Goal: Task Accomplishment & Management: Manage account settings

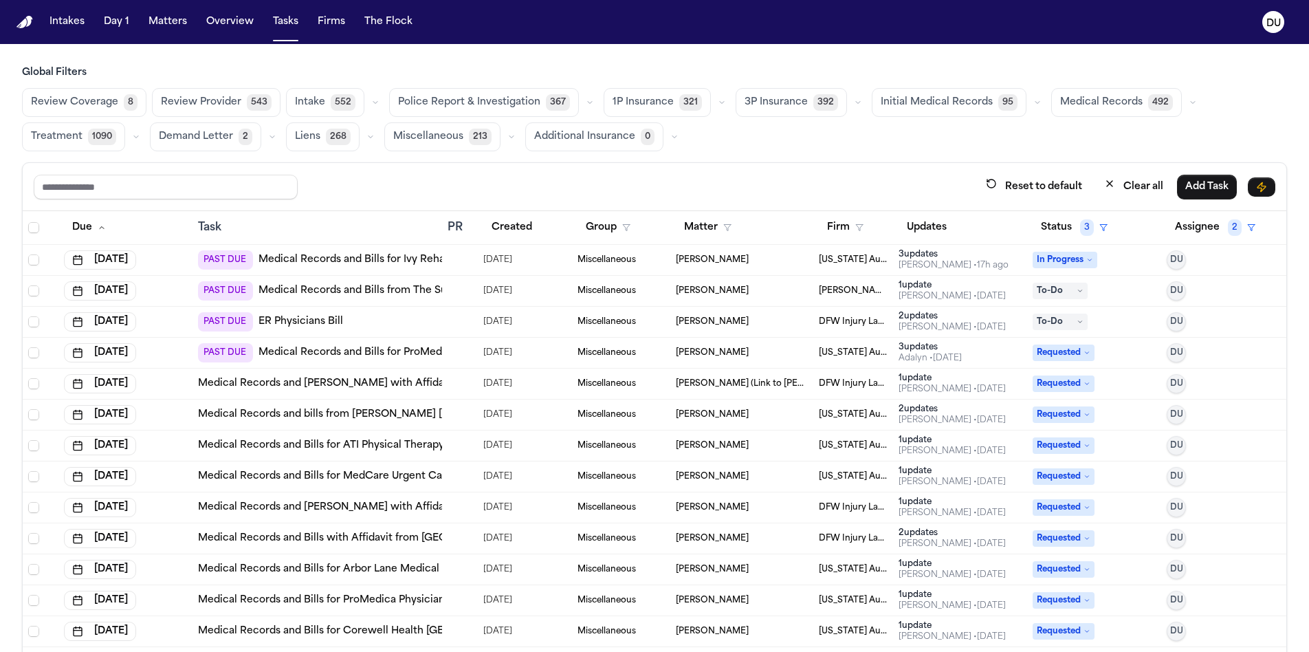
click at [345, 294] on link "Medical Records and Bills from The Surgery Center at [GEOGRAPHIC_DATA] (Follow …" at bounding box center [476, 291] width 434 height 14
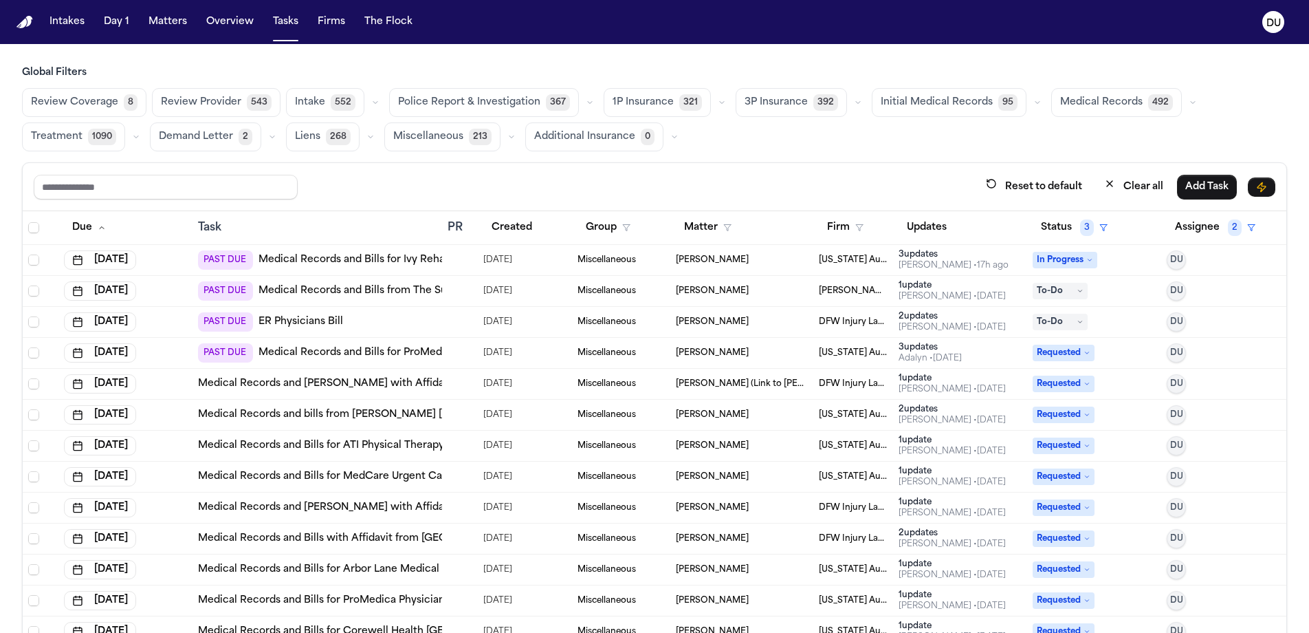
click at [323, 325] on link "ER Physicians Bill" at bounding box center [301, 322] width 85 height 14
click at [342, 354] on link "Medical Records and Bills for ProMedica Monroe Regional Hospital" at bounding box center [413, 353] width 309 height 14
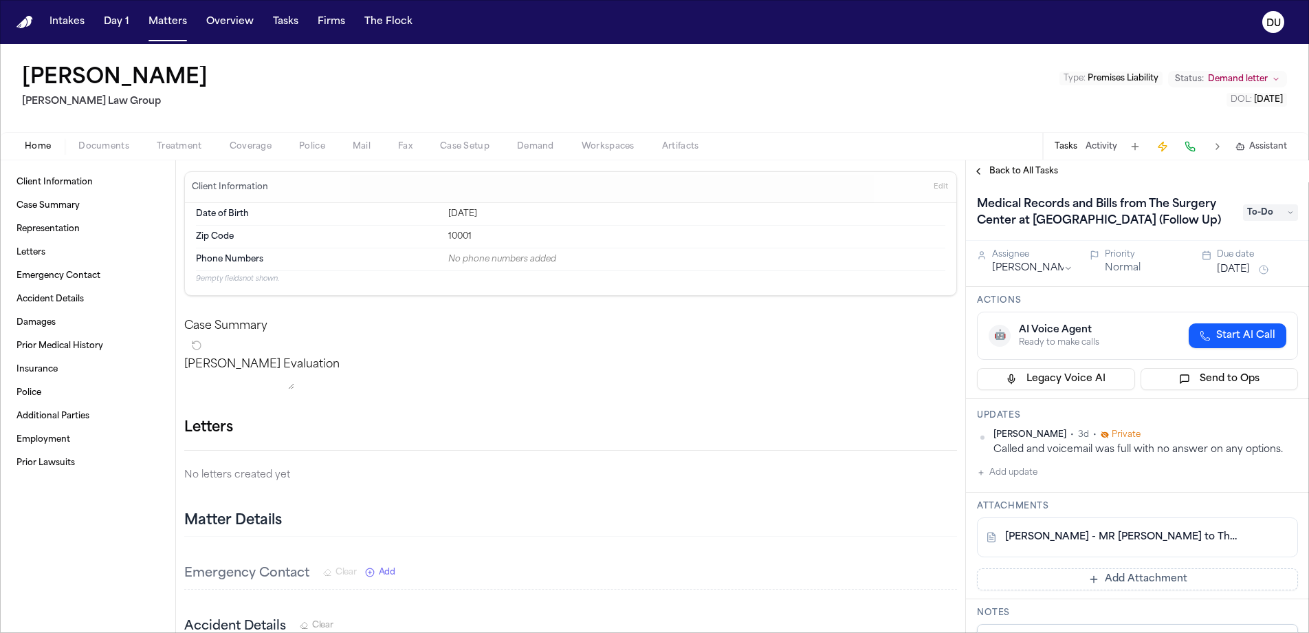
click at [1266, 213] on span "To-Do" at bounding box center [1270, 212] width 55 height 17
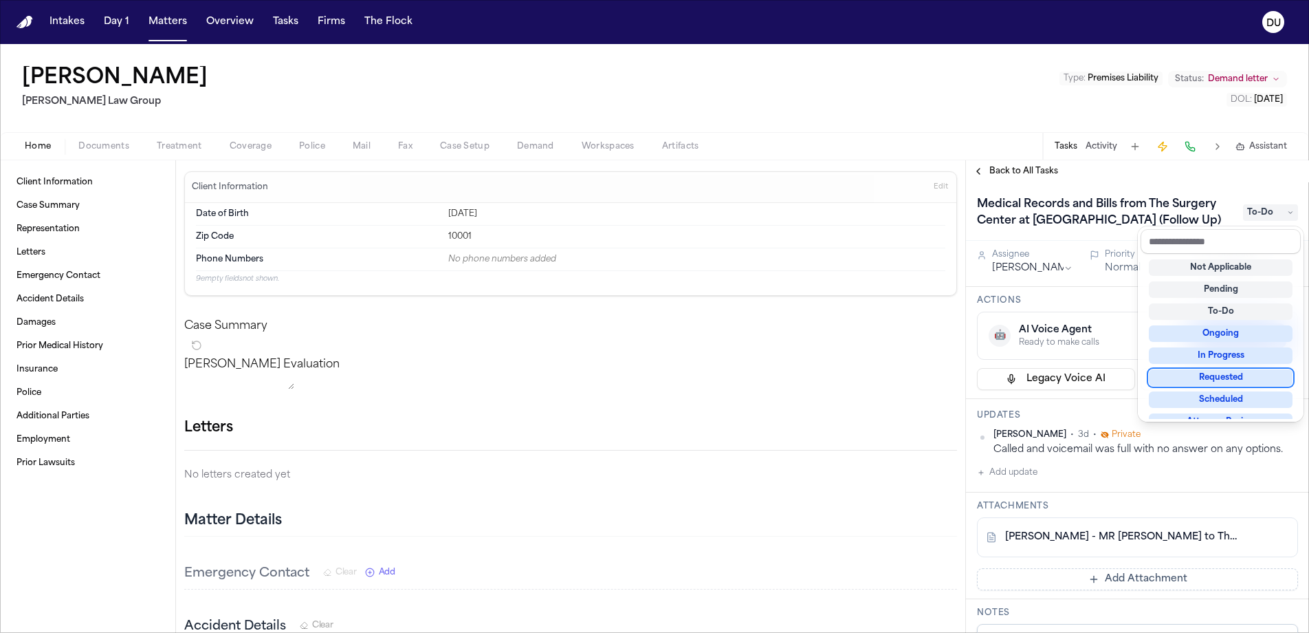
click at [1244, 381] on div "Requested" at bounding box center [1221, 377] width 144 height 17
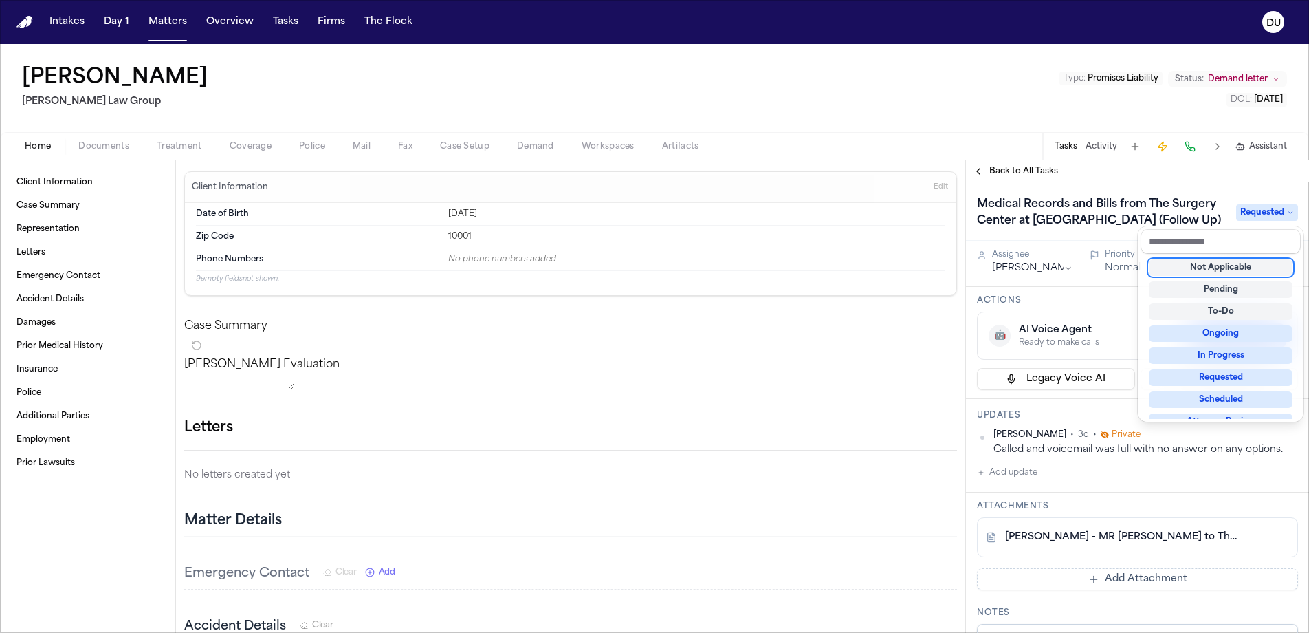
click at [1233, 175] on div "Back to All Tasks Medical Records and Bills from The Surgery Center at Doral (F…" at bounding box center [1137, 396] width 343 height 472
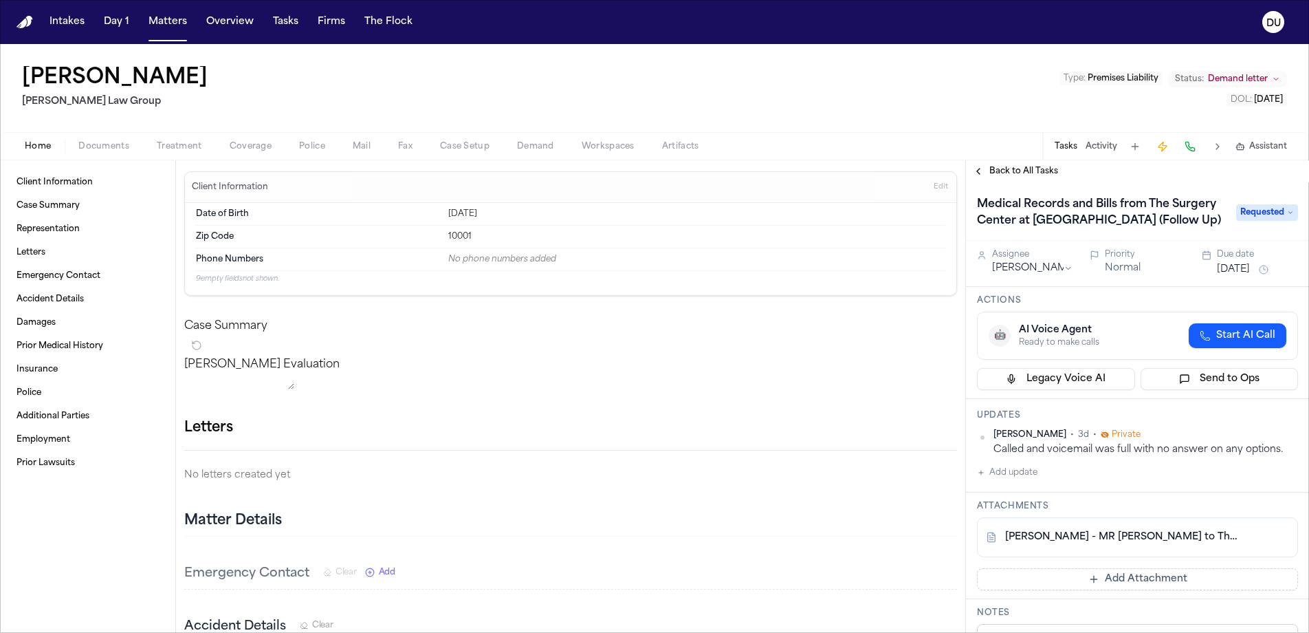
click at [1134, 539] on link "D. Santana - MR Request to The Surgery Center at Doral - 2.25.25" at bounding box center [1123, 537] width 237 height 14
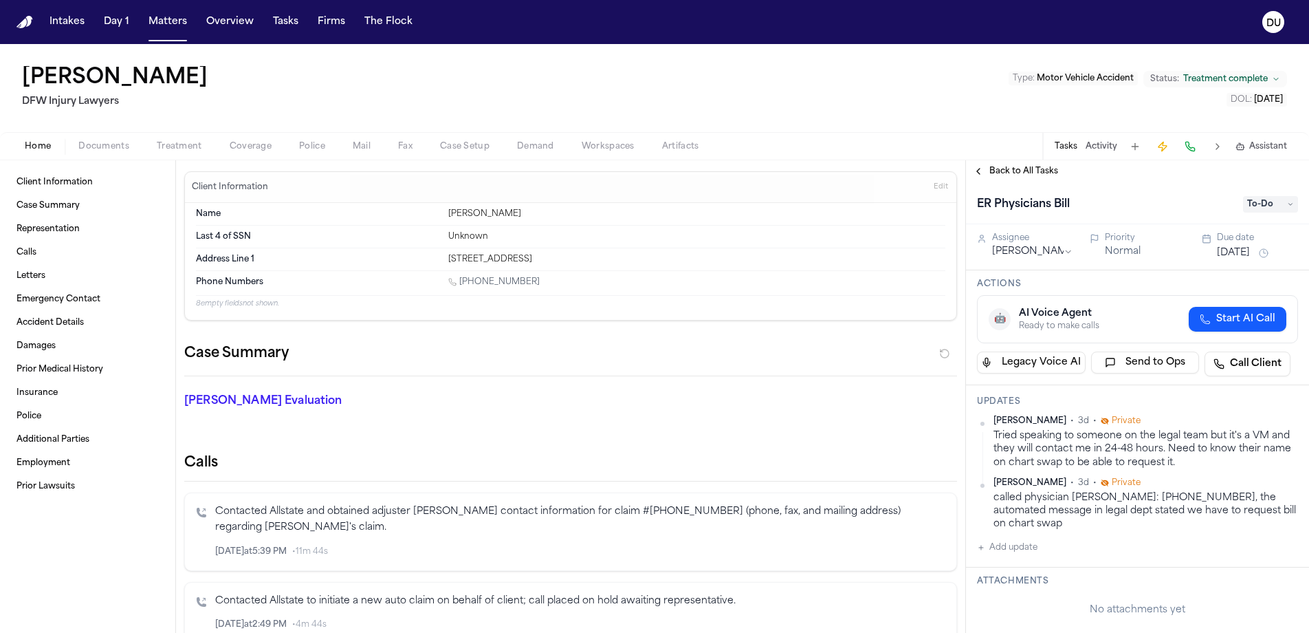
scroll to position [14, 0]
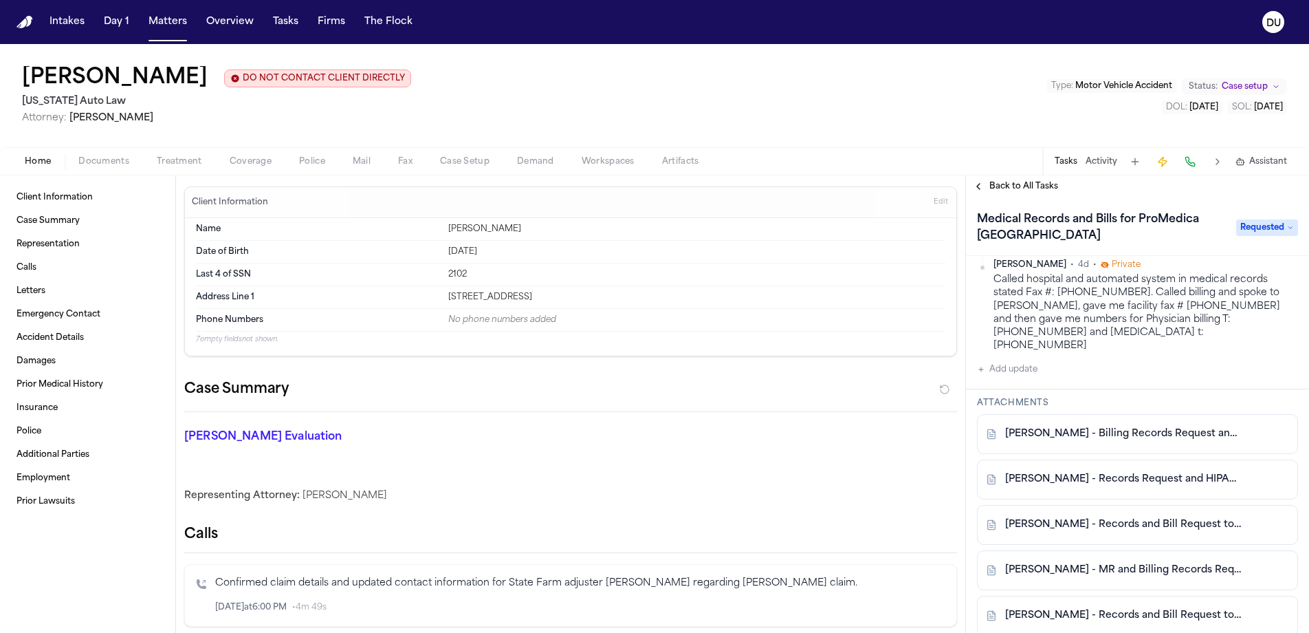
scroll to position [458, 0]
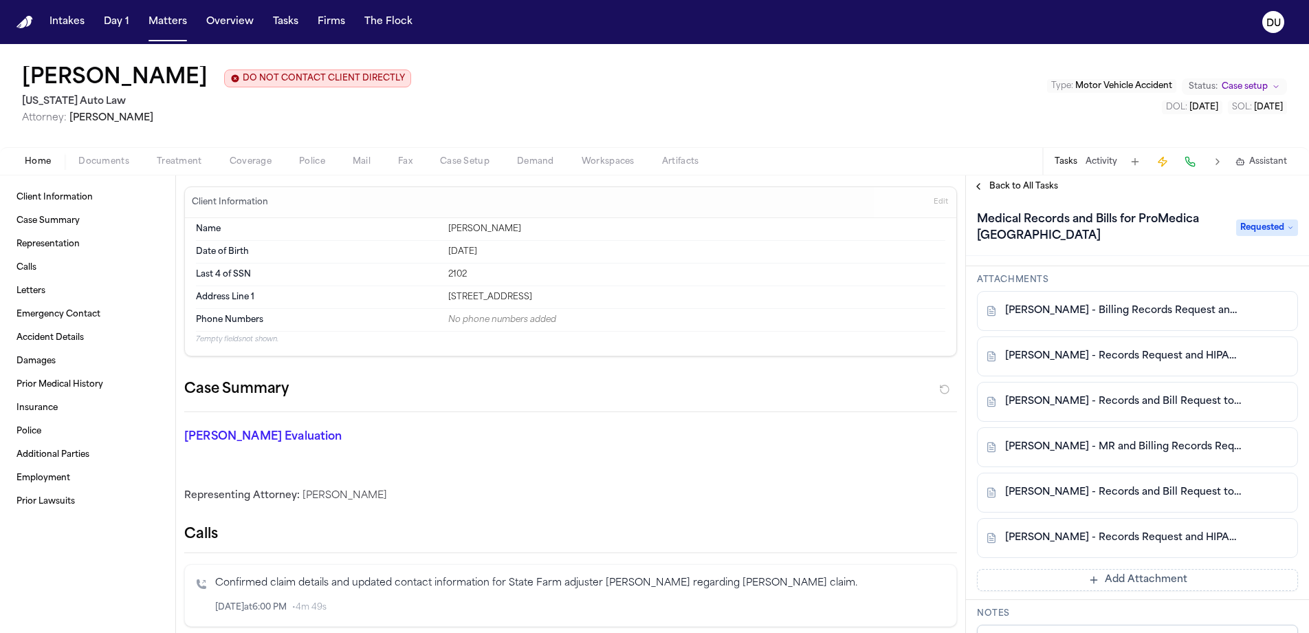
click at [1139, 304] on link "S. Brown - Billing Records Request and HIPAA Auth - ProMedica Monroe - 7.2.25 a…" at bounding box center [1123, 311] width 237 height 14
click at [1106, 349] on link "S. Brown - Records Request and HIPAA Auth to ProMedica Monroe Regional Hospital…" at bounding box center [1123, 356] width 237 height 14
click at [1155, 394] on div "S. Brown - Records and Bill Request to ProMedica Monroe Regional Hospital - 8.2…" at bounding box center [1137, 402] width 321 height 40
click at [1155, 395] on link "S. Brown - Records and Bill Request to ProMedica Monroe Regional Hospital - 8.2…" at bounding box center [1123, 402] width 237 height 14
click at [1124, 531] on link "S. Brown - Records Request and HIPAA Auth to ProMedica Monroe Regional Hospital…" at bounding box center [1123, 538] width 237 height 14
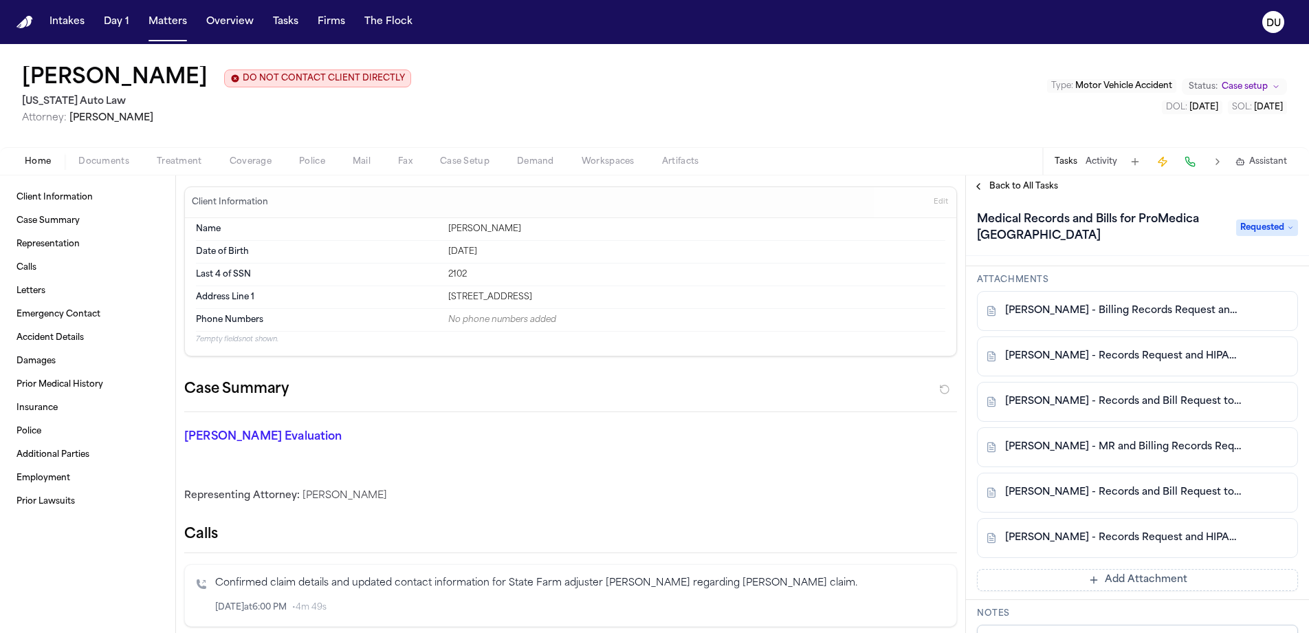
click at [1109, 485] on link "S. Brown - Records and Bill Request to ProMedica Monroe Regional Hospital - 8.2…" at bounding box center [1123, 492] width 237 height 14
click at [1114, 440] on link "S. Brown - MR and Billing Records Request to ProMedica Monroe Regional Hospital…" at bounding box center [1123, 447] width 237 height 14
click at [1092, 395] on link "S. Brown - Records and Bill Request to ProMedica Monroe Regional Hospital - 8.2…" at bounding box center [1123, 402] width 237 height 14
click at [1123, 349] on link "S. Brown - Records Request and HIPAA Auth to ProMedica Monroe Regional Hospital…" at bounding box center [1123, 356] width 237 height 14
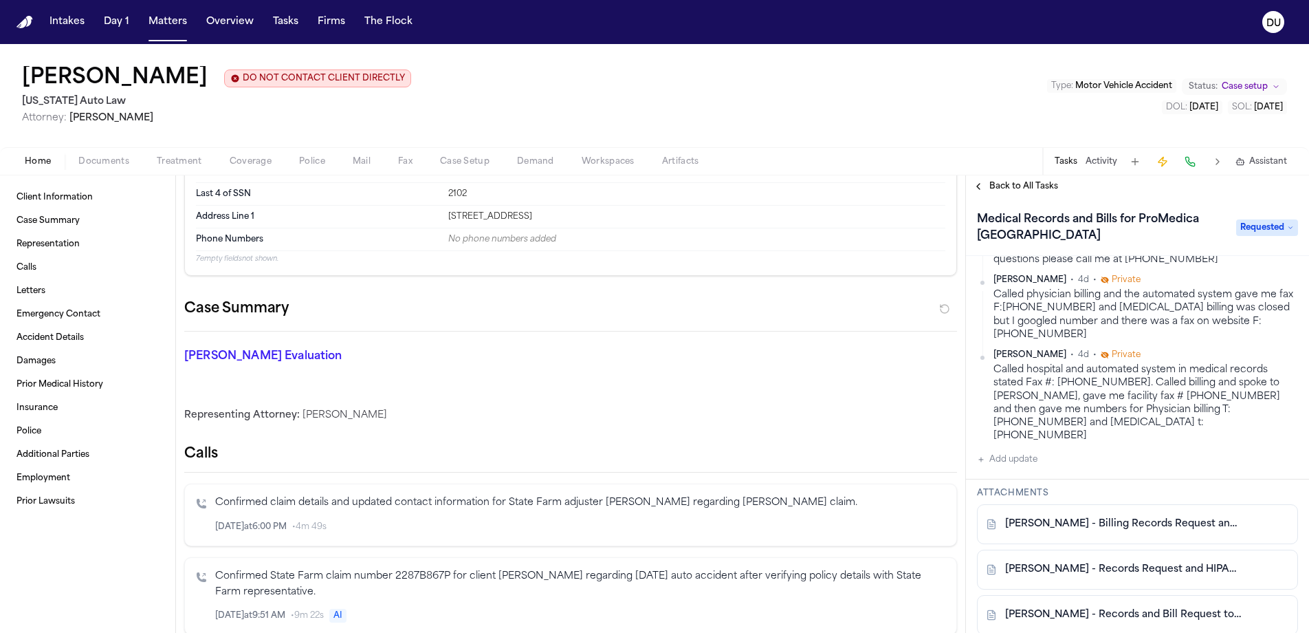
scroll to position [331, 0]
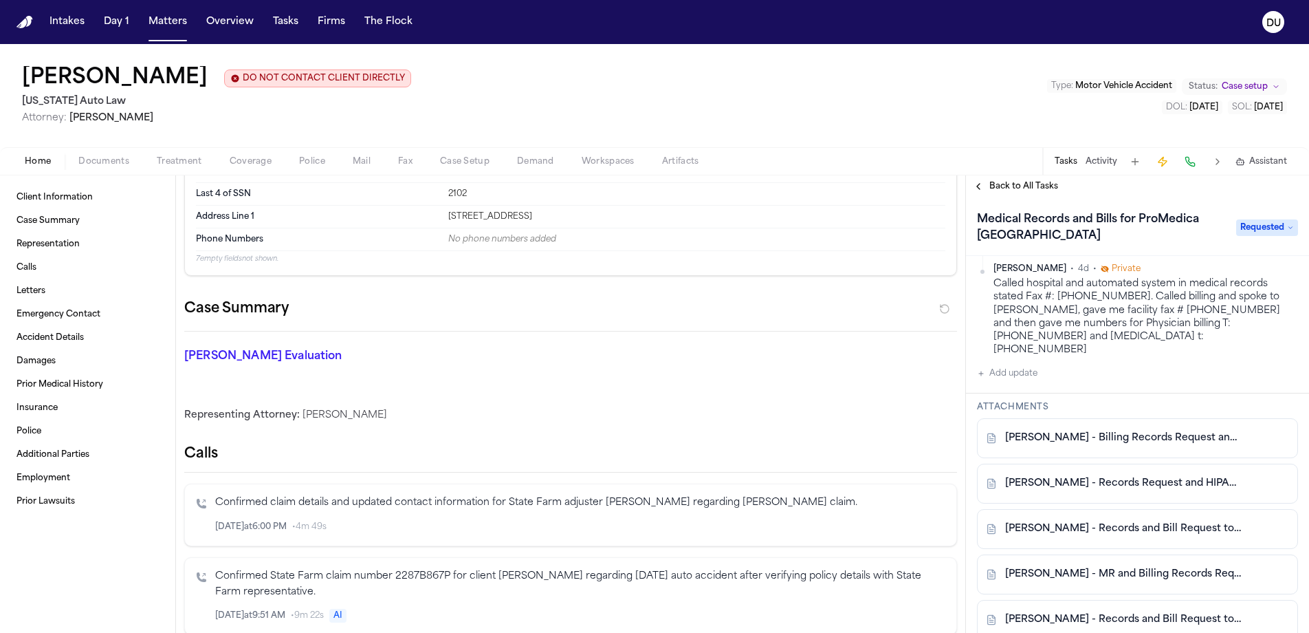
click at [1133, 477] on link "S. Brown - Records Request and HIPAA Auth to ProMedica Monroe Regional Hospital…" at bounding box center [1123, 484] width 237 height 14
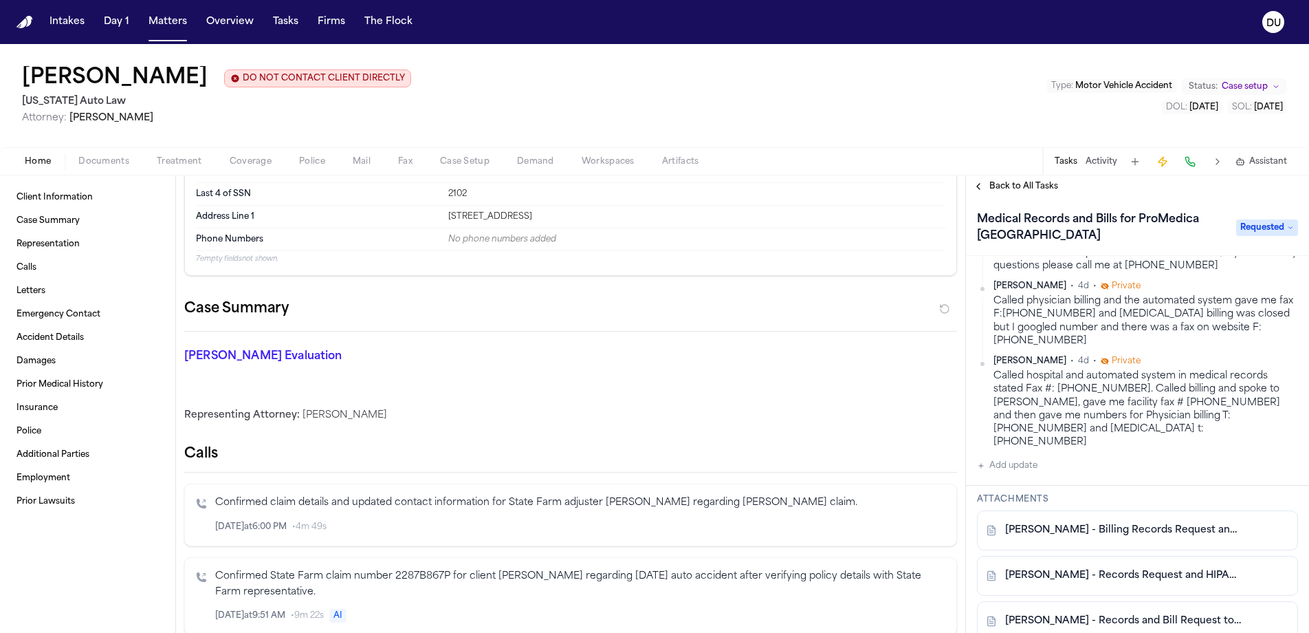
scroll to position [350, 0]
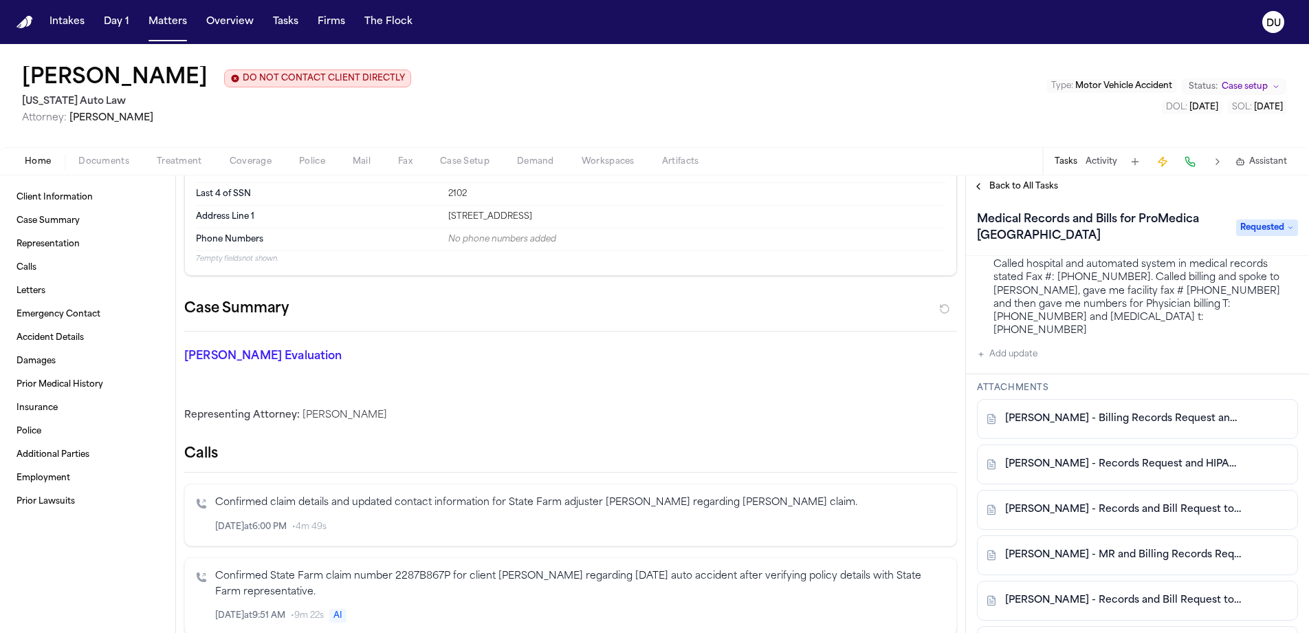
click at [1006, 346] on button "Add update" at bounding box center [1007, 354] width 61 height 17
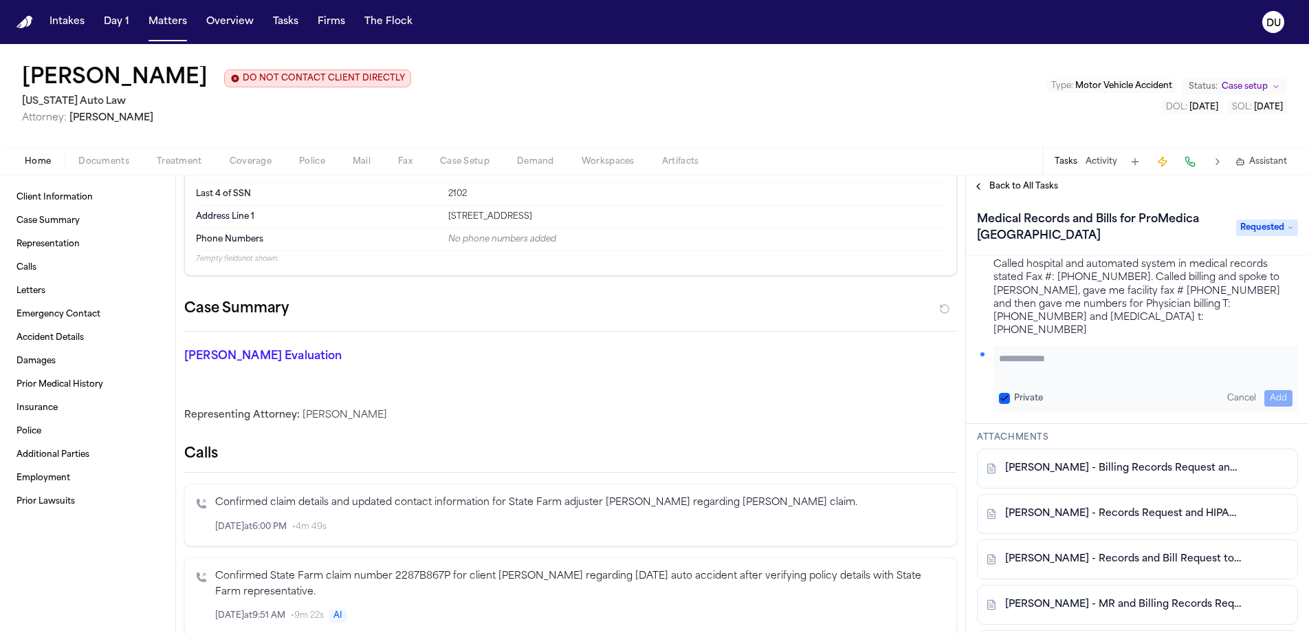
click at [1054, 357] on textarea "Add your update" at bounding box center [1146, 365] width 294 height 28
type textarea "**********"
click at [1274, 390] on button "Add" at bounding box center [1279, 398] width 28 height 17
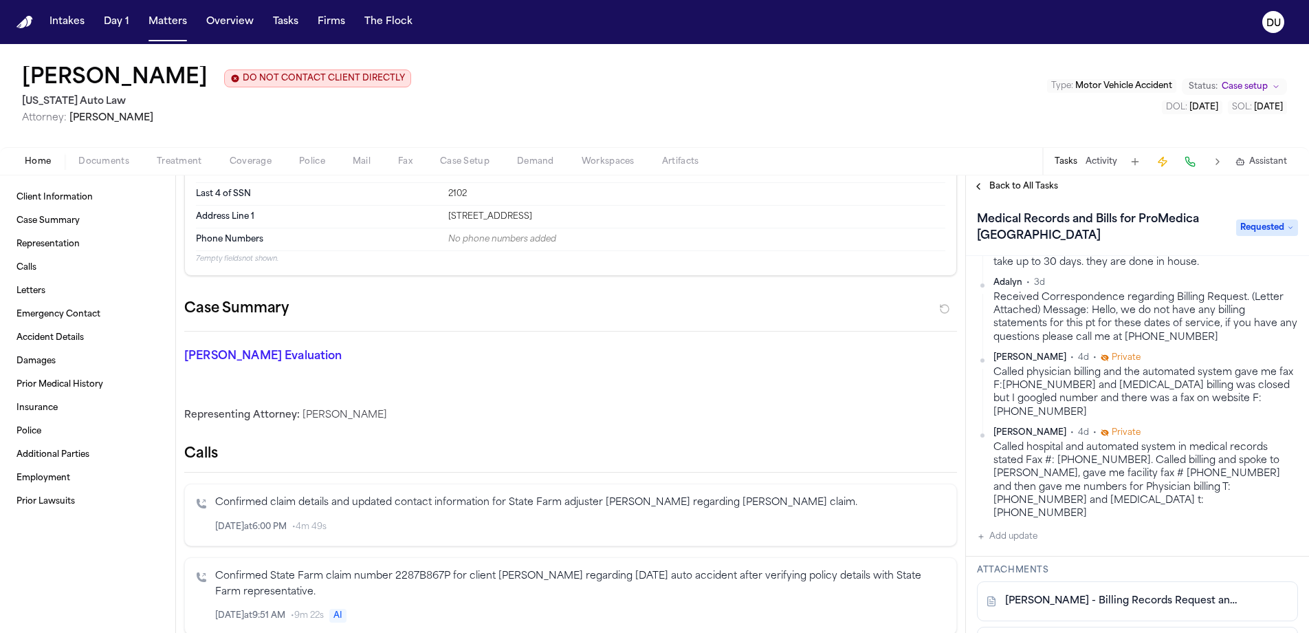
scroll to position [0, 0]
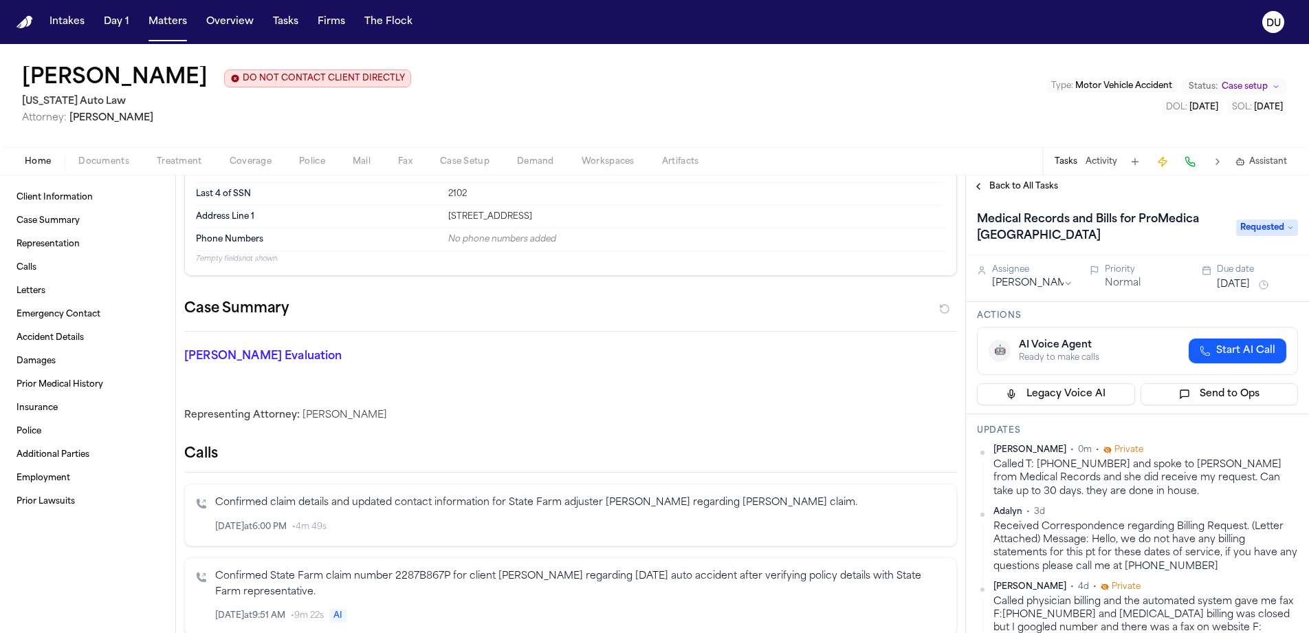
click at [1250, 287] on button "[DATE]" at bounding box center [1233, 285] width 33 height 14
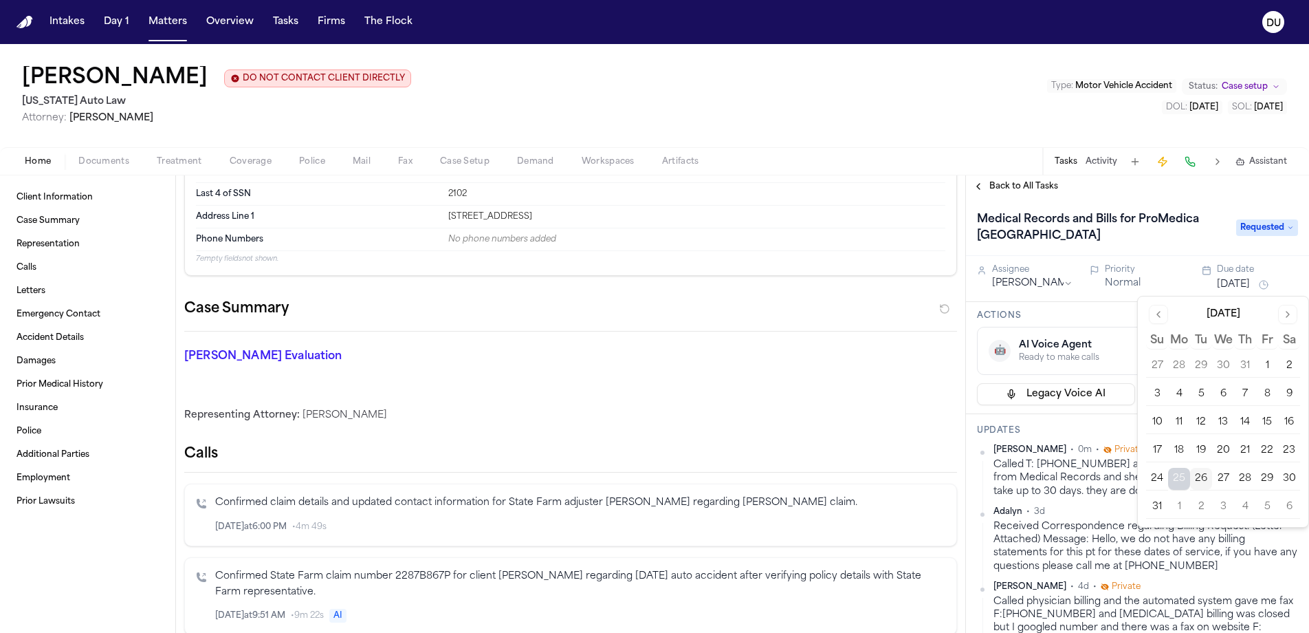
click at [1292, 318] on button "Go to next month" at bounding box center [1287, 314] width 19 height 19
click at [1179, 396] on button "8" at bounding box center [1179, 394] width 22 height 22
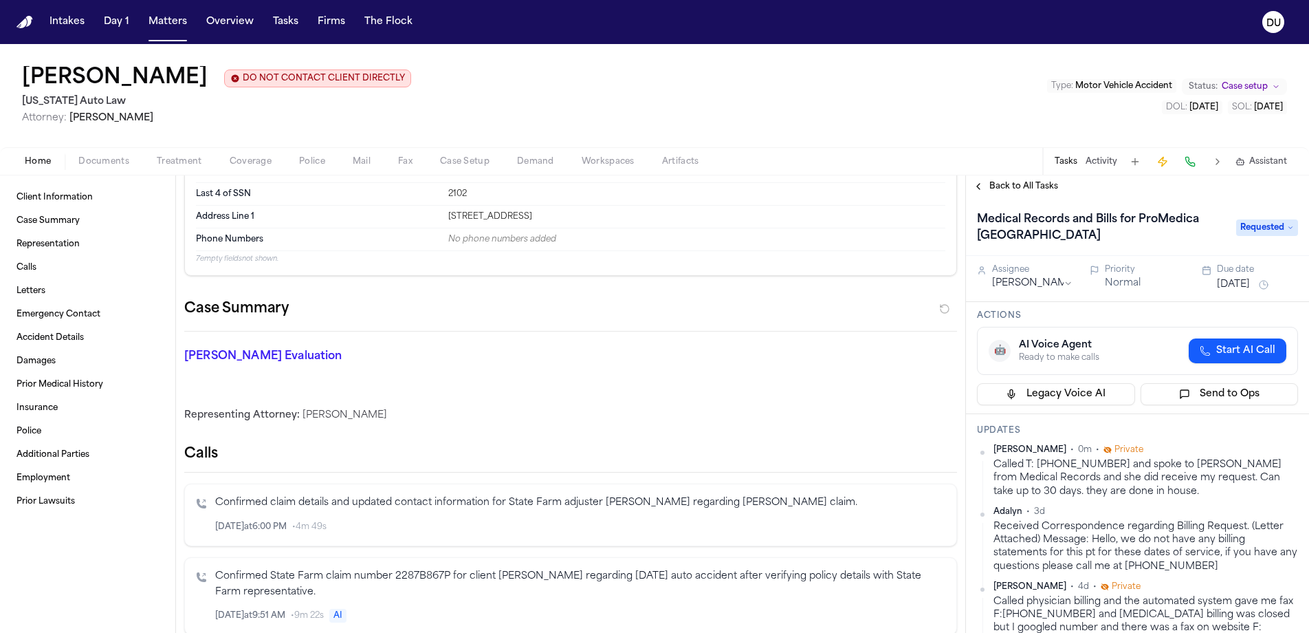
click at [1190, 239] on h1 "Medical Records and Bills for ProMedica [GEOGRAPHIC_DATA]" at bounding box center [1100, 227] width 256 height 39
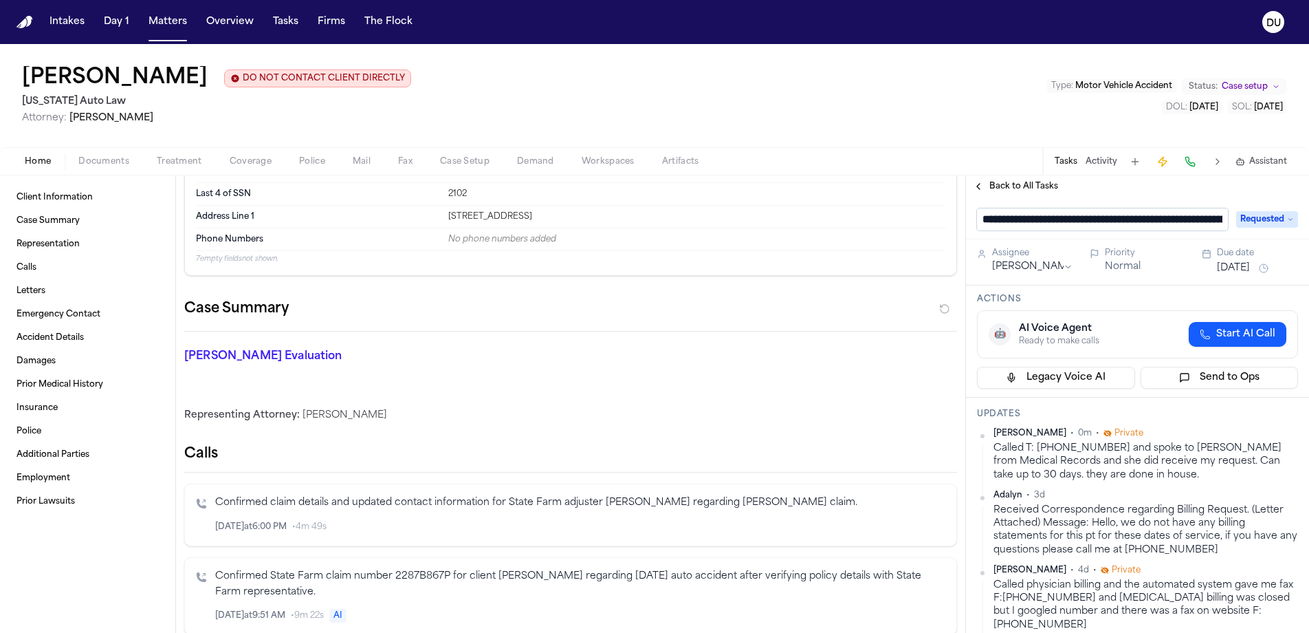
scroll to position [0, 130]
click at [1005, 190] on span "Back to All Tasks" at bounding box center [1024, 186] width 69 height 11
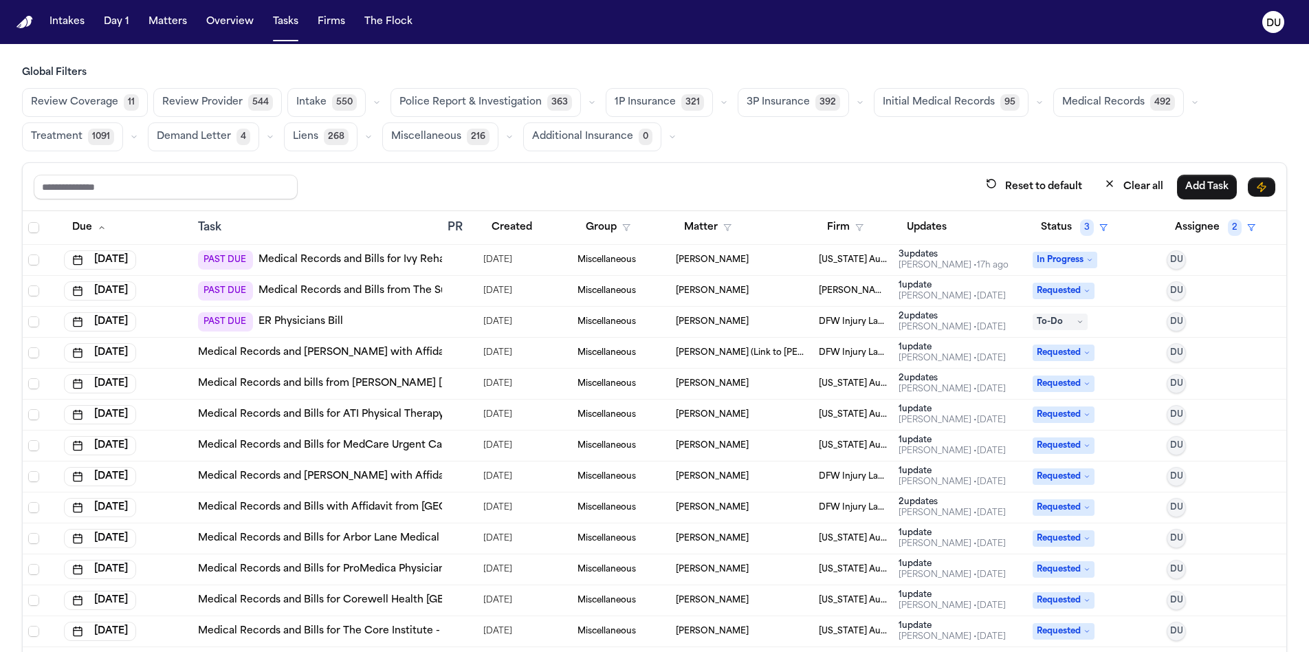
click at [397, 355] on link "Medical Records and [PERSON_NAME] with Affidavit from Prime Diagnostic Imaging …" at bounding box center [435, 353] width 474 height 14
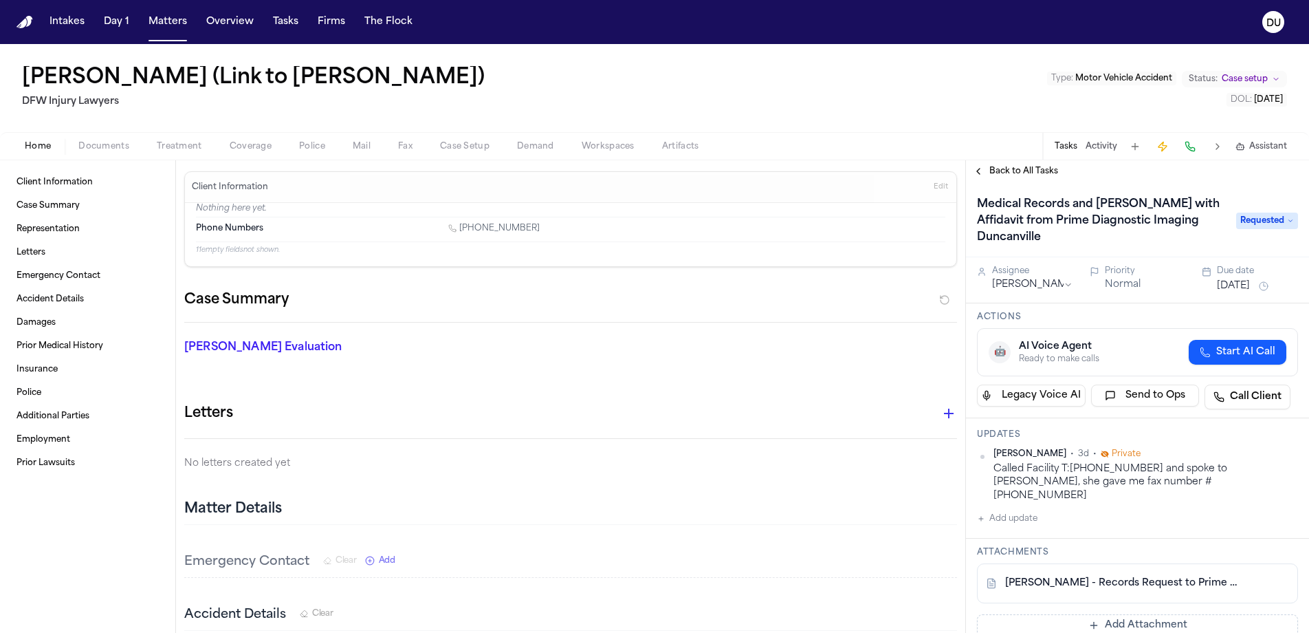
scroll to position [16, 0]
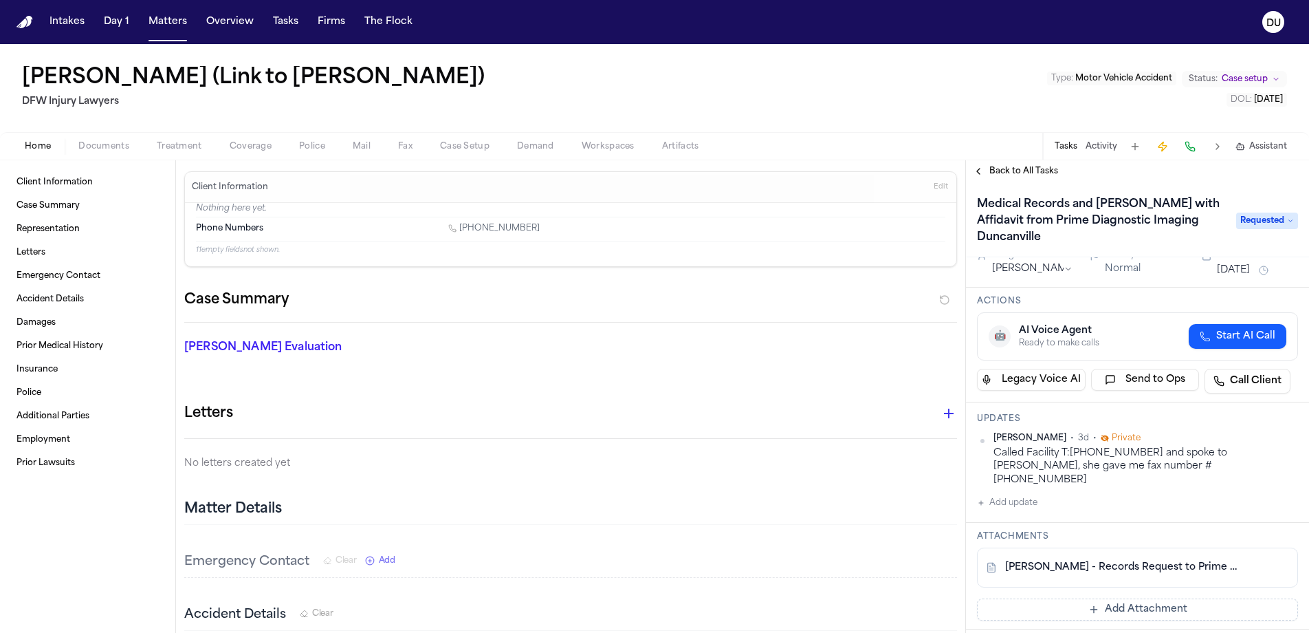
click at [1122, 560] on link "[PERSON_NAME] - Records Request to Prime Diagnostic Imaging - [DATE]" at bounding box center [1123, 567] width 237 height 14
click at [1170, 560] on link "[PERSON_NAME] - Records Request to Prime Diagnostic Imaging - [DATE]" at bounding box center [1123, 567] width 237 height 14
click at [1020, 494] on button "Add update" at bounding box center [1007, 502] width 61 height 17
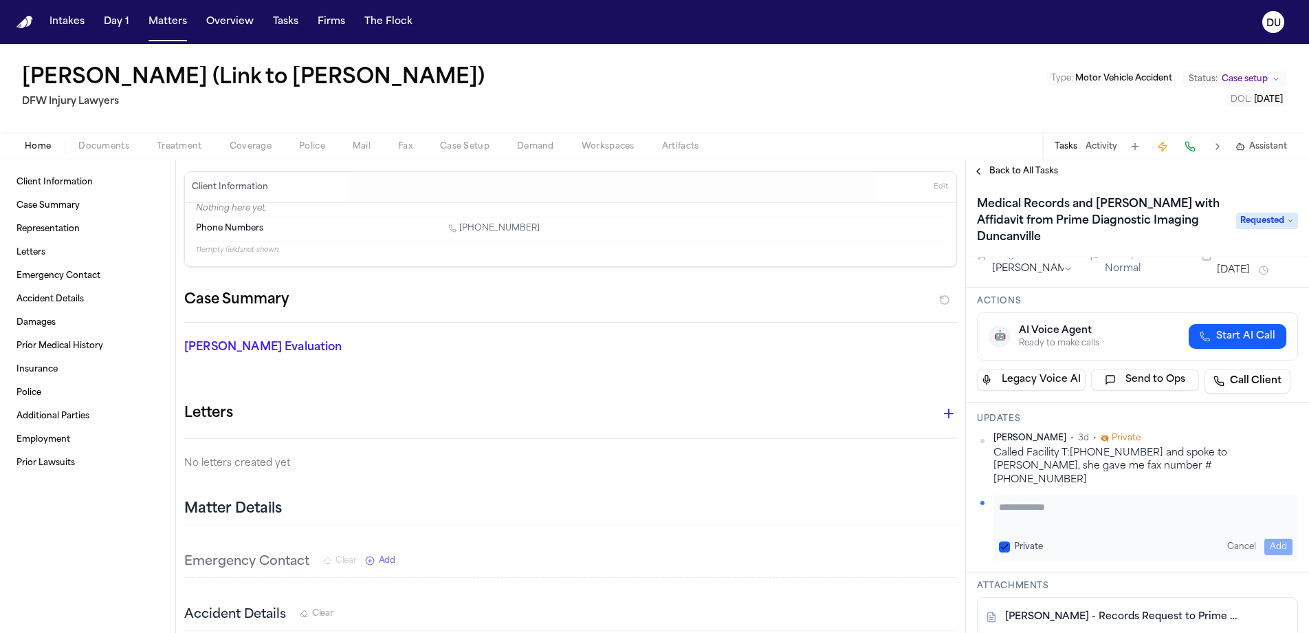
click at [1047, 500] on textarea "Add your update" at bounding box center [1146, 514] width 294 height 28
type textarea "**********"
click at [1269, 538] on button "Add" at bounding box center [1279, 546] width 28 height 17
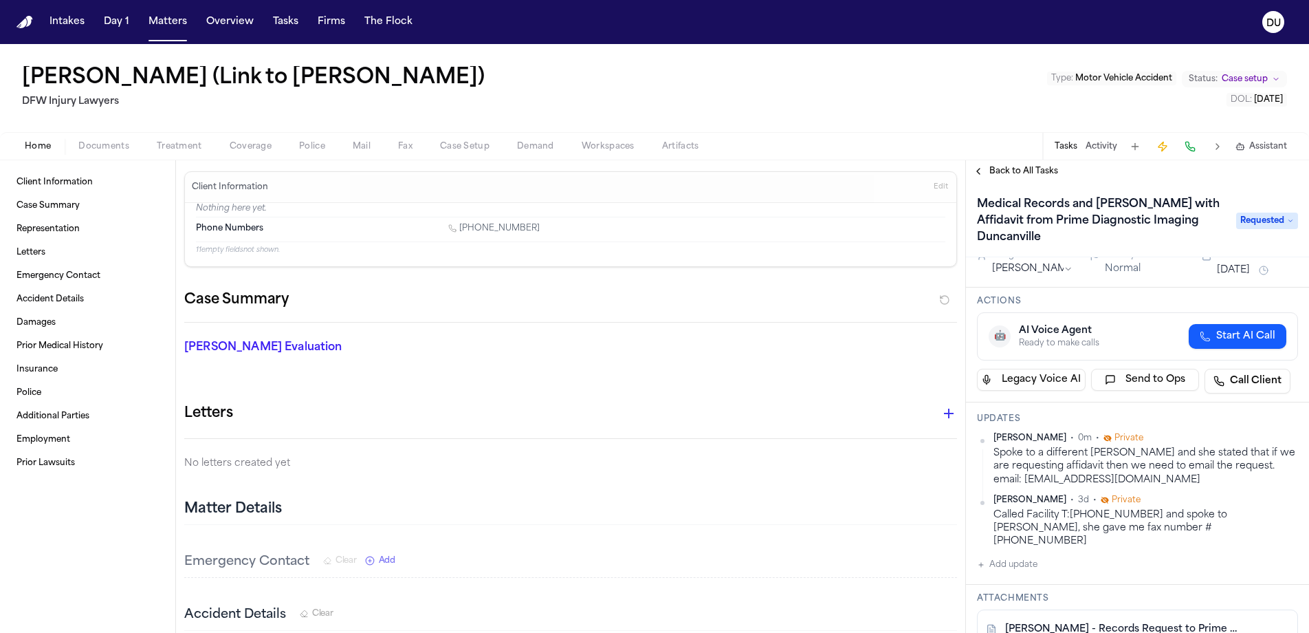
scroll to position [151, 0]
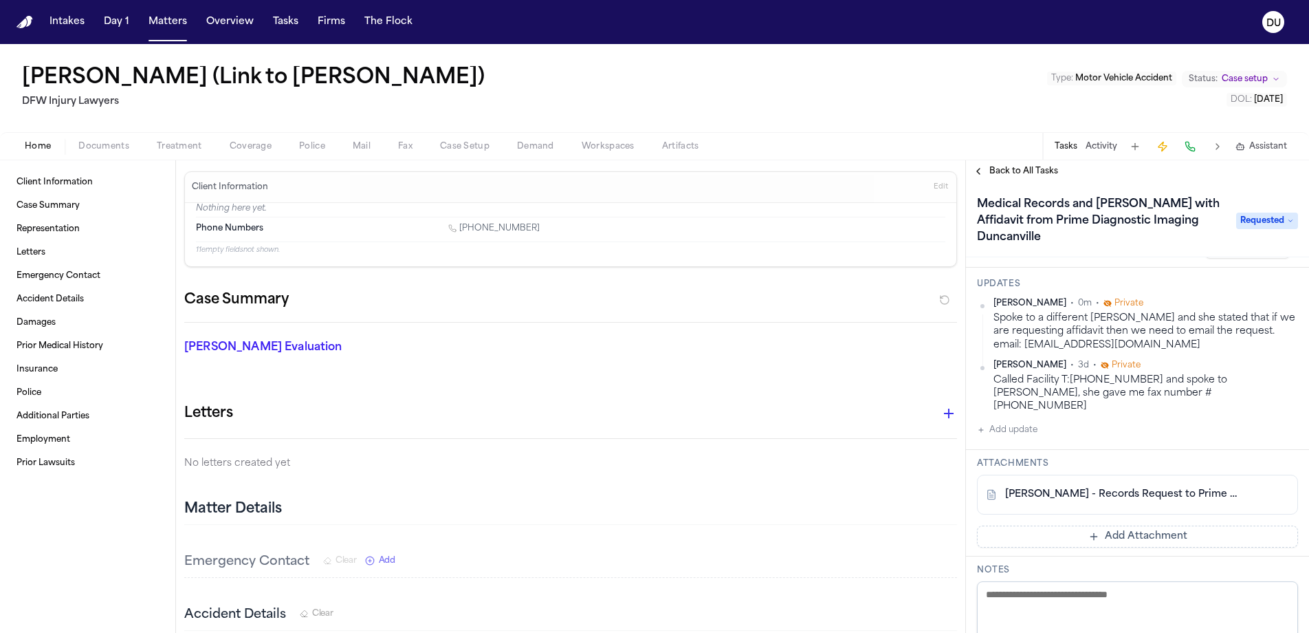
click at [1124, 488] on link "M. Thorpe - Records Request to Prime Diagnostic Imaging - 8.22.25" at bounding box center [1123, 495] width 237 height 14
click at [1099, 525] on button "Add Attachment" at bounding box center [1137, 536] width 321 height 22
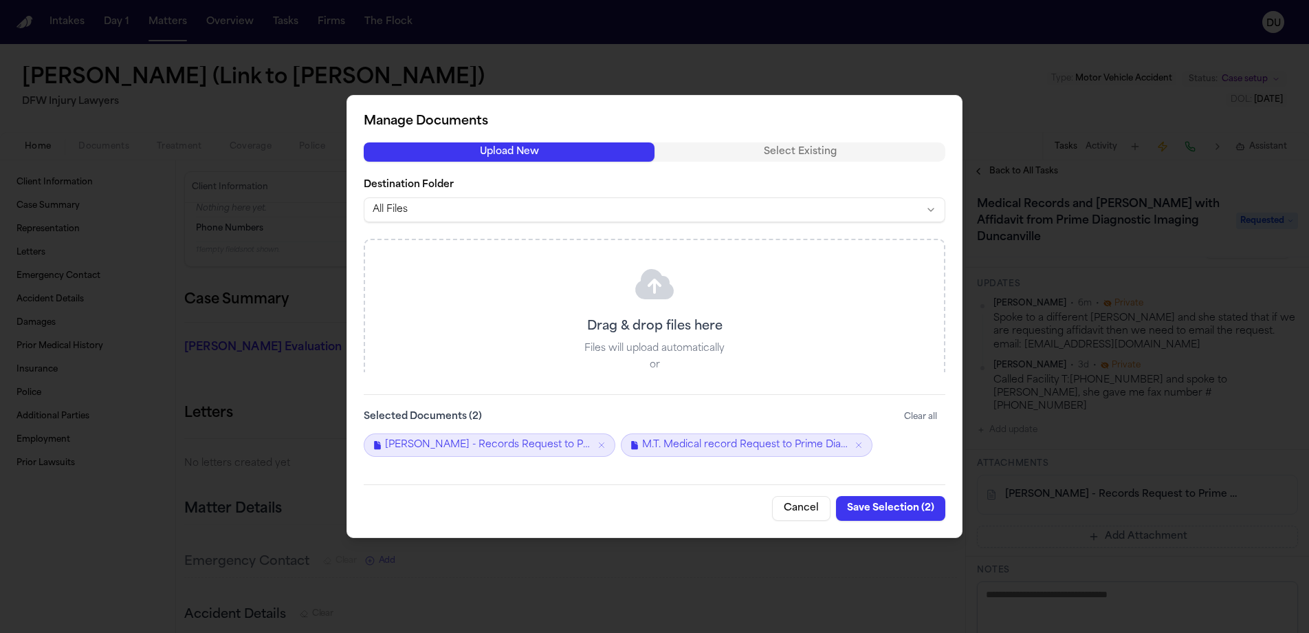
click at [877, 513] on button "Save Selection ( 2 )" at bounding box center [890, 508] width 109 height 25
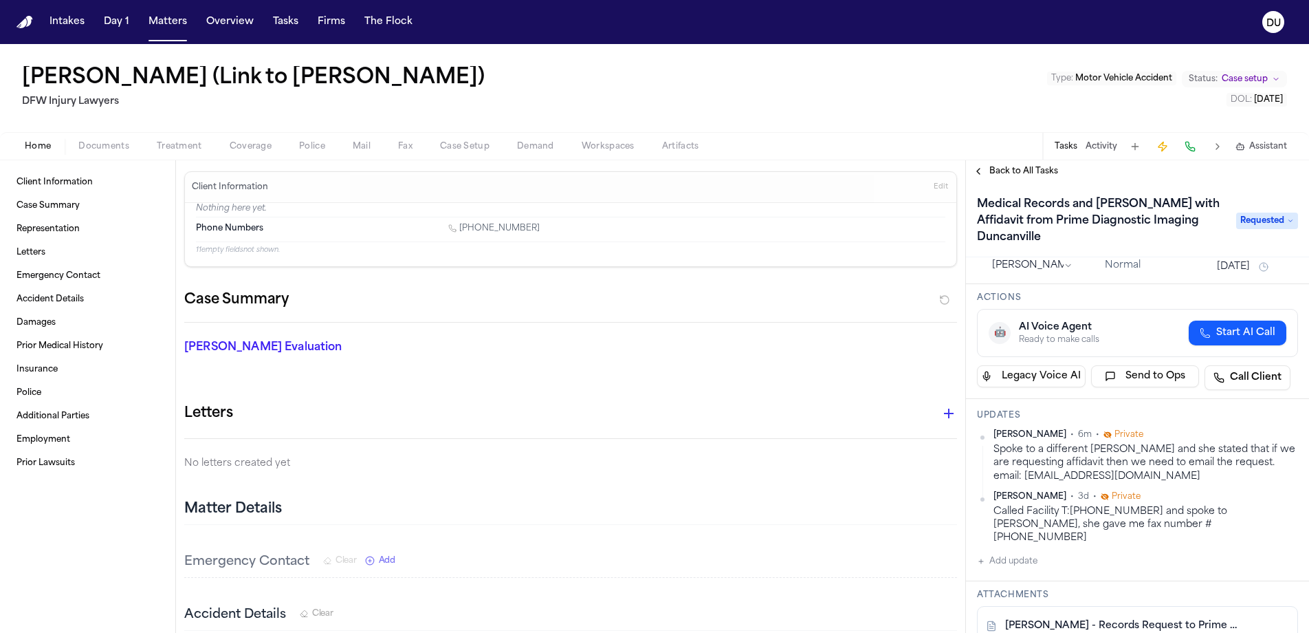
scroll to position [0, 0]
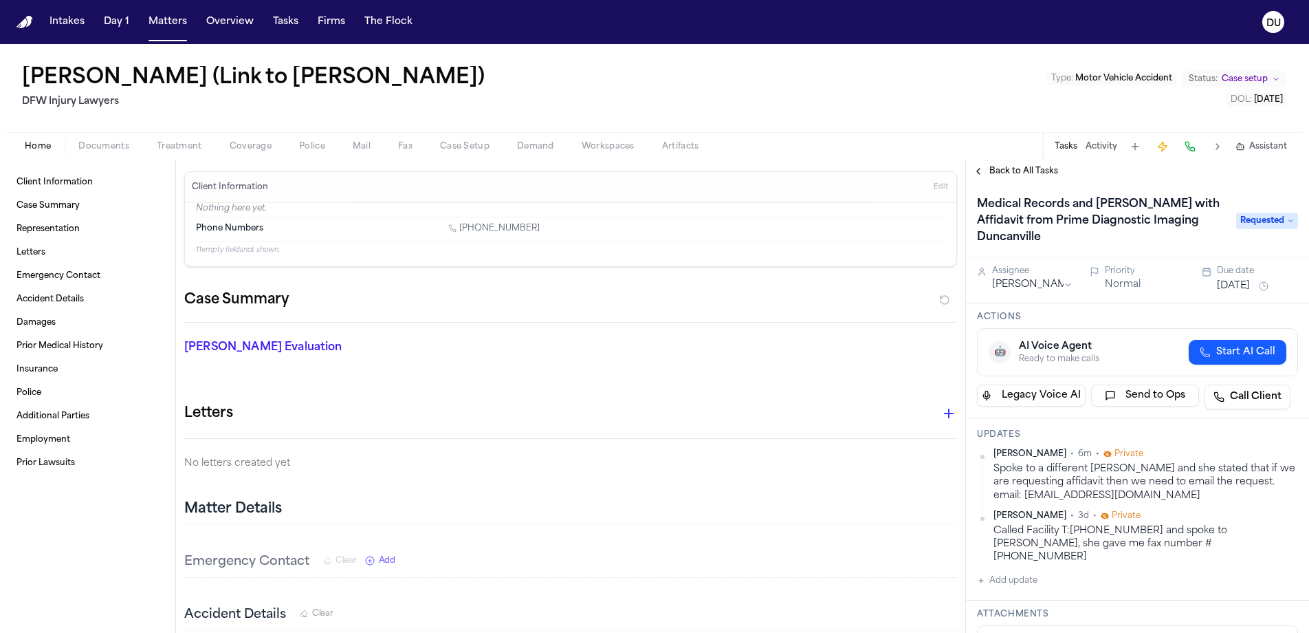
click at [1236, 279] on button "[DATE]" at bounding box center [1233, 286] width 33 height 14
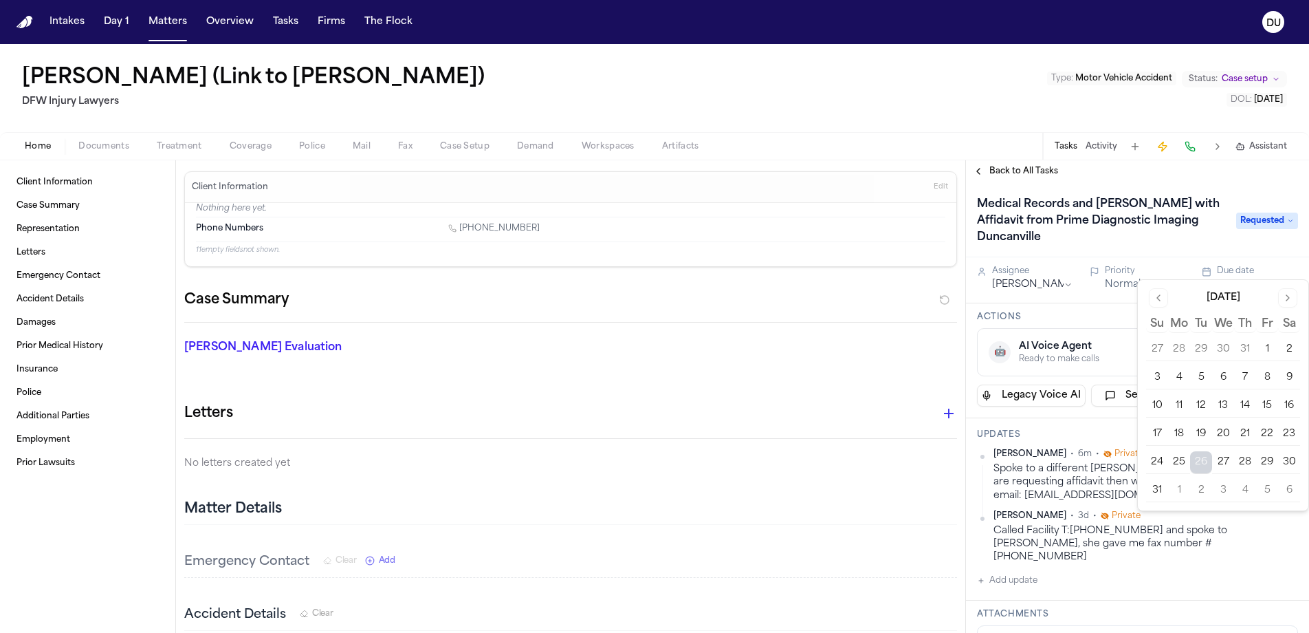
click at [1264, 463] on button "29" at bounding box center [1267, 462] width 22 height 22
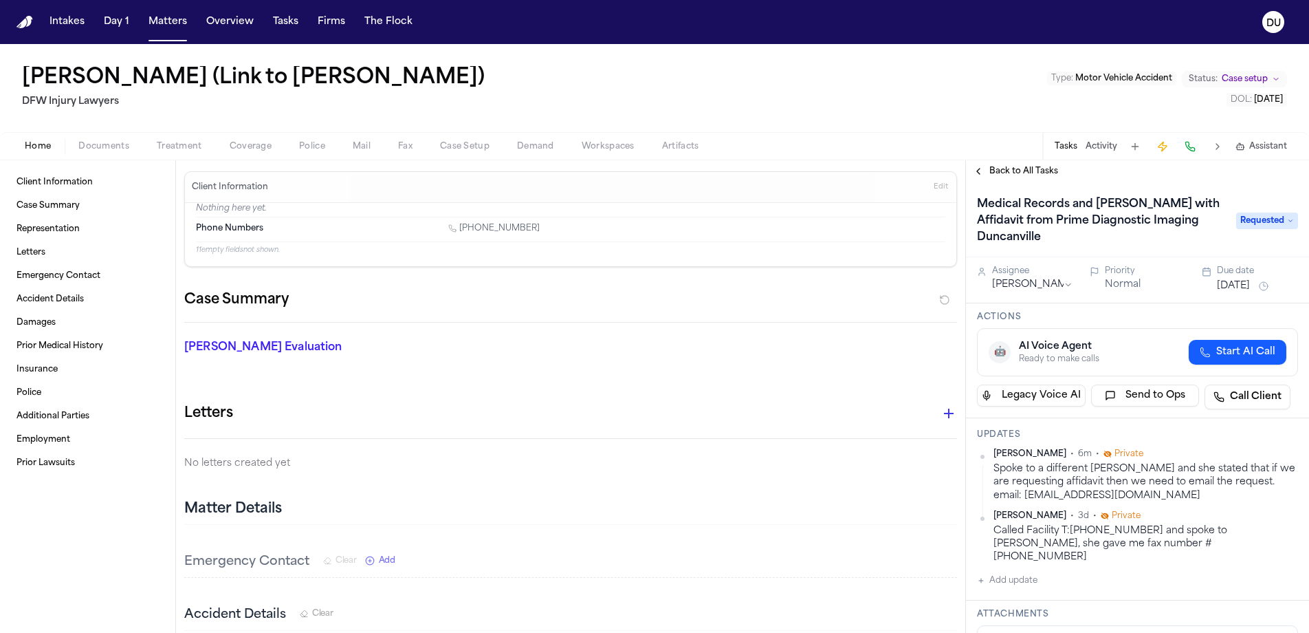
click at [1114, 340] on div "🤖 AI Voice Agent Ready to make calls Start AI Call" at bounding box center [1138, 352] width 298 height 25
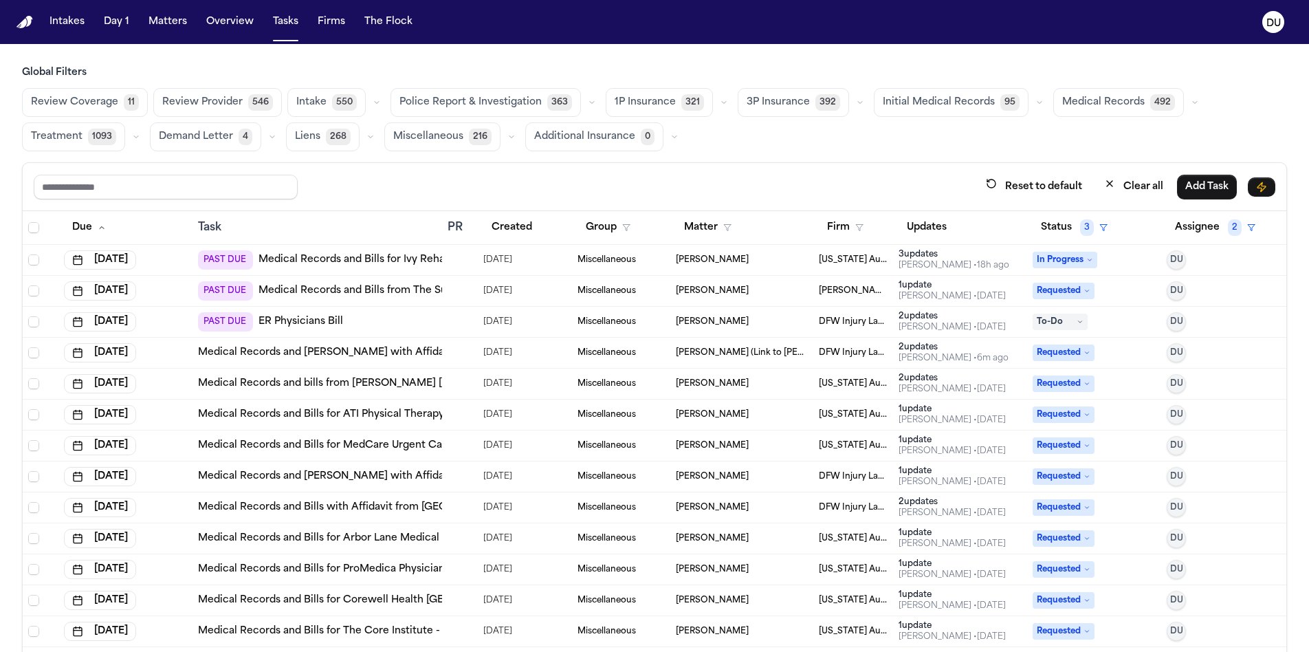
click at [400, 352] on link "Medical Records and [PERSON_NAME] with Affidavit from Prime Diagnostic Imaging …" at bounding box center [435, 353] width 474 height 14
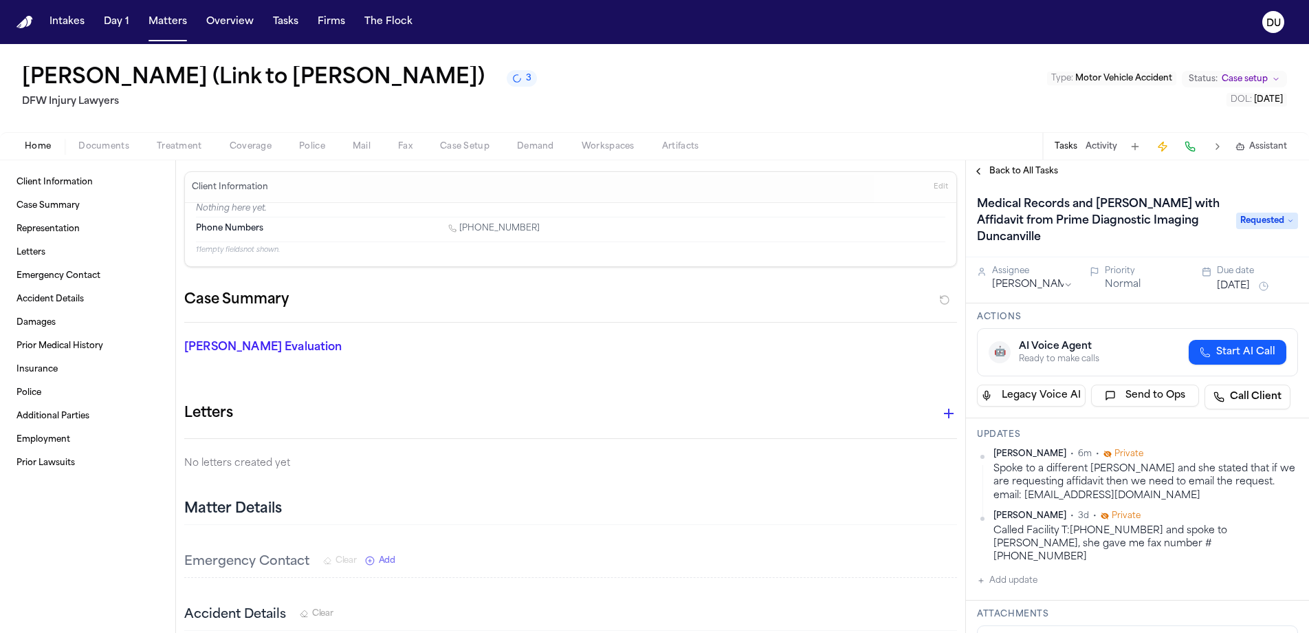
click at [1250, 279] on button "[DATE]" at bounding box center [1233, 286] width 33 height 14
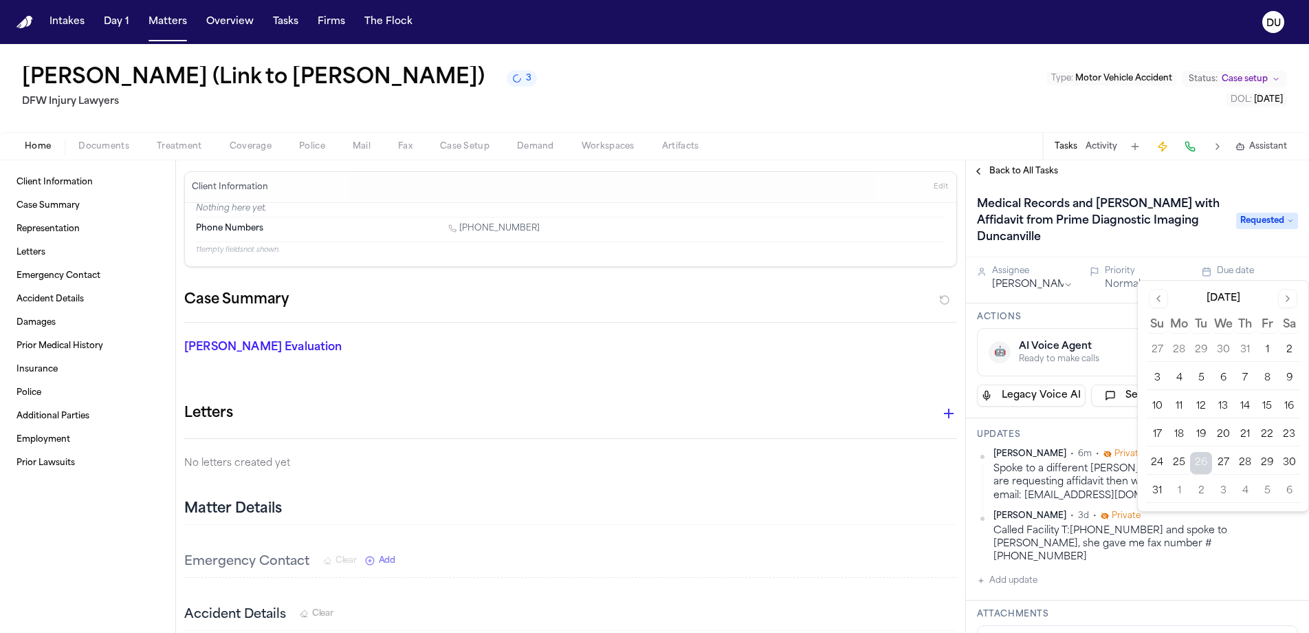
click at [1264, 465] on button "29" at bounding box center [1267, 463] width 22 height 22
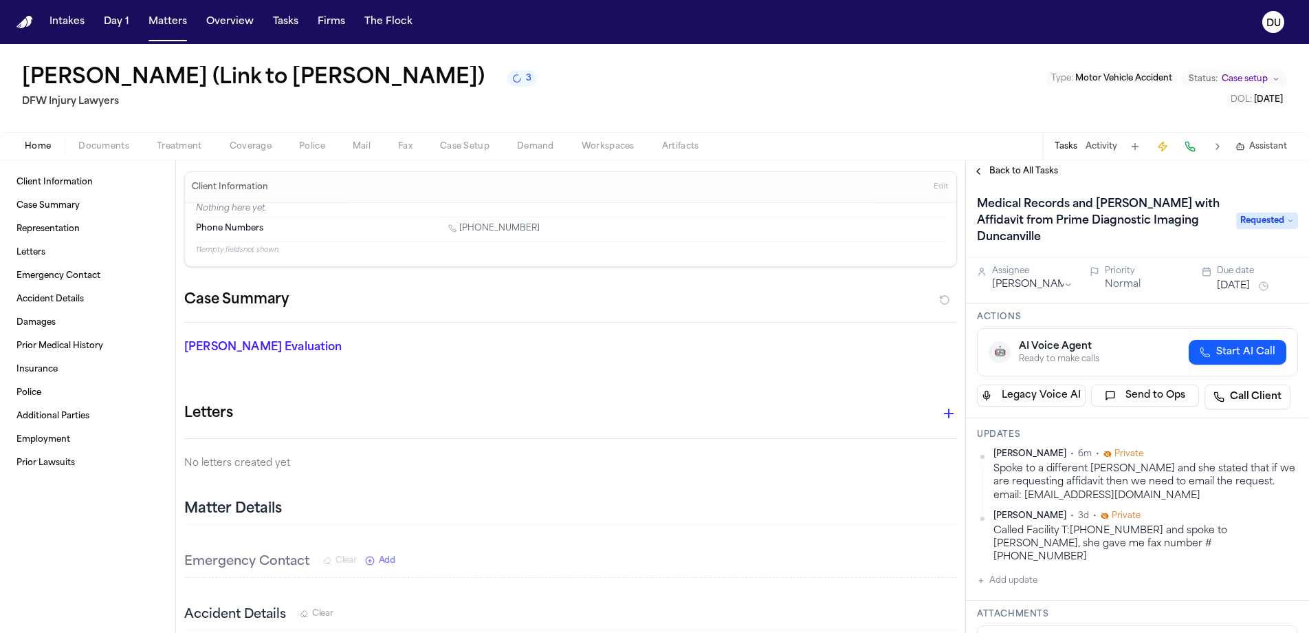
click at [1118, 340] on div "🤖 AI Voice Agent Ready to make calls Start AI Call" at bounding box center [1138, 352] width 298 height 25
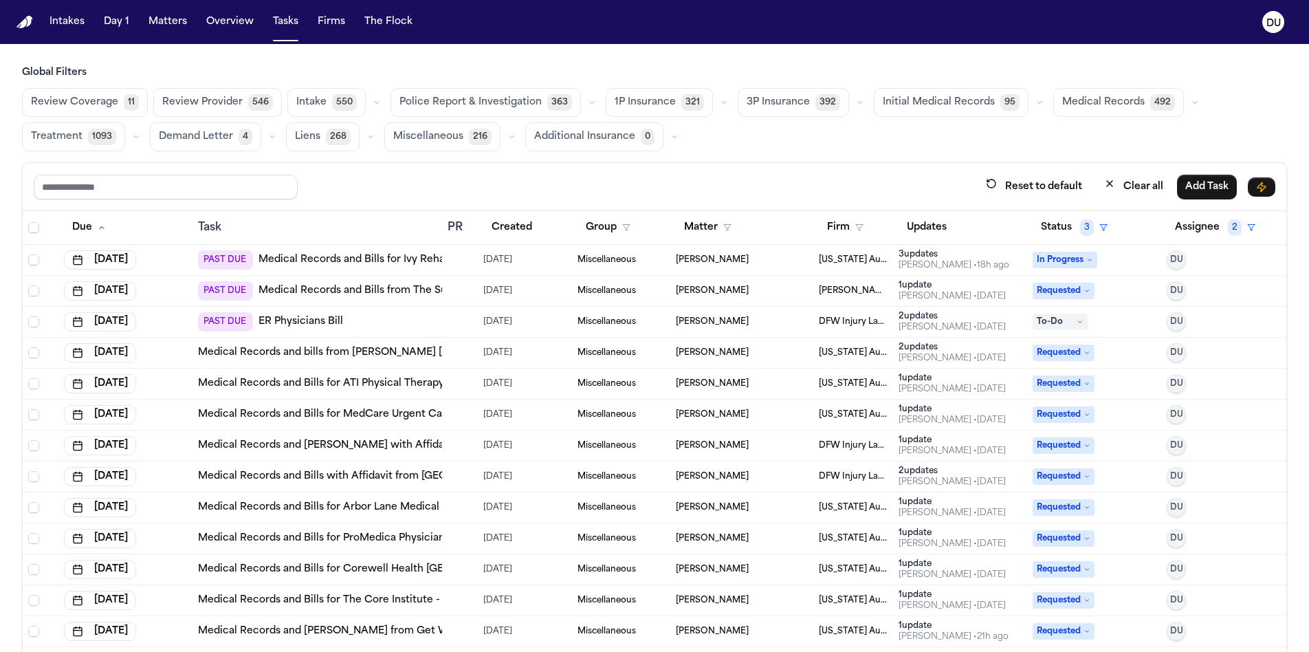
click at [391, 351] on link "Medical Records and bills from [PERSON_NAME] [PERSON_NAME] Family Medicine - [G…" at bounding box center [461, 353] width 526 height 14
click at [376, 386] on link "Medical Records and Bills for ATI Physical Therapy [GEOGRAPHIC_DATA]" at bounding box center [376, 384] width 357 height 14
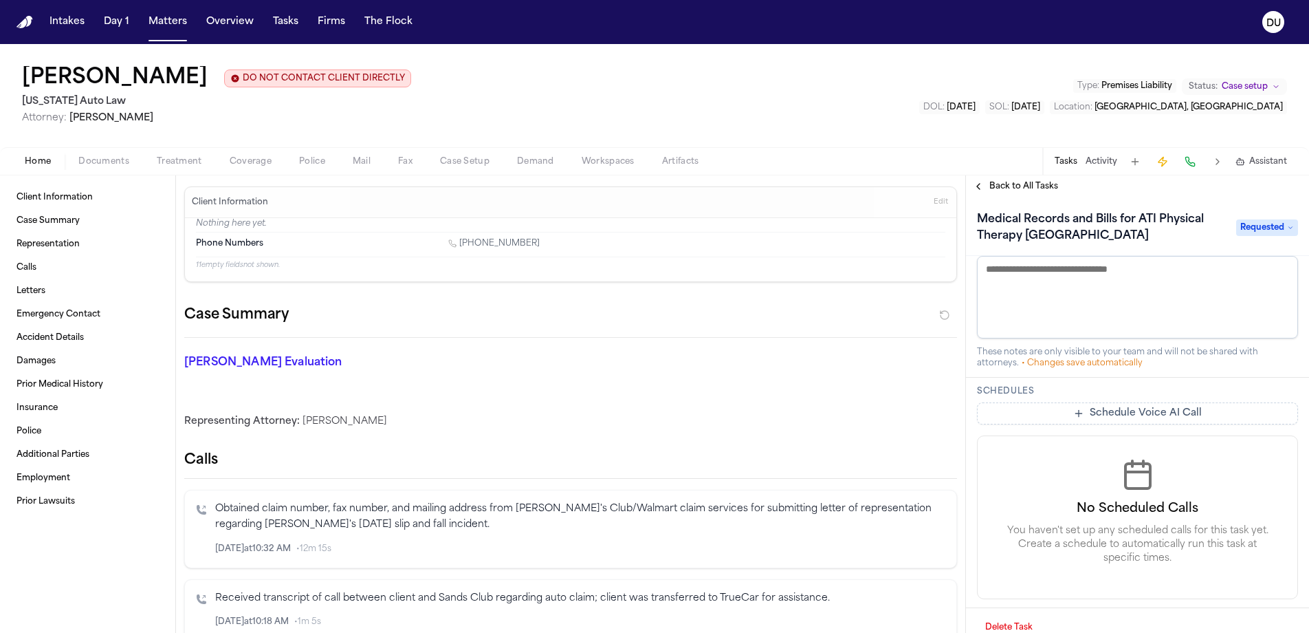
scroll to position [100, 0]
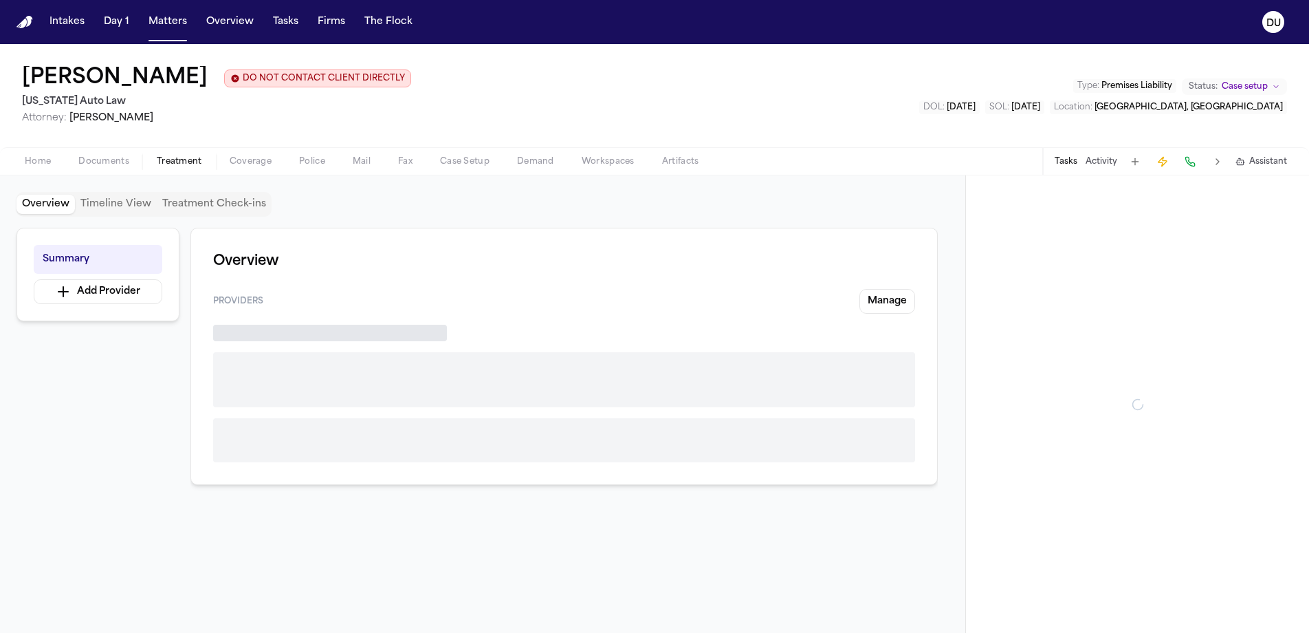
click at [189, 167] on span "Treatment" at bounding box center [179, 161] width 45 height 11
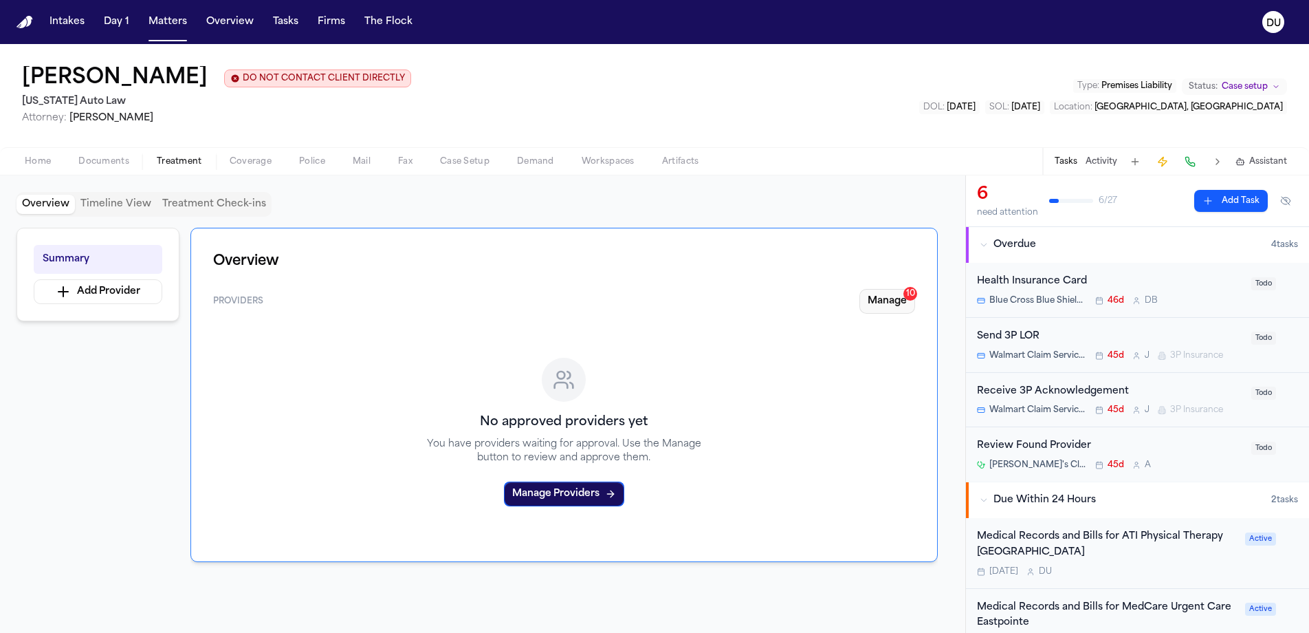
click at [899, 305] on button "Manage 10" at bounding box center [888, 301] width 56 height 25
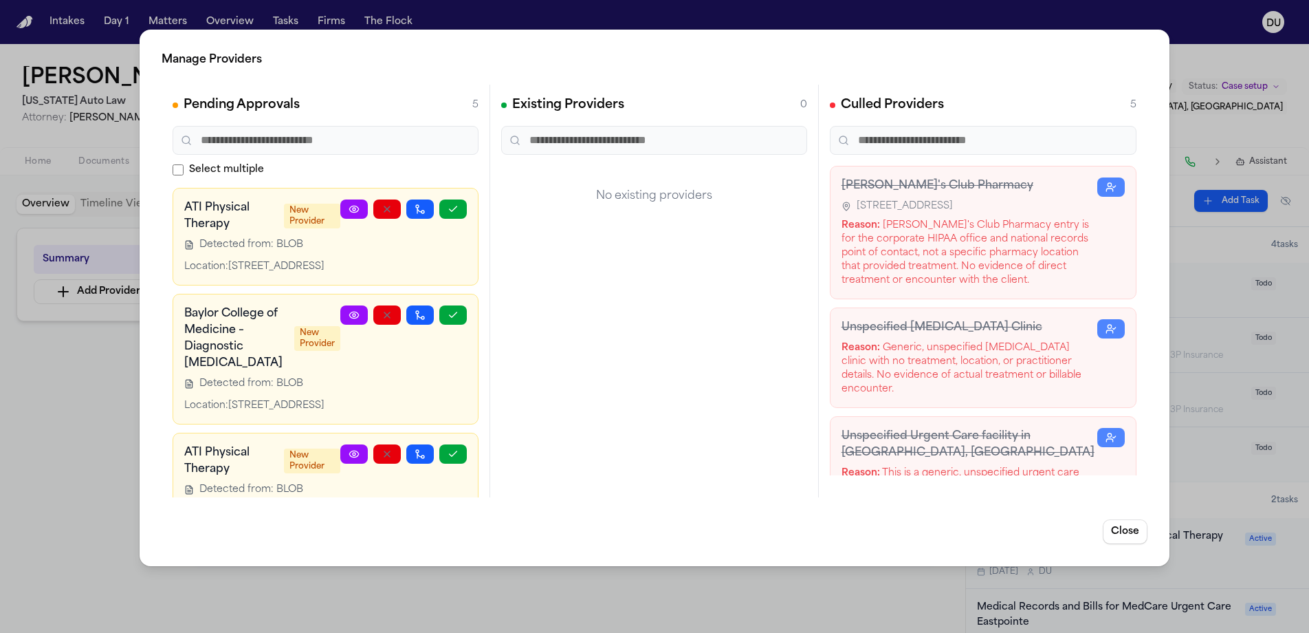
click at [349, 215] on icon at bounding box center [354, 209] width 11 height 11
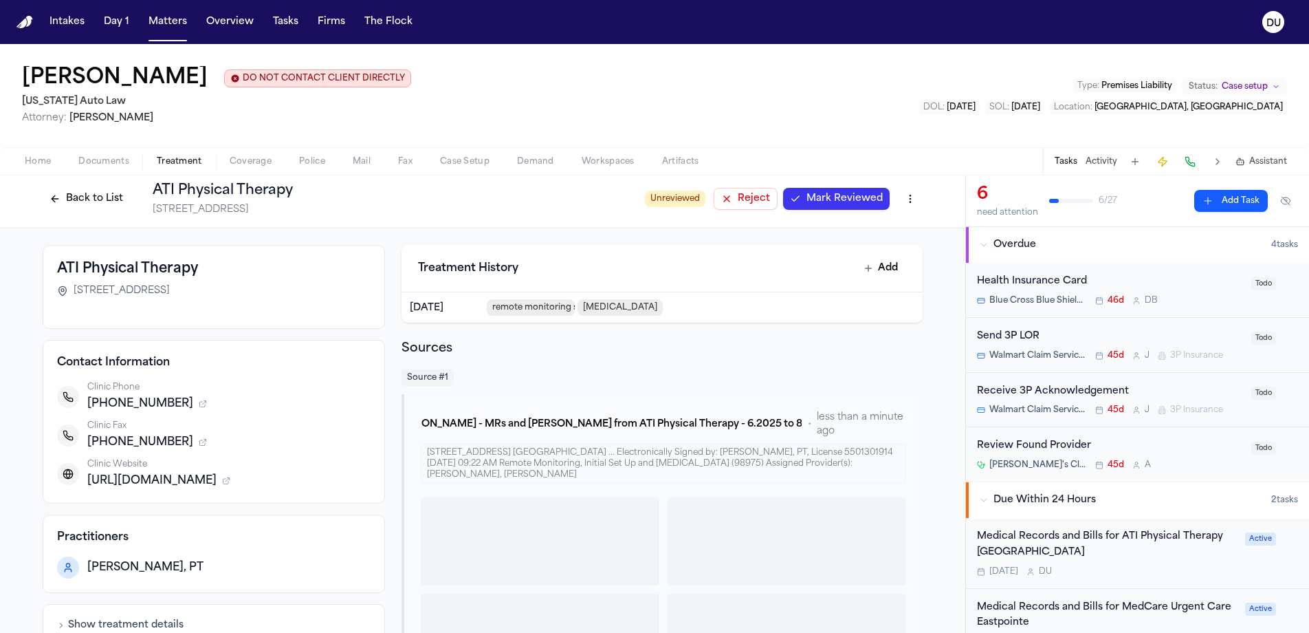
scroll to position [8, 0]
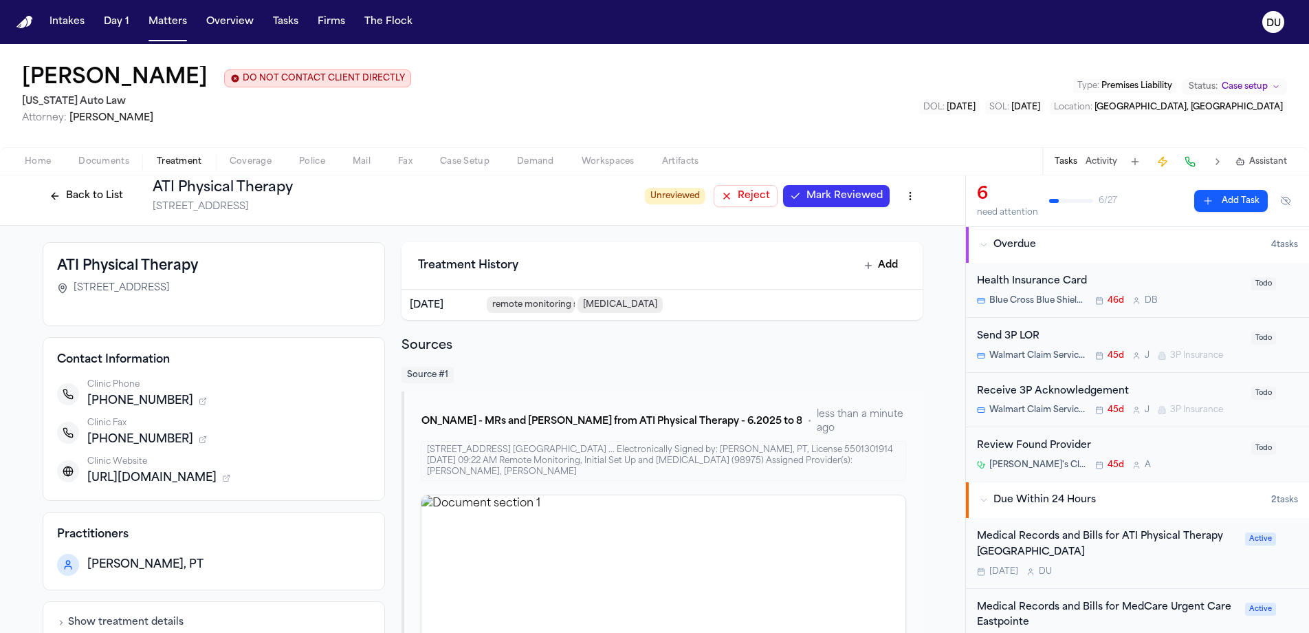
click at [230, 479] on icon "button" at bounding box center [226, 478] width 8 height 8
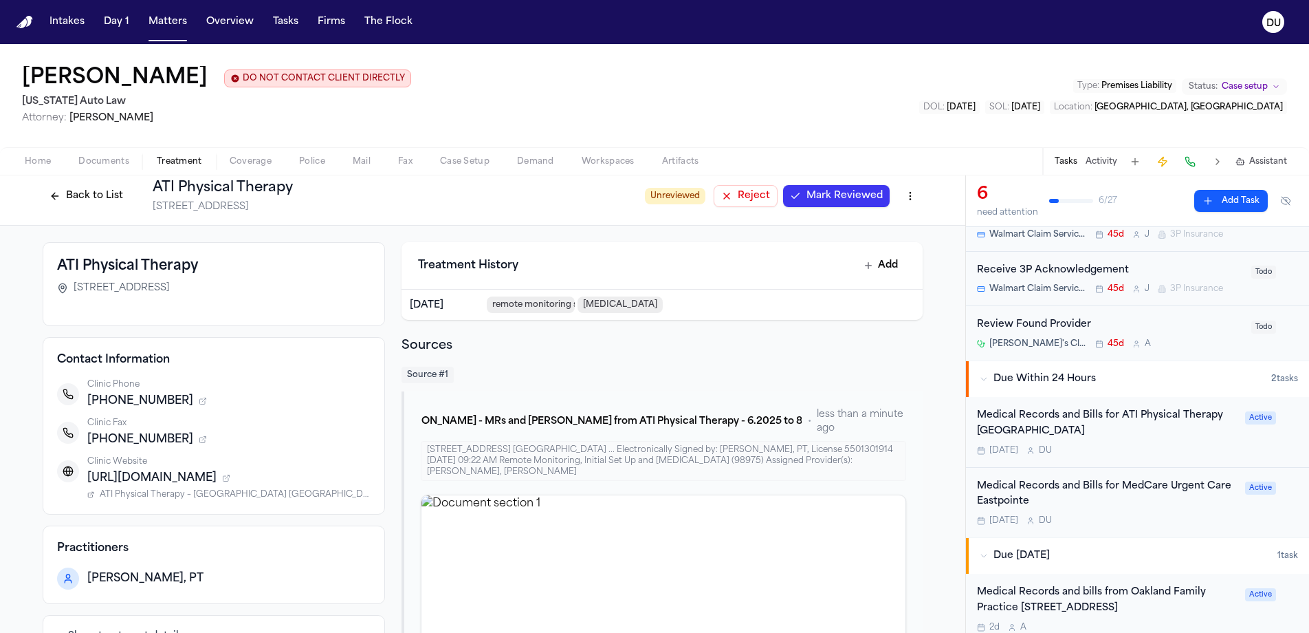
scroll to position [141, 0]
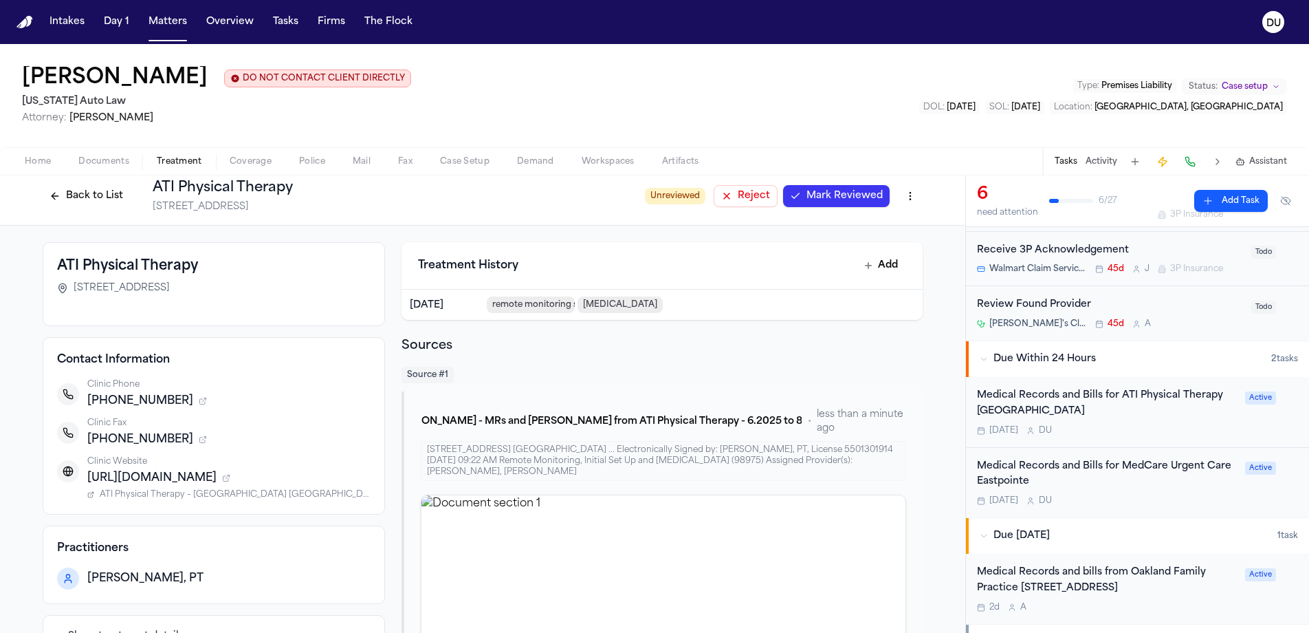
click at [1082, 393] on div "Medical Records and Bills for ATI Physical Therapy Rosehill" at bounding box center [1107, 404] width 260 height 32
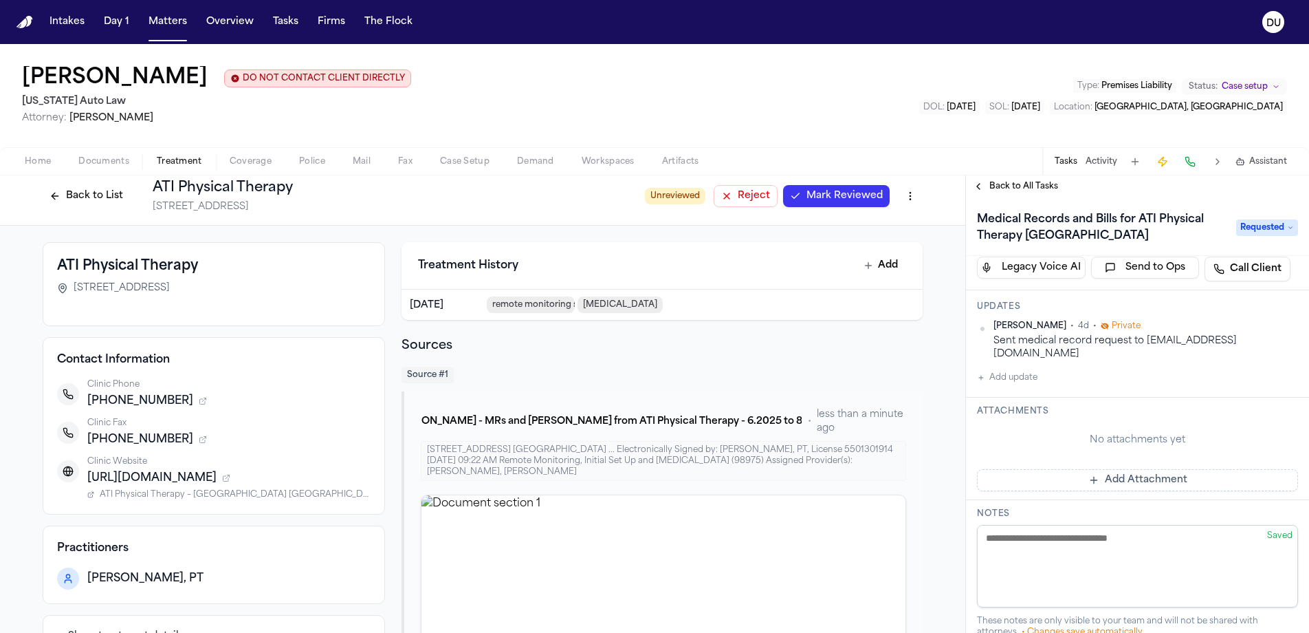
scroll to position [28, 0]
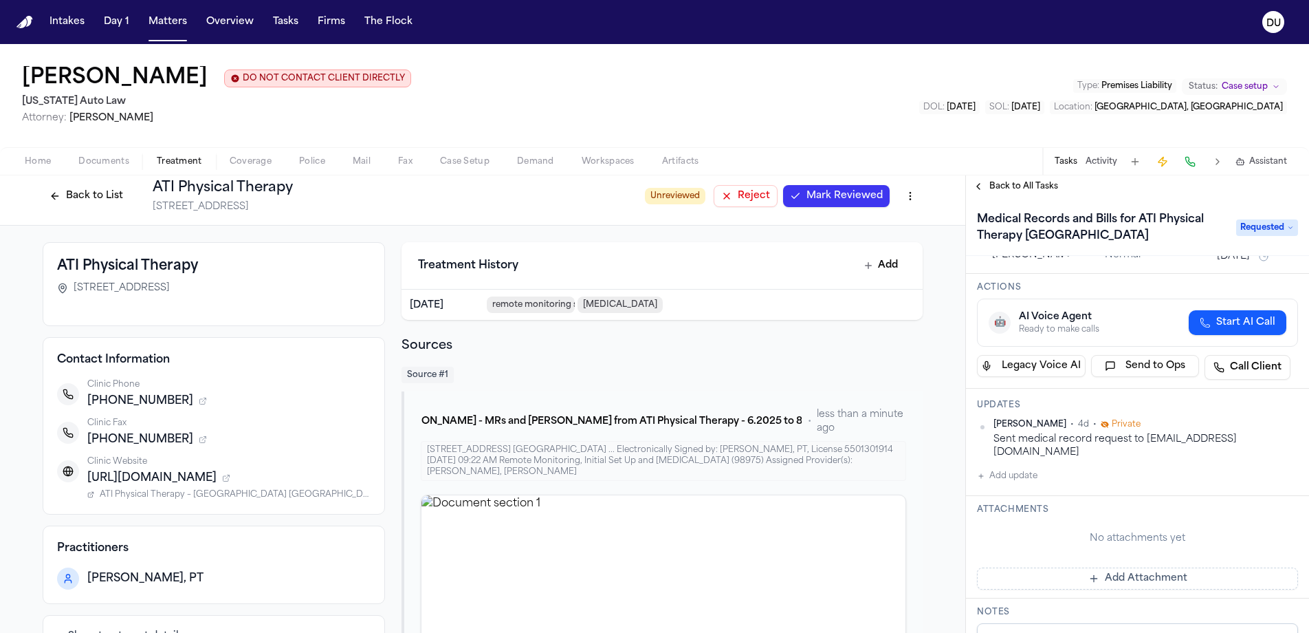
click at [1113, 580] on button "Add Attachment" at bounding box center [1137, 578] width 321 height 22
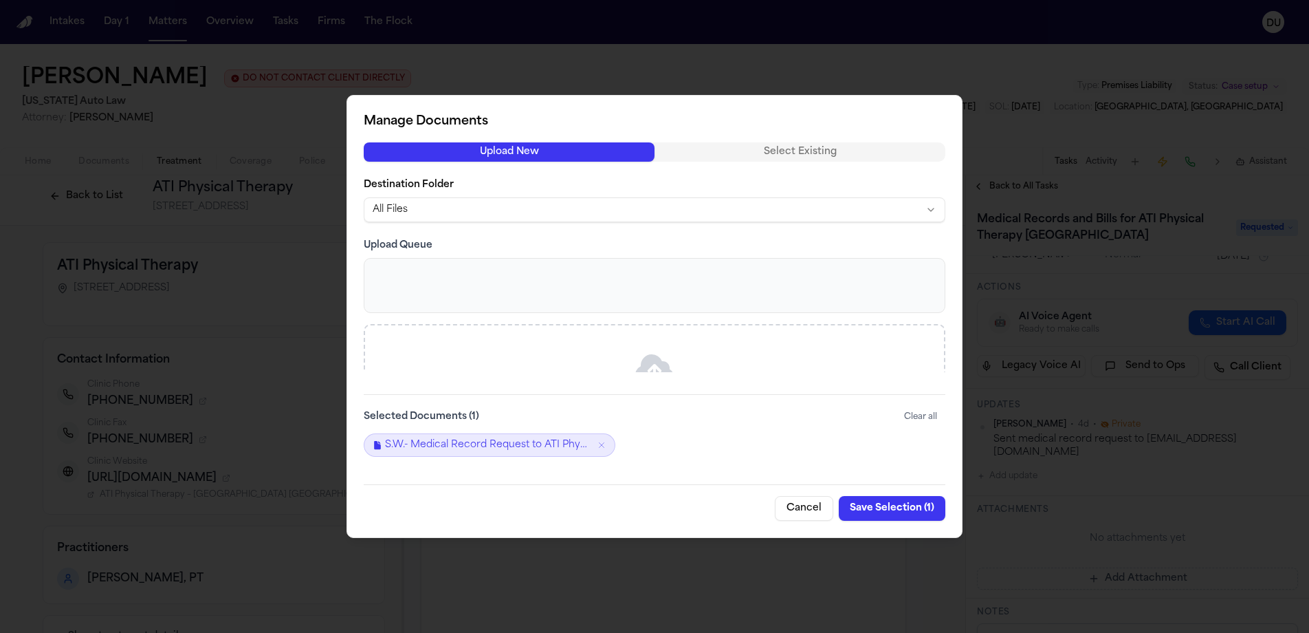
click at [897, 510] on button "Save Selection ( 1 )" at bounding box center [892, 508] width 107 height 25
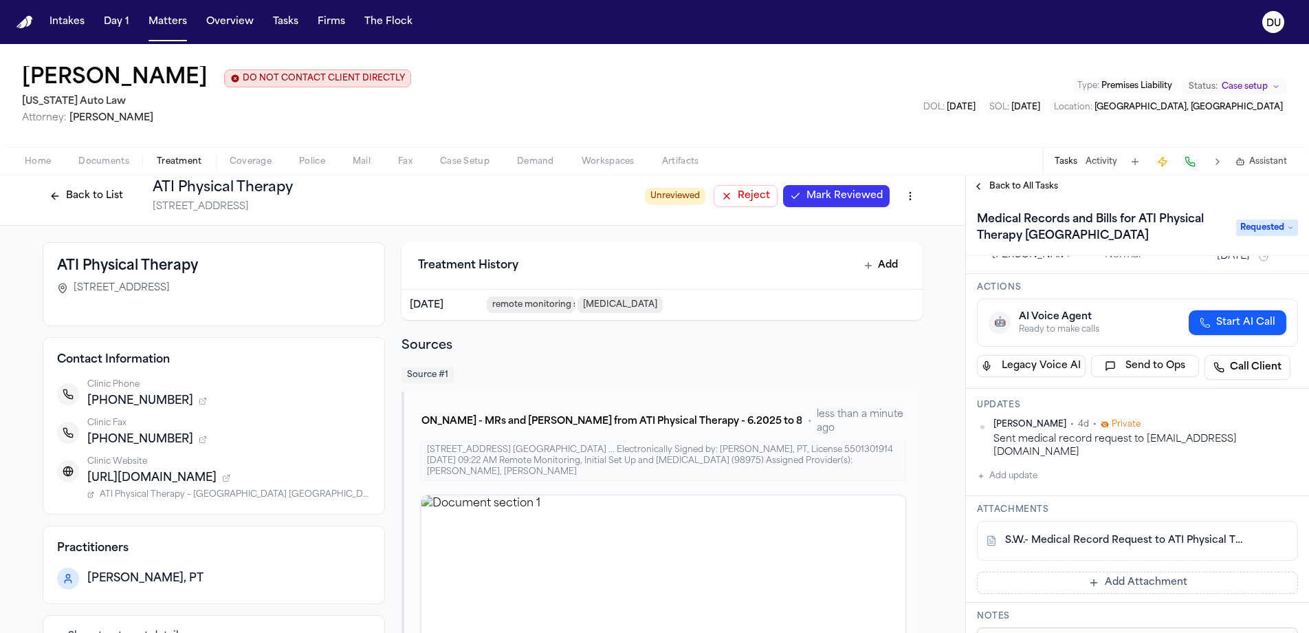
click at [1120, 543] on link "S.W.- Medical Record Request to ATI Physical Therapy.pdf" at bounding box center [1123, 541] width 237 height 14
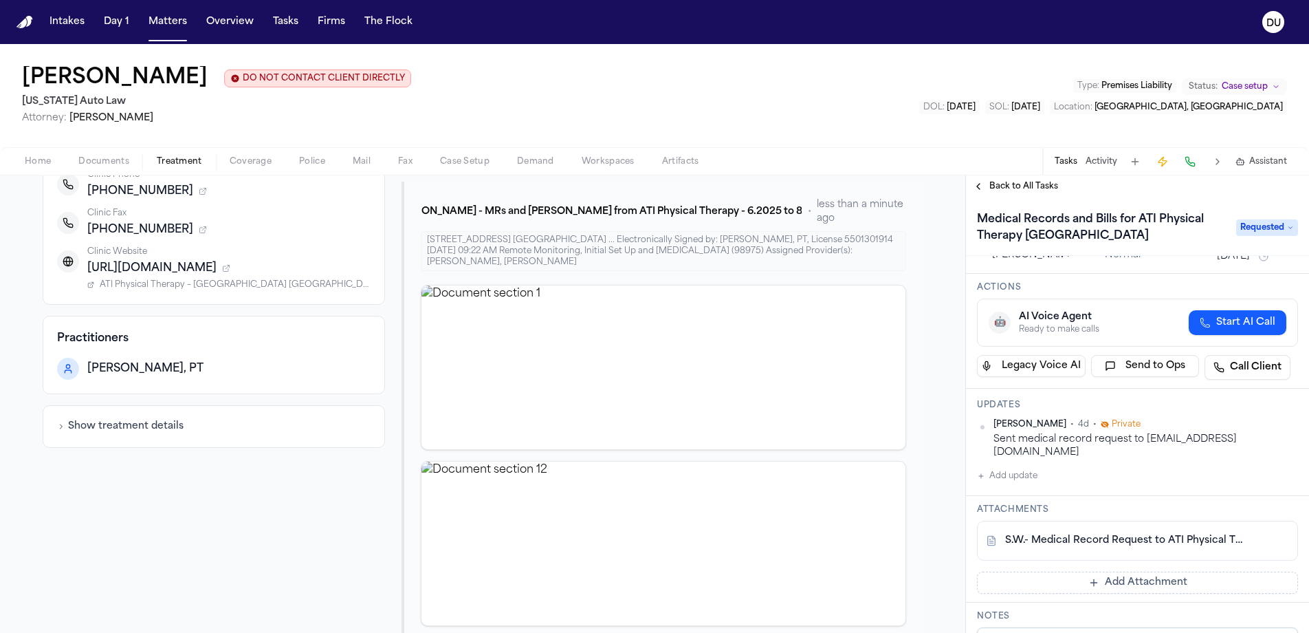
scroll to position [0, 0]
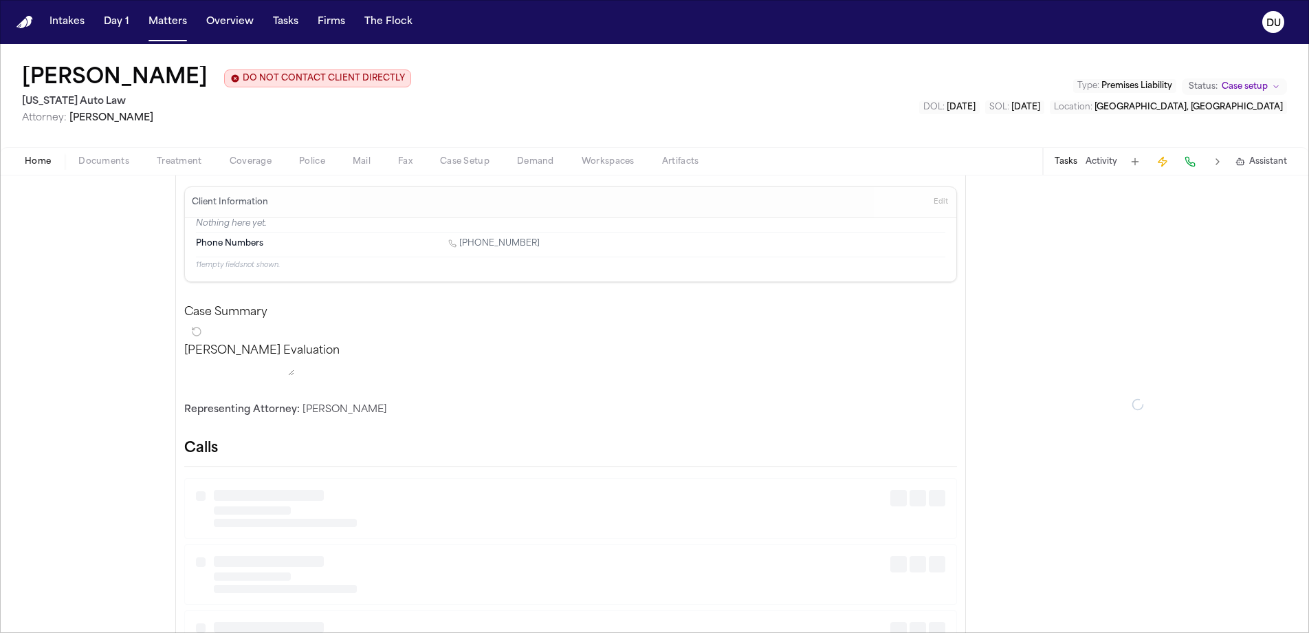
click at [41, 157] on span "Home" at bounding box center [38, 161] width 26 height 11
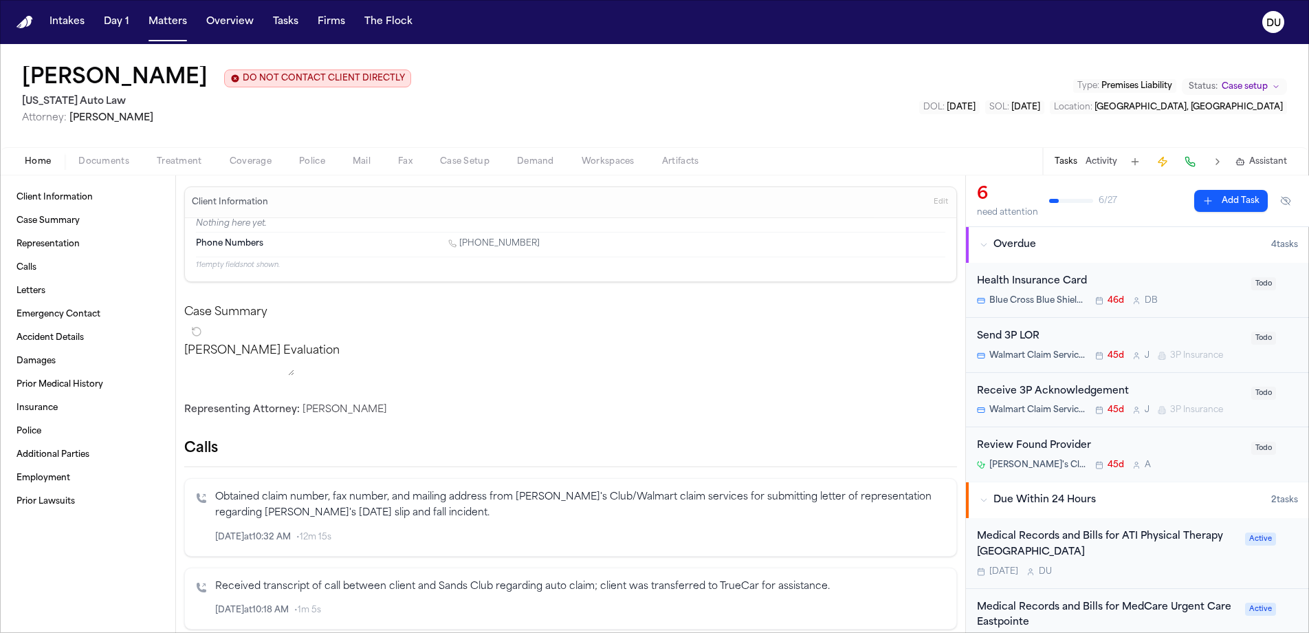
click at [115, 170] on span "button" at bounding box center [103, 168] width 67 height 1
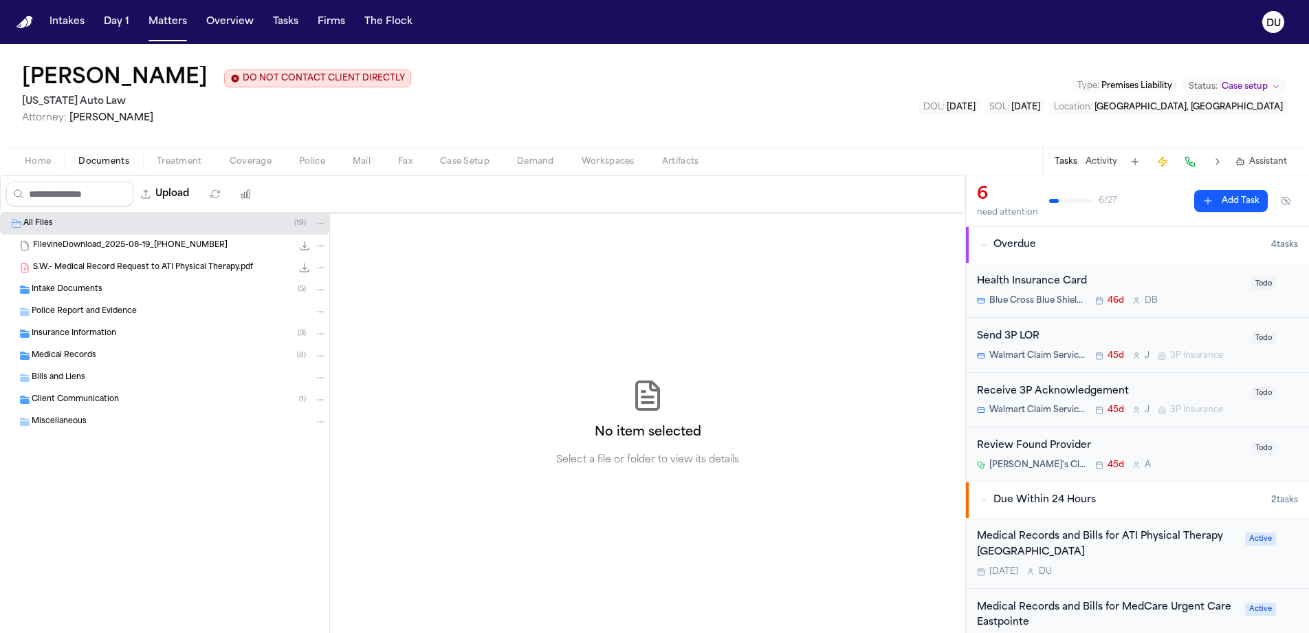
click at [78, 364] on div "Medical Records ( 8 )" at bounding box center [164, 356] width 329 height 22
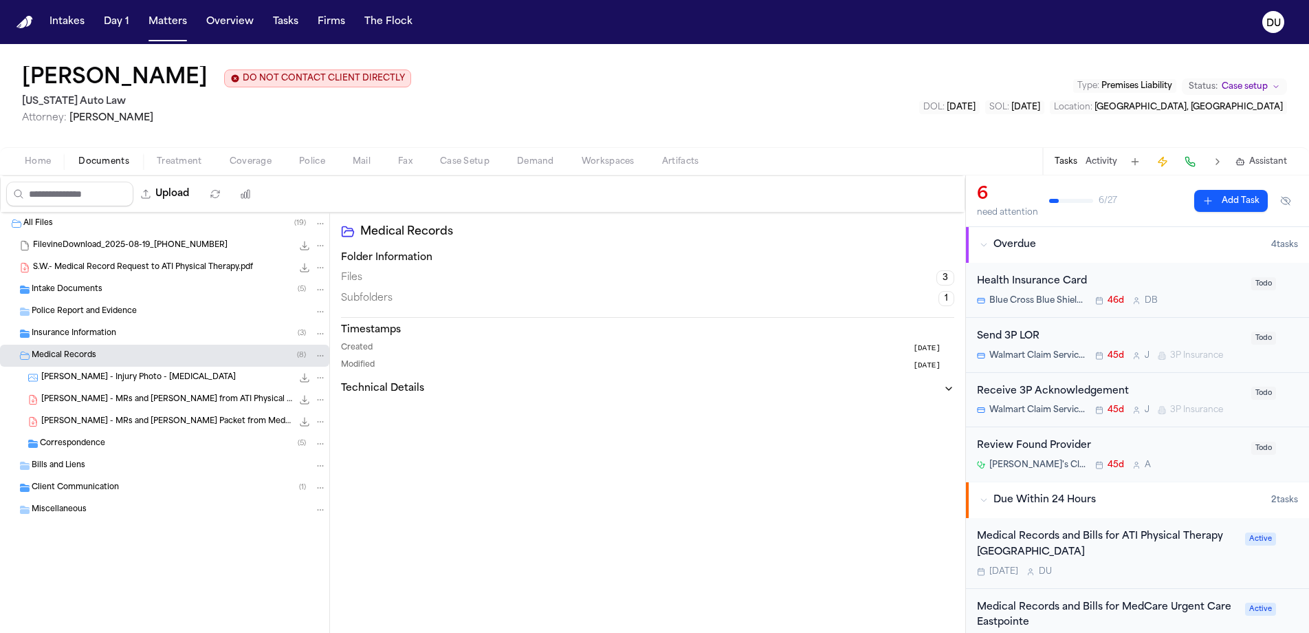
click at [182, 402] on span "S. Williams - MRs and Bills from ATI Physical Therapy - 6.2025 to 8.2025" at bounding box center [166, 400] width 251 height 12
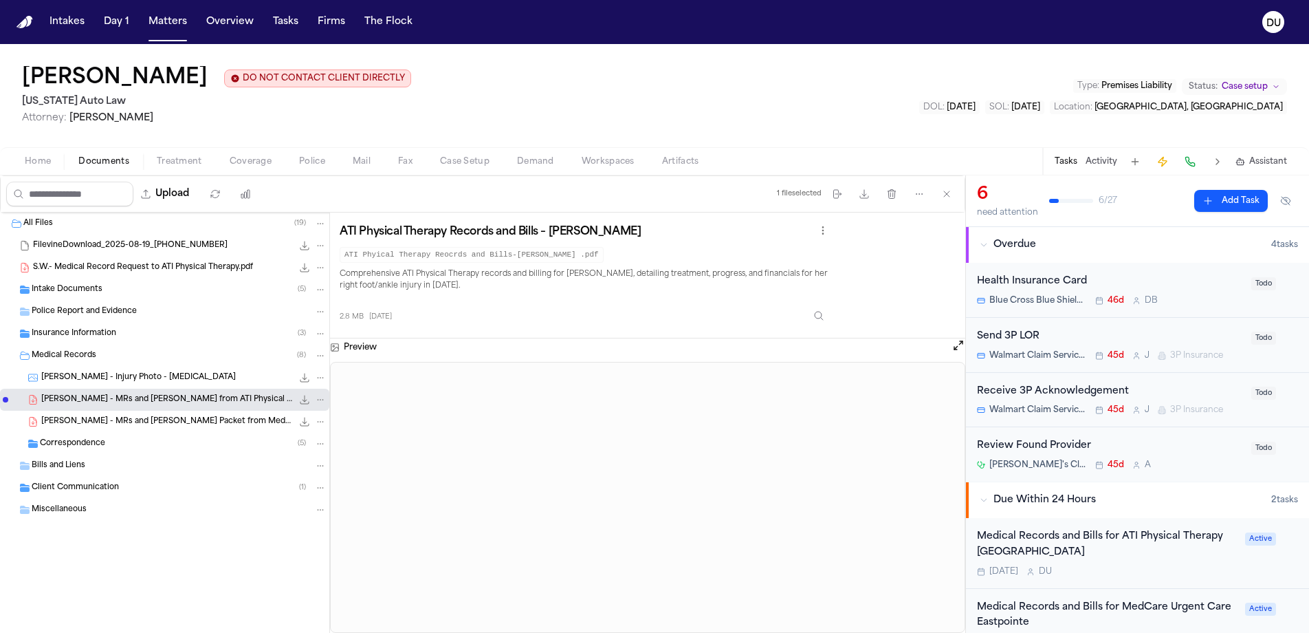
scroll to position [22, 0]
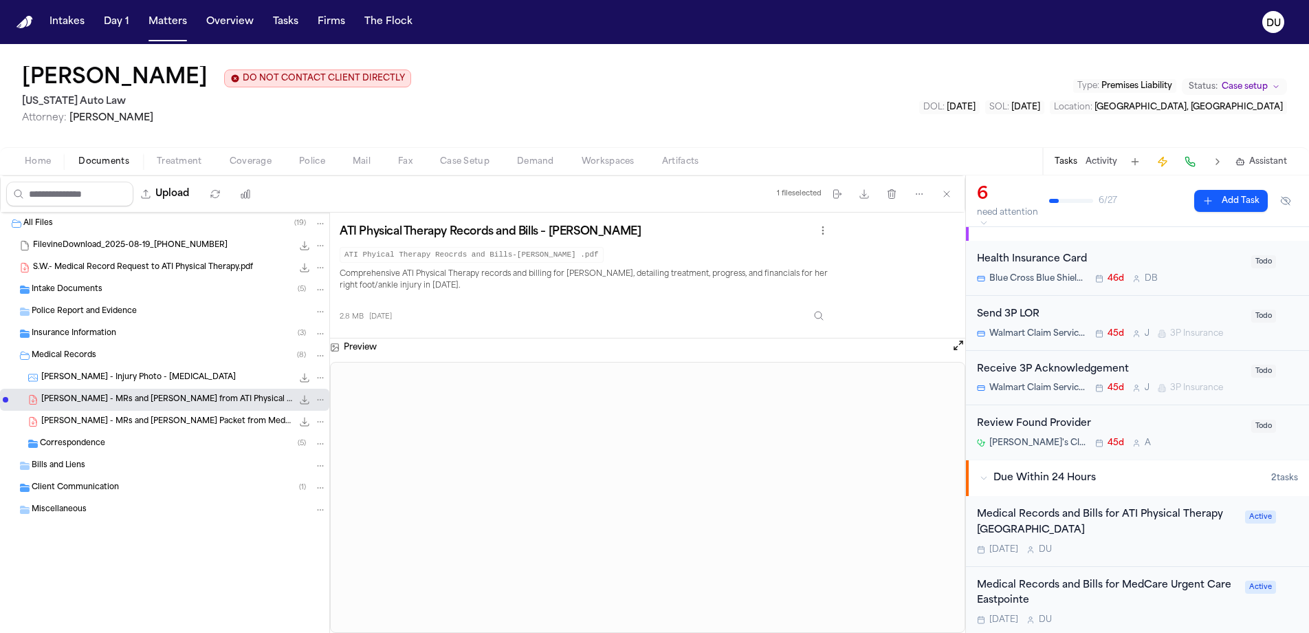
click at [1044, 513] on div "Medical Records and Bills for ATI Physical Therapy Rosehill" at bounding box center [1107, 523] width 260 height 32
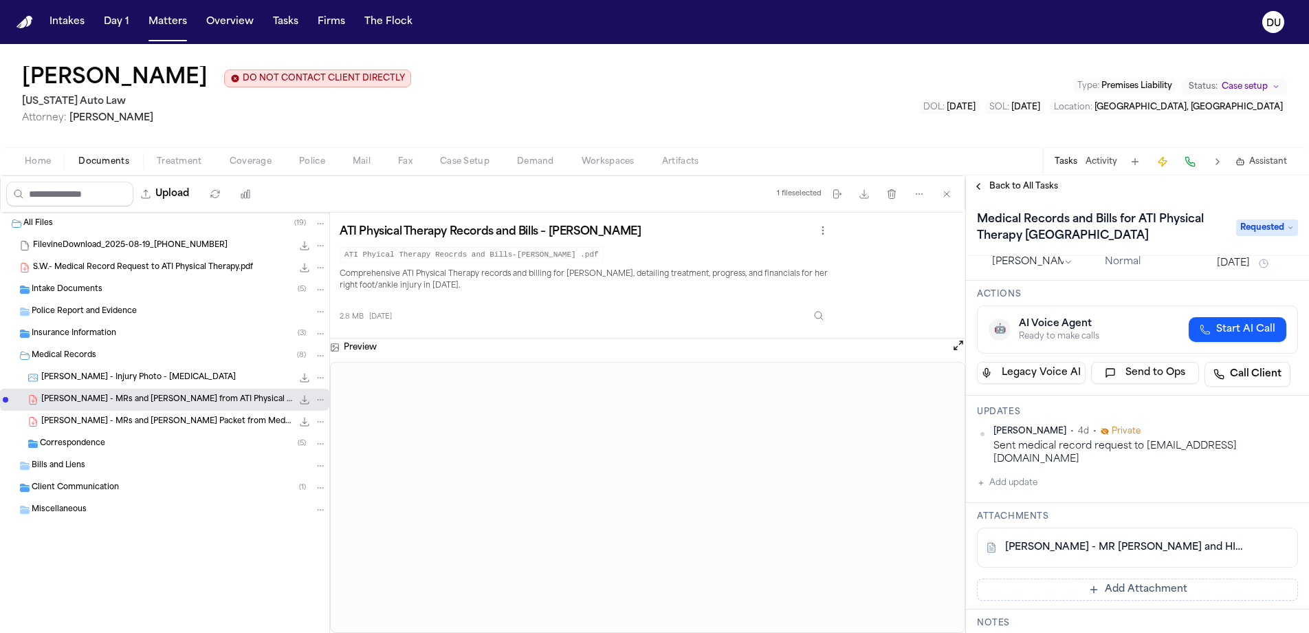
scroll to position [50, 0]
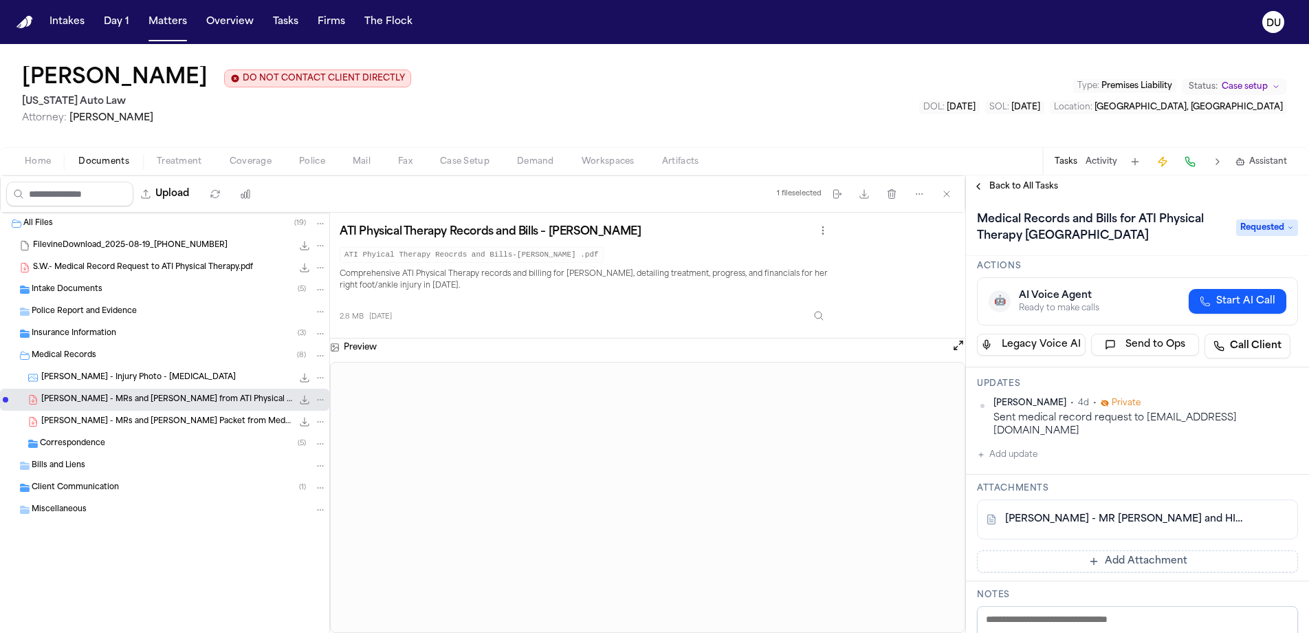
click at [0, 0] on span "2.8 MB • PDF" at bounding box center [0, 0] width 0 height 0
click at [215, 402] on span "S. Williams - MRs and Bills from ATI Physical Therapy - 6.2025 to 8.2025" at bounding box center [166, 400] width 251 height 12
click at [194, 401] on span "S. Williams - MRs and Bills from ATI Physical Therapy - 6.2025 to 8.2025" at bounding box center [166, 400] width 251 height 12
click at [1016, 457] on button "Add update" at bounding box center [1007, 454] width 61 height 17
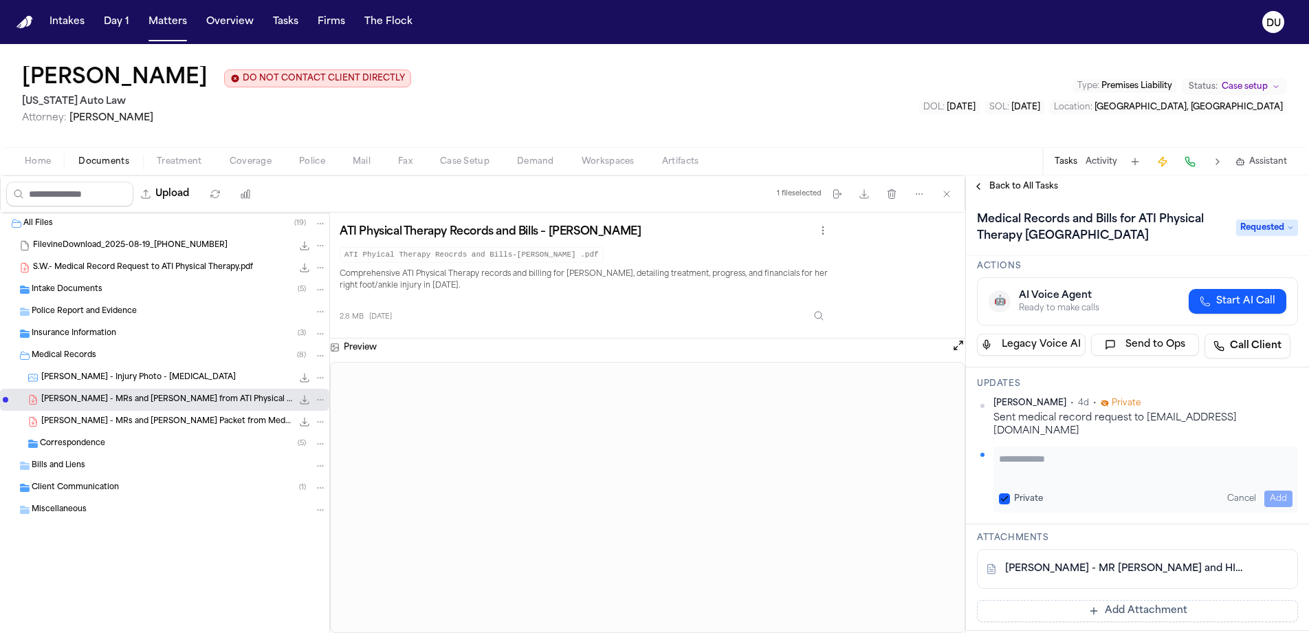
click at [1083, 463] on textarea "Add your update" at bounding box center [1146, 466] width 294 height 28
type textarea "**********"
click at [1266, 496] on button "Add" at bounding box center [1279, 498] width 28 height 17
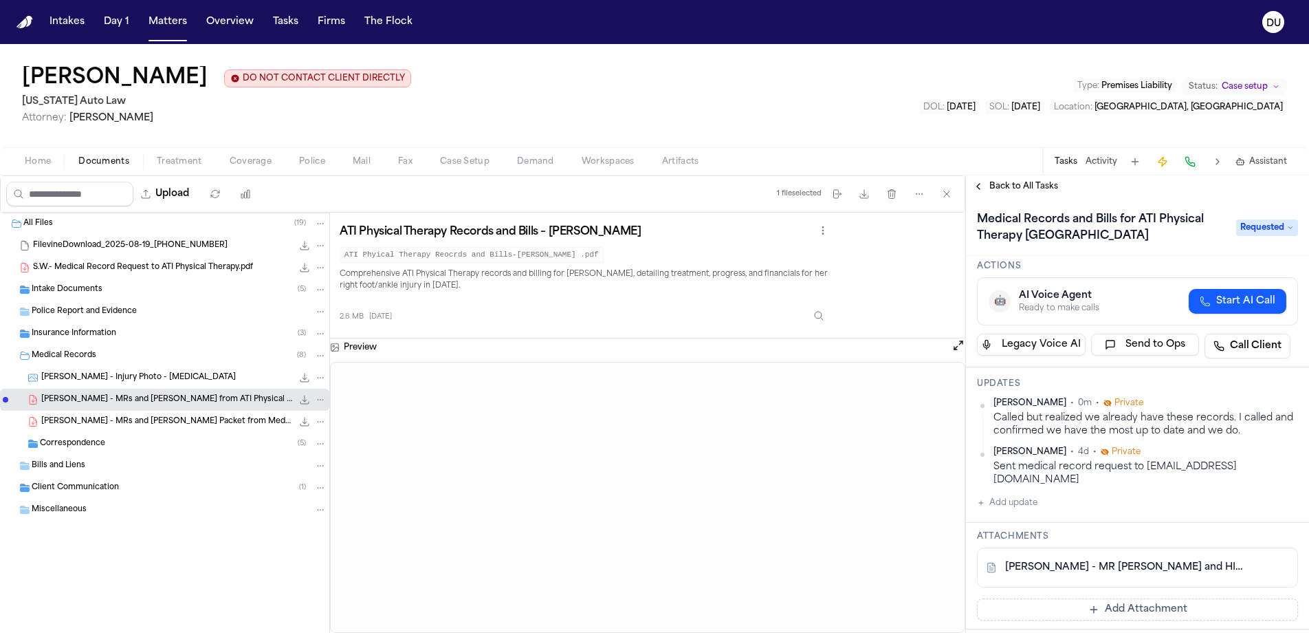
click at [1288, 233] on span "Requested" at bounding box center [1267, 227] width 62 height 17
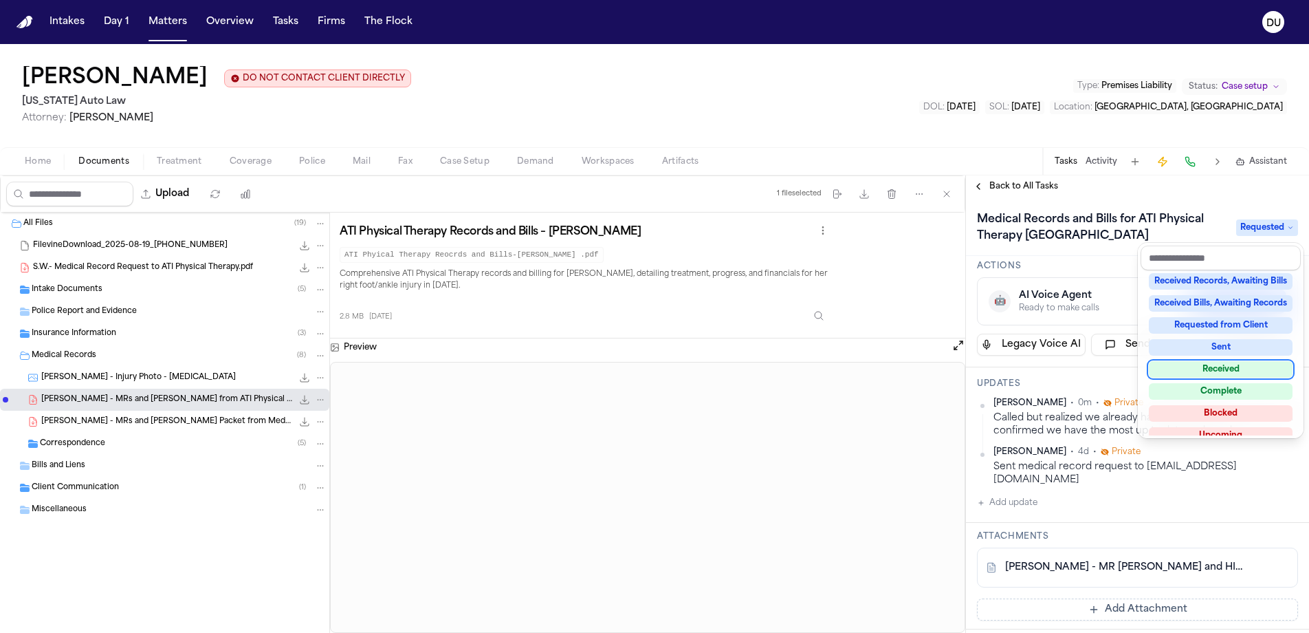
click at [1249, 372] on div "Received" at bounding box center [1221, 369] width 144 height 17
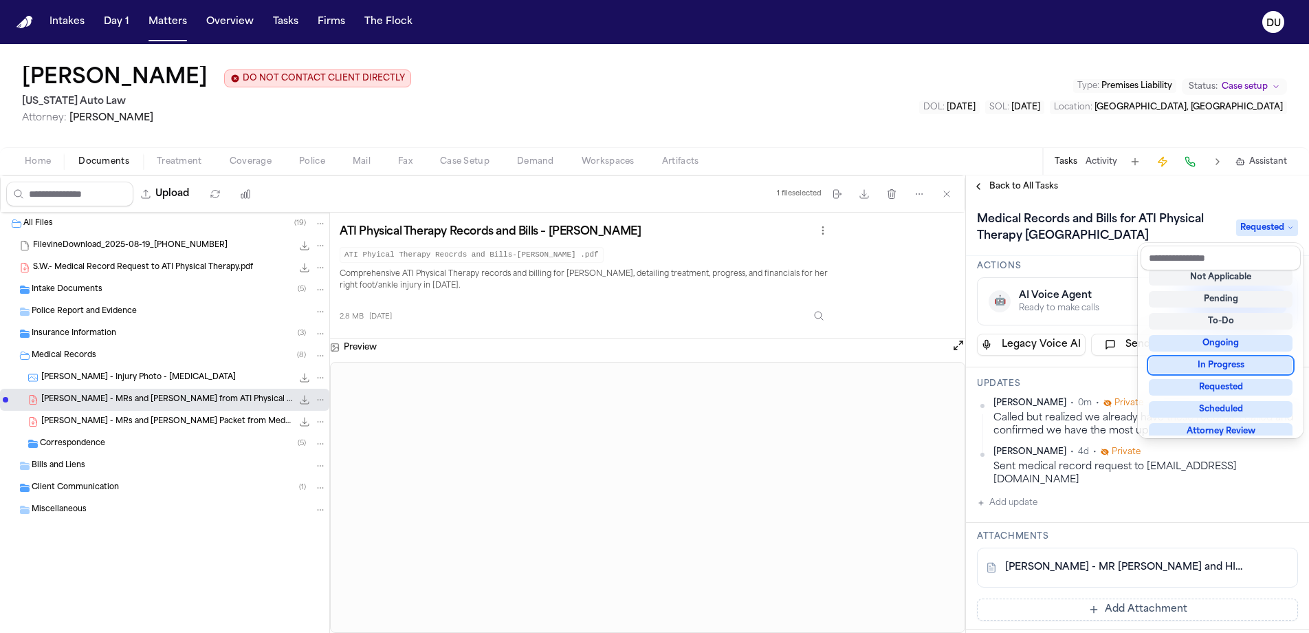
scroll to position [6, 0]
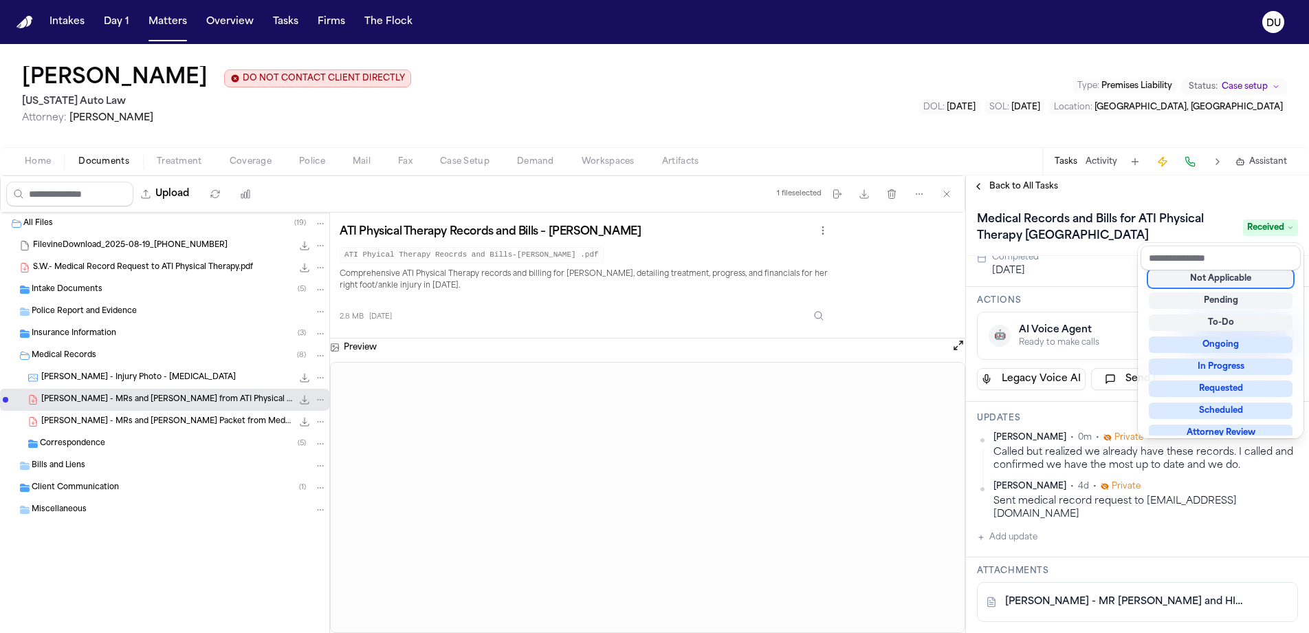
click at [1083, 225] on div "Medical Records and Bills for ATI Physical Therapy Rosehill Received" at bounding box center [1137, 227] width 321 height 39
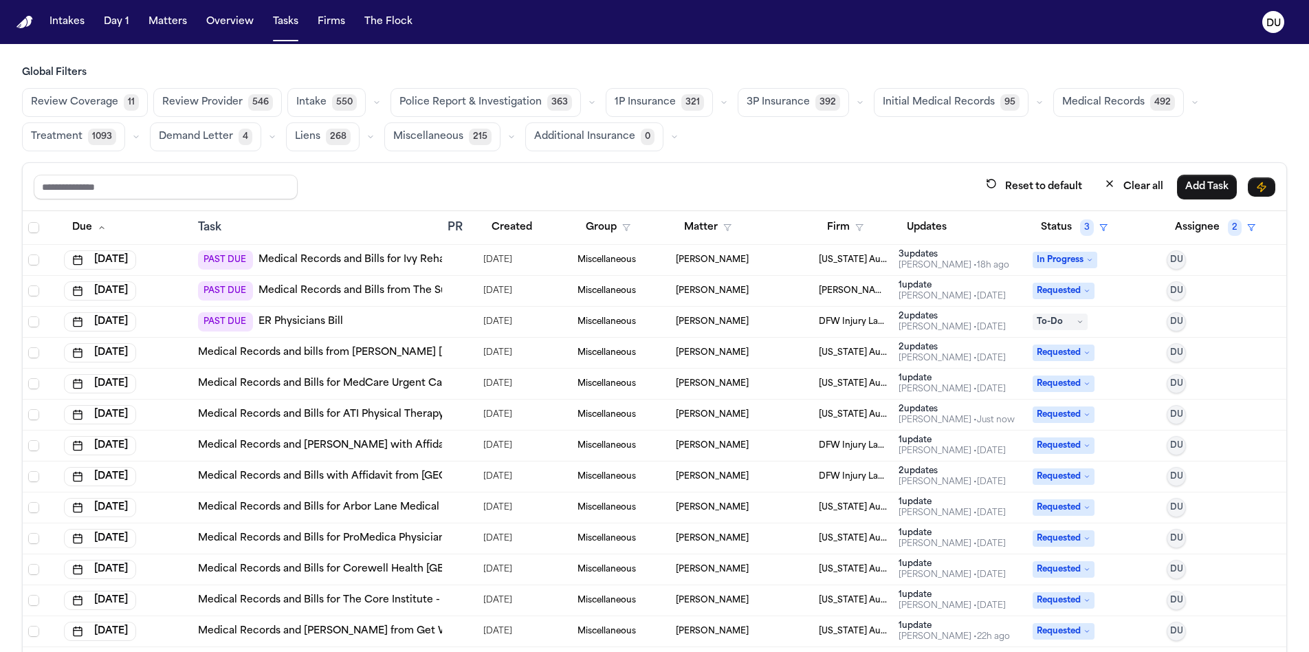
click at [369, 384] on link "Medical Records and Bills for MedCare Urgent Care Eastpointe" at bounding box center [352, 384] width 309 height 14
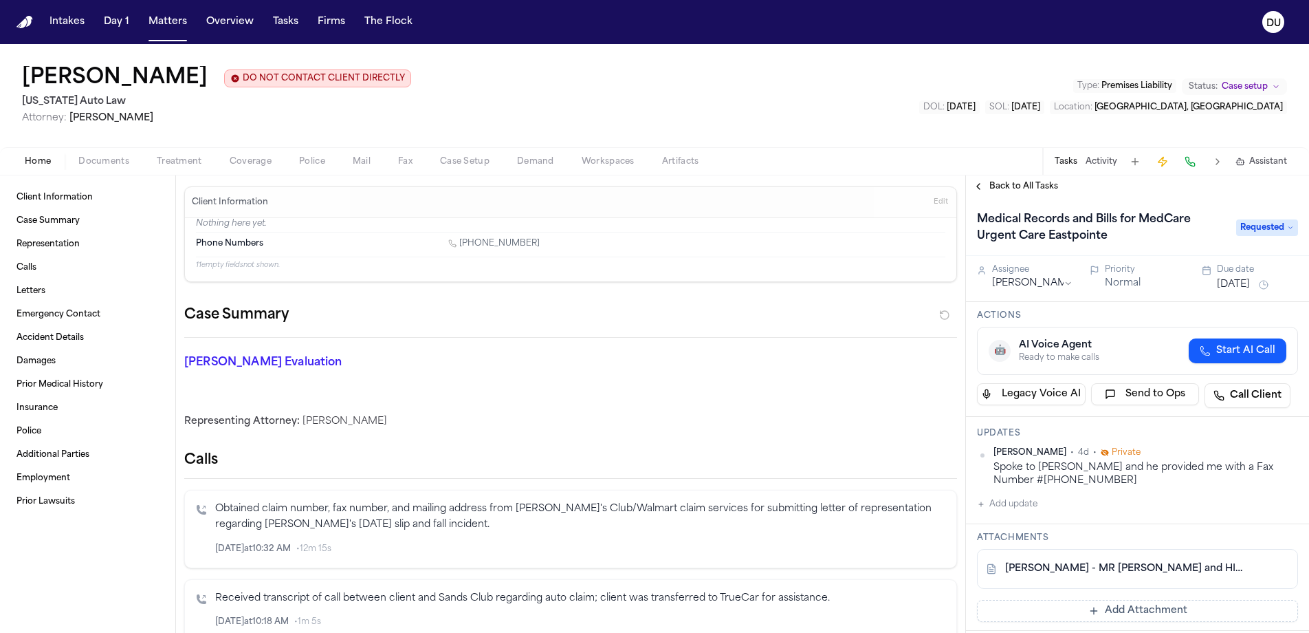
drag, startPoint x: 24, startPoint y: 23, endPoint x: 68, endPoint y: 30, distance: 44.4
click at [24, 23] on img "Home" at bounding box center [25, 22] width 17 height 13
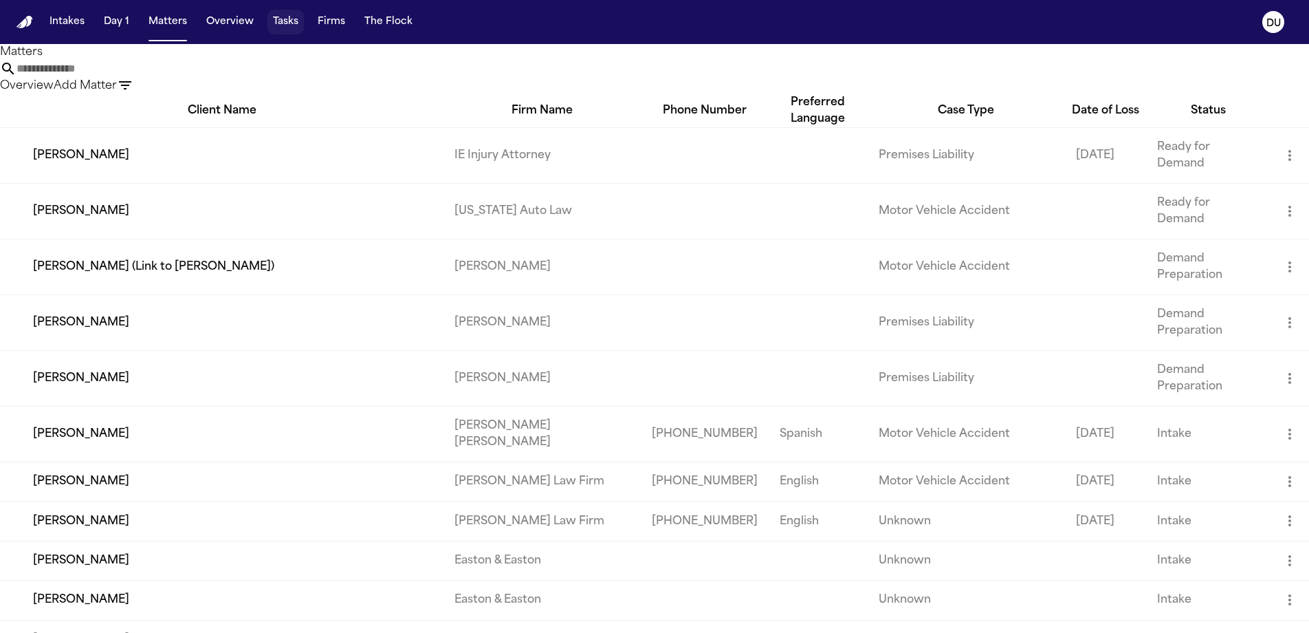
click at [287, 23] on button "Tasks" at bounding box center [285, 22] width 36 height 25
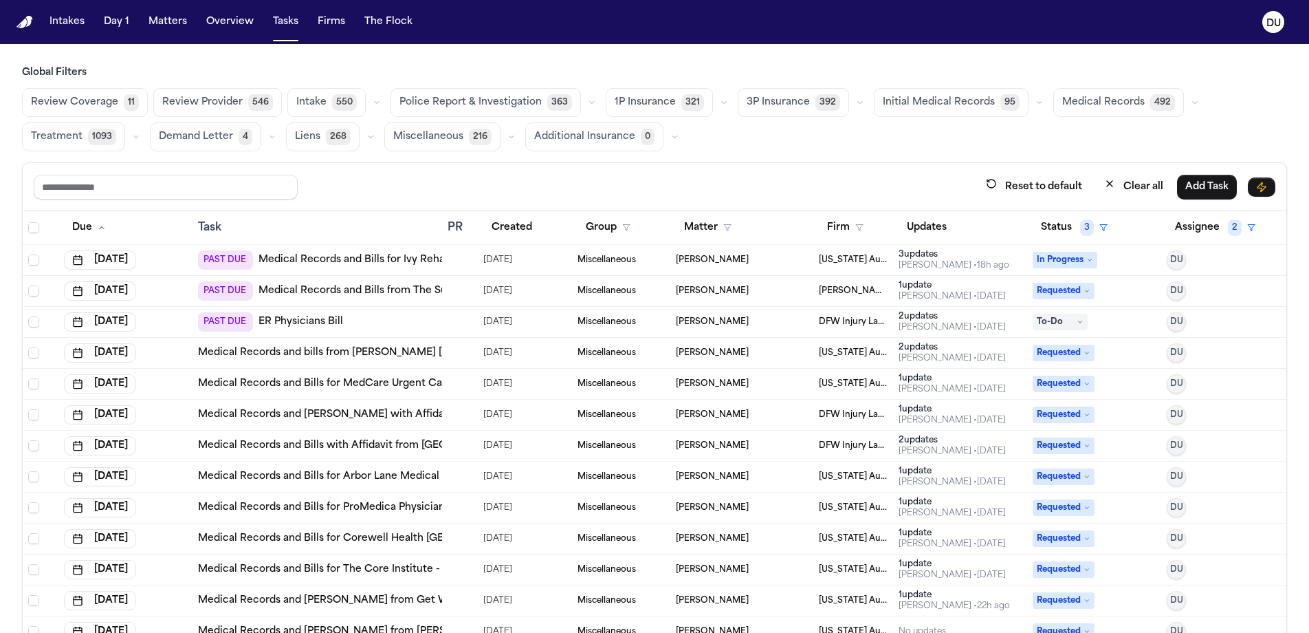
click at [700, 291] on span "[PERSON_NAME]" at bounding box center [712, 290] width 73 height 11
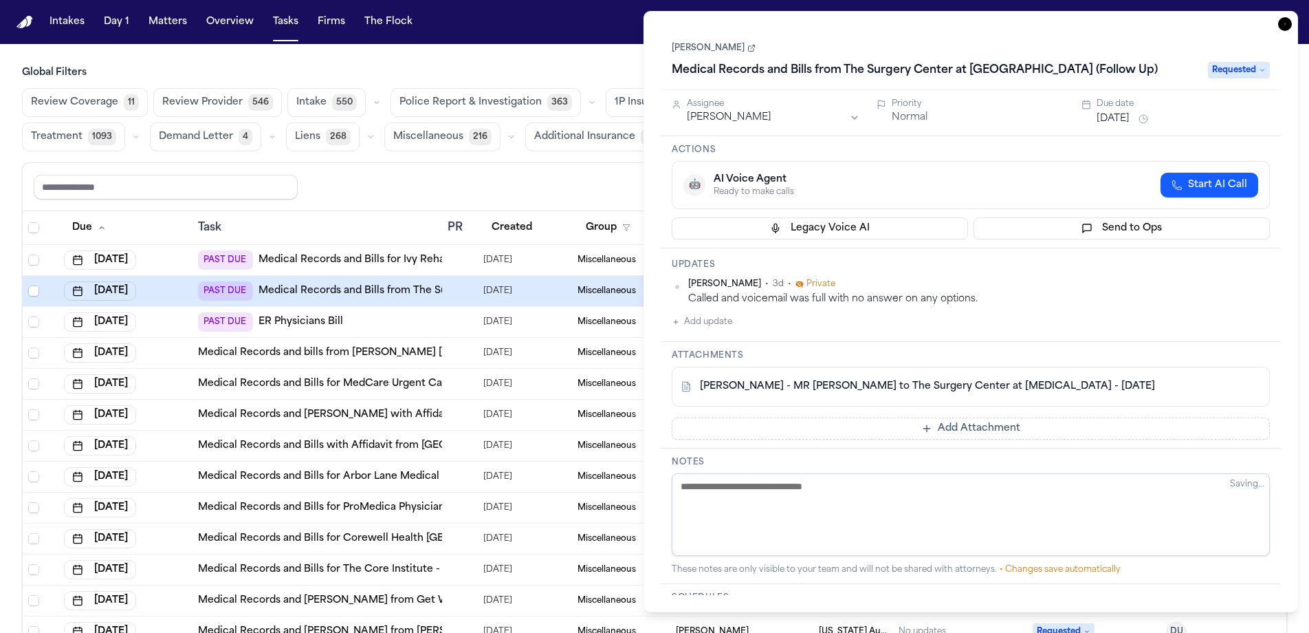
click at [763, 38] on div "Daniel Santana Medical Records and Bills from The Surgery Center at Doral (Foll…" at bounding box center [971, 59] width 620 height 62
click at [586, 19] on nav "Intakes Day 1 Matters Overview Tasks Firms The Flock DU" at bounding box center [654, 22] width 1309 height 44
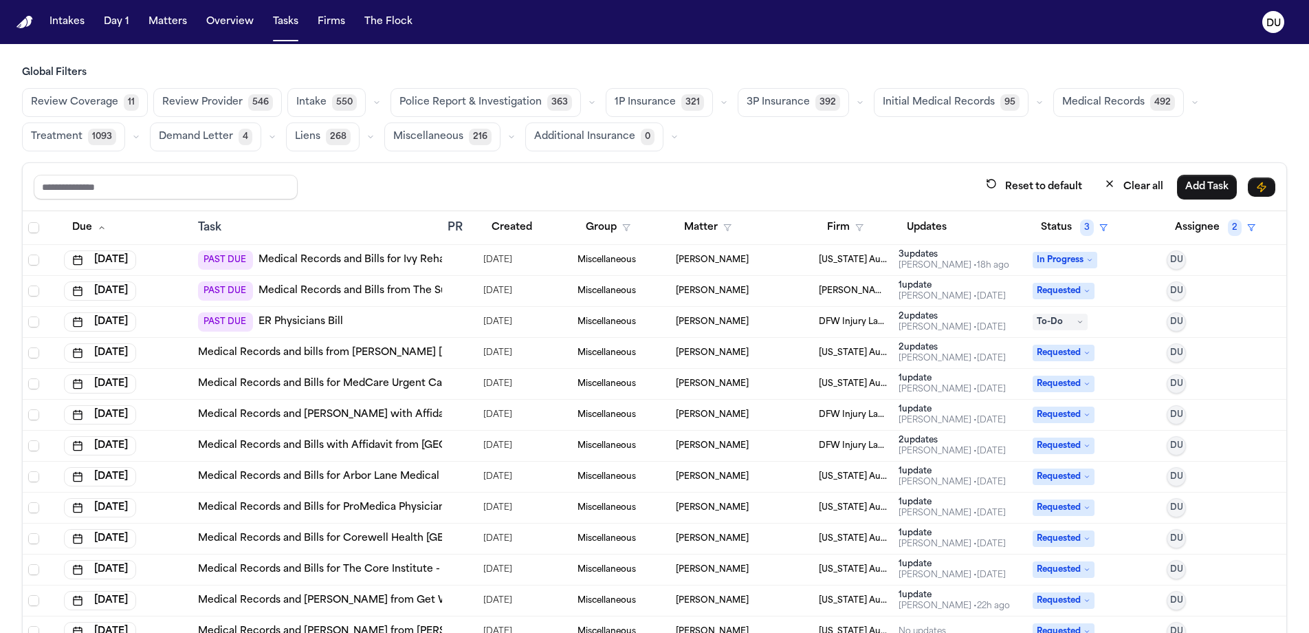
click at [303, 287] on link "Medical Records and Bills from The Surgery Center at [GEOGRAPHIC_DATA] (Follow …" at bounding box center [476, 291] width 434 height 14
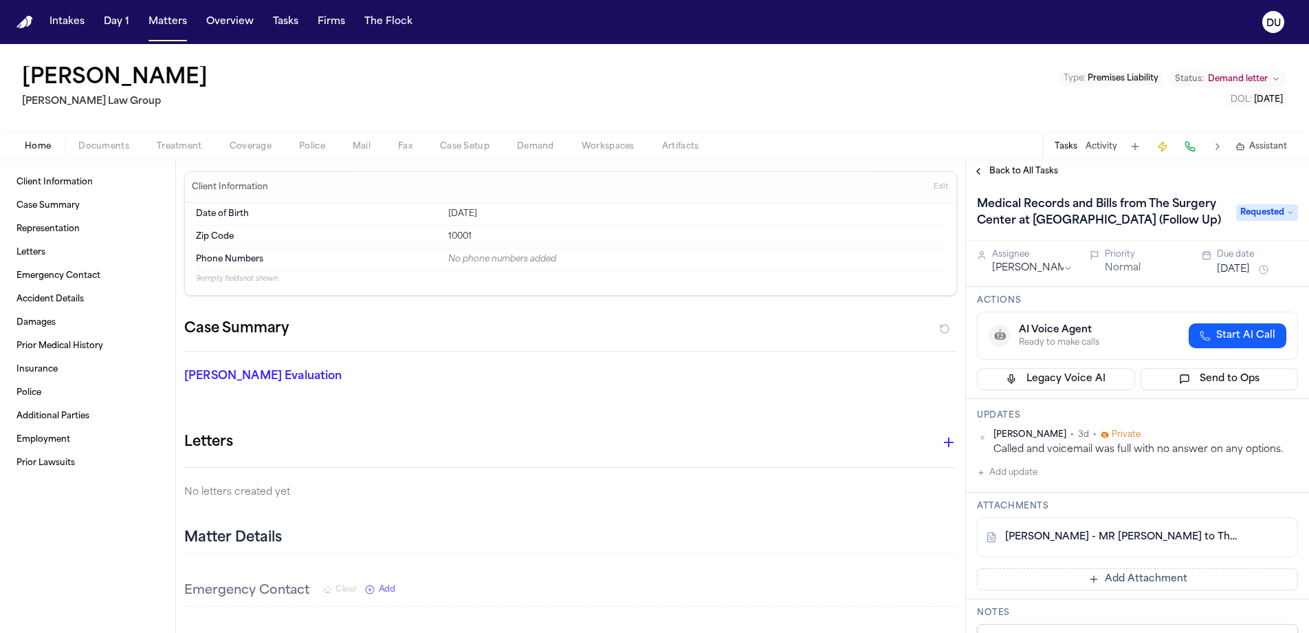
click at [1011, 171] on span "Back to All Tasks" at bounding box center [1024, 171] width 69 height 11
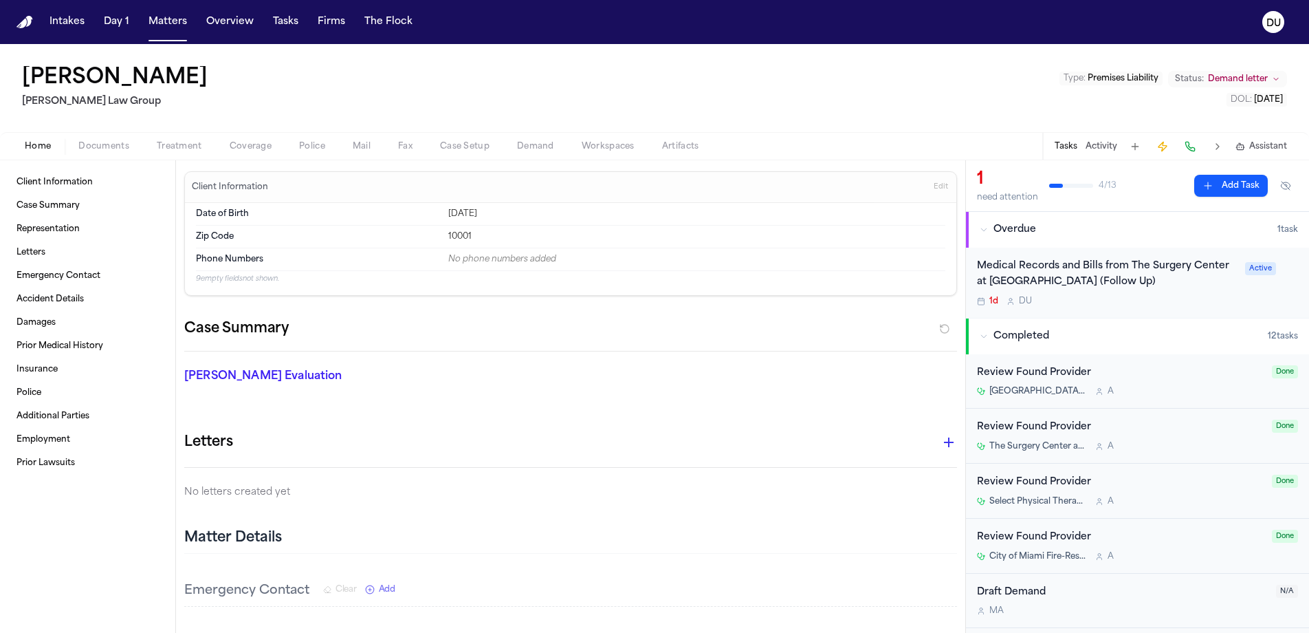
click at [1053, 271] on div "Medical Records and Bills from The Surgery Center at [GEOGRAPHIC_DATA] (Follow …" at bounding box center [1107, 275] width 260 height 32
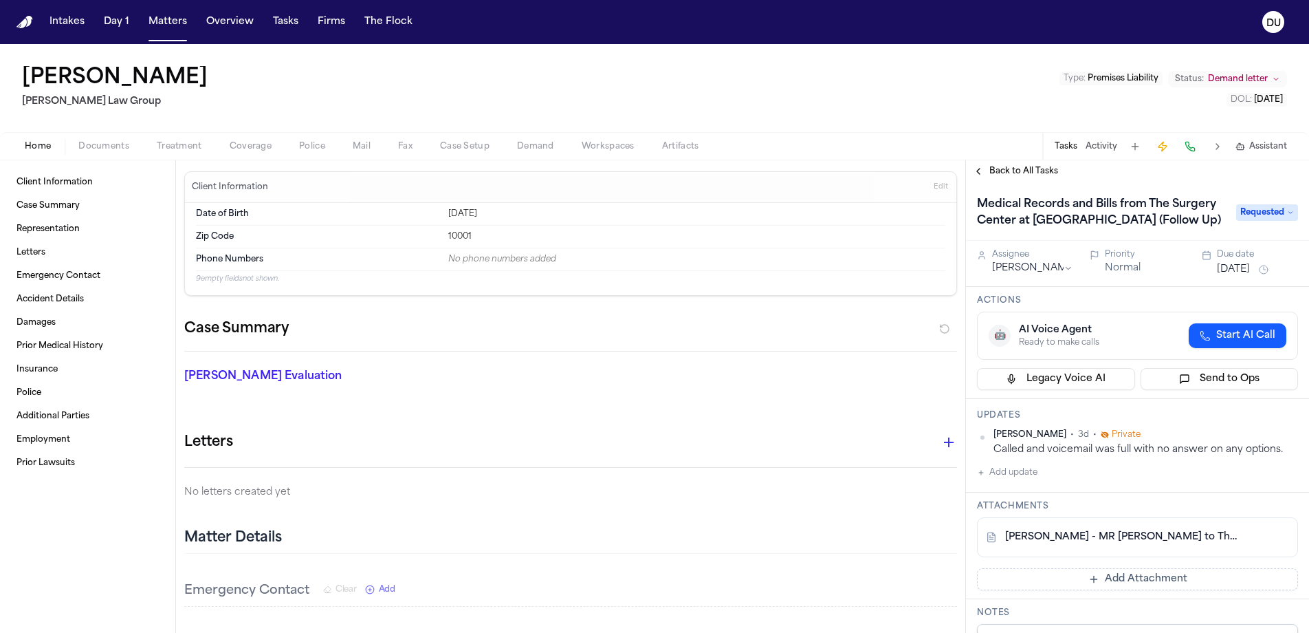
click at [1079, 539] on link "[PERSON_NAME] - MR [PERSON_NAME] to The Surgery Center at [MEDICAL_DATA] - [DAT…" at bounding box center [1123, 537] width 237 height 14
click at [1013, 479] on button "Add update" at bounding box center [1007, 472] width 61 height 17
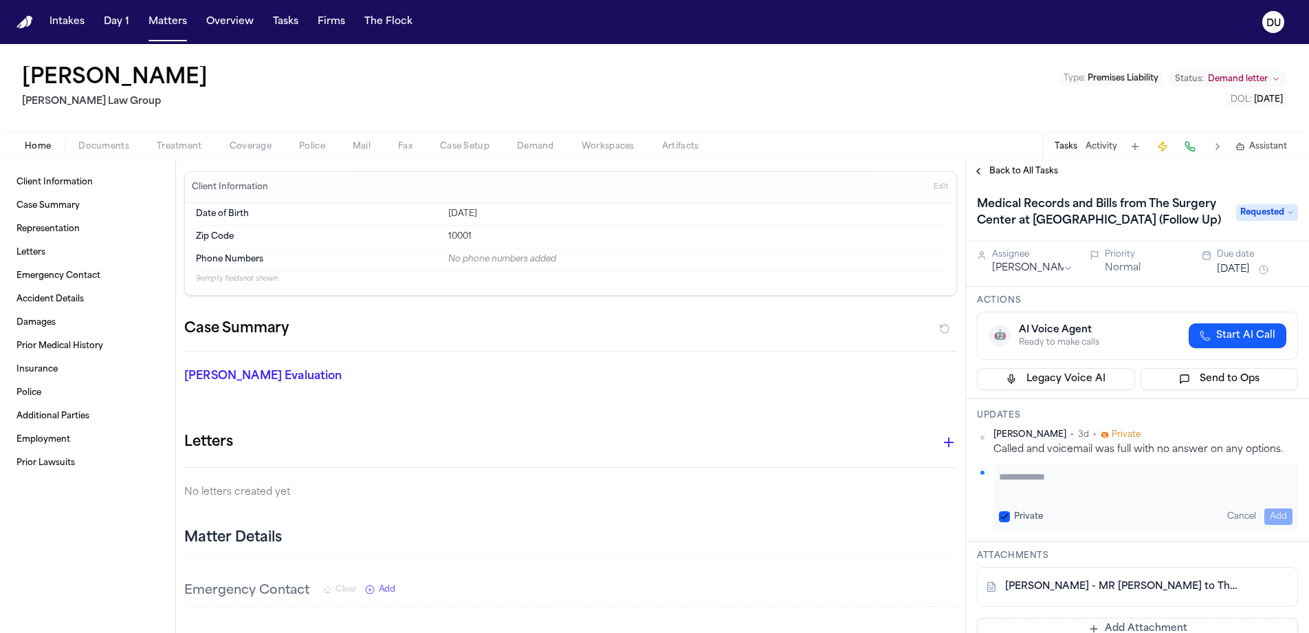
drag, startPoint x: 1049, startPoint y: 483, endPoint x: 1040, endPoint y: 483, distance: 9.7
click at [1049, 483] on textarea "Add your update" at bounding box center [1146, 484] width 294 height 28
type textarea "**********"
click at [1269, 516] on button "Add" at bounding box center [1279, 516] width 28 height 17
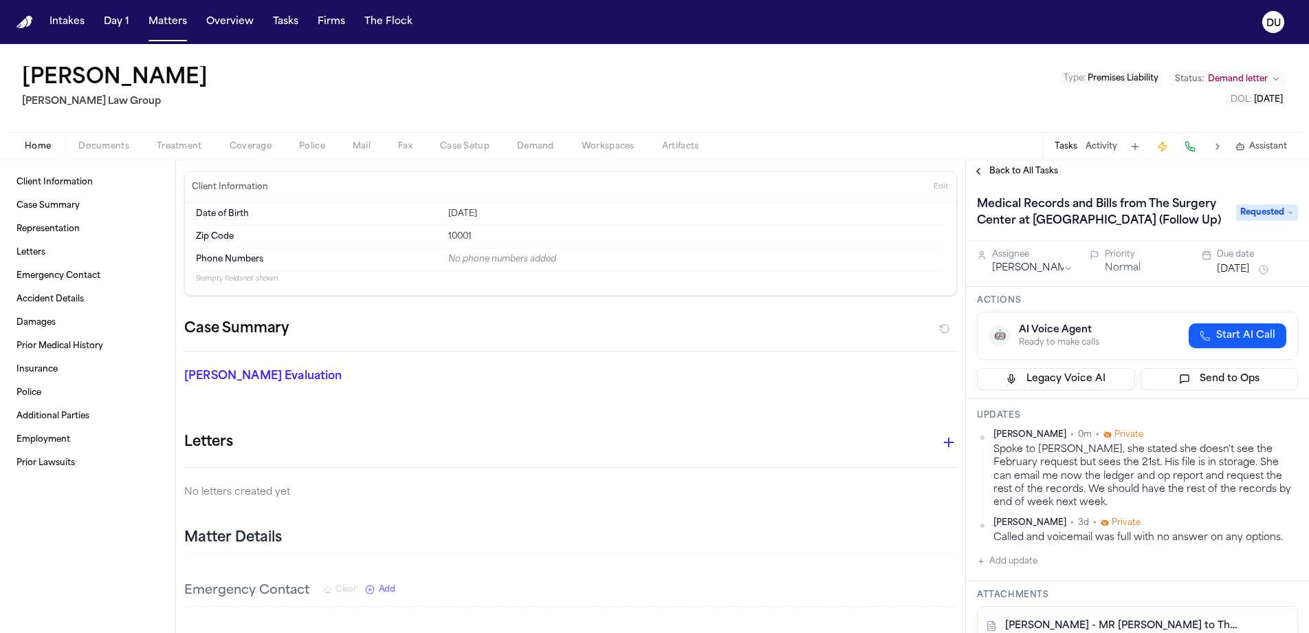
click at [1250, 272] on button "[DATE]" at bounding box center [1233, 270] width 33 height 14
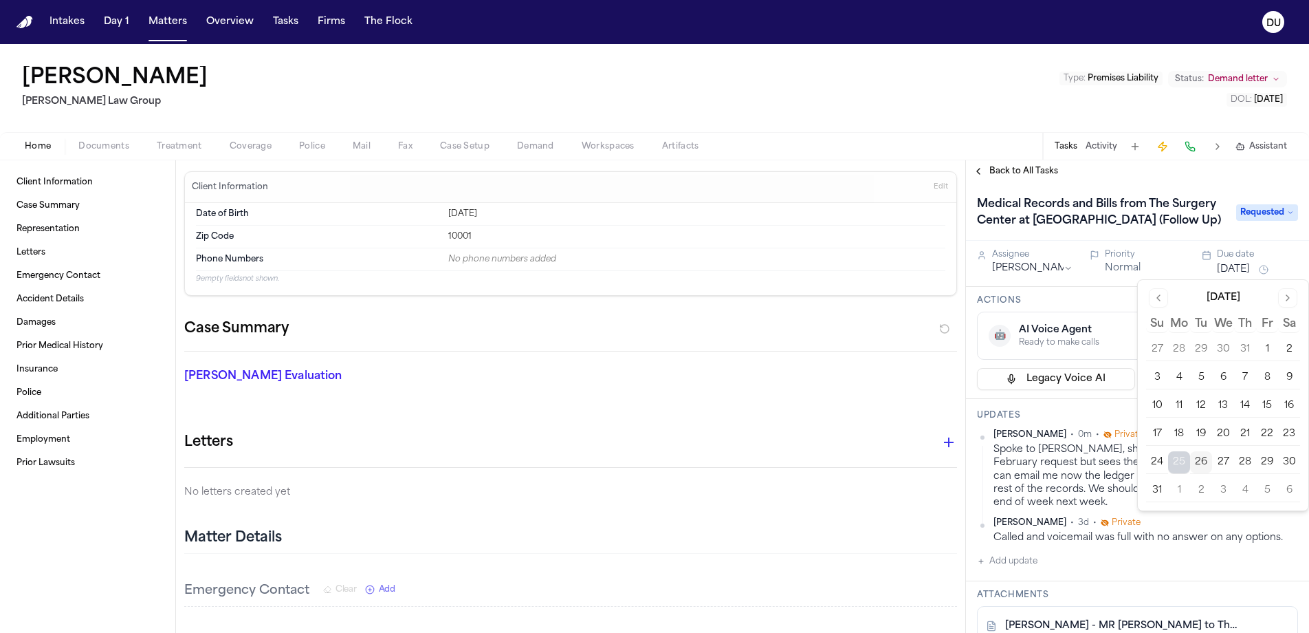
click at [1265, 488] on button "5" at bounding box center [1267, 490] width 22 height 22
click at [1149, 189] on div "Medical Records and Bills from The Surgery Center at [GEOGRAPHIC_DATA] (Follow …" at bounding box center [1137, 211] width 343 height 58
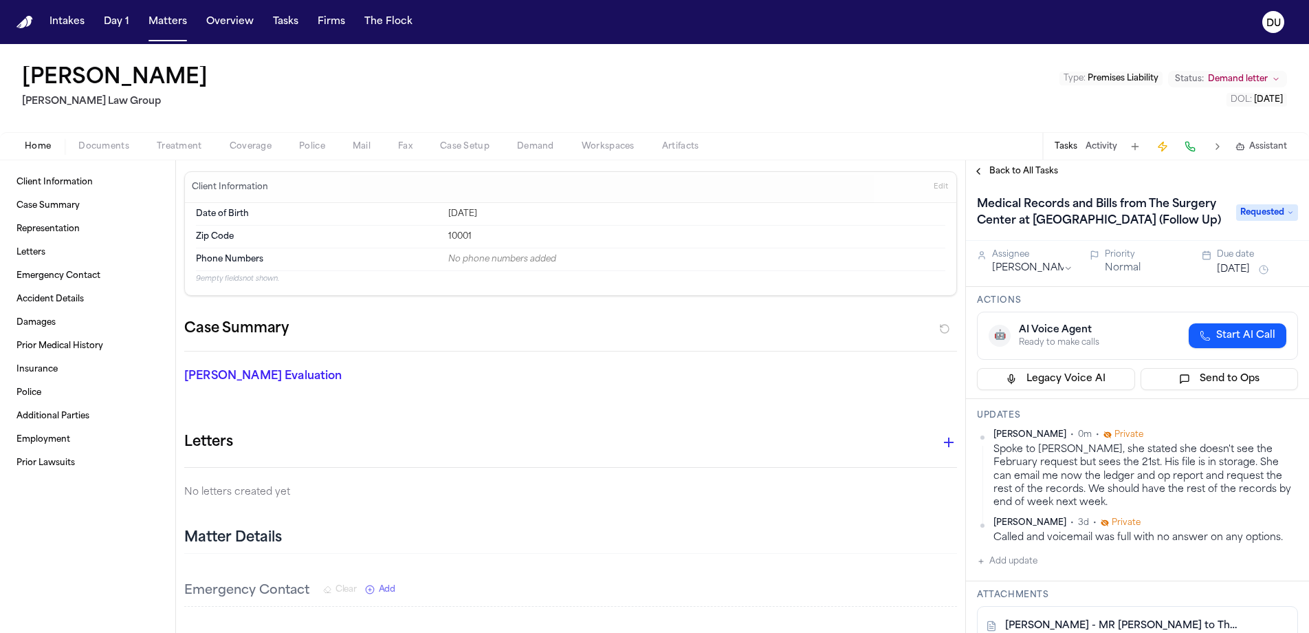
click at [1015, 175] on span "Back to All Tasks" at bounding box center [1024, 171] width 69 height 11
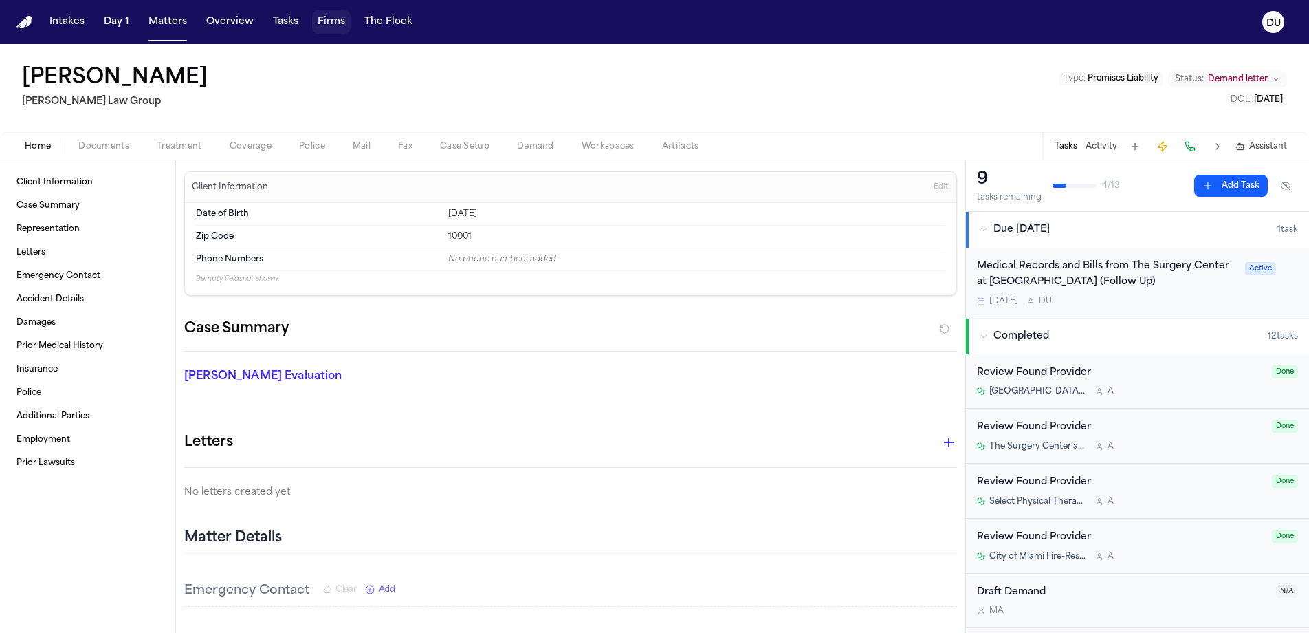
click at [320, 21] on button "Firms" at bounding box center [331, 22] width 39 height 25
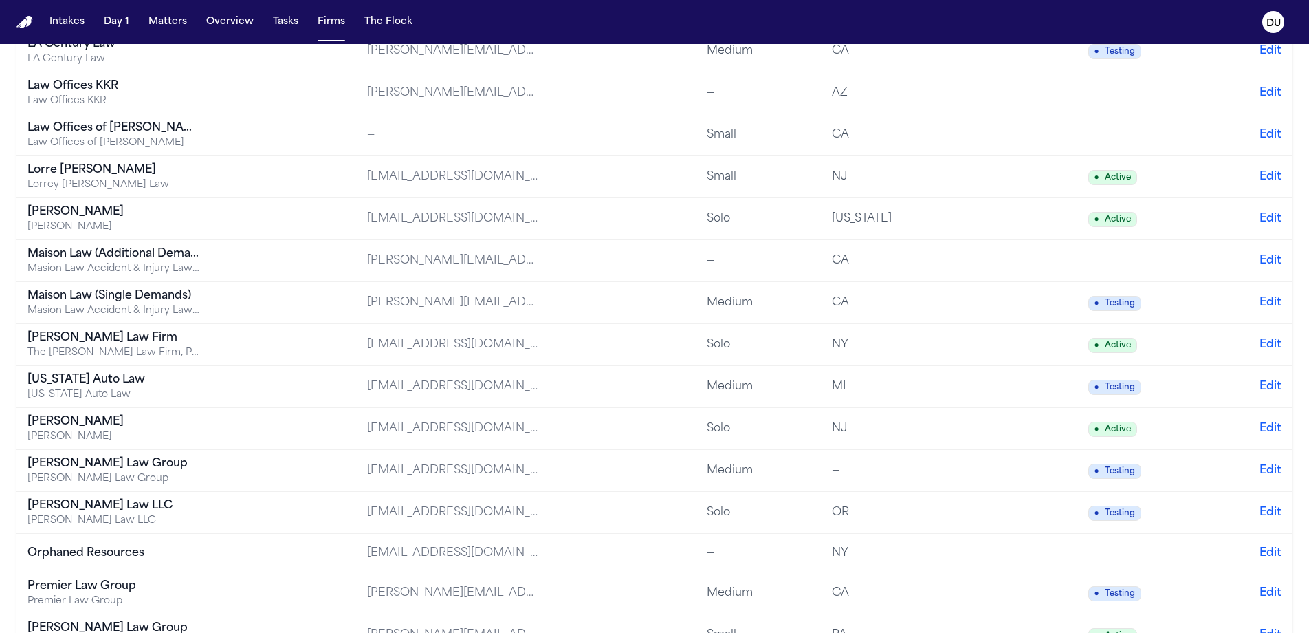
scroll to position [1445, 0]
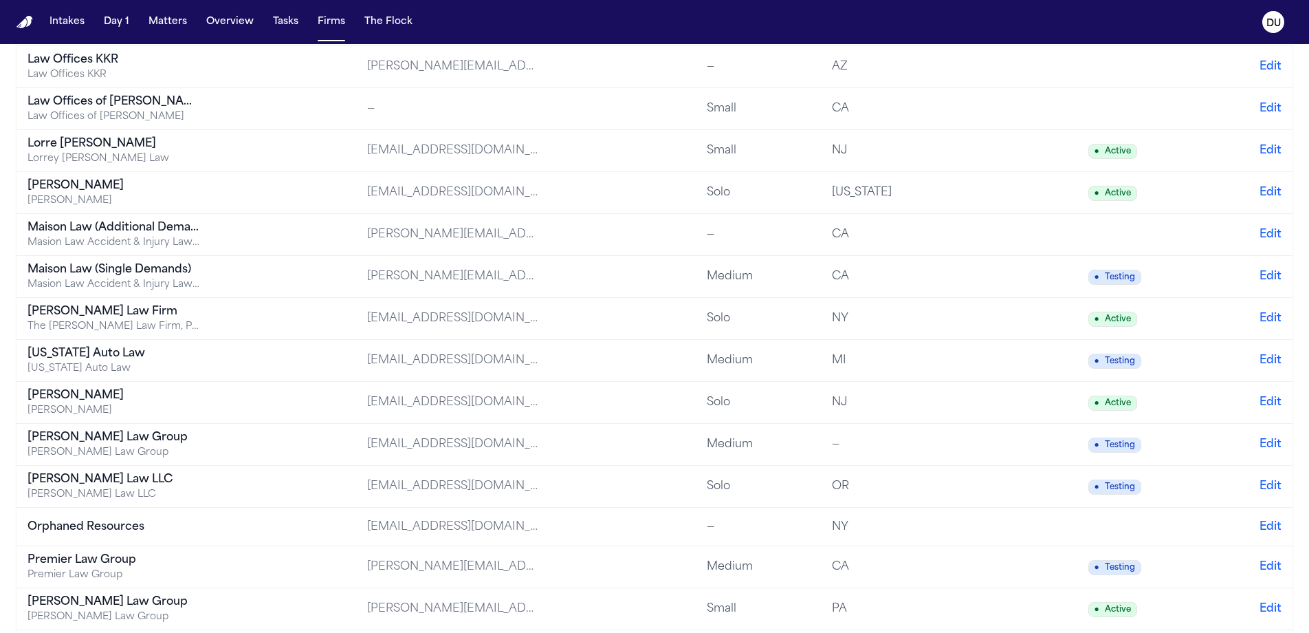
click at [123, 443] on div "[PERSON_NAME] Law Group" at bounding box center [114, 437] width 172 height 17
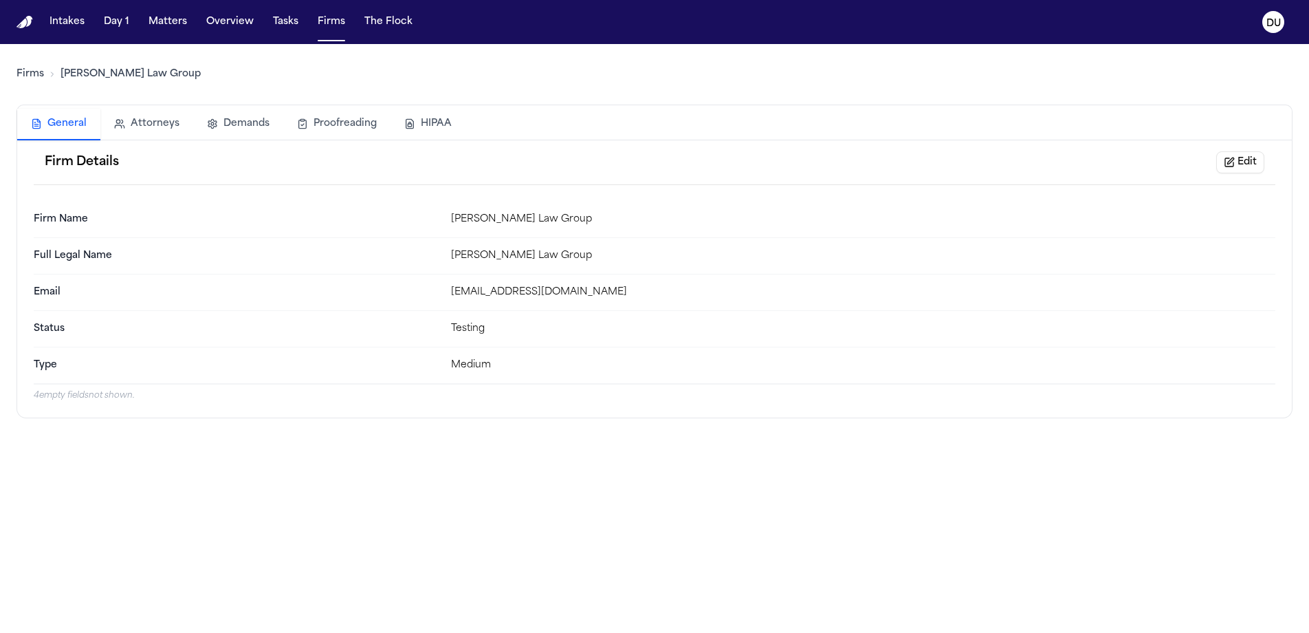
click at [112, 74] on link "[PERSON_NAME] Law Group" at bounding box center [131, 74] width 140 height 14
drag, startPoint x: 32, startPoint y: 74, endPoint x: 202, endPoint y: 52, distance: 171.2
click at [33, 74] on link "Firms" at bounding box center [31, 74] width 28 height 14
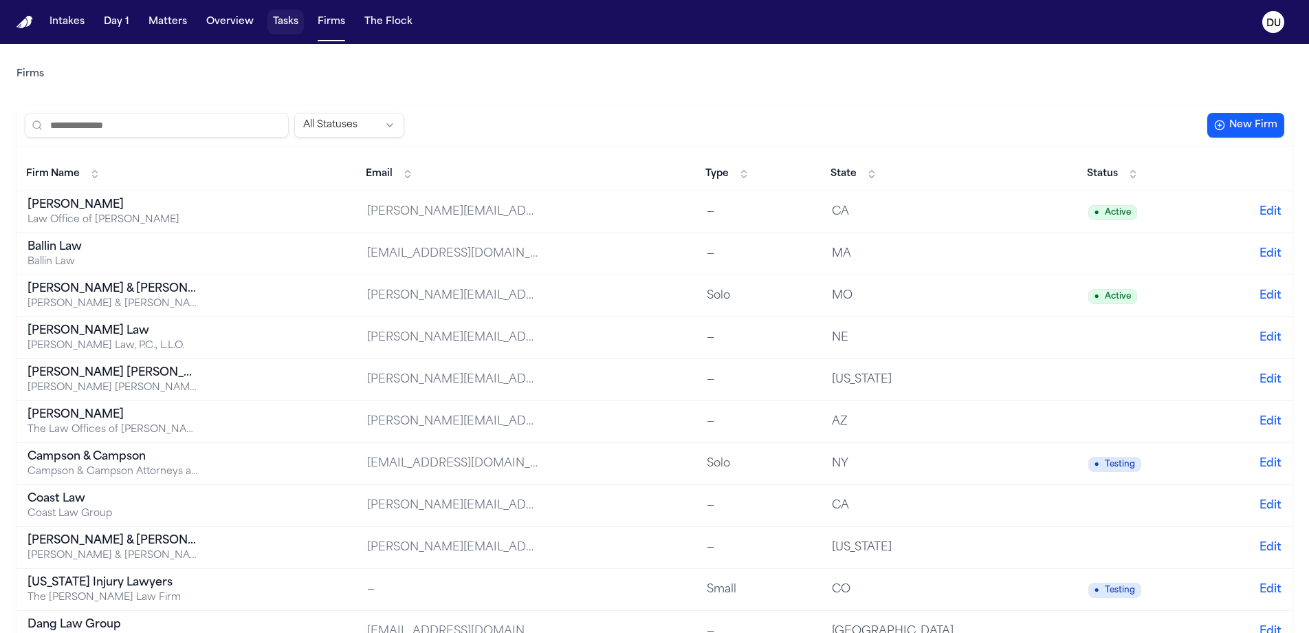
click at [280, 30] on button "Tasks" at bounding box center [285, 22] width 36 height 25
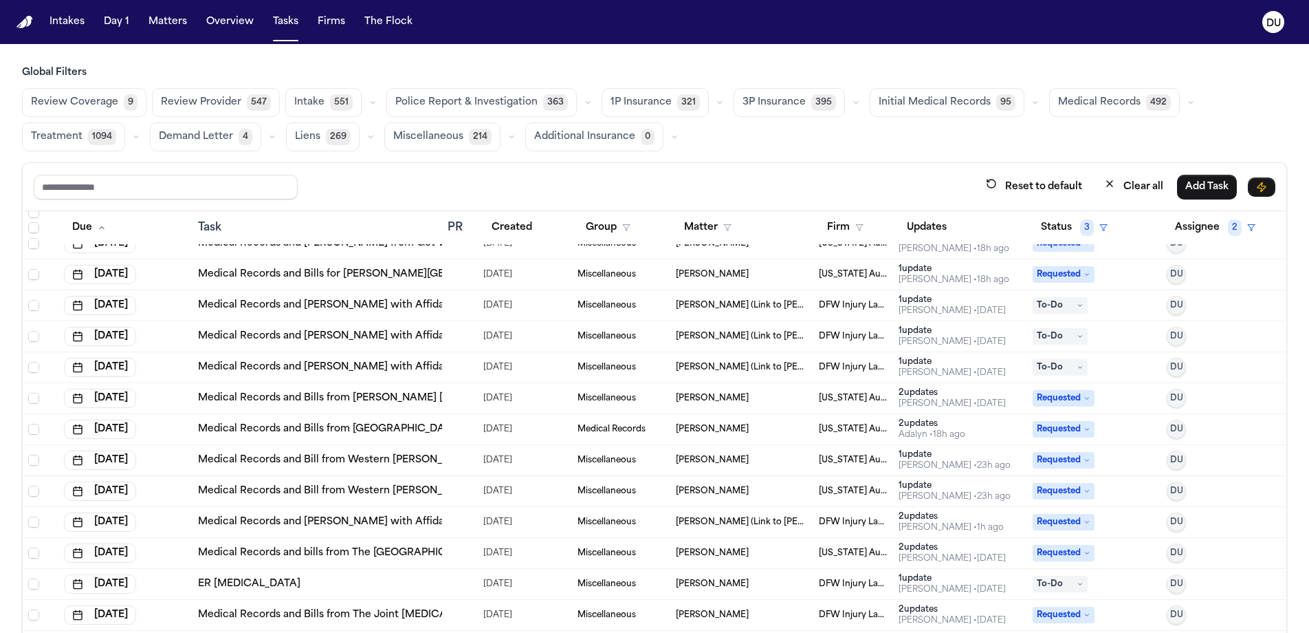
scroll to position [82, 0]
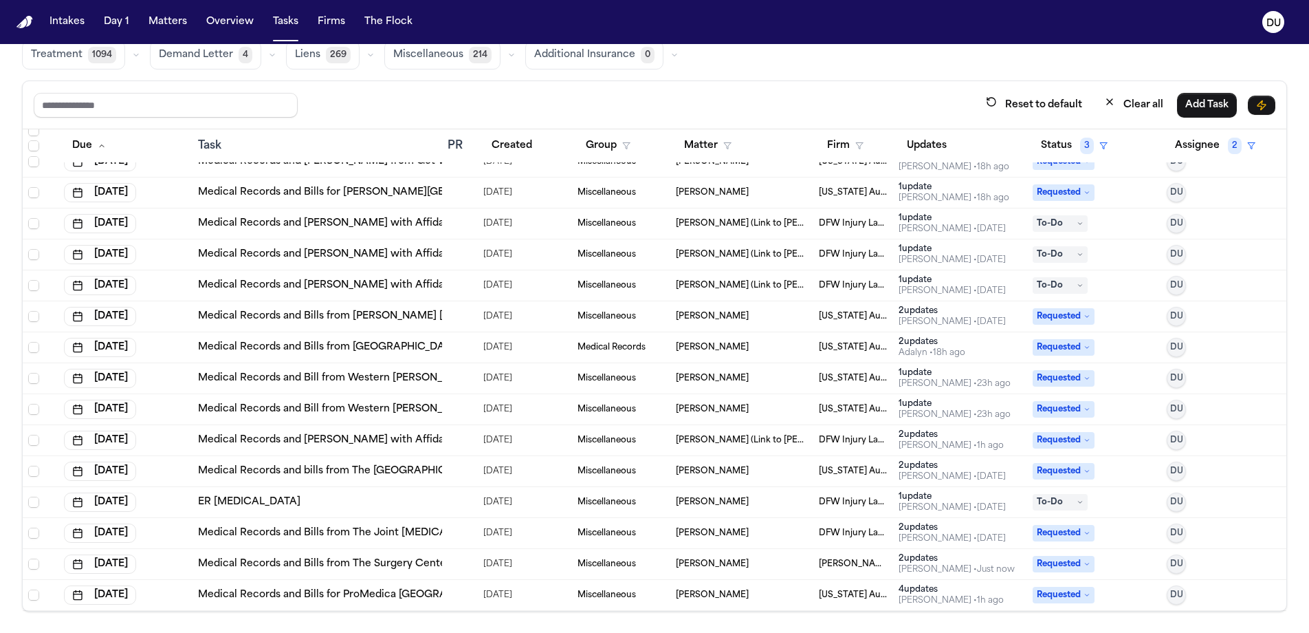
click at [32, 27] on img "Home" at bounding box center [25, 22] width 17 height 13
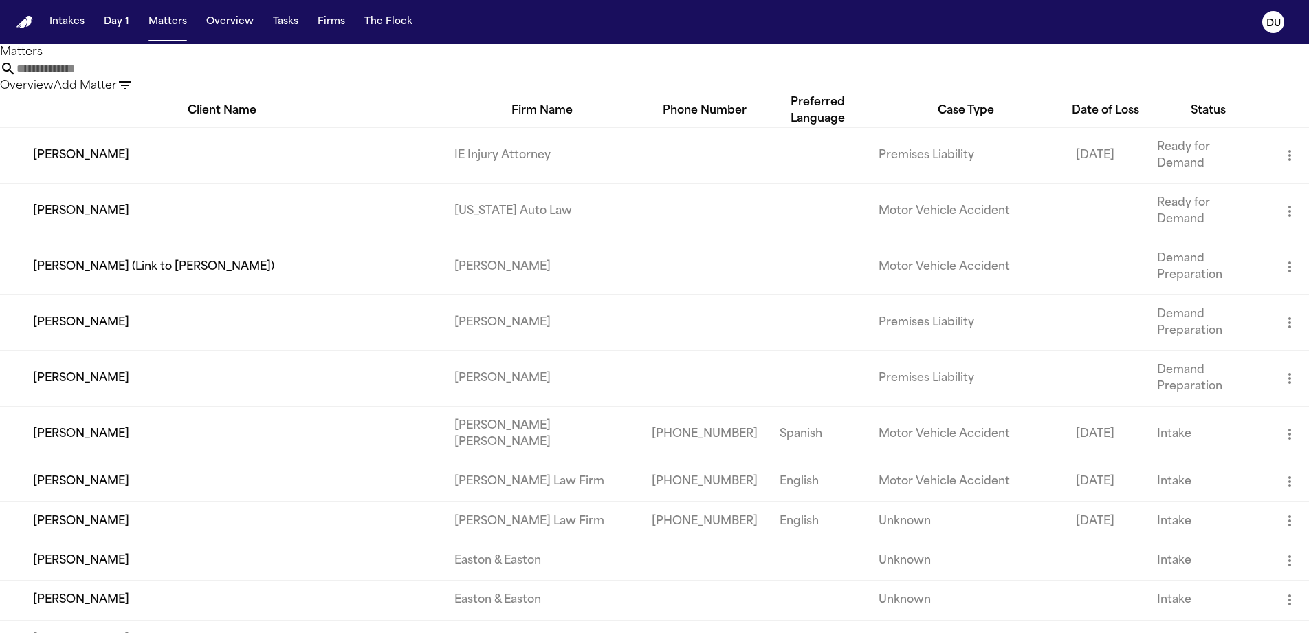
click at [127, 77] on input "text" at bounding box center [72, 69] width 110 height 17
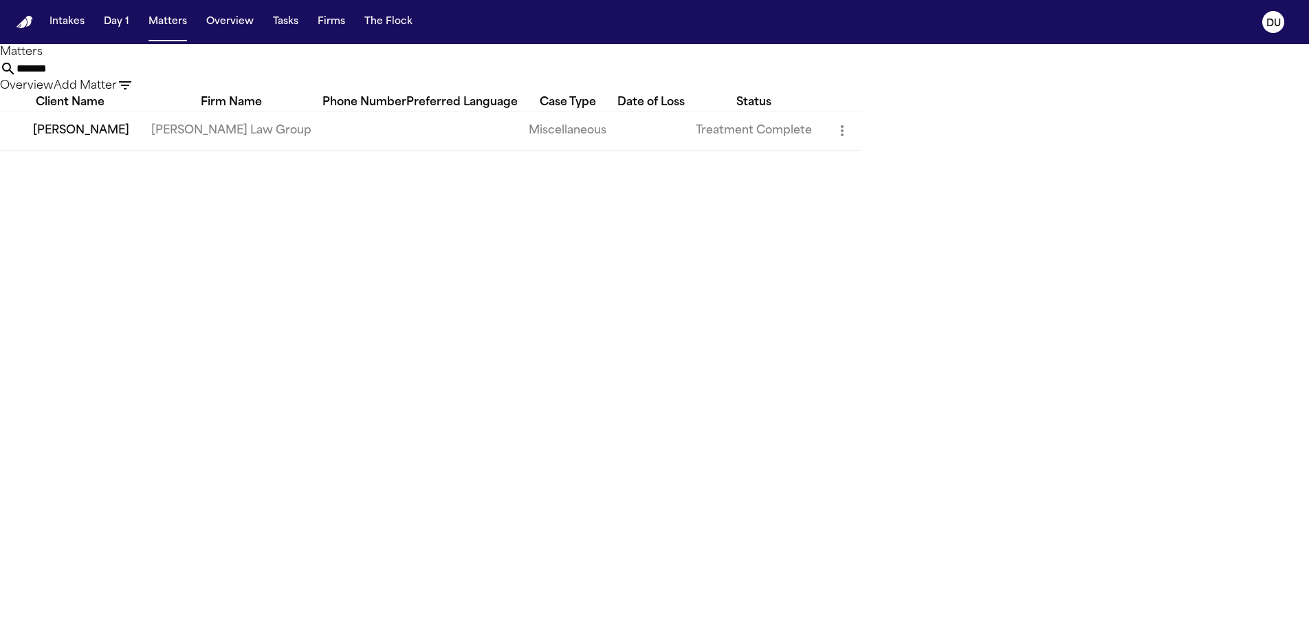
type input "*******"
drag, startPoint x: 798, startPoint y: 85, endPoint x: 211, endPoint y: 168, distance: 592.5
click at [140, 150] on td "[PERSON_NAME]" at bounding box center [70, 130] width 140 height 39
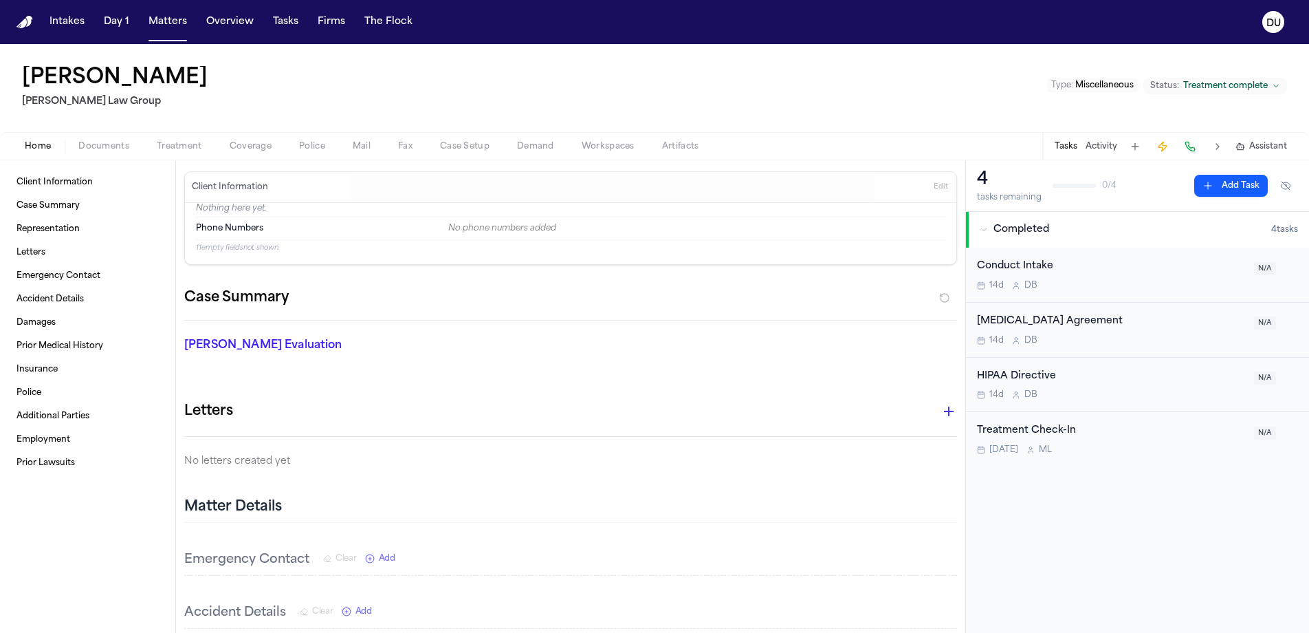
click at [30, 23] on img "Home" at bounding box center [25, 22] width 17 height 13
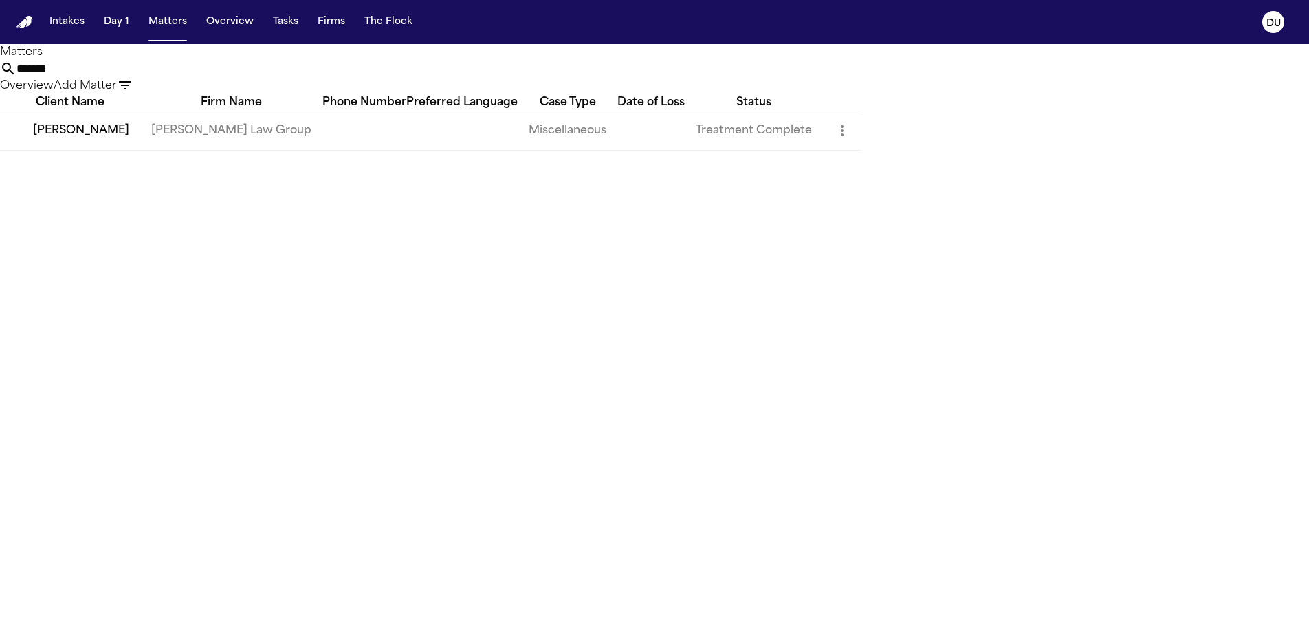
drag, startPoint x: 787, startPoint y: 82, endPoint x: 696, endPoint y: 73, distance: 91.9
click at [697, 73] on div "*******" at bounding box center [654, 69] width 1309 height 17
type input "**********"
click at [282, 140] on td "[PERSON_NAME] Law Group" at bounding box center [231, 130] width 182 height 39
click at [140, 150] on td "[PERSON_NAME]" at bounding box center [70, 130] width 140 height 39
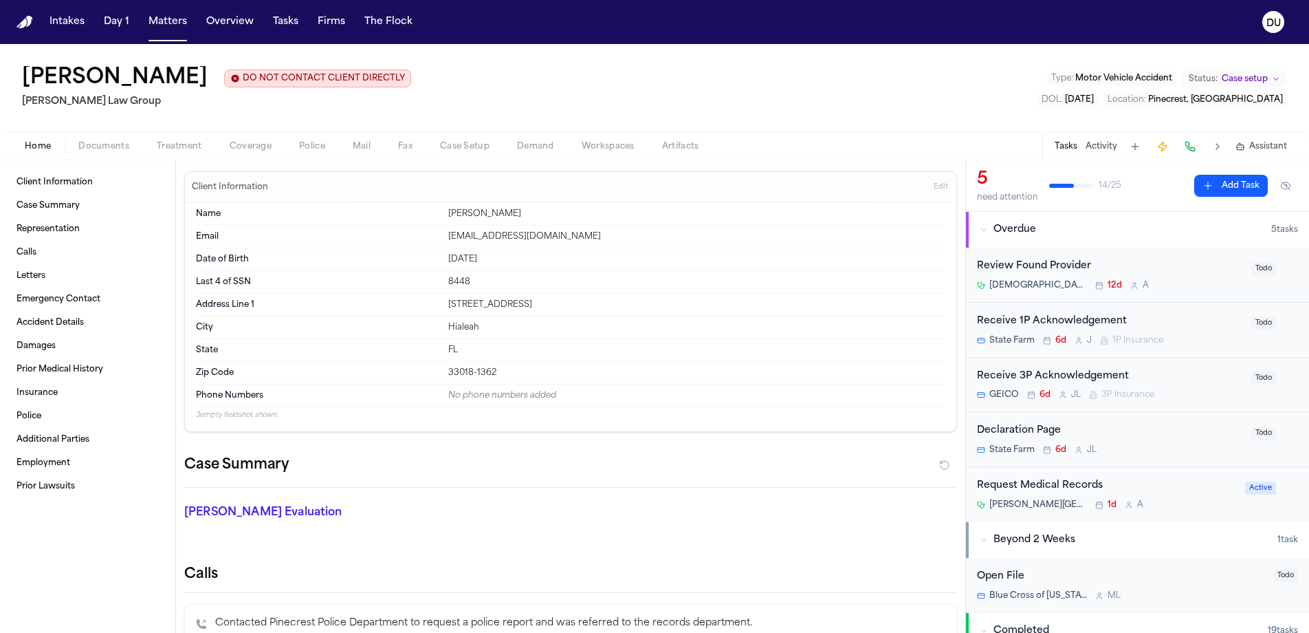
scroll to position [116, 0]
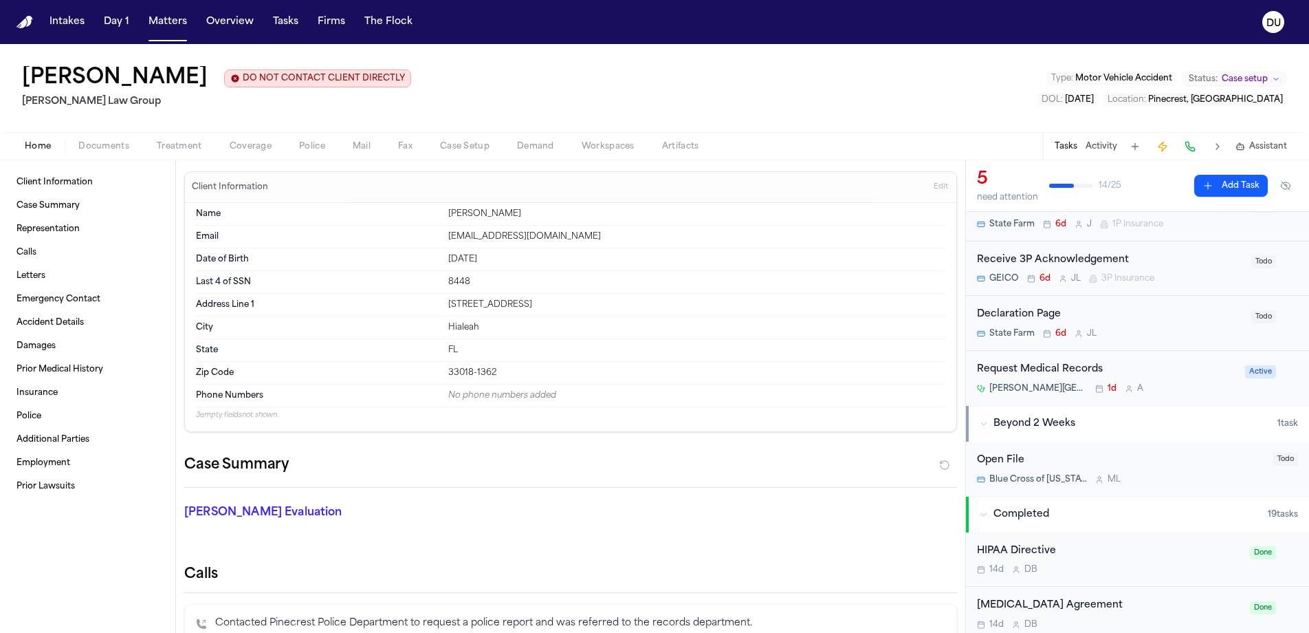
click at [1045, 374] on div "Request Medical Records" at bounding box center [1107, 370] width 260 height 16
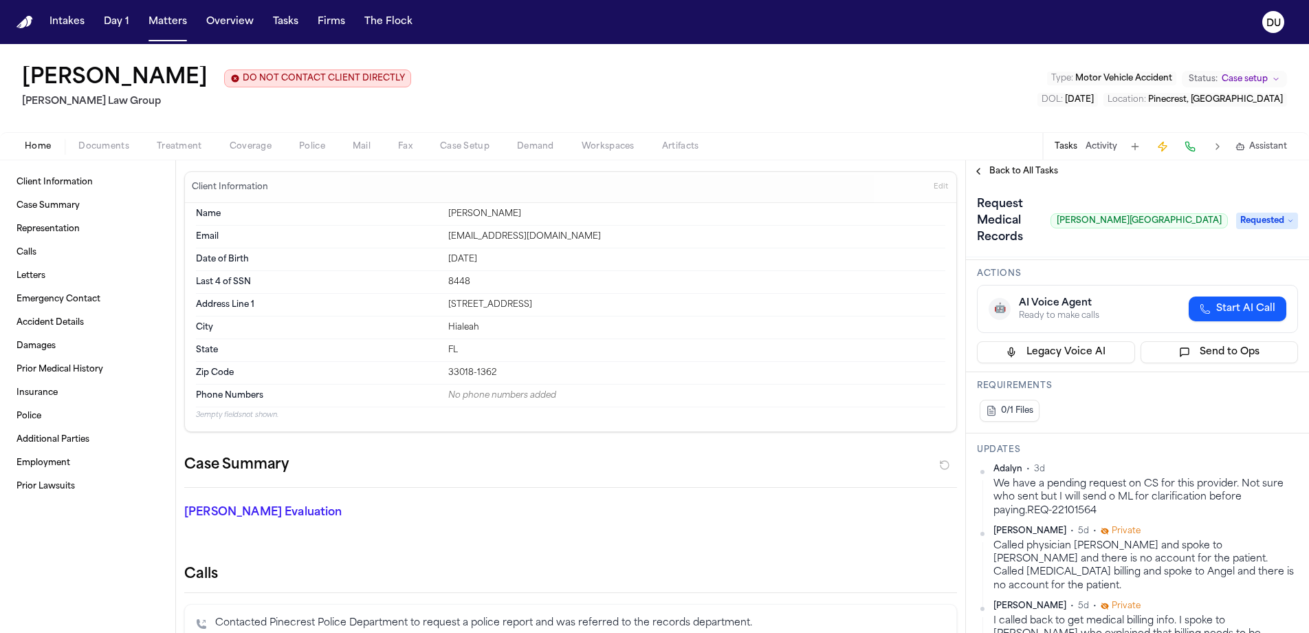
scroll to position [514, 0]
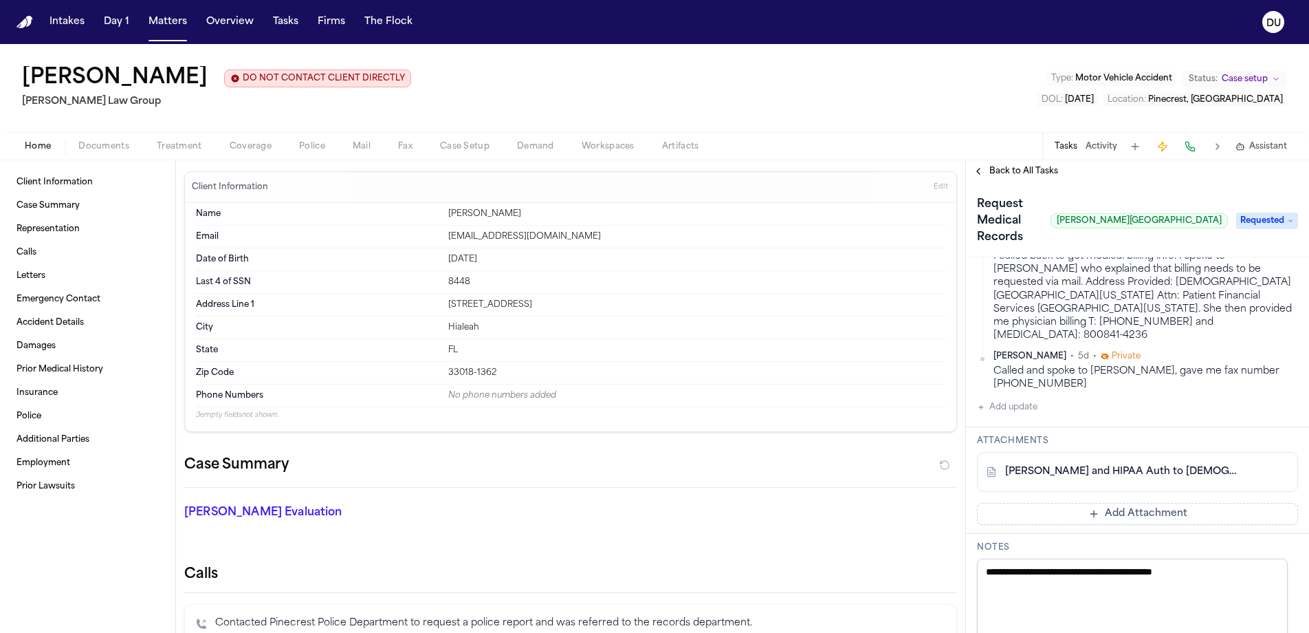
click at [1117, 465] on link "[PERSON_NAME] and HIPAA Auth to [DEMOGRAPHIC_DATA] Health [PERSON_NAME] - [DATE]" at bounding box center [1123, 472] width 237 height 14
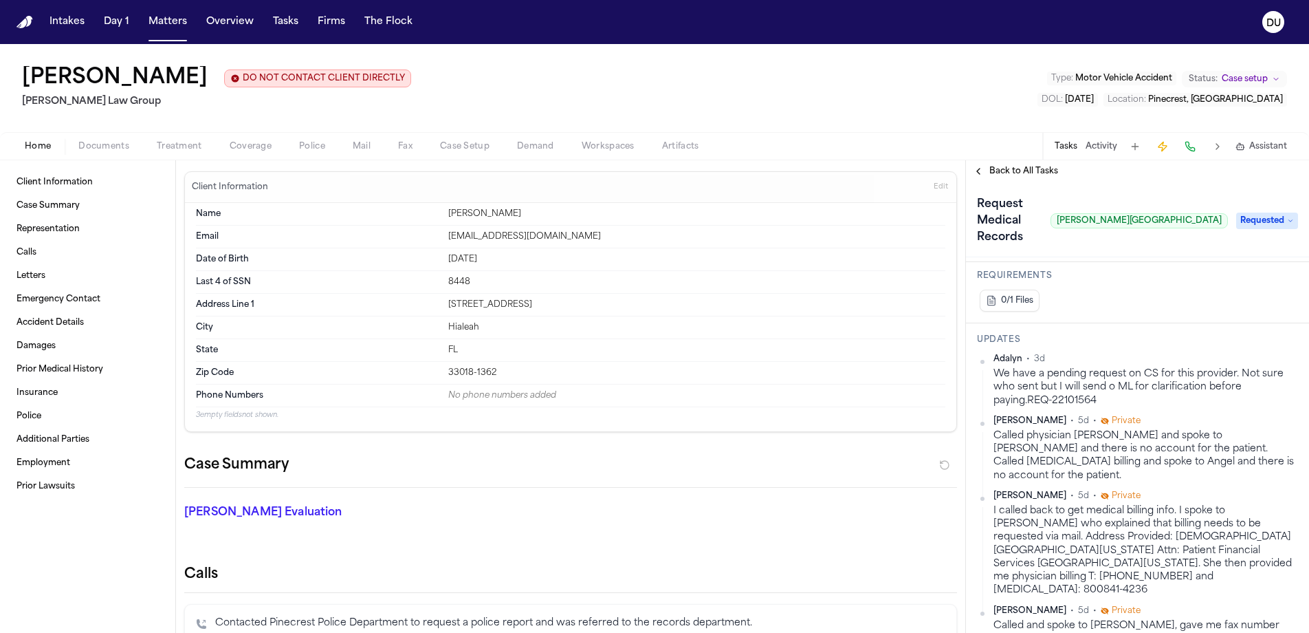
scroll to position [316, 0]
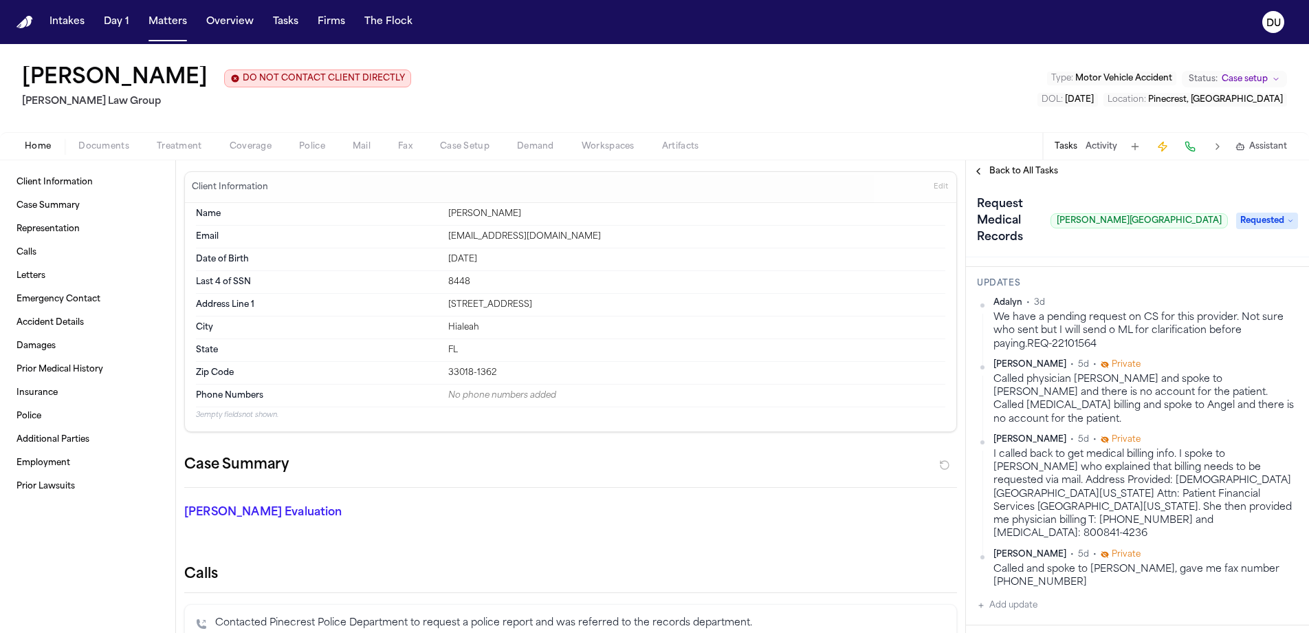
click at [32, 26] on img "Home" at bounding box center [25, 22] width 17 height 13
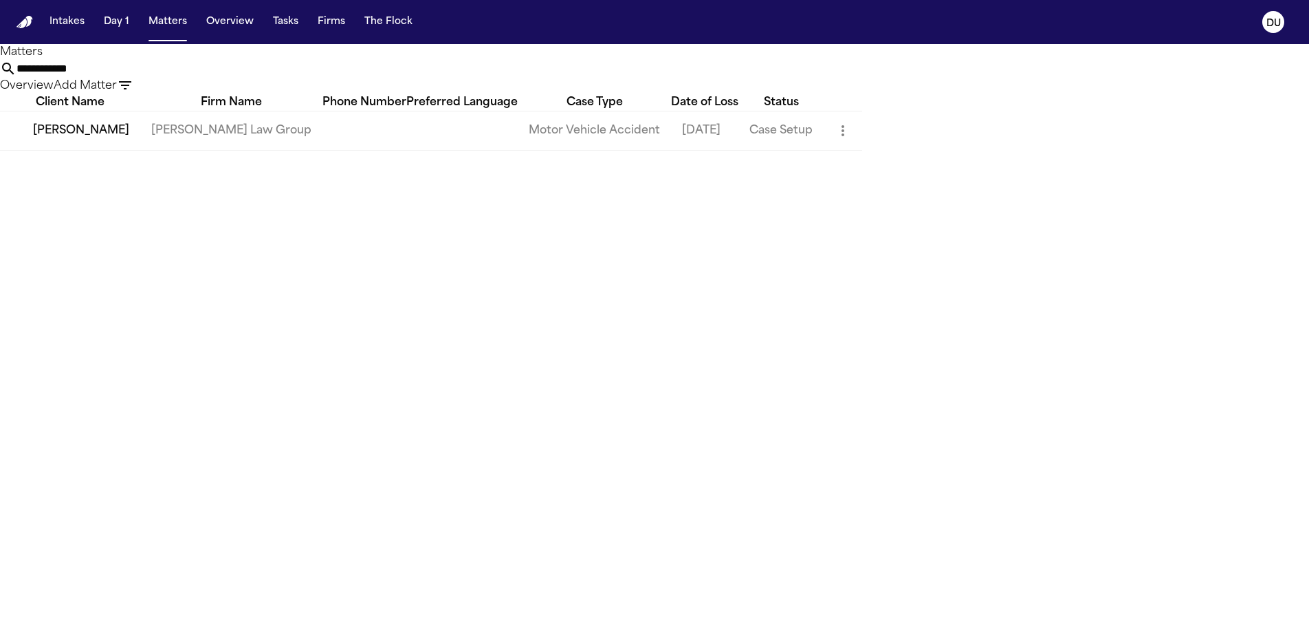
drag, startPoint x: 834, startPoint y: 77, endPoint x: 692, endPoint y: 83, distance: 142.5
click at [692, 77] on div "**********" at bounding box center [654, 69] width 1309 height 17
type input "**********"
click at [94, 150] on td "[PERSON_NAME]" at bounding box center [70, 130] width 140 height 39
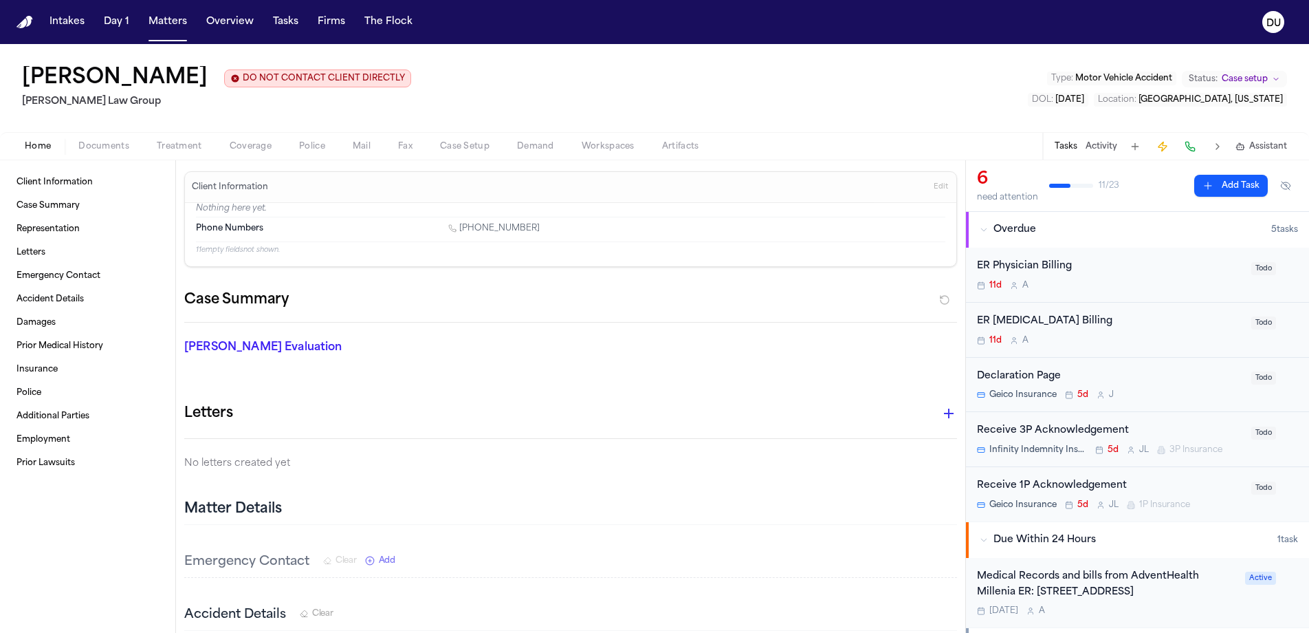
scroll to position [65, 0]
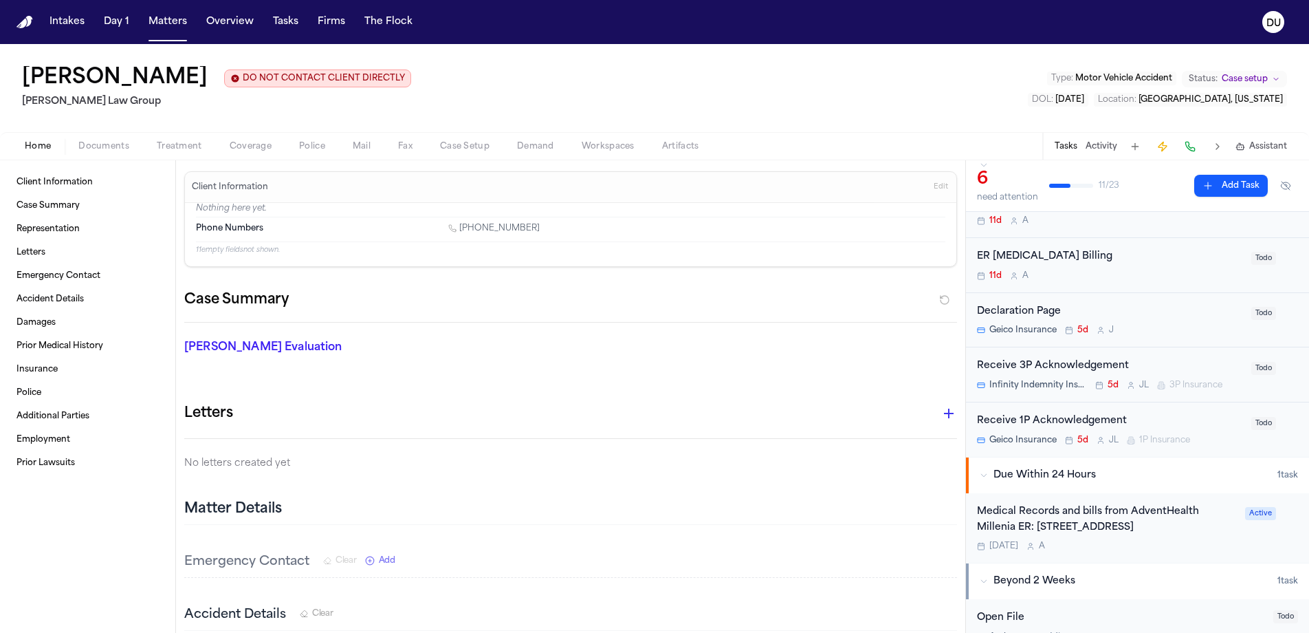
click at [1088, 508] on div "Medical Records and bills from AdventHealth Millenia ER: [STREET_ADDRESS]" at bounding box center [1107, 520] width 260 height 32
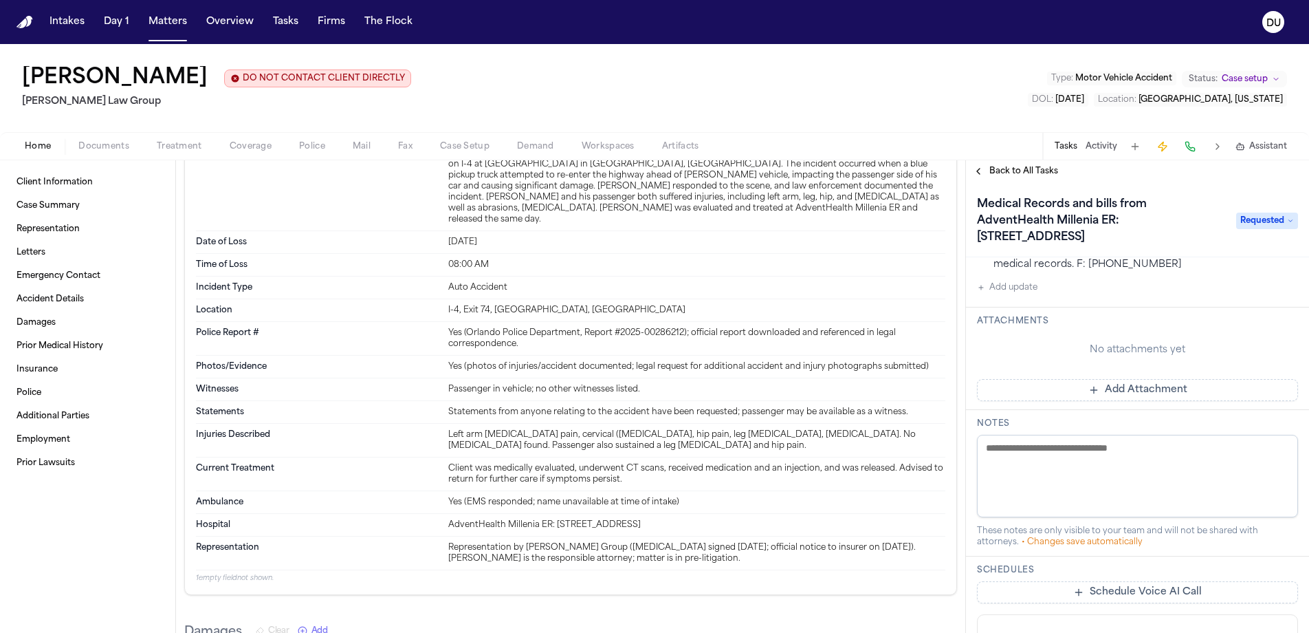
scroll to position [505, 0]
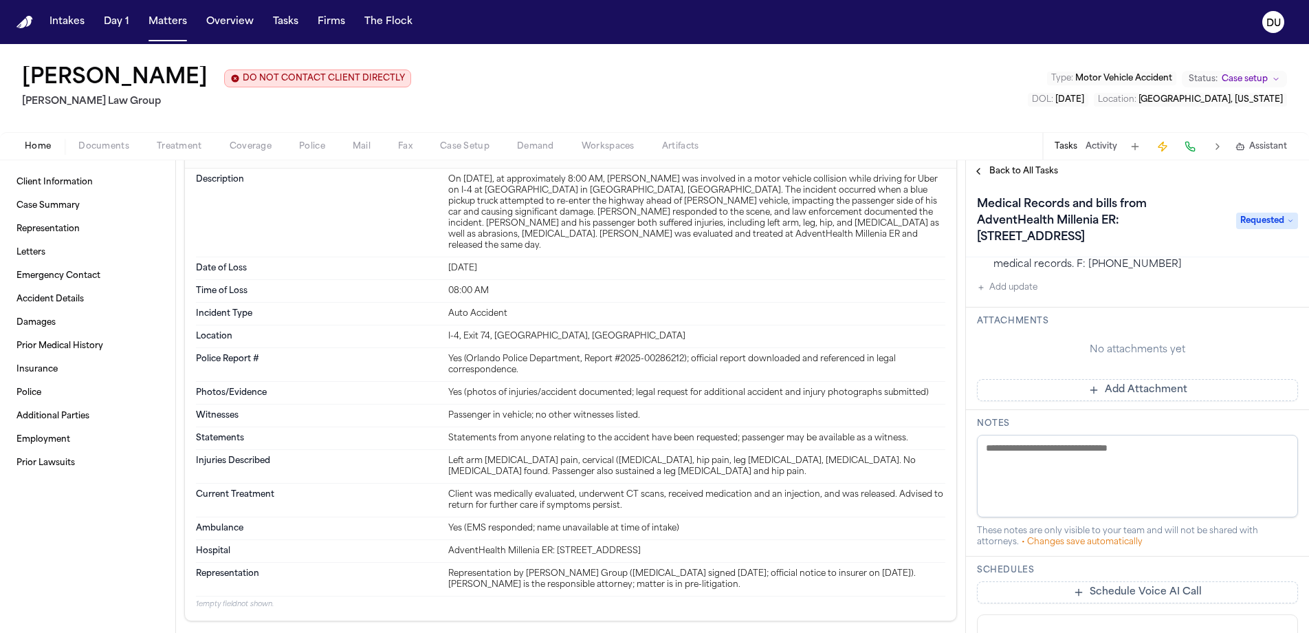
click at [1015, 171] on span "Back to All Tasks" at bounding box center [1024, 171] width 69 height 11
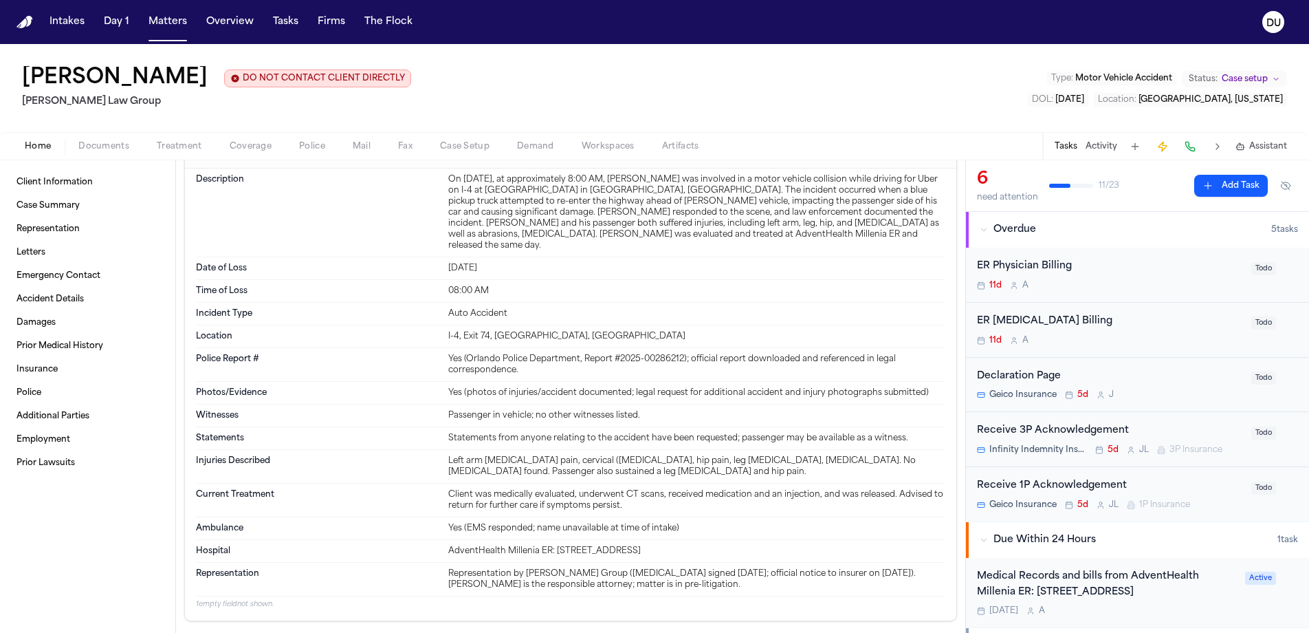
click at [100, 146] on span "Documents" at bounding box center [103, 146] width 51 height 11
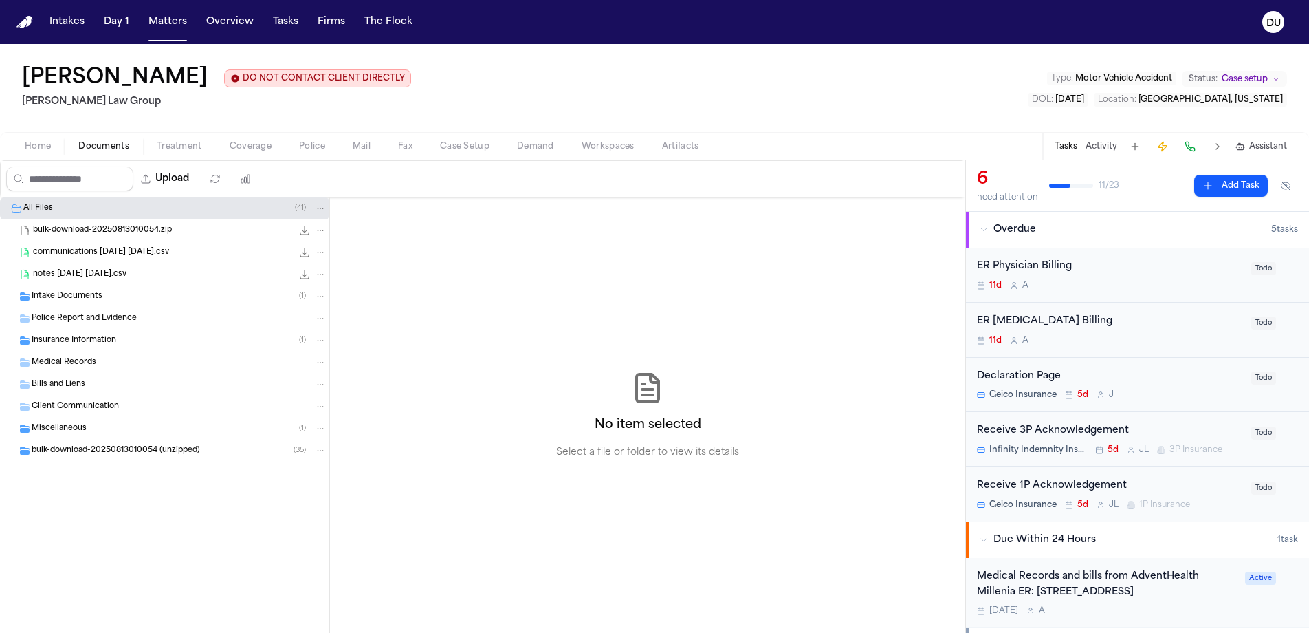
click at [56, 300] on span "Intake Documents" at bounding box center [67, 297] width 71 height 12
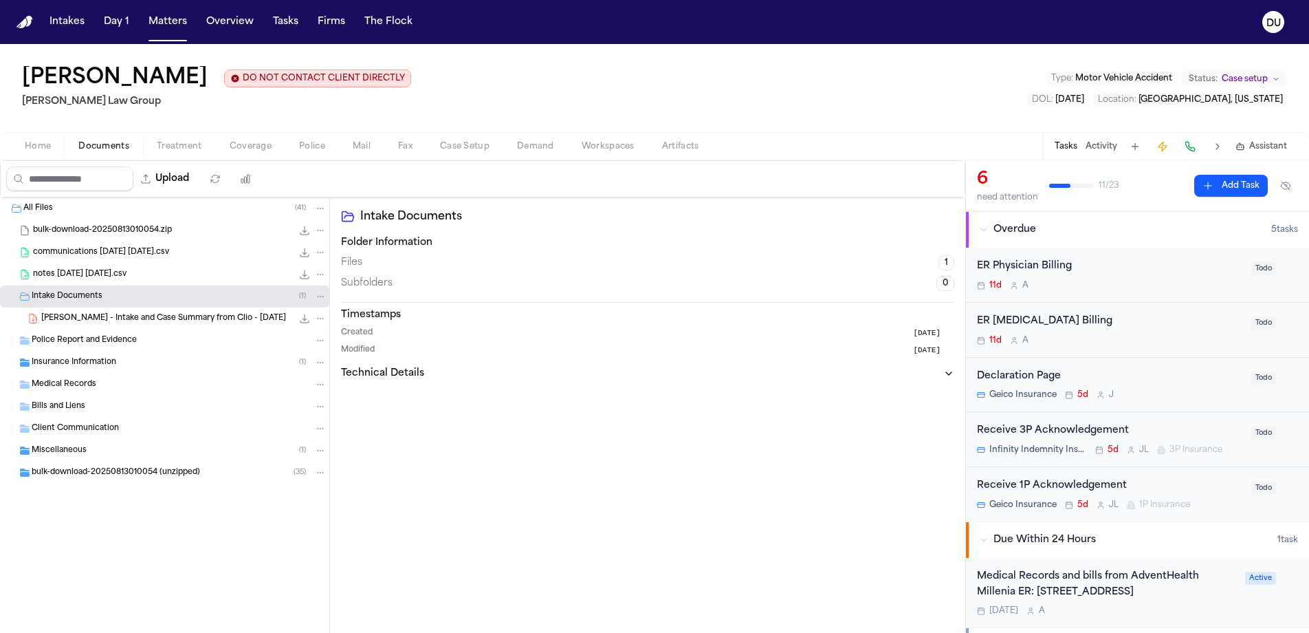
click at [96, 322] on span "[PERSON_NAME] - Intake and Case Summary from Clio - [DATE]" at bounding box center [163, 319] width 245 height 12
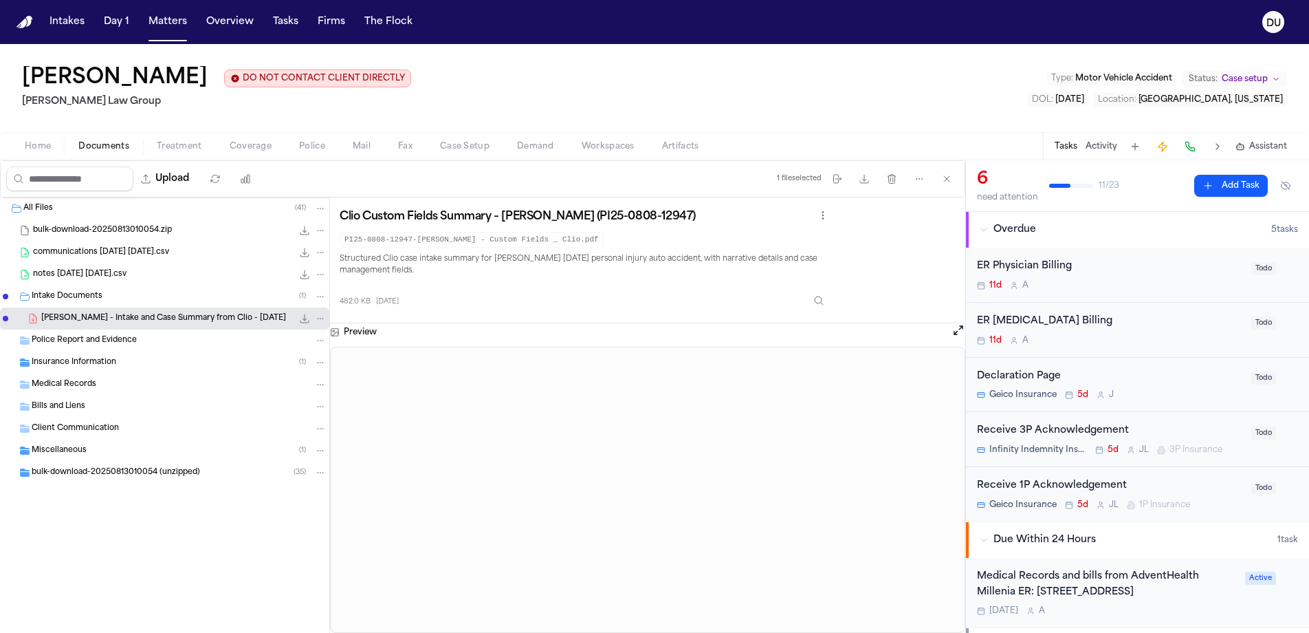
click at [91, 340] on span "Police Report and Evidence" at bounding box center [84, 341] width 105 height 12
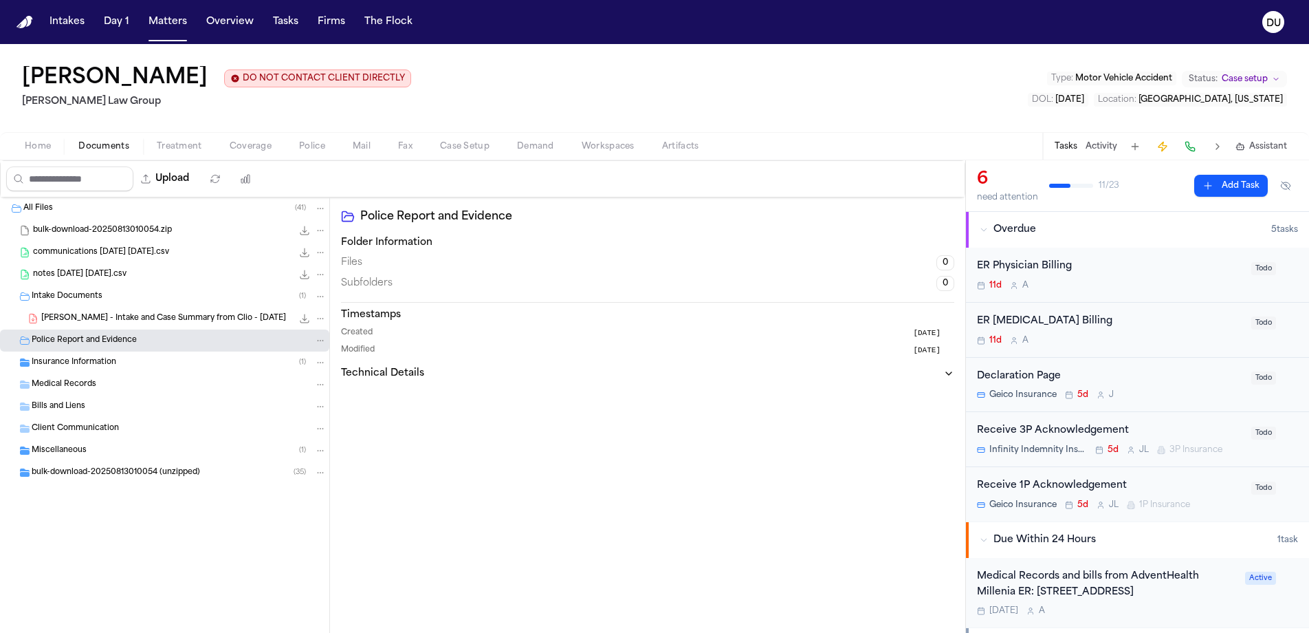
click at [74, 365] on span "Insurance Information" at bounding box center [74, 363] width 85 height 12
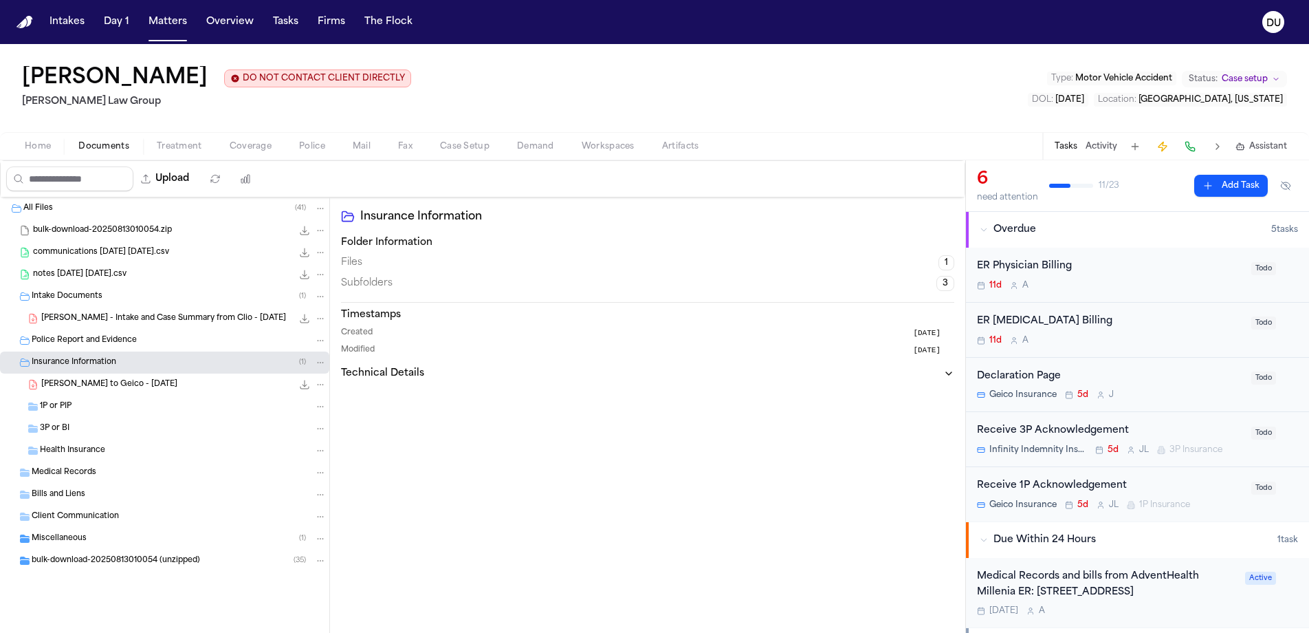
click at [59, 471] on span "Medical Records" at bounding box center [64, 473] width 65 height 12
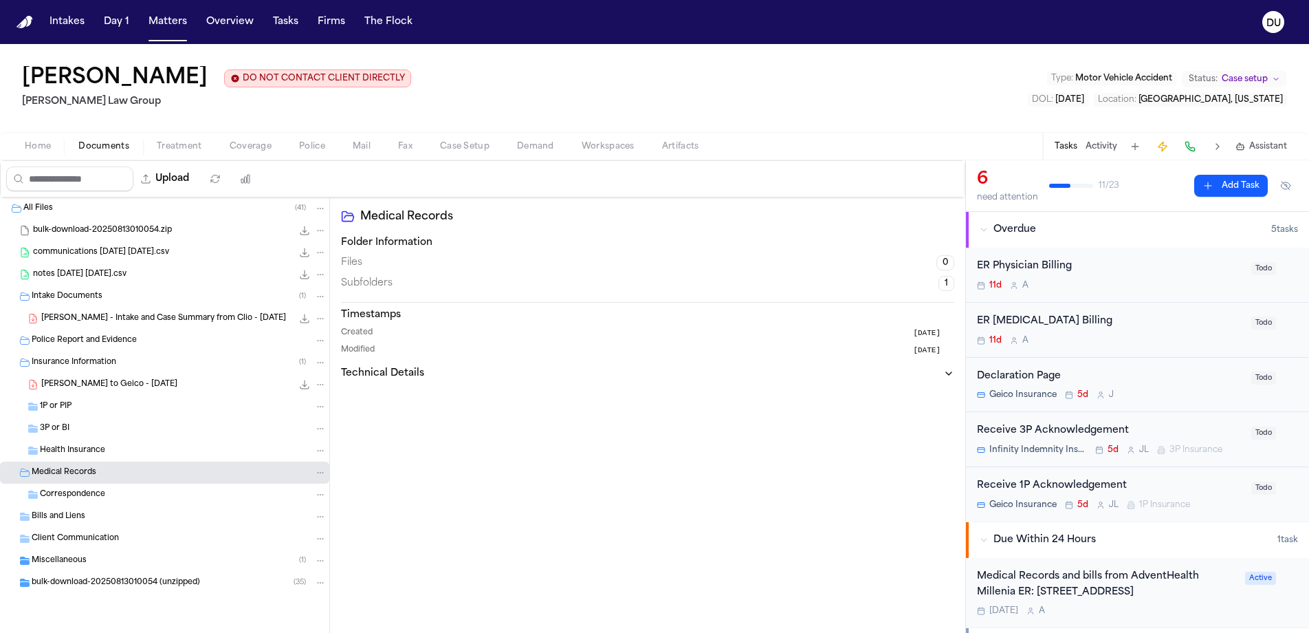
click at [72, 497] on span "Correspondence" at bounding box center [72, 495] width 65 height 12
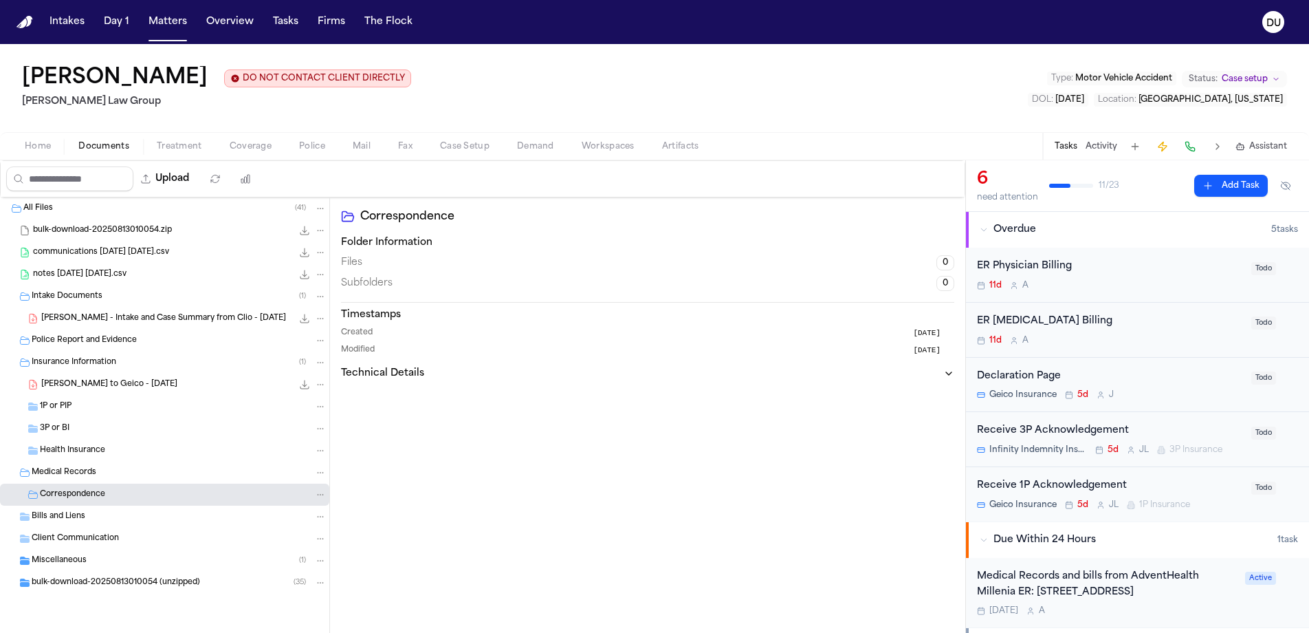
click at [67, 540] on span "Client Communication" at bounding box center [75, 539] width 87 height 12
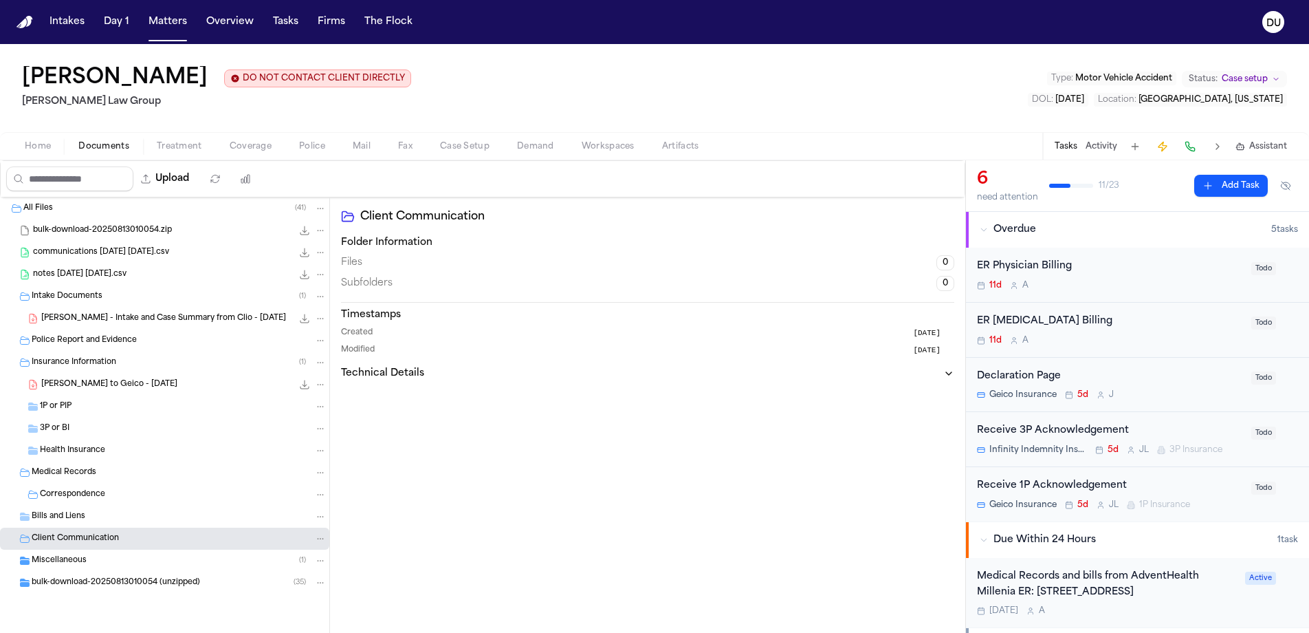
click at [67, 580] on span "bulk-download-20250813010054 (unzipped)" at bounding box center [116, 583] width 168 height 12
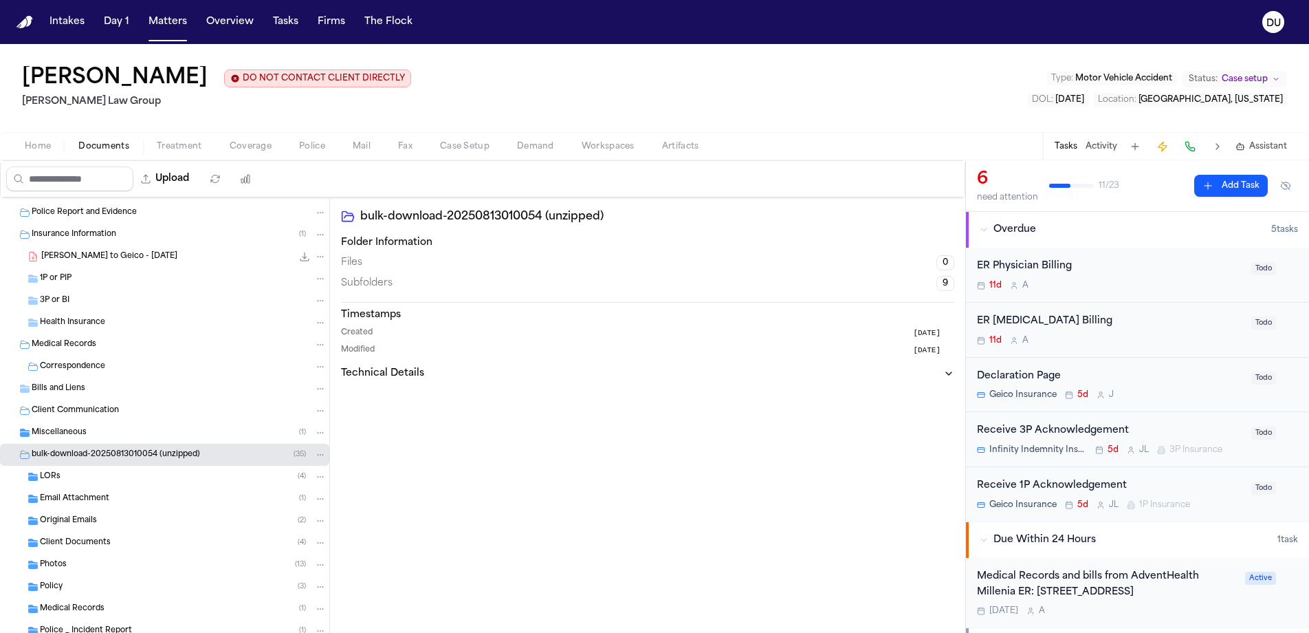
scroll to position [184, 0]
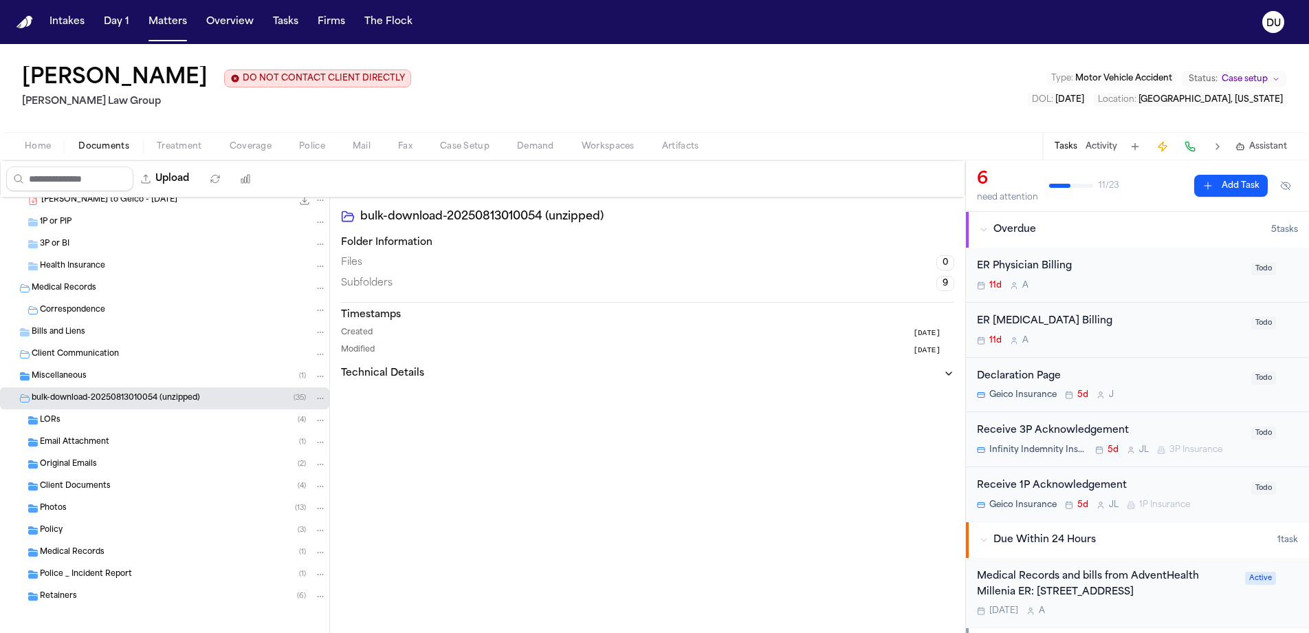
click at [72, 490] on span "Client Documents" at bounding box center [75, 487] width 71 height 12
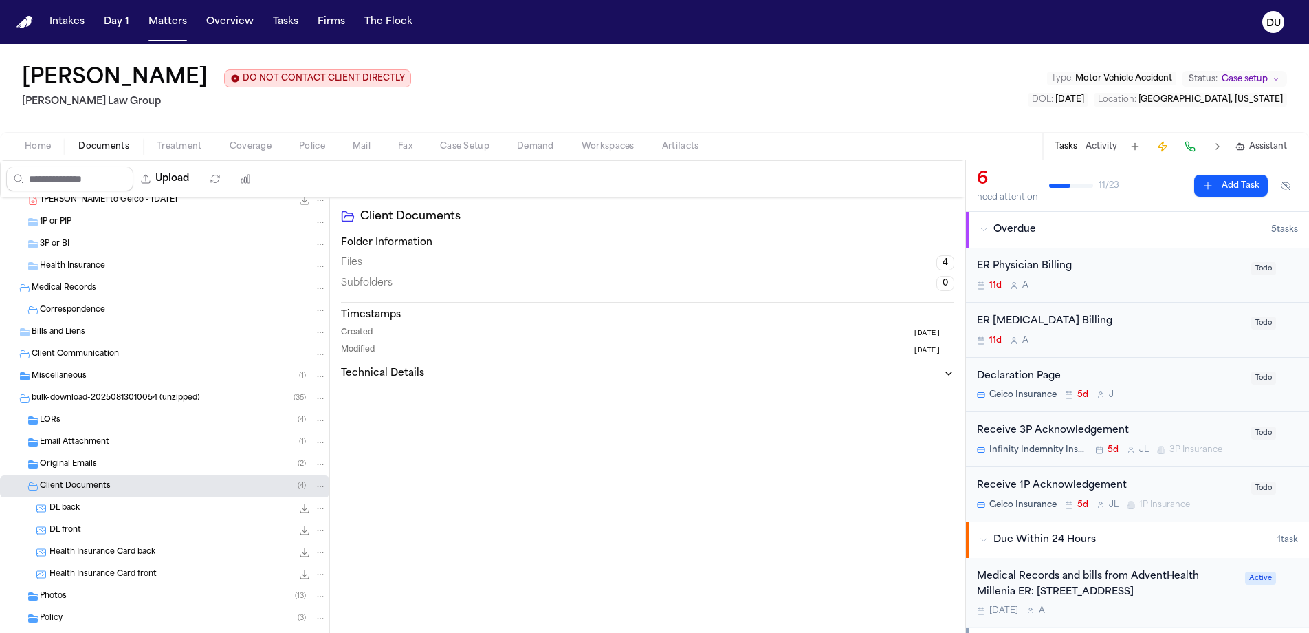
click at [69, 531] on span "DL front" at bounding box center [66, 531] width 32 height 12
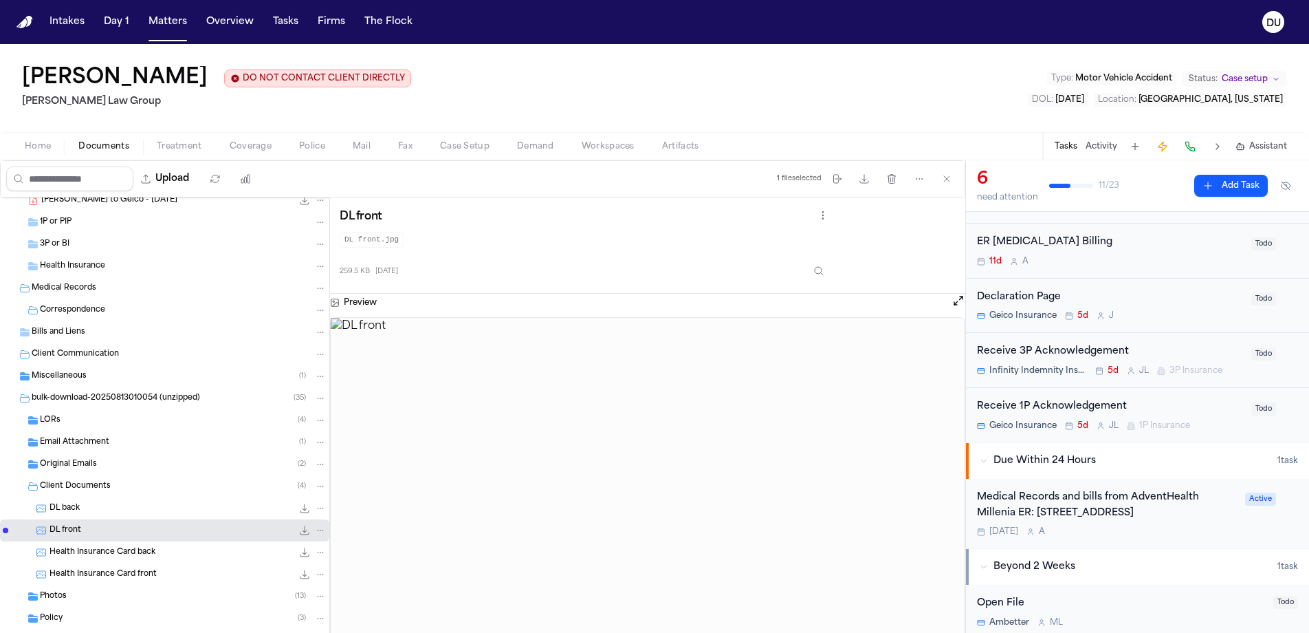
scroll to position [102, 0]
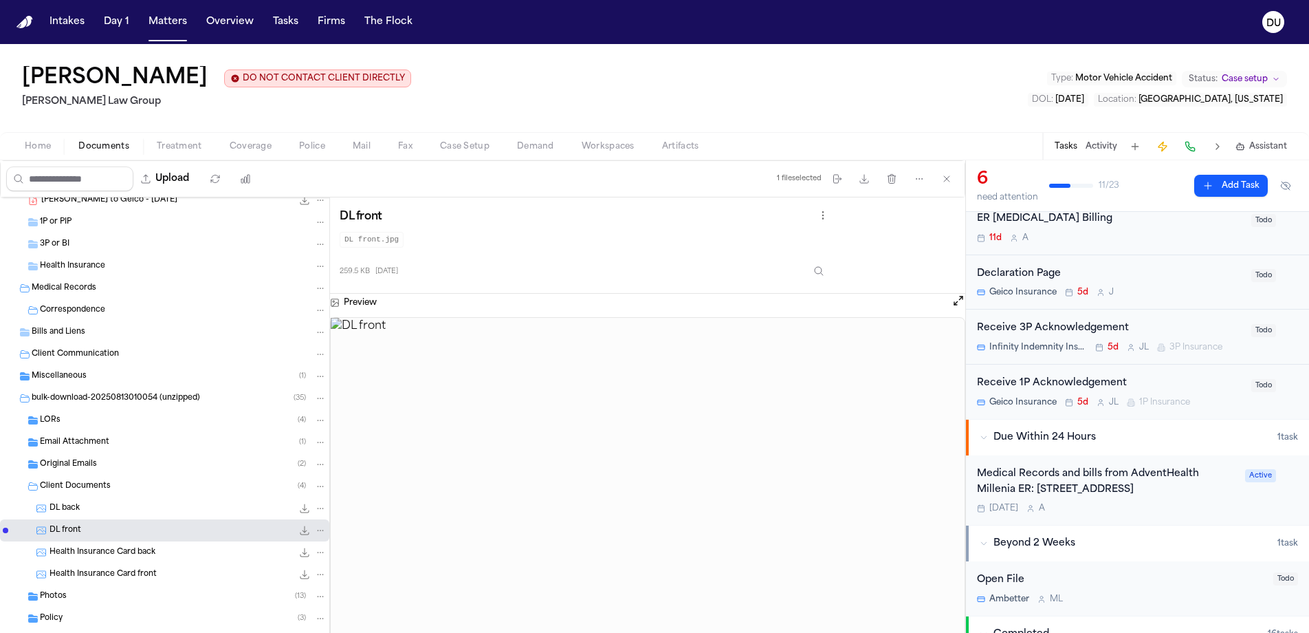
click at [1087, 480] on div "Medical Records and bills from AdventHealth Millenia ER: [STREET_ADDRESS]" at bounding box center [1107, 482] width 260 height 32
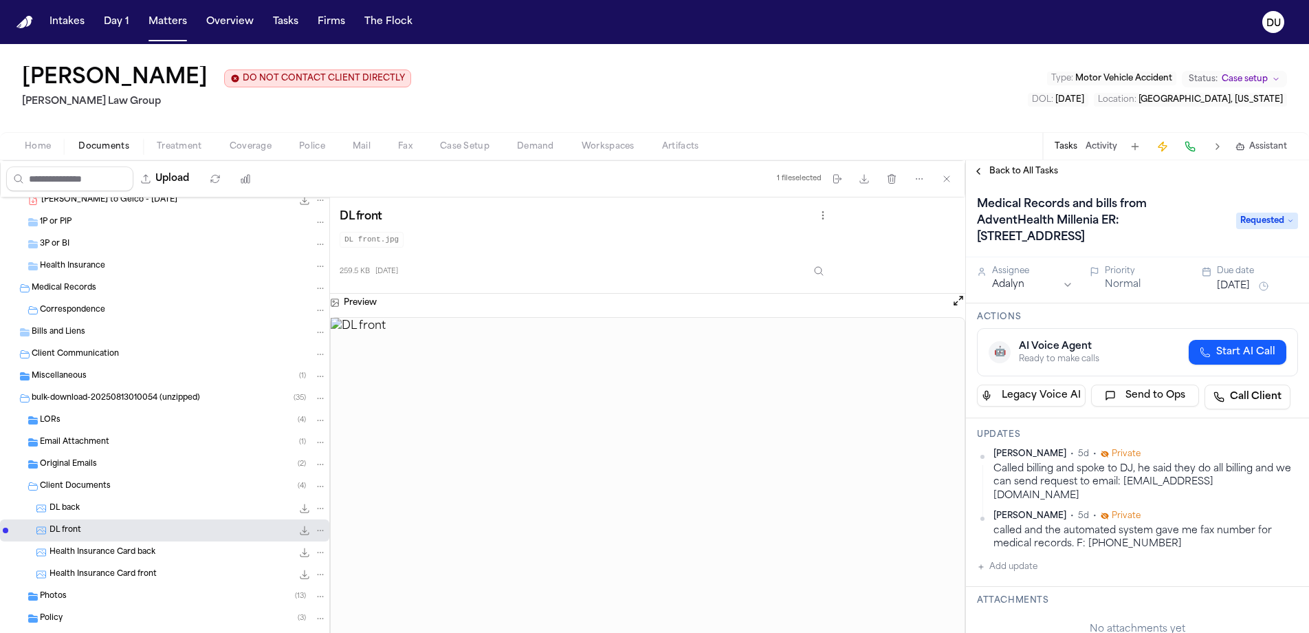
scroll to position [18, 0]
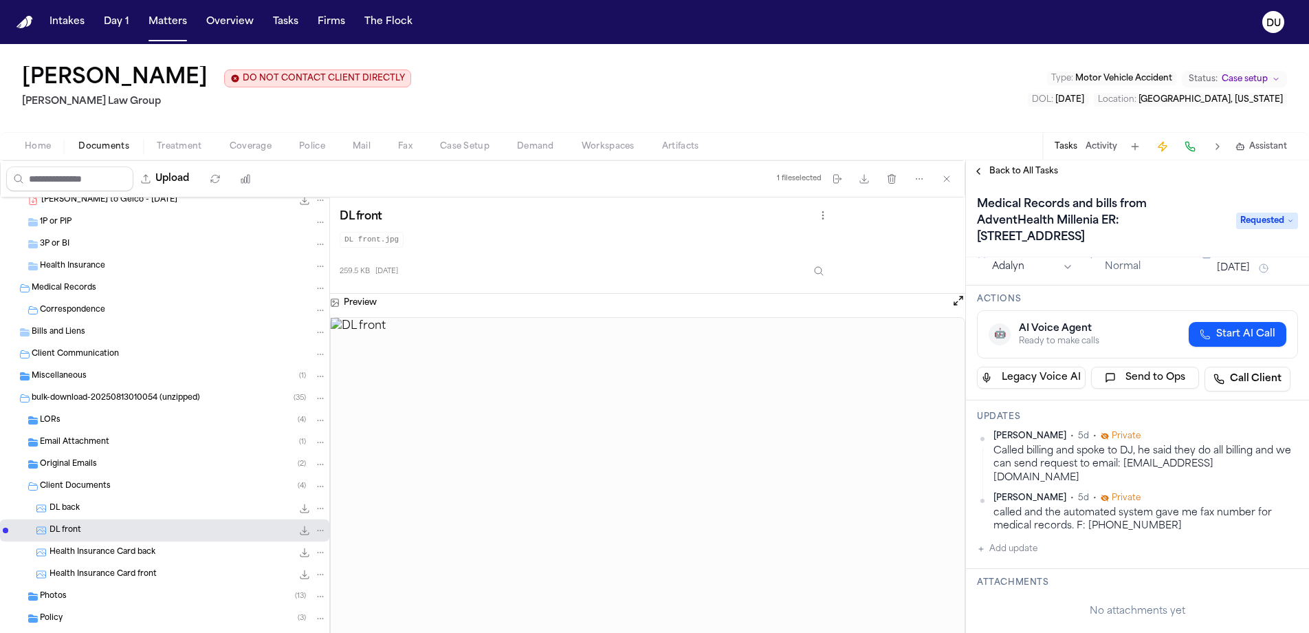
click at [905, 261] on div "DL front DL front.jpg 259.5 KB [DATE]" at bounding box center [648, 245] width 616 height 76
click at [1009, 540] on button "Add update" at bounding box center [1007, 548] width 61 height 17
click at [1064, 546] on textarea "Add your update" at bounding box center [1146, 560] width 294 height 28
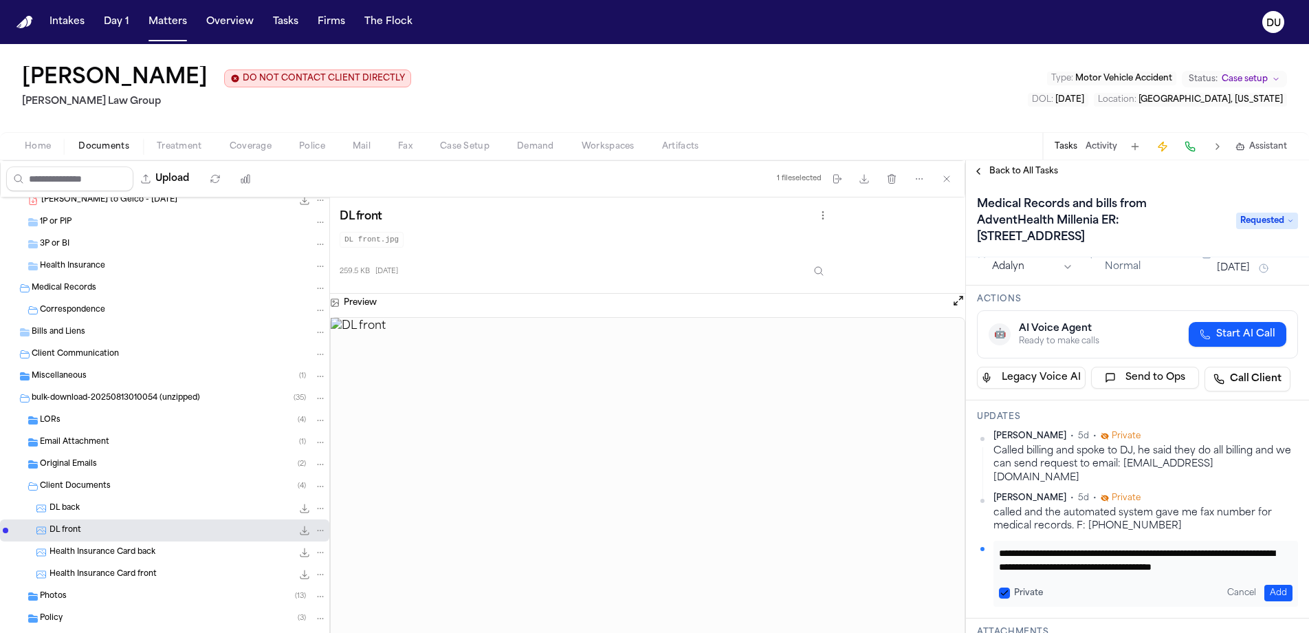
scroll to position [14, 0]
type textarea "**********"
click at [1277, 585] on button "Add" at bounding box center [1279, 593] width 28 height 17
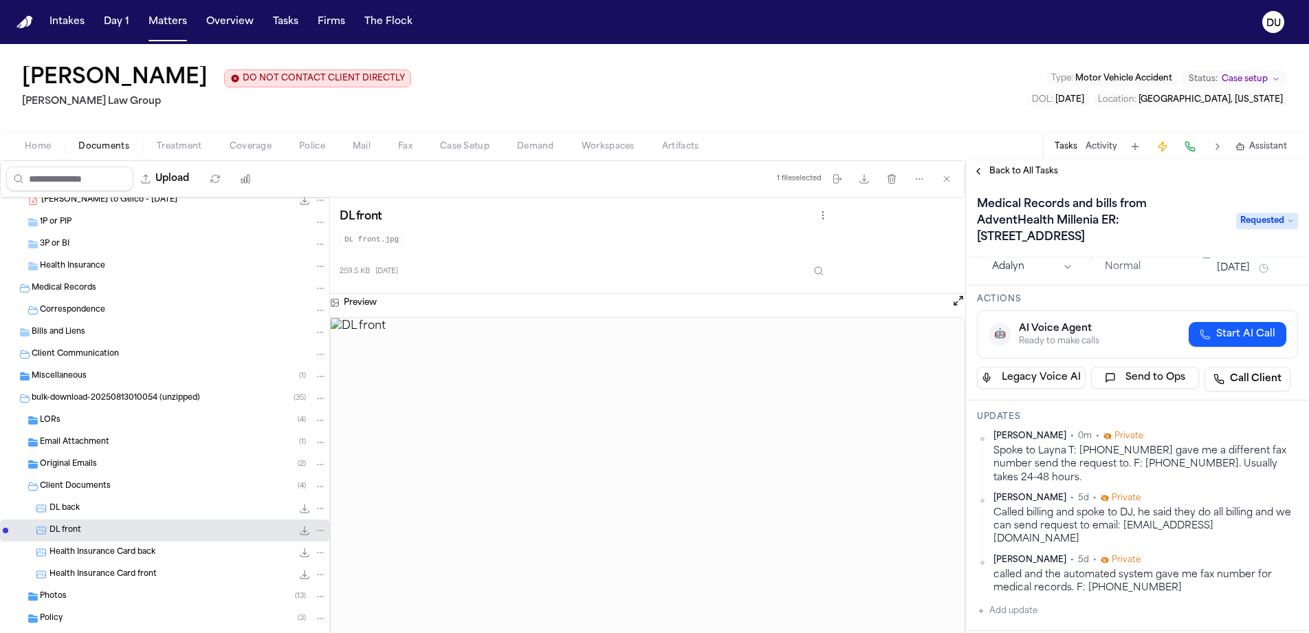
scroll to position [0, 0]
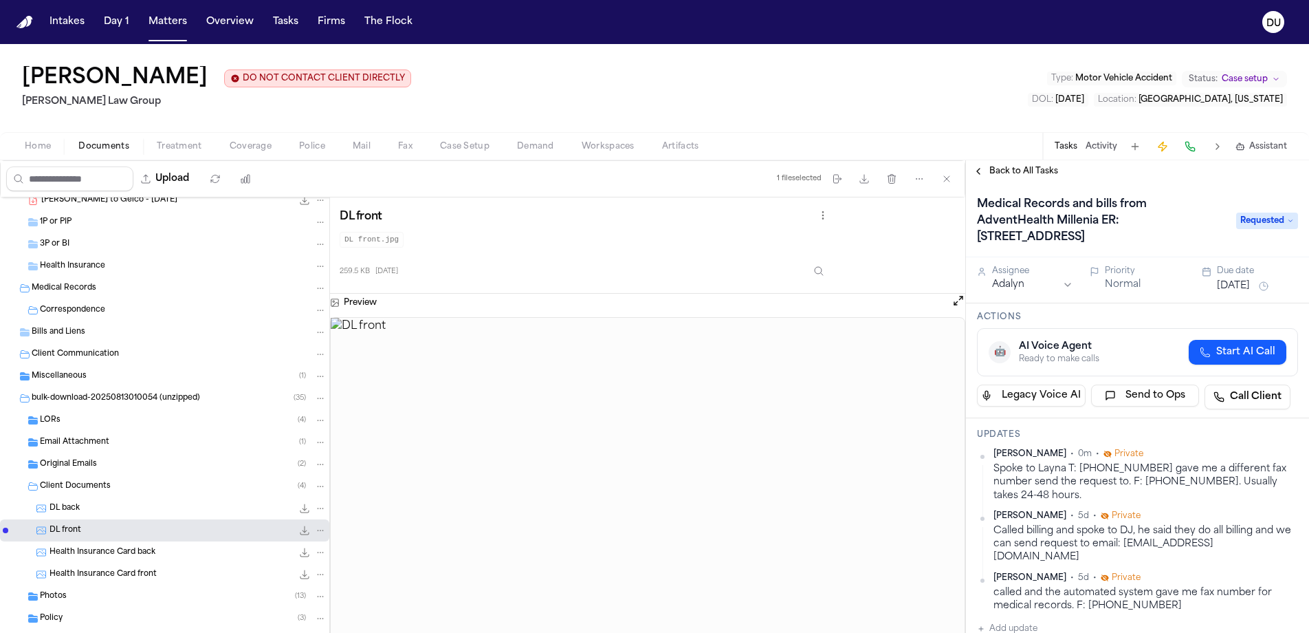
click at [1250, 287] on button "[DATE]" at bounding box center [1233, 286] width 33 height 14
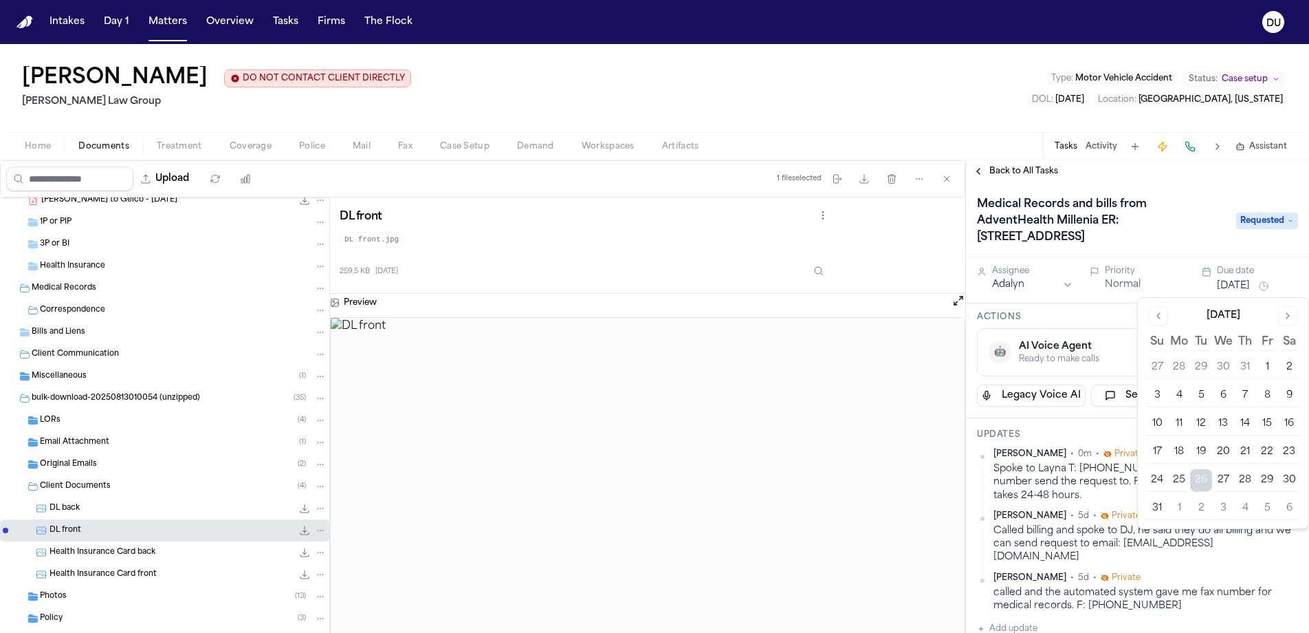
click at [1247, 479] on button "28" at bounding box center [1245, 480] width 22 height 22
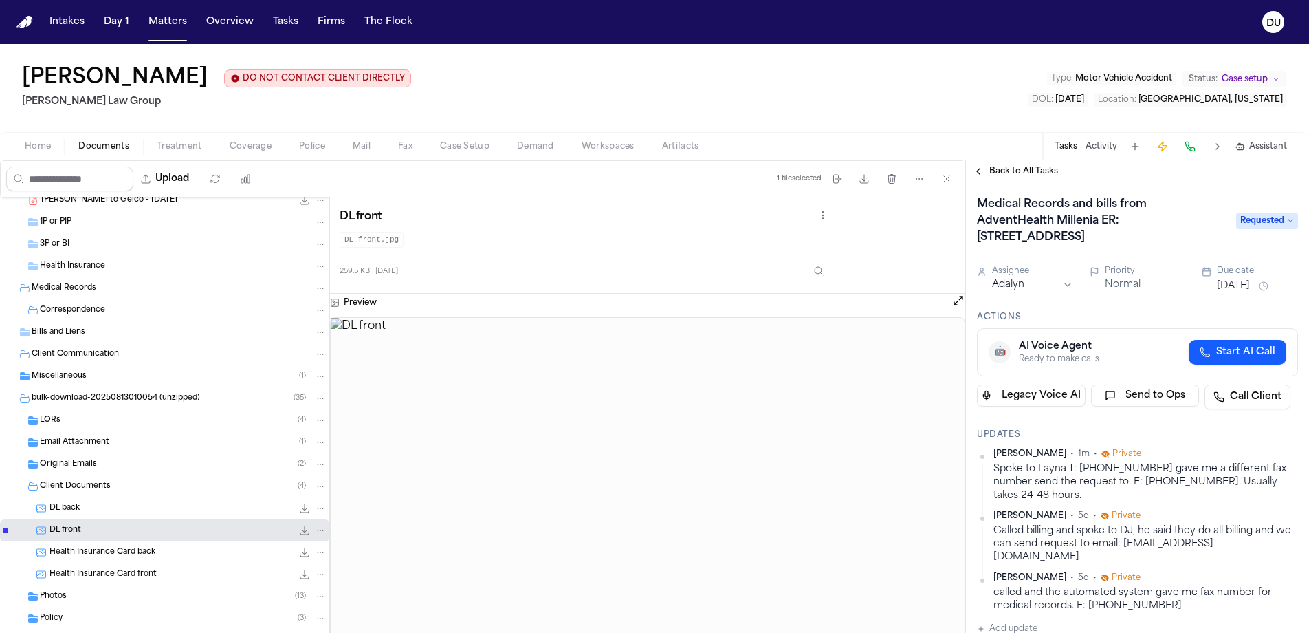
click at [1109, 322] on h3 "Actions" at bounding box center [1137, 317] width 321 height 11
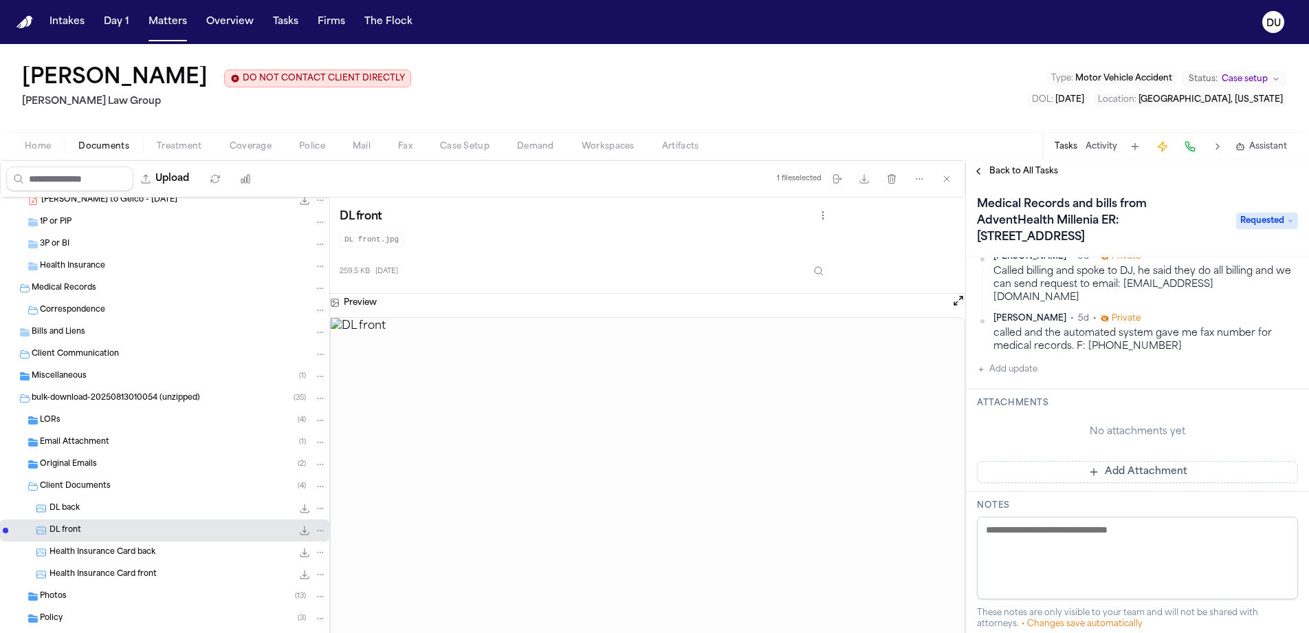
click at [1097, 461] on button "Add Attachment" at bounding box center [1137, 472] width 321 height 22
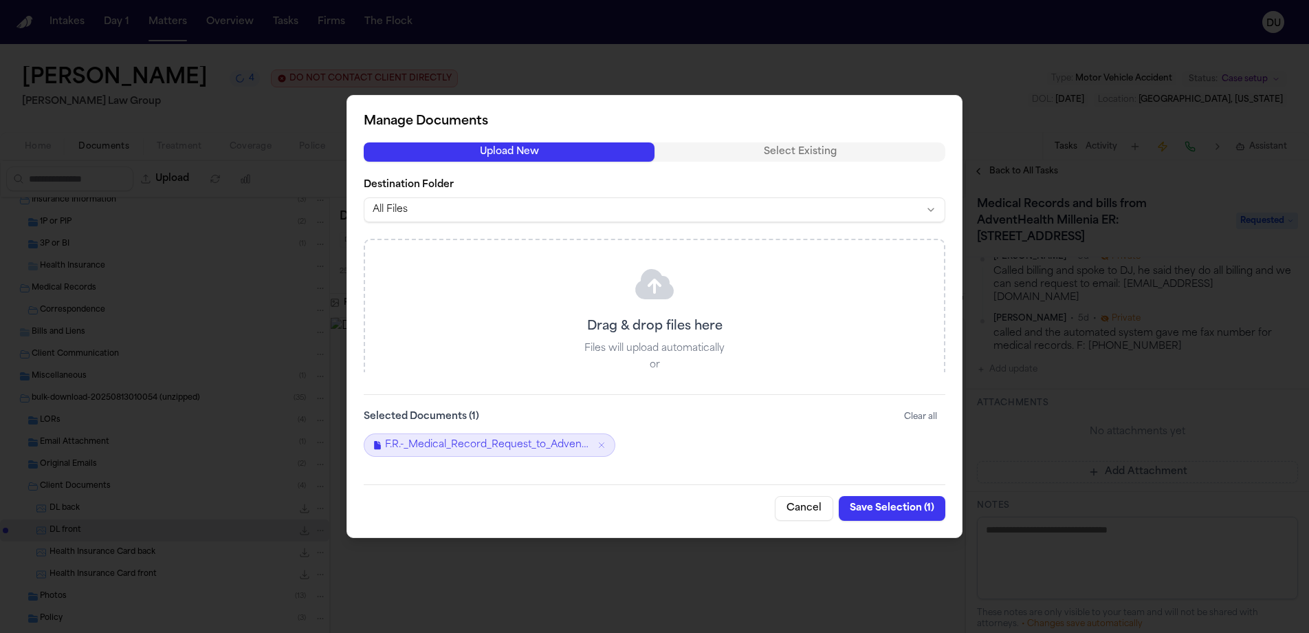
click at [899, 510] on button "Save Selection ( 1 )" at bounding box center [892, 508] width 107 height 25
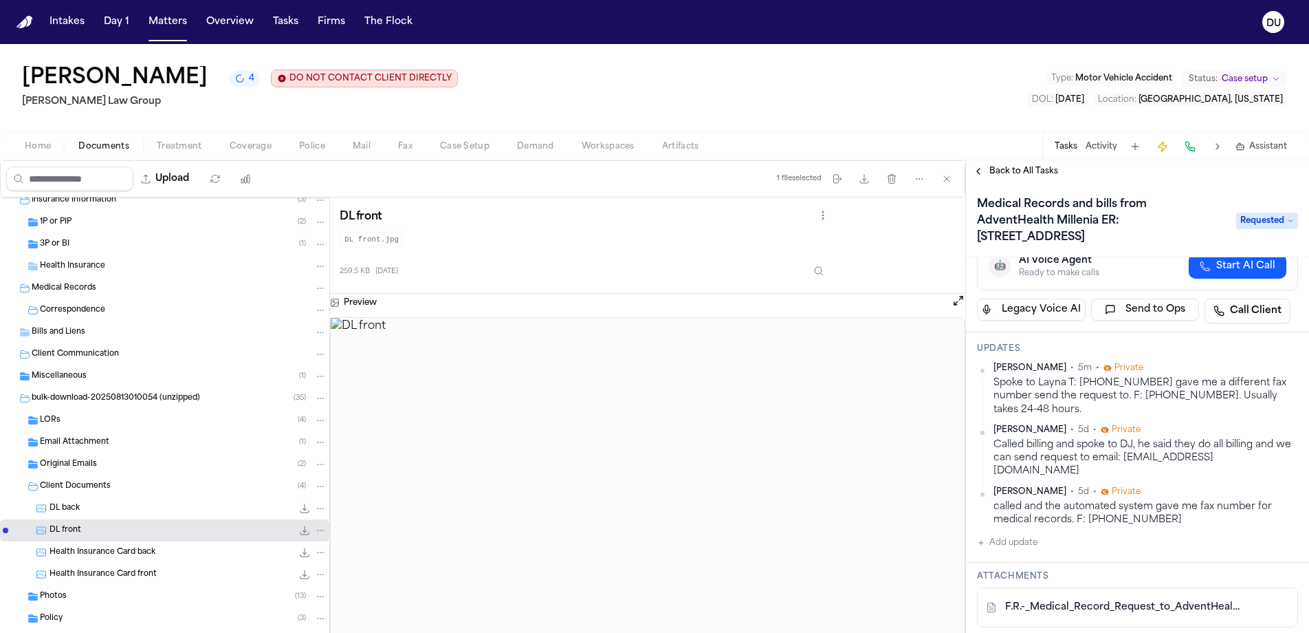
scroll to position [108, 0]
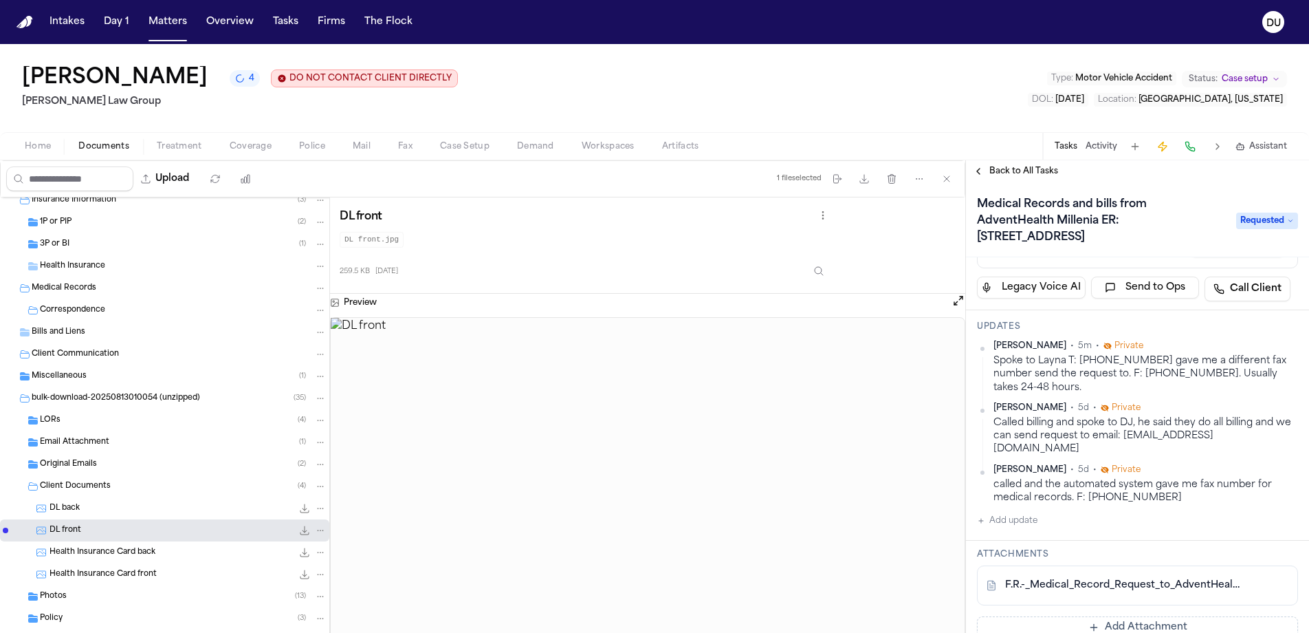
click at [1020, 513] on button "Add update" at bounding box center [1007, 520] width 61 height 17
click at [1020, 518] on textarea "Add your update" at bounding box center [1146, 532] width 294 height 28
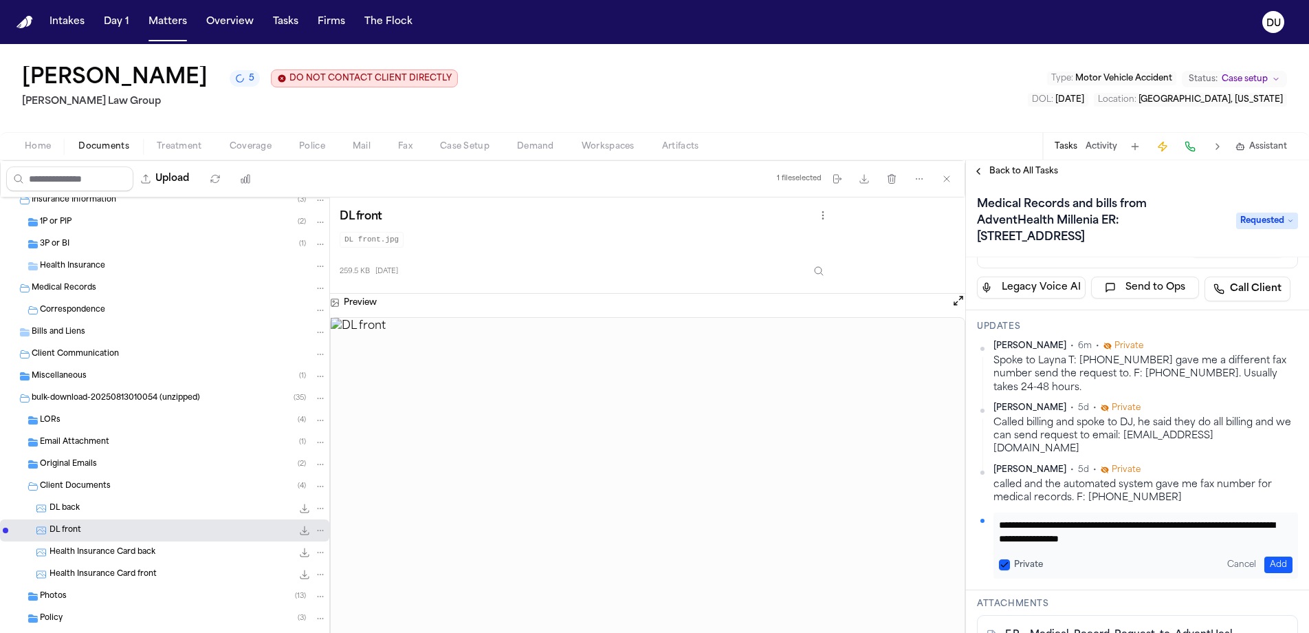
type textarea "**********"
click at [1265, 556] on button "Add" at bounding box center [1279, 564] width 28 height 17
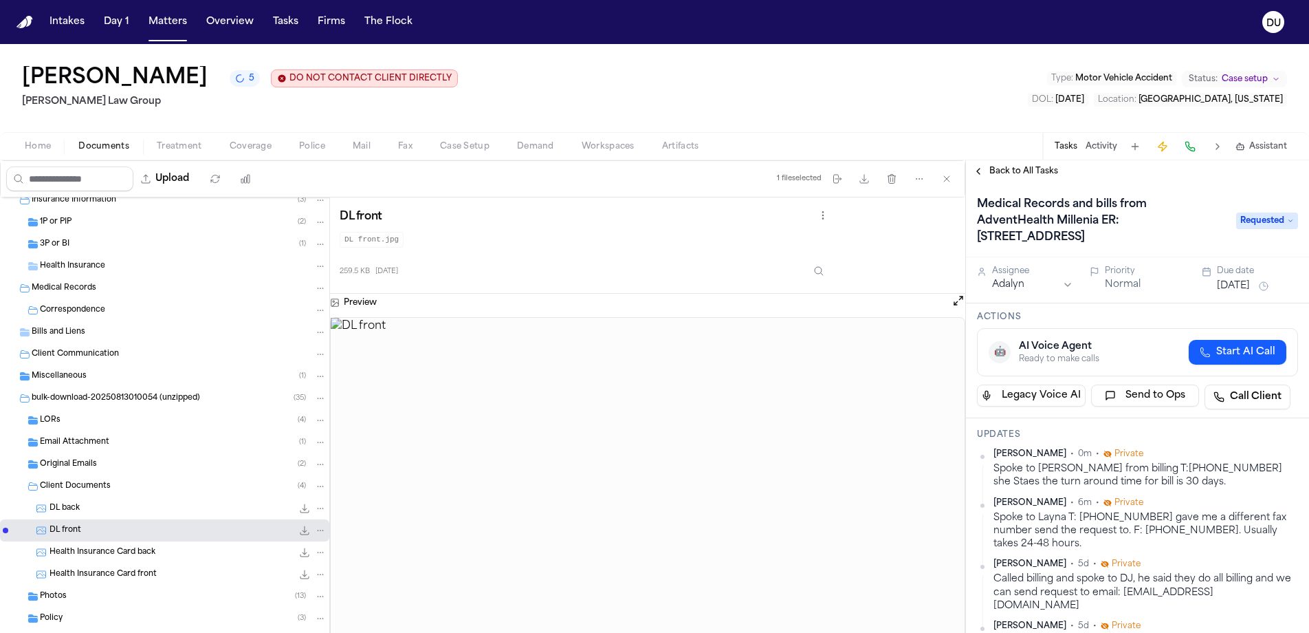
scroll to position [126, 0]
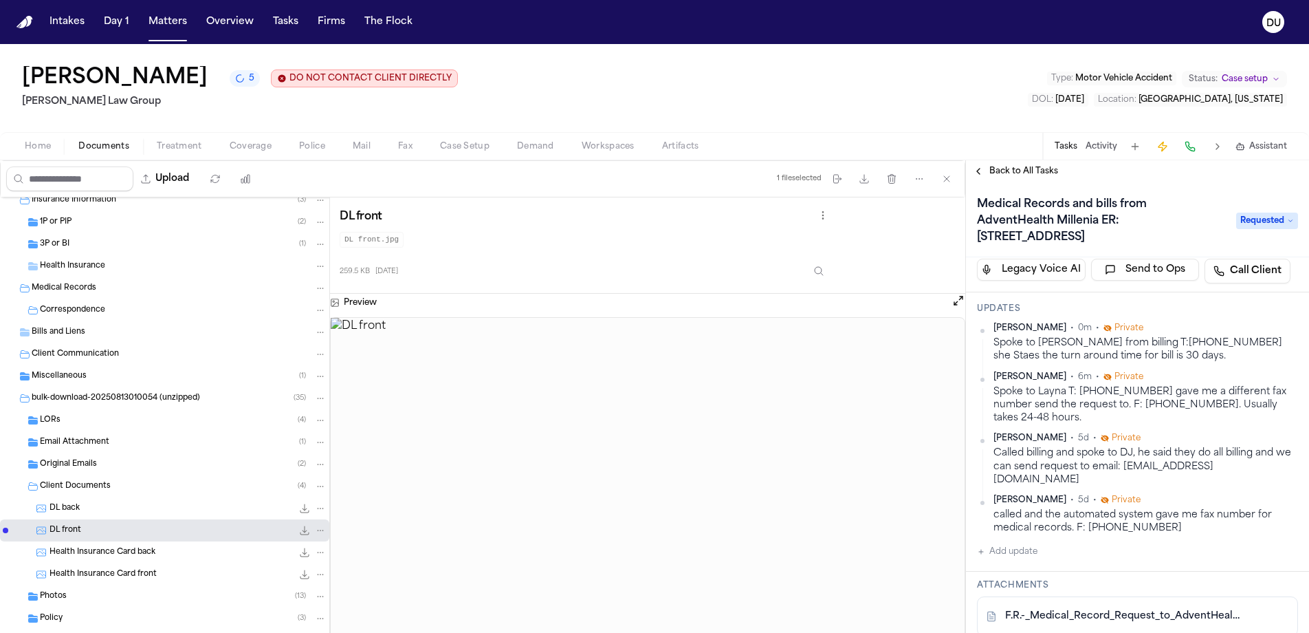
click at [25, 24] on img "Home" at bounding box center [25, 22] width 17 height 13
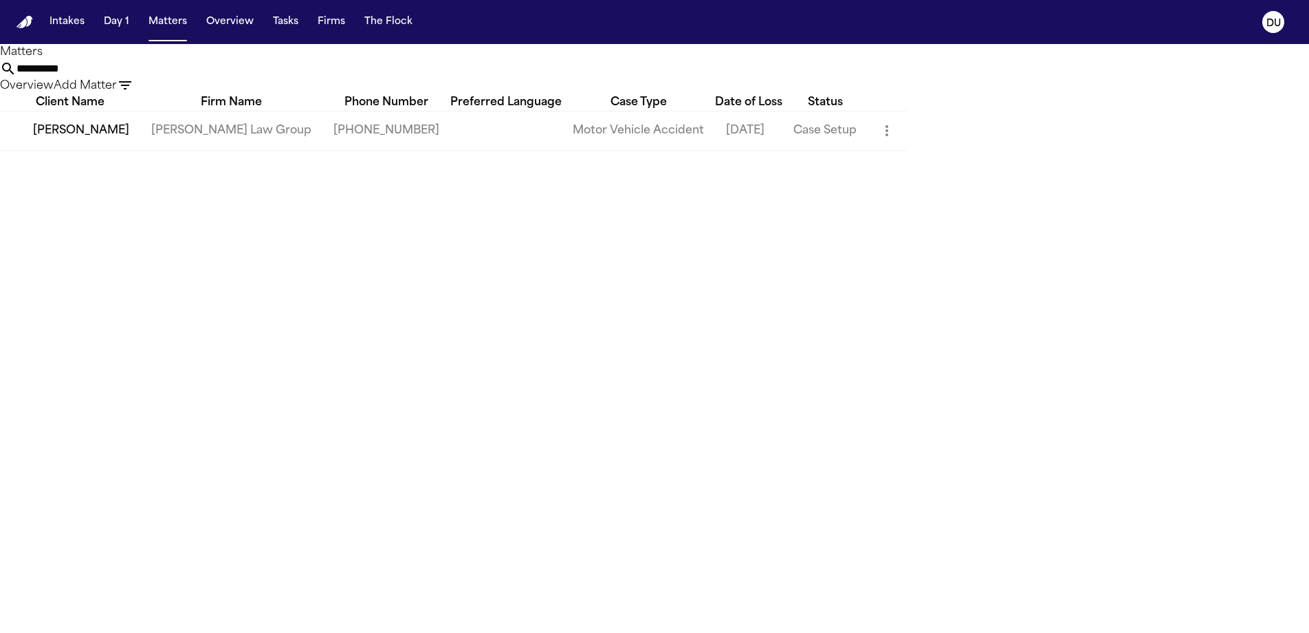
drag, startPoint x: 725, startPoint y: 83, endPoint x: 684, endPoint y: 83, distance: 41.3
click at [684, 83] on div "**********" at bounding box center [654, 78] width 1309 height 34
type input "**********"
click at [140, 149] on td "[PERSON_NAME]" at bounding box center [70, 130] width 140 height 39
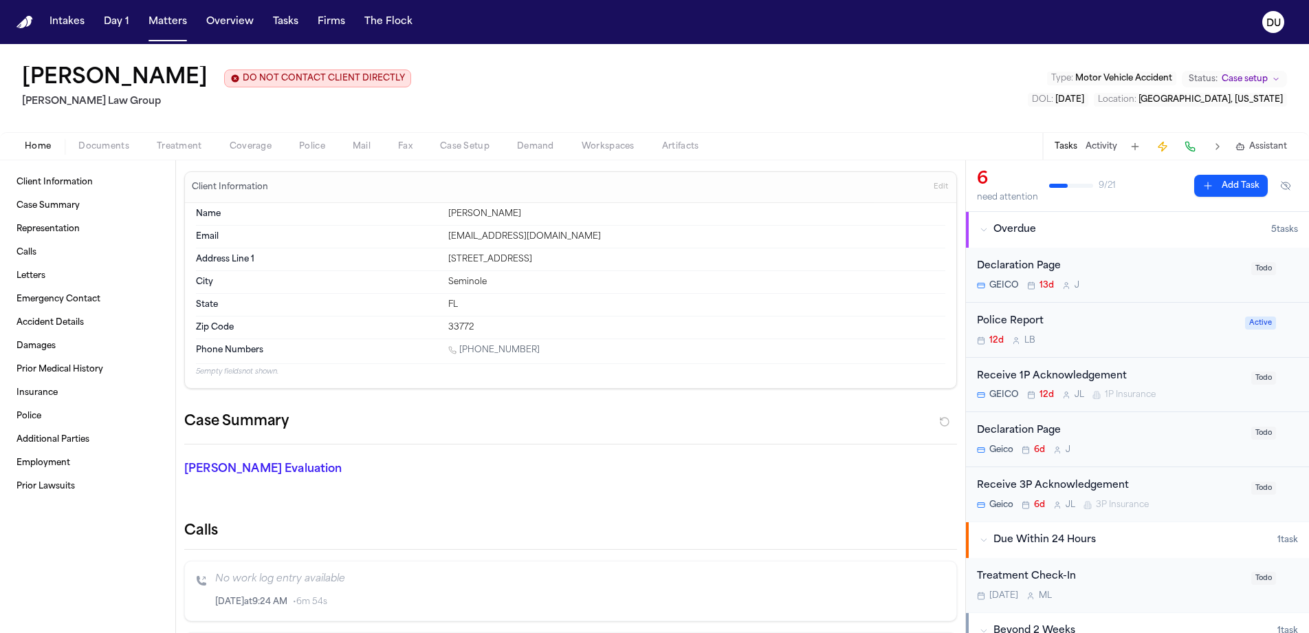
click at [1135, 149] on button at bounding box center [1135, 146] width 19 height 19
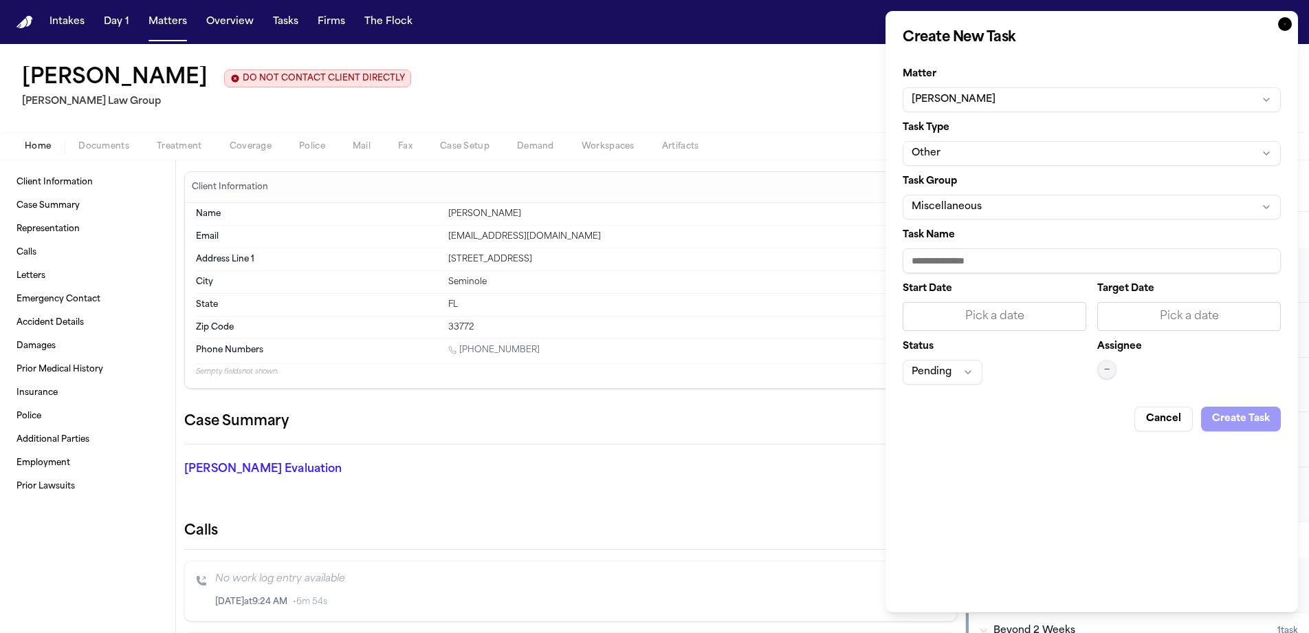
click at [1079, 153] on button "Other" at bounding box center [1092, 153] width 378 height 25
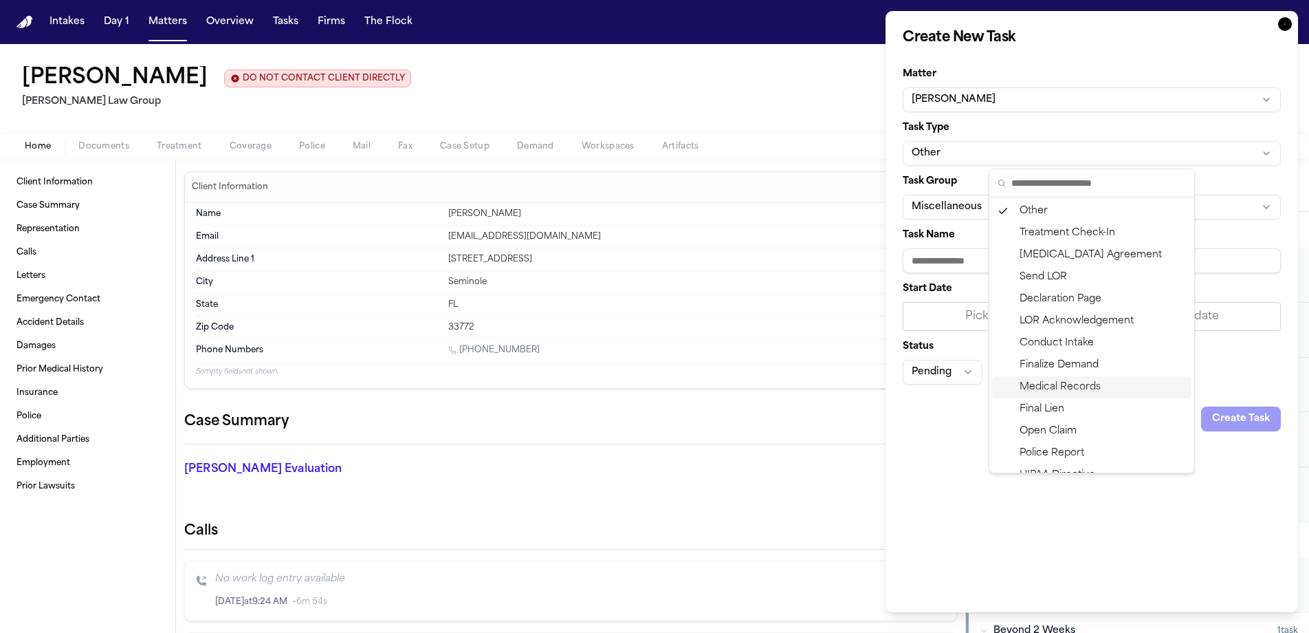
click at [1071, 387] on div "Medical Records" at bounding box center [1091, 387] width 199 height 22
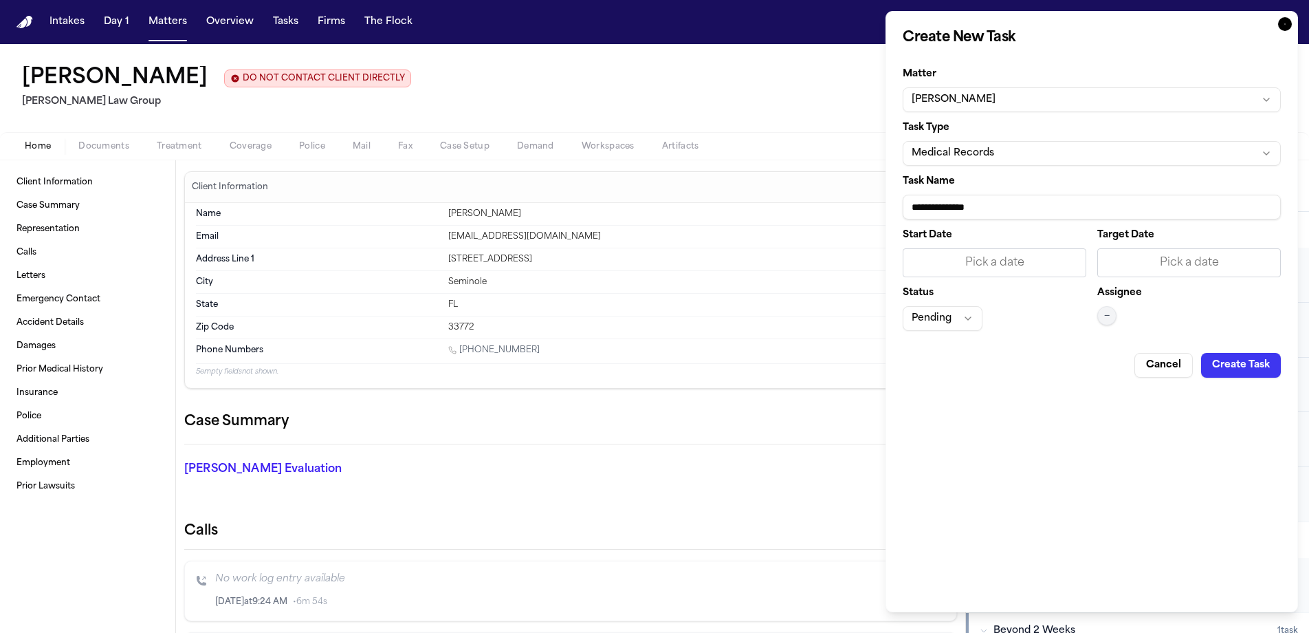
click at [1005, 208] on input "**********" at bounding box center [1092, 207] width 378 height 25
type input "**********"
click at [988, 265] on div "Pick a date" at bounding box center [995, 262] width 166 height 17
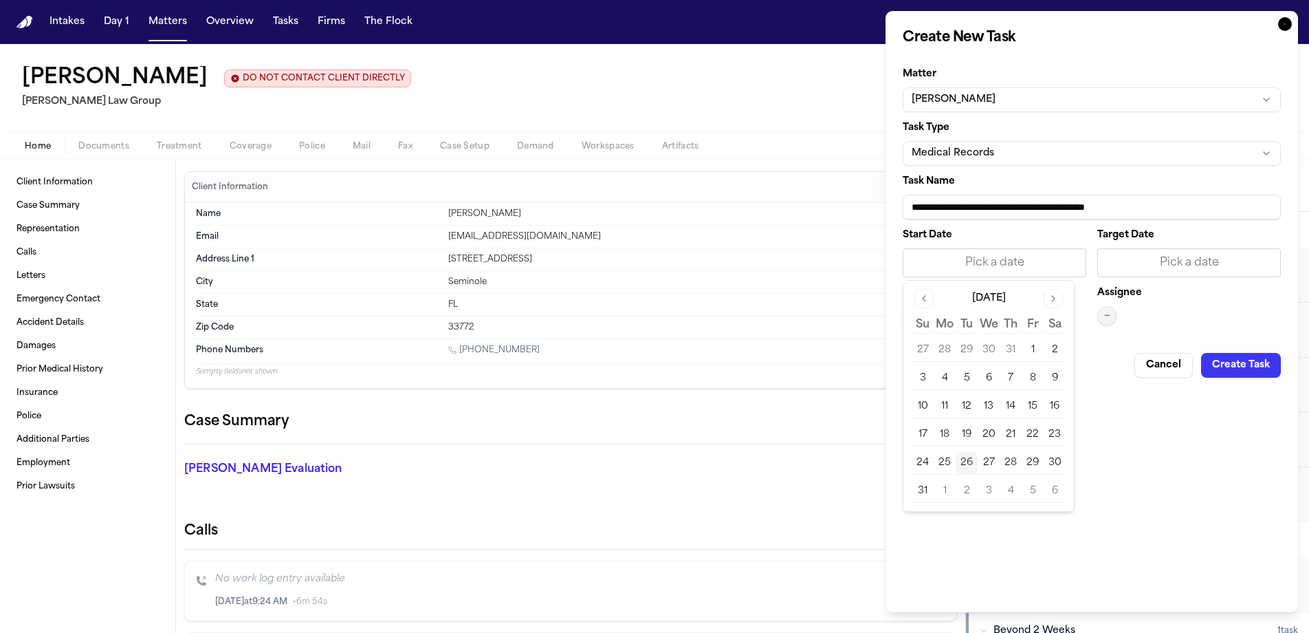
click at [968, 464] on button "26" at bounding box center [967, 463] width 22 height 22
click at [1168, 270] on div "Pick a date" at bounding box center [1189, 262] width 166 height 17
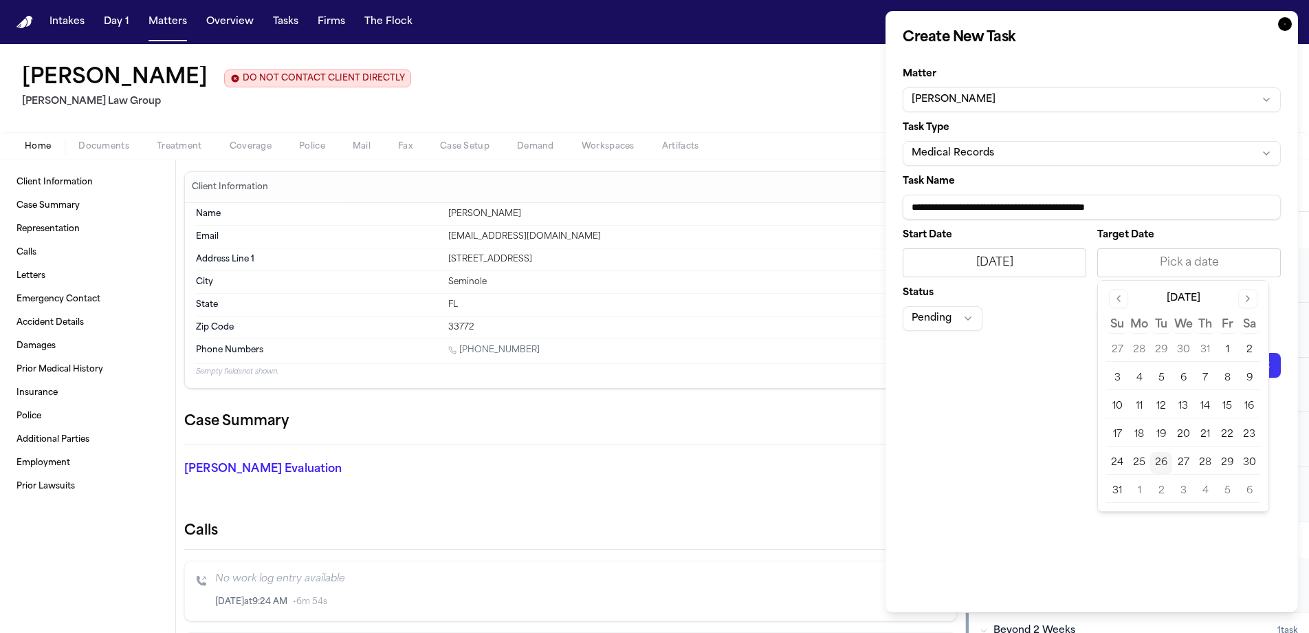
click at [1205, 470] on button "28" at bounding box center [1205, 463] width 22 height 22
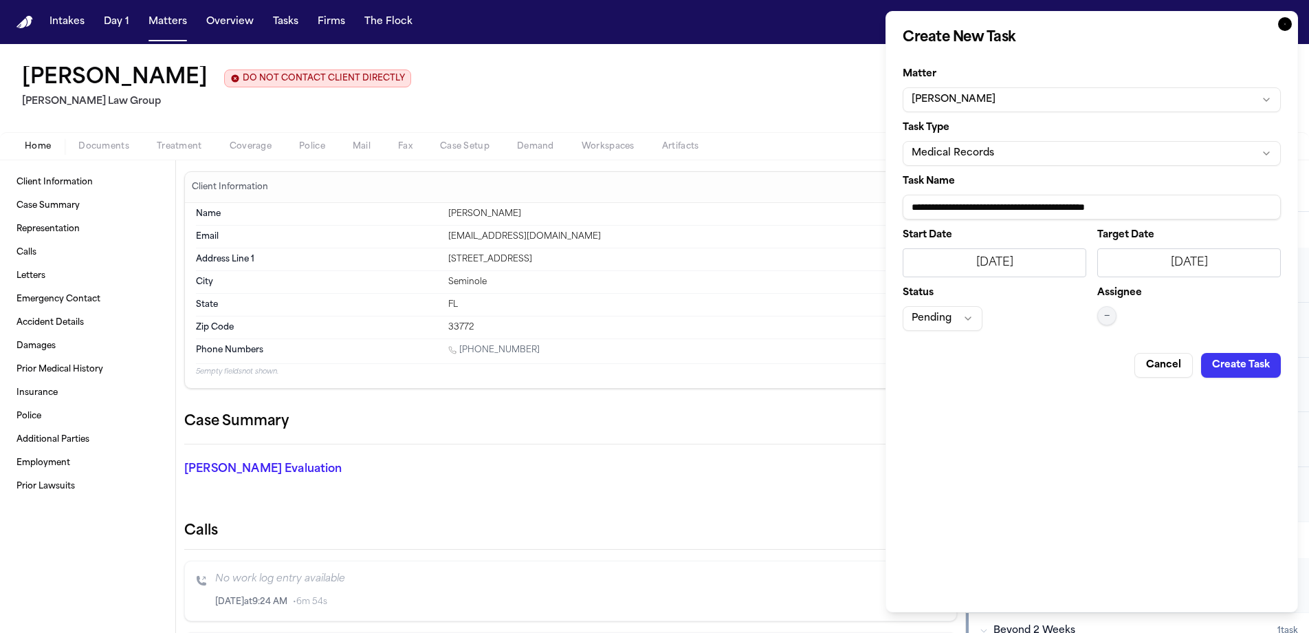
click at [1106, 318] on span "—" at bounding box center [1107, 315] width 6 height 11
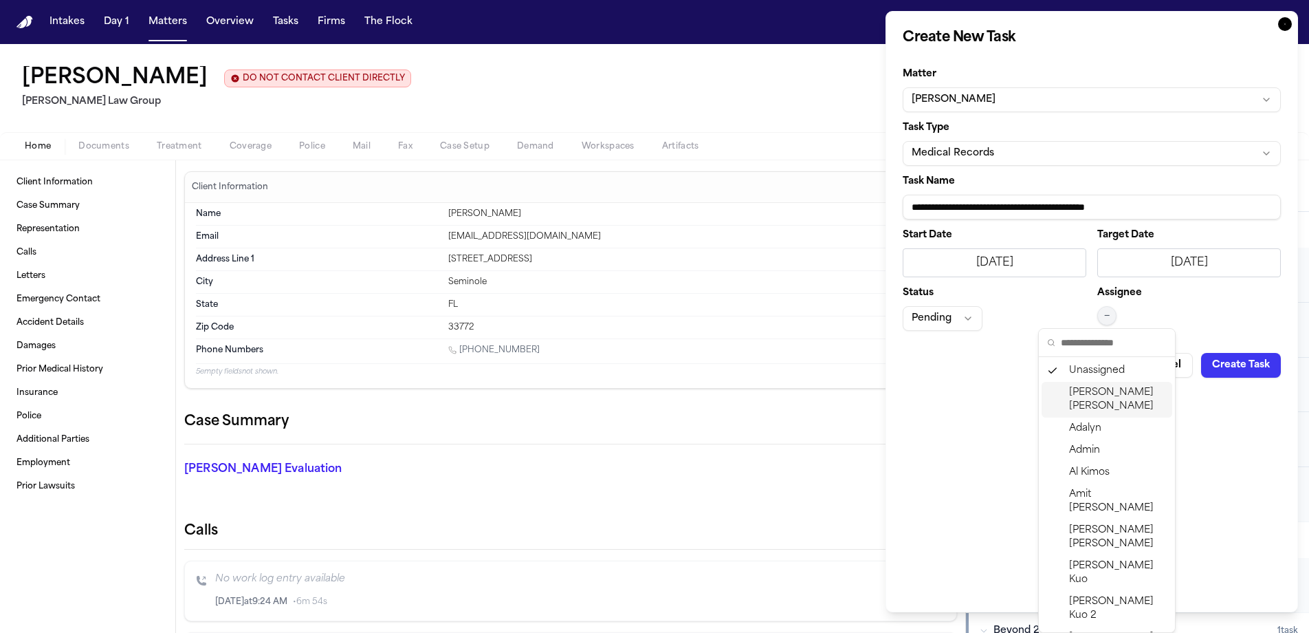
click at [1125, 397] on span "[PERSON_NAME]" at bounding box center [1118, 400] width 98 height 28
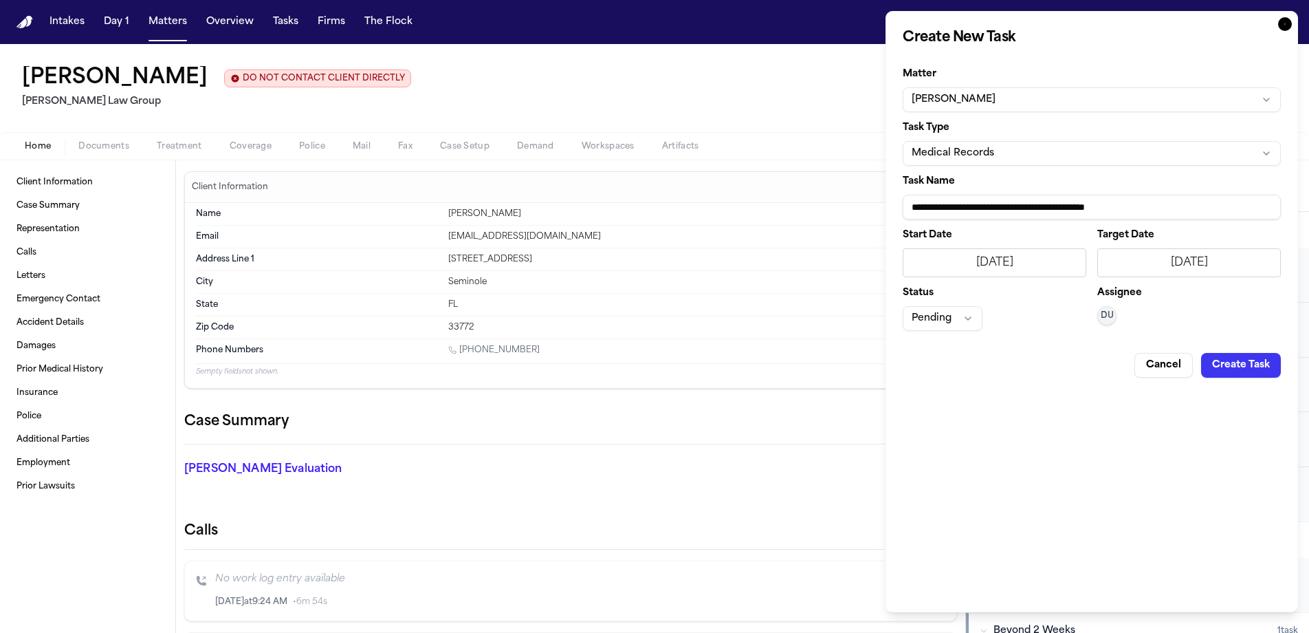
click at [1245, 367] on button "Create Task" at bounding box center [1241, 365] width 80 height 25
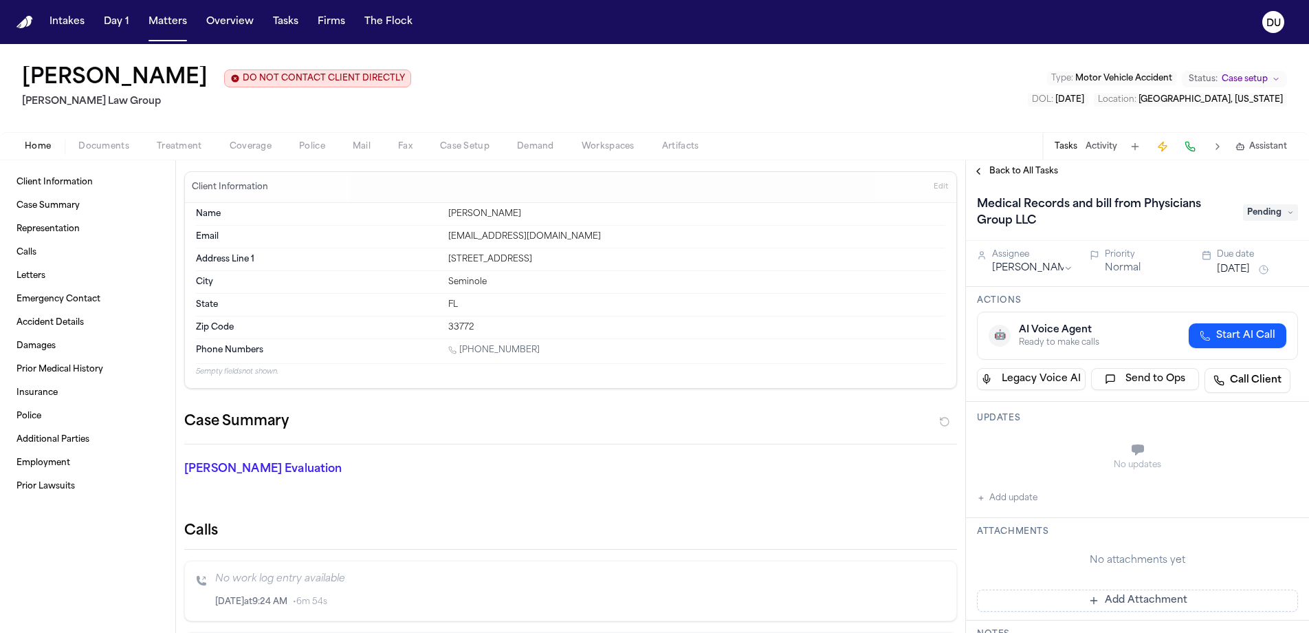
click at [1260, 208] on span "Pending" at bounding box center [1270, 212] width 55 height 17
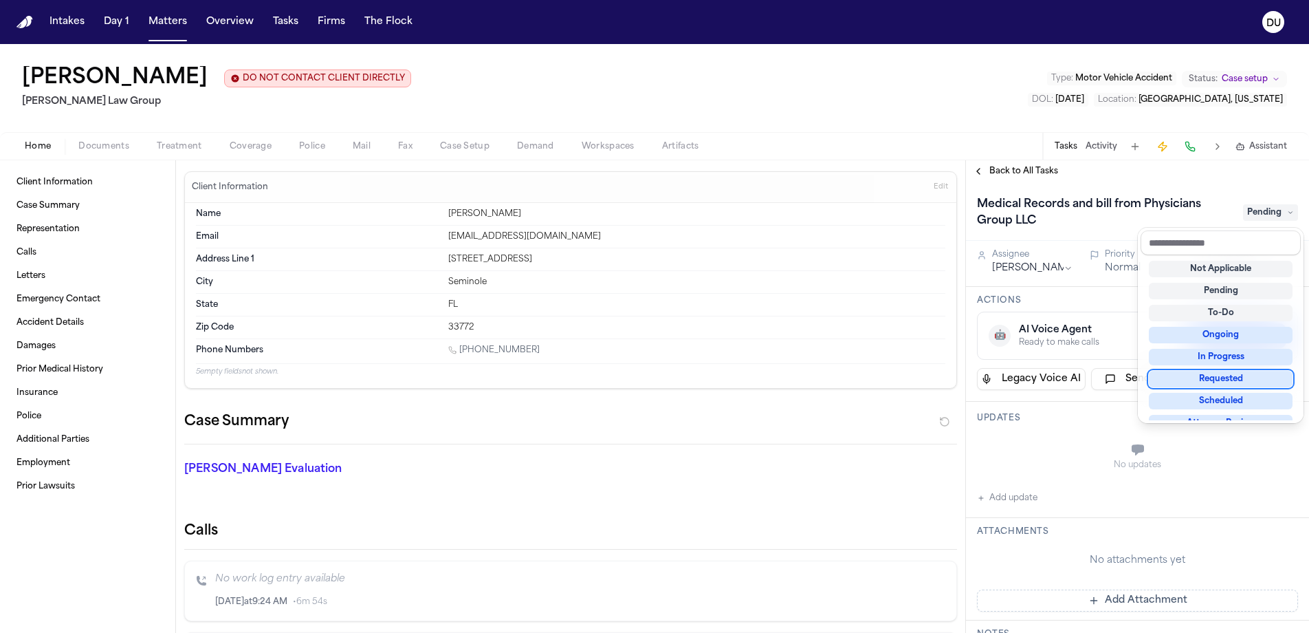
click at [1233, 383] on div "Requested" at bounding box center [1221, 379] width 144 height 17
drag, startPoint x: 1062, startPoint y: 480, endPoint x: 1084, endPoint y: 472, distance: 23.5
click at [1062, 480] on div "Medical Records and bill from Physicians Group LLC Requested Assignee [PERSON_N…" at bounding box center [1137, 407] width 343 height 450
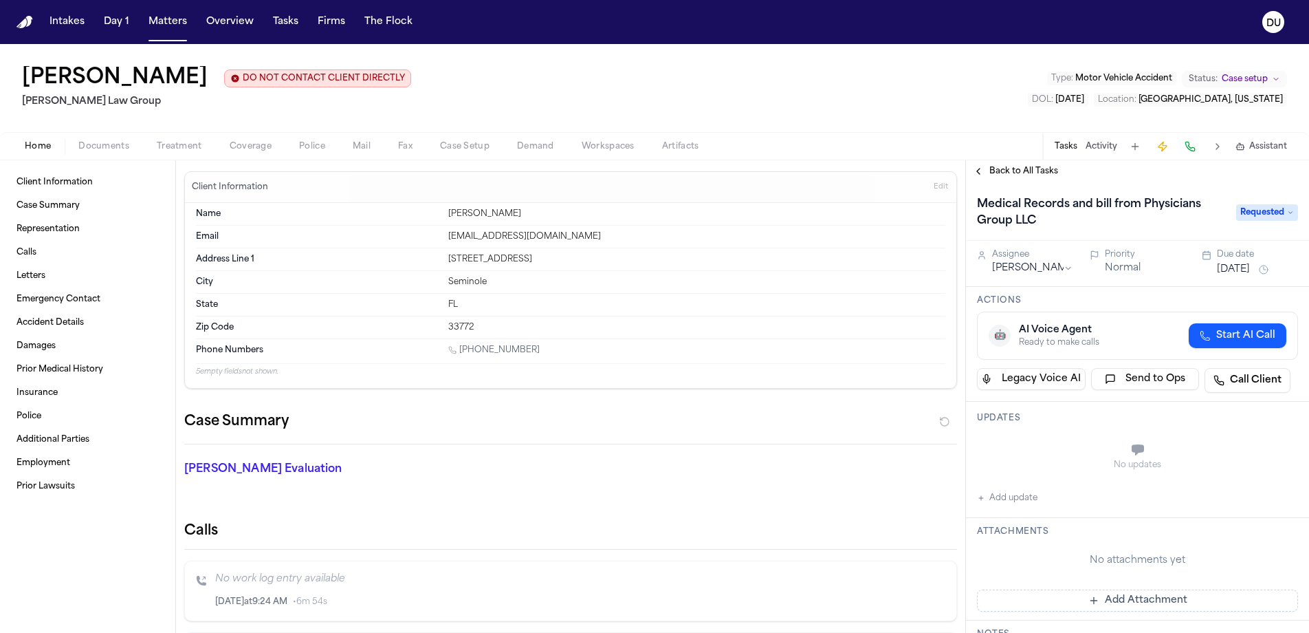
click at [1144, 604] on button "Add Attachment" at bounding box center [1137, 600] width 321 height 22
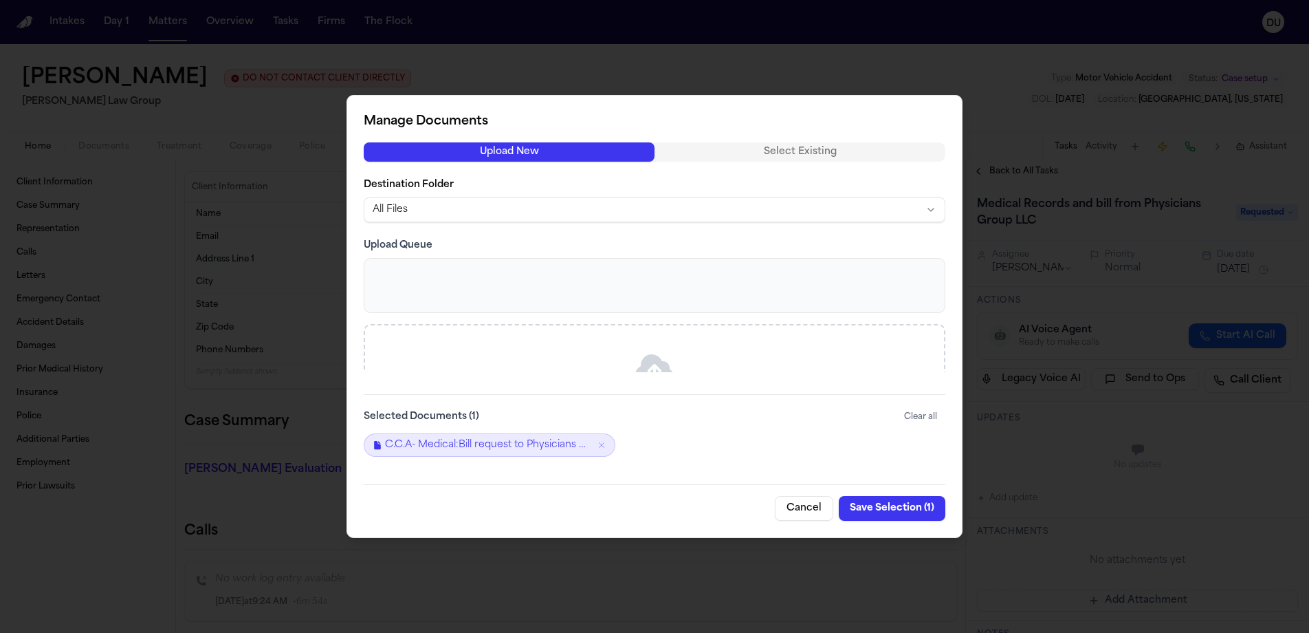
click at [897, 507] on button "Save Selection ( 1 )" at bounding box center [892, 508] width 107 height 25
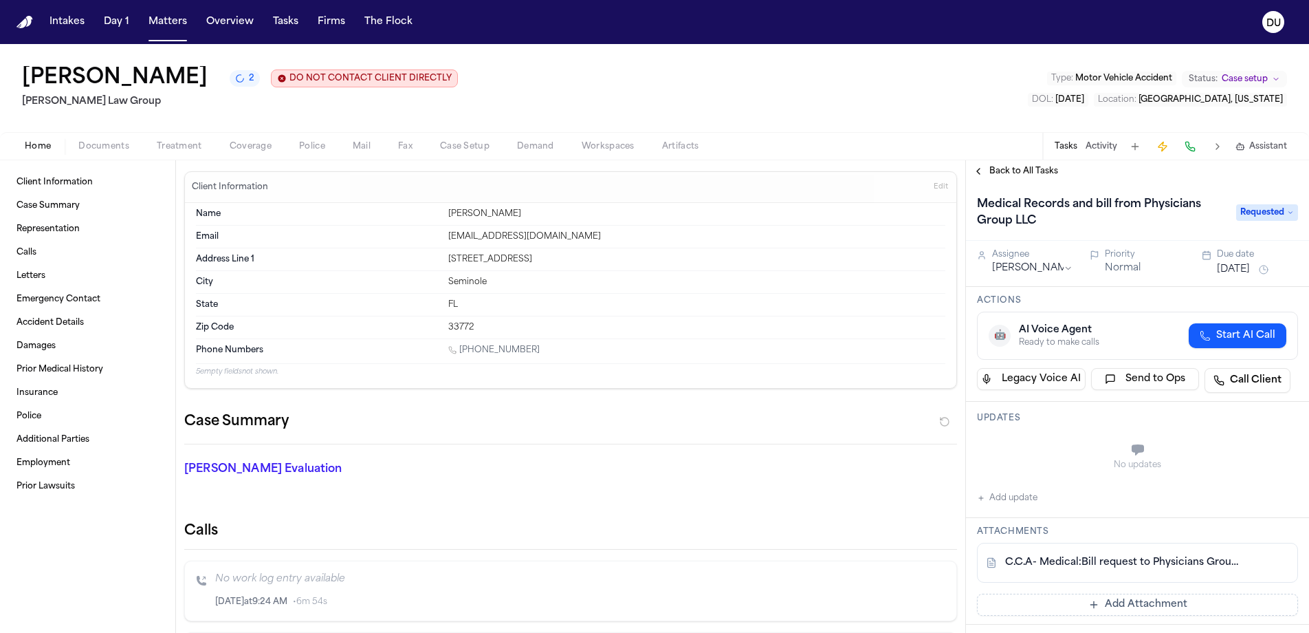
click at [1112, 565] on link "C.C.A- Medical:Bill request to Physicians Group LLC.pdf" at bounding box center [1123, 563] width 237 height 14
click at [996, 497] on button "Add update" at bounding box center [1007, 498] width 61 height 17
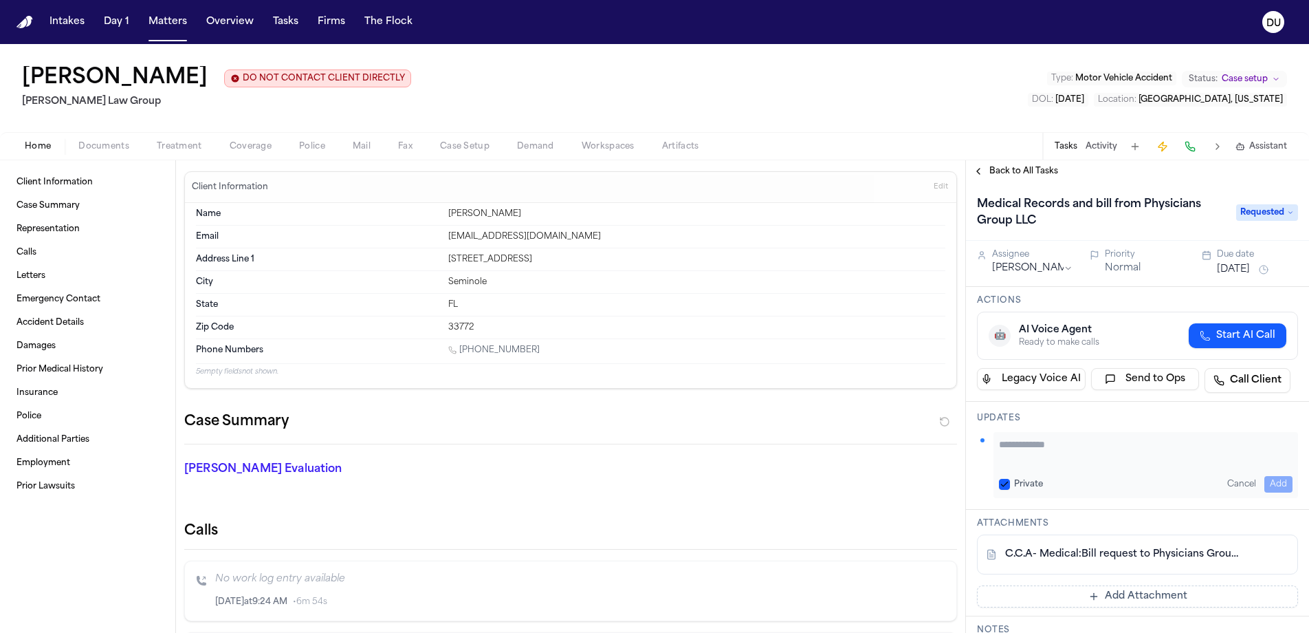
click at [1075, 466] on div "Private Cancel Add" at bounding box center [1146, 465] width 305 height 66
click at [1082, 452] on textarea "Add your update" at bounding box center [1146, 451] width 294 height 28
type textarea "**********"
click at [1270, 485] on button "Add" at bounding box center [1279, 484] width 28 height 17
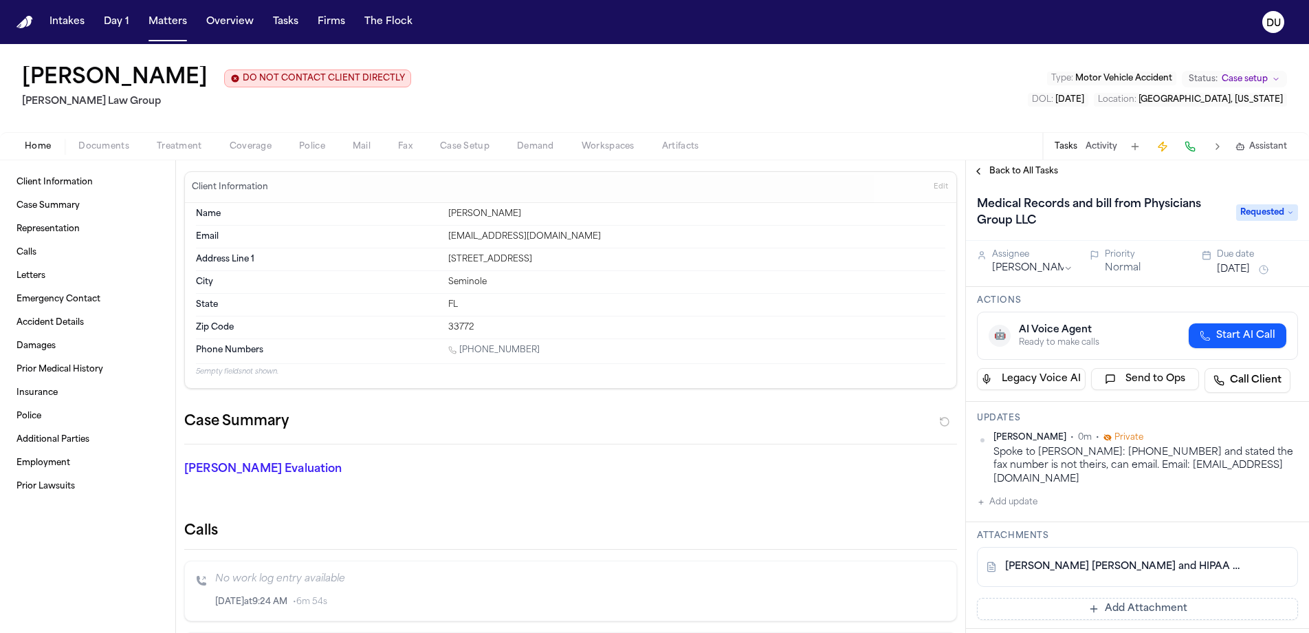
click at [1120, 610] on button "Add Attachment" at bounding box center [1137, 609] width 321 height 22
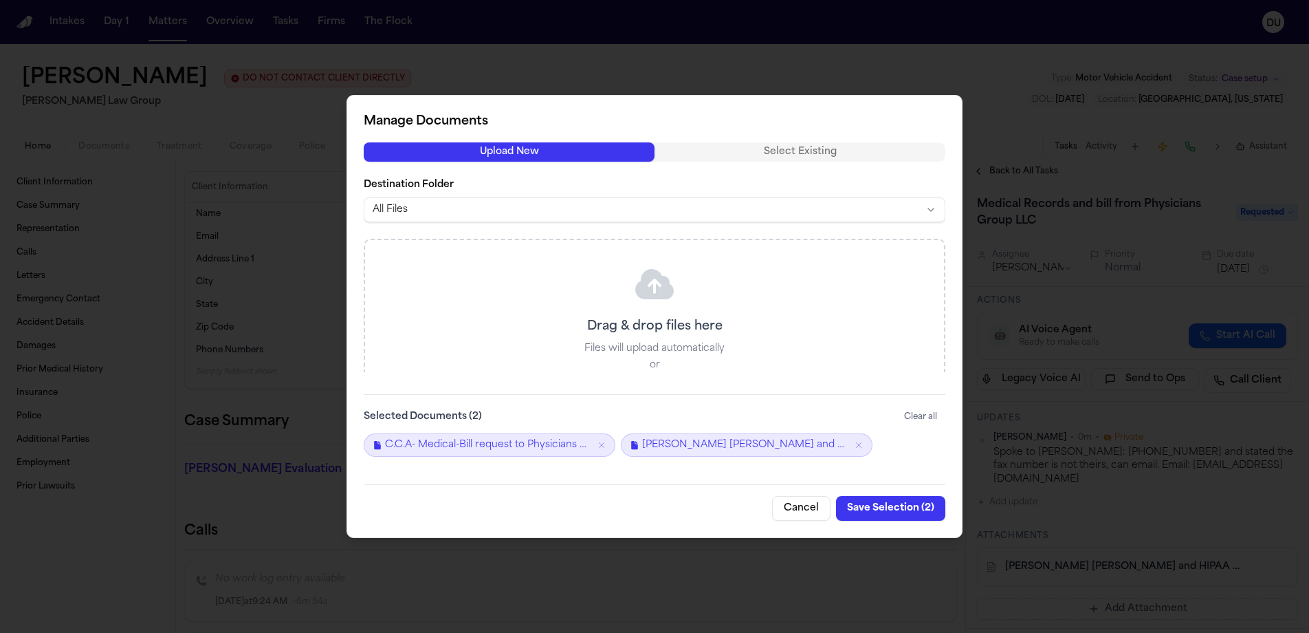
click at [892, 507] on button "Save Selection ( 2 )" at bounding box center [890, 508] width 109 height 25
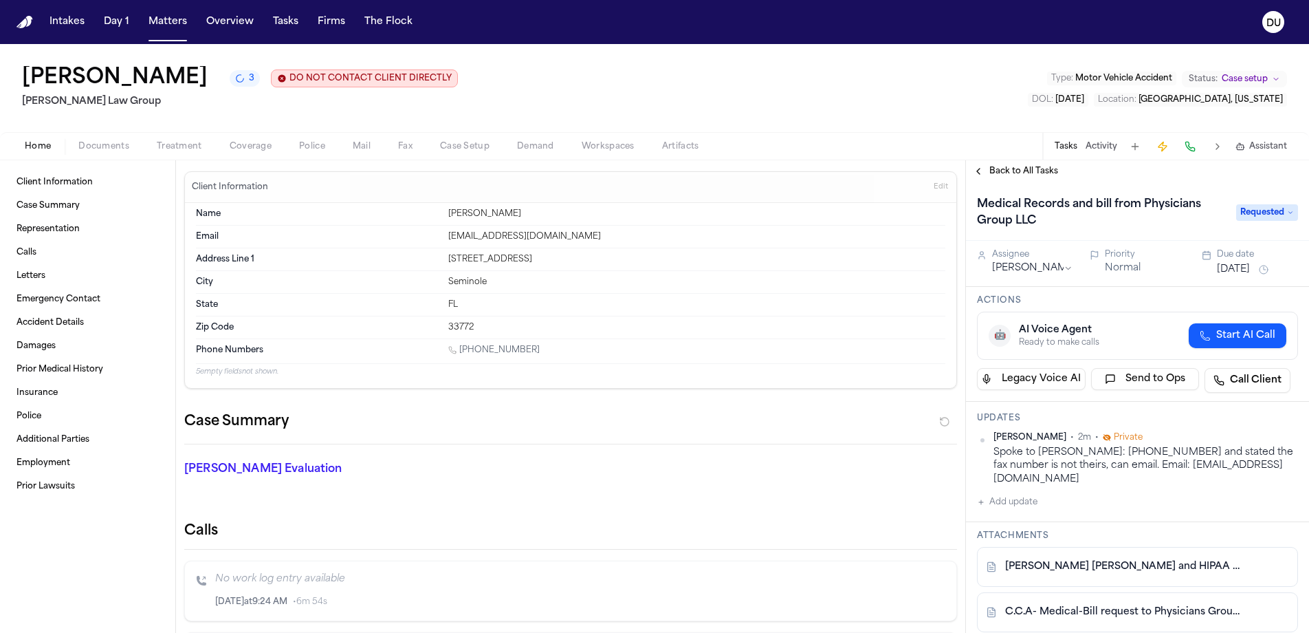
click at [28, 23] on img "Home" at bounding box center [25, 22] width 17 height 13
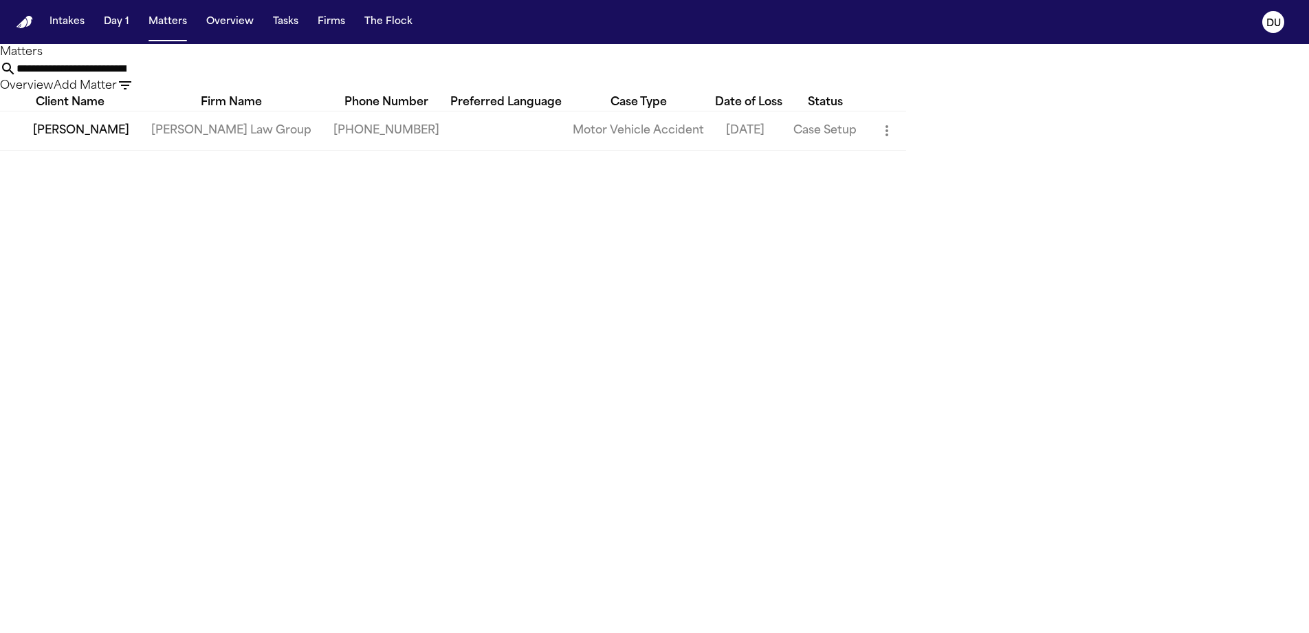
drag, startPoint x: 877, startPoint y: 80, endPoint x: 701, endPoint y: 85, distance: 176.8
click at [701, 77] on div "**********" at bounding box center [654, 69] width 1309 height 17
type input "**********"
click at [96, 150] on td "[PERSON_NAME]" at bounding box center [70, 130] width 140 height 39
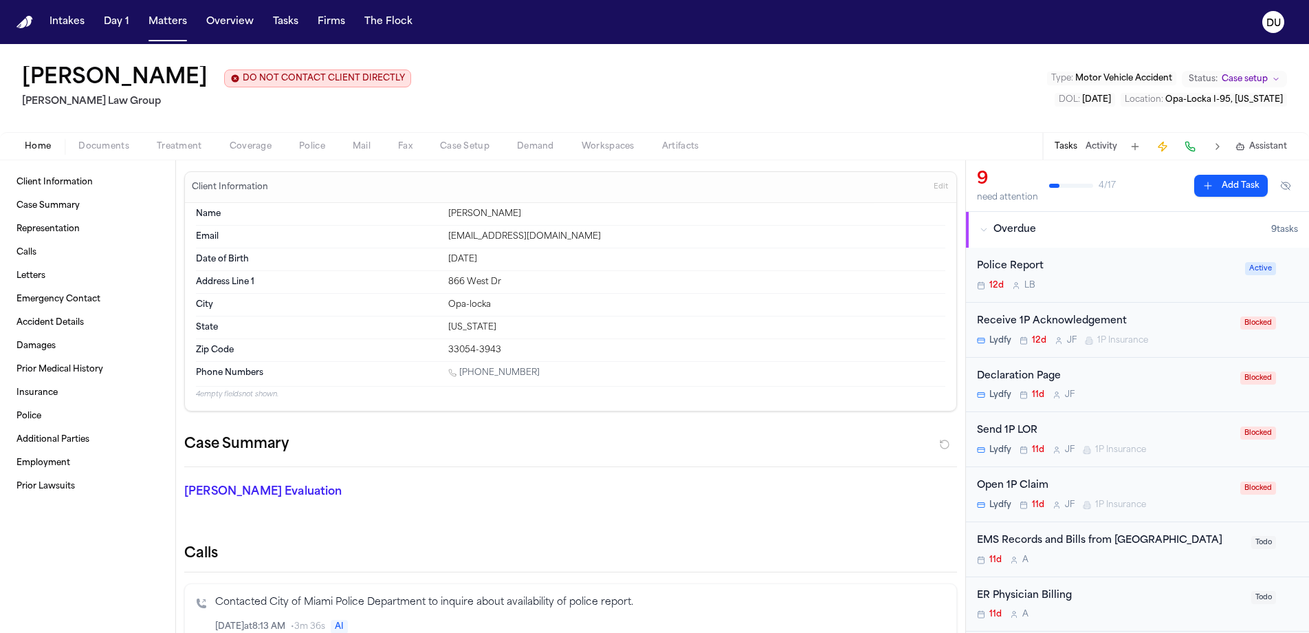
click at [1115, 541] on div "EMS Records and Bills from [GEOGRAPHIC_DATA]" at bounding box center [1110, 541] width 266 height 16
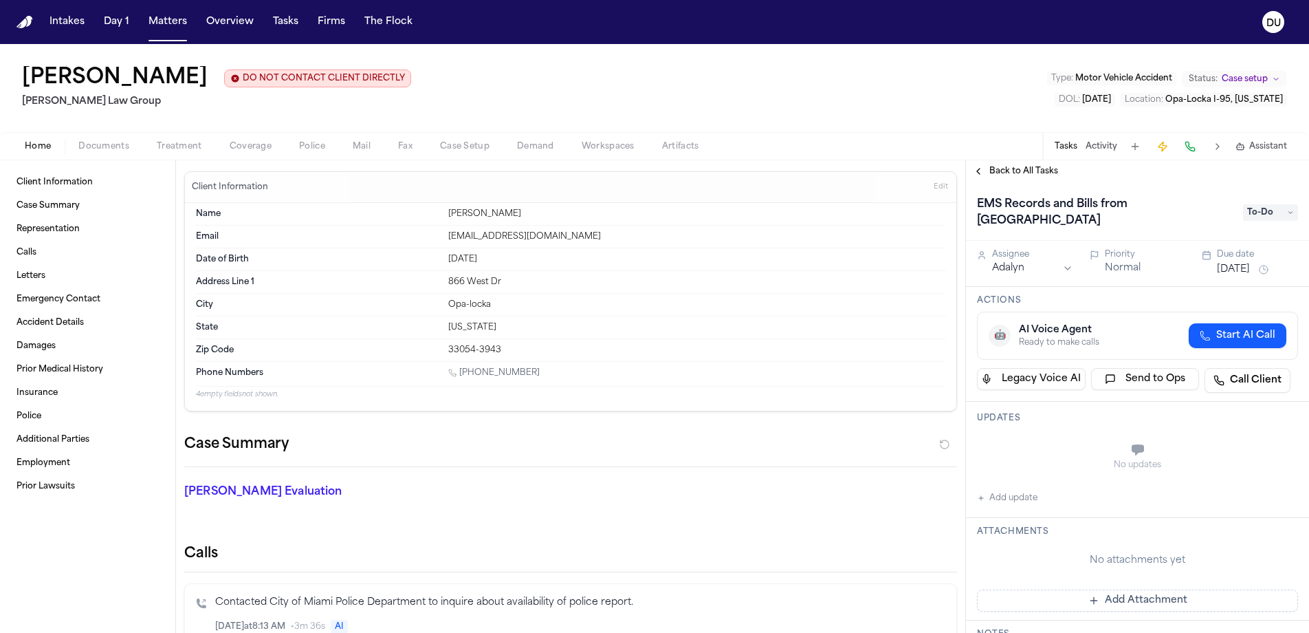
click at [1274, 210] on span "To-Do" at bounding box center [1270, 212] width 55 height 17
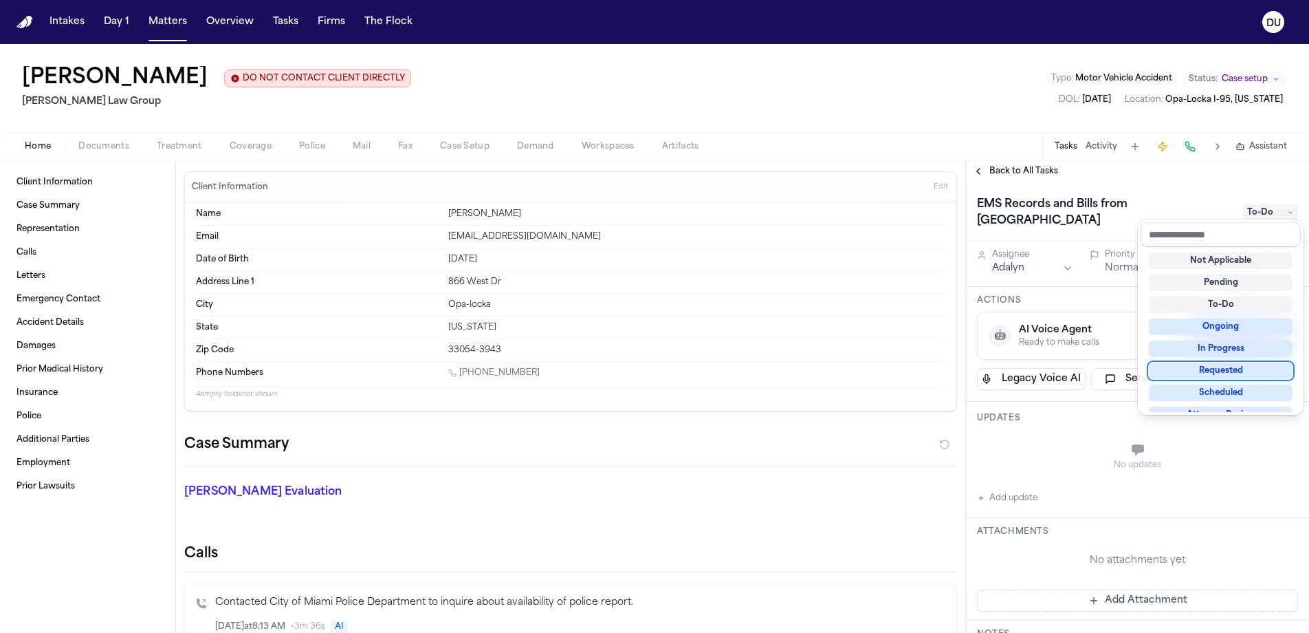
click at [1239, 369] on div "Requested" at bounding box center [1221, 370] width 144 height 17
click at [1062, 460] on div "EMS Records and [PERSON_NAME] from Miami Dade Requested Assignee Adalyn Priorit…" at bounding box center [1137, 407] width 343 height 450
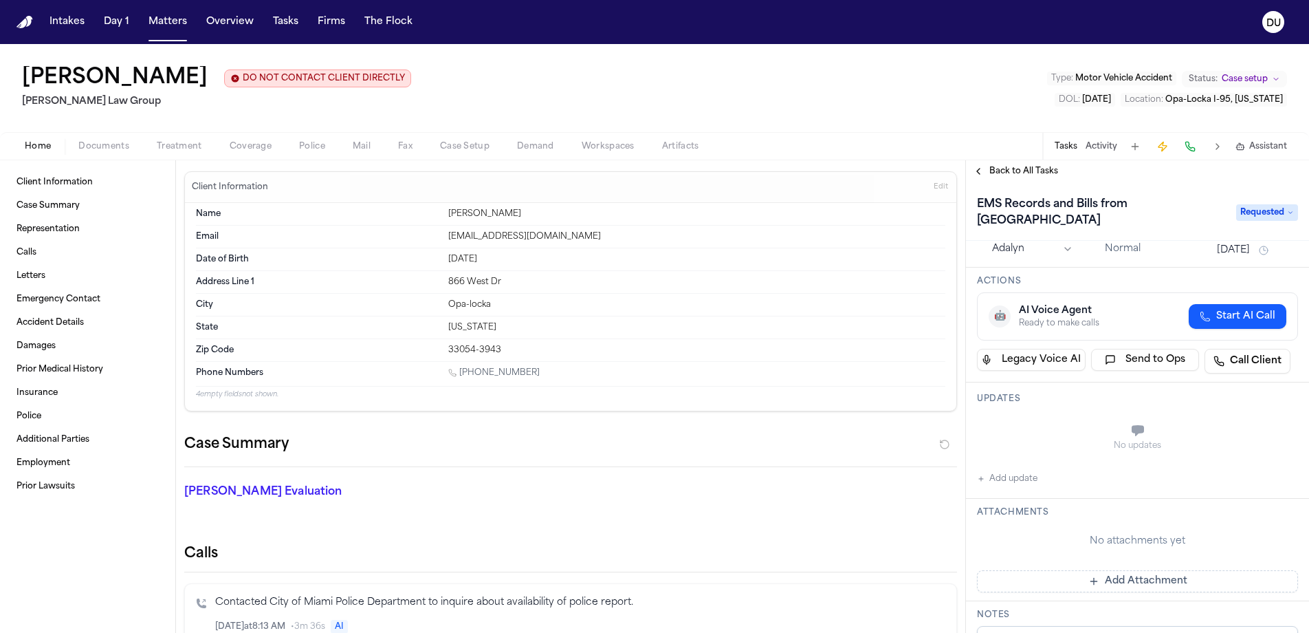
scroll to position [130, 0]
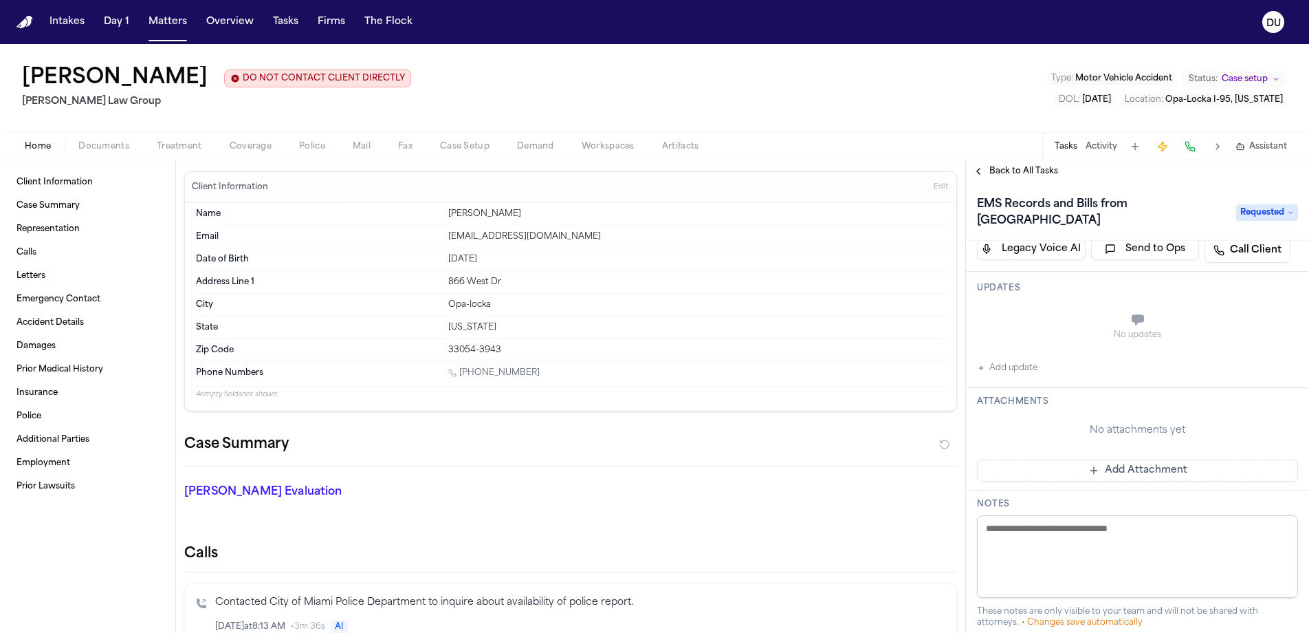
click at [1129, 459] on button "Add Attachment" at bounding box center [1137, 470] width 321 height 22
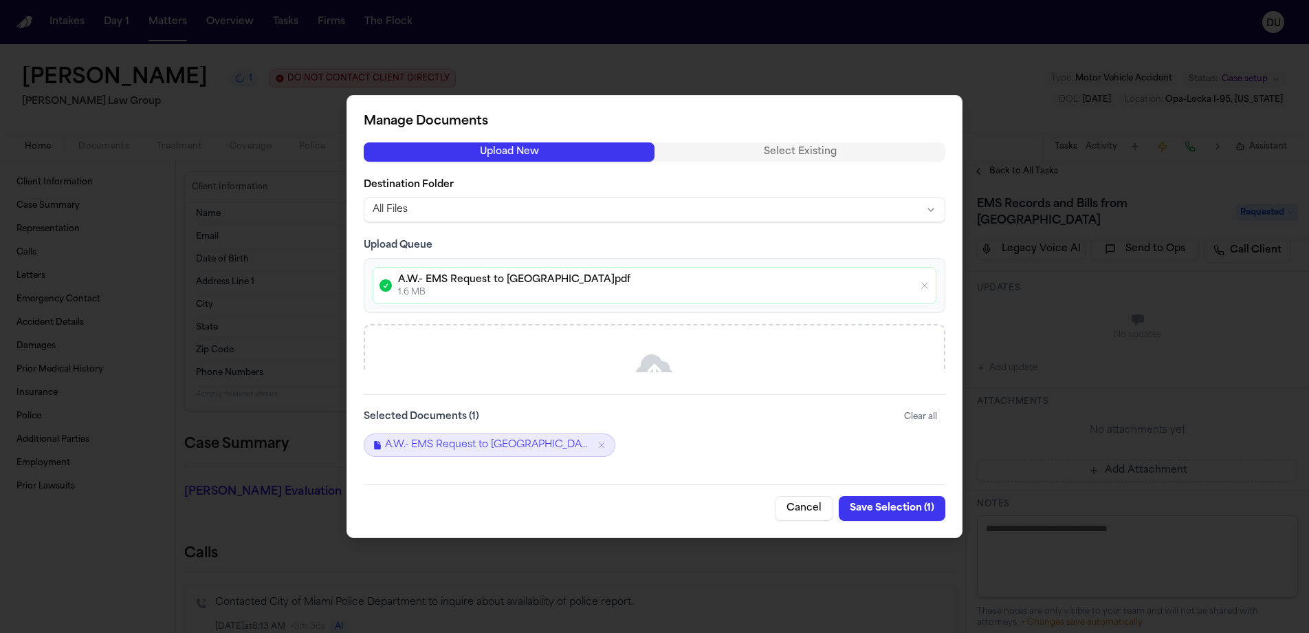
click at [905, 509] on button "Save Selection ( 1 )" at bounding box center [892, 508] width 107 height 25
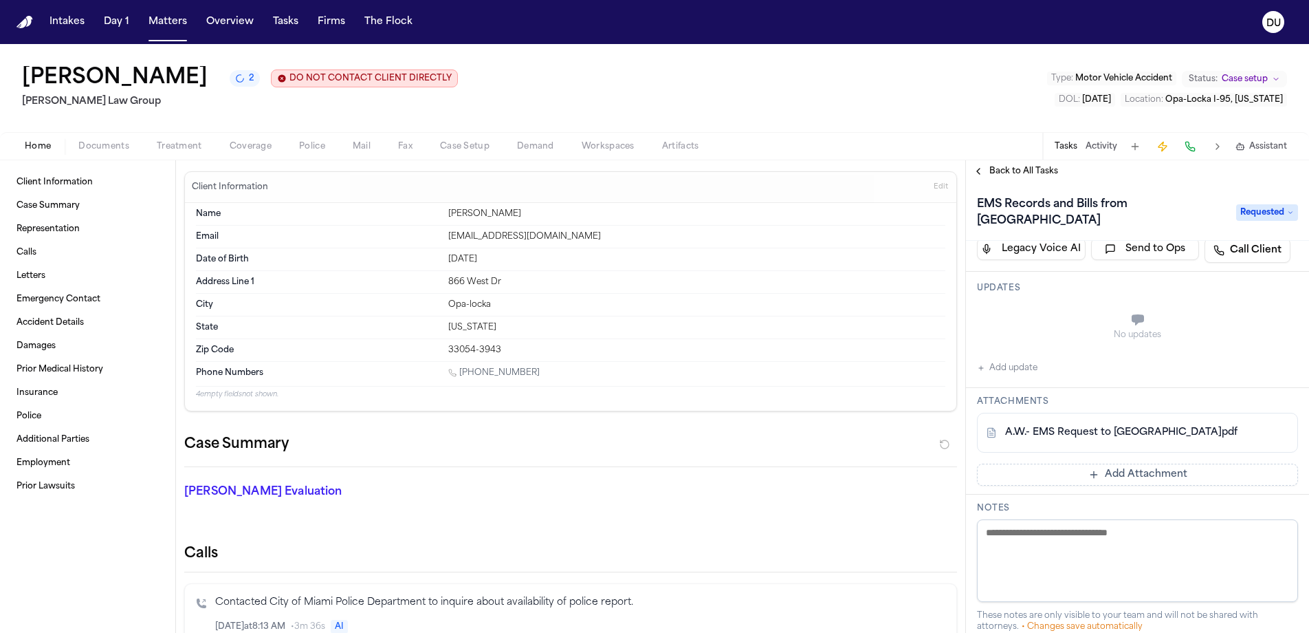
scroll to position [20, 0]
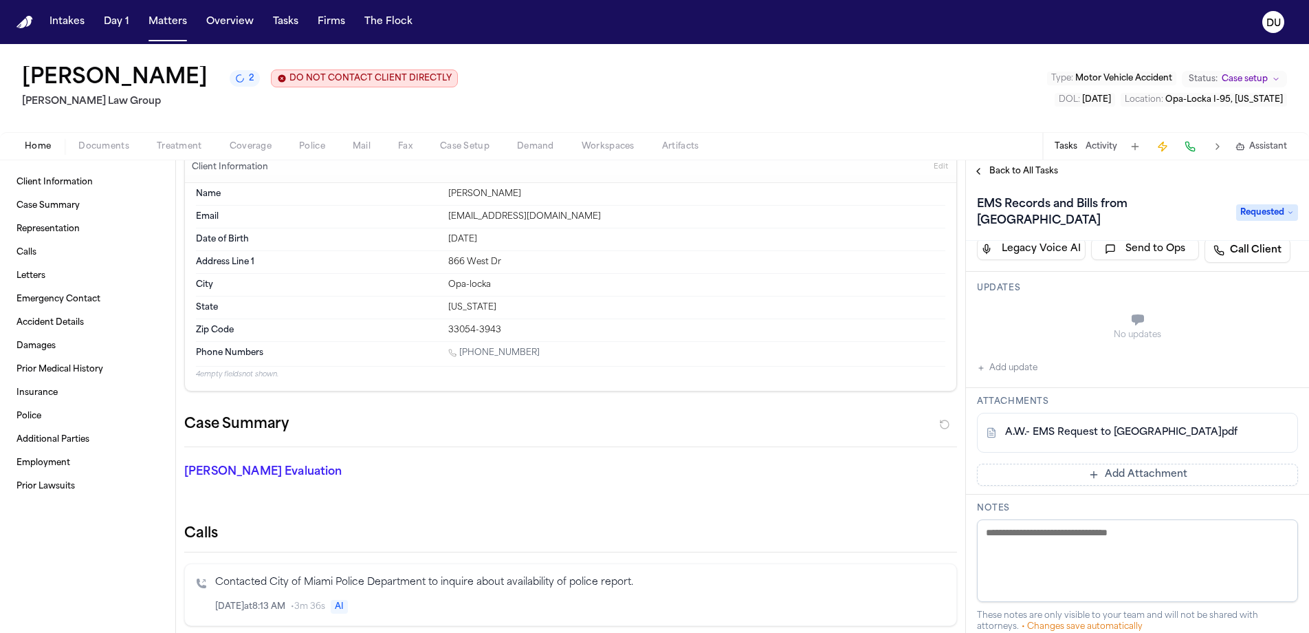
click at [1014, 360] on button "Add update" at bounding box center [1007, 368] width 61 height 17
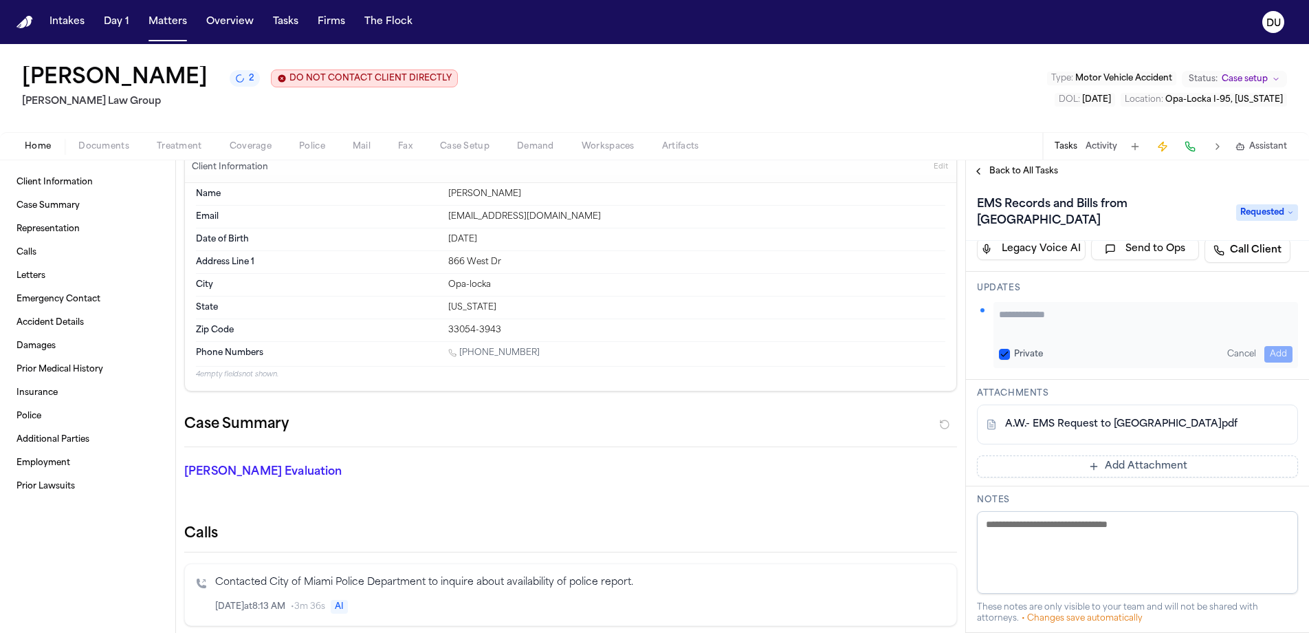
click at [1024, 309] on textarea "Add your update" at bounding box center [1146, 321] width 294 height 28
type textarea "**********"
click at [1265, 346] on button "Add" at bounding box center [1279, 354] width 28 height 17
click at [1102, 417] on link "A.W.- EMS Request to [GEOGRAPHIC_DATA]pdf" at bounding box center [1121, 424] width 232 height 14
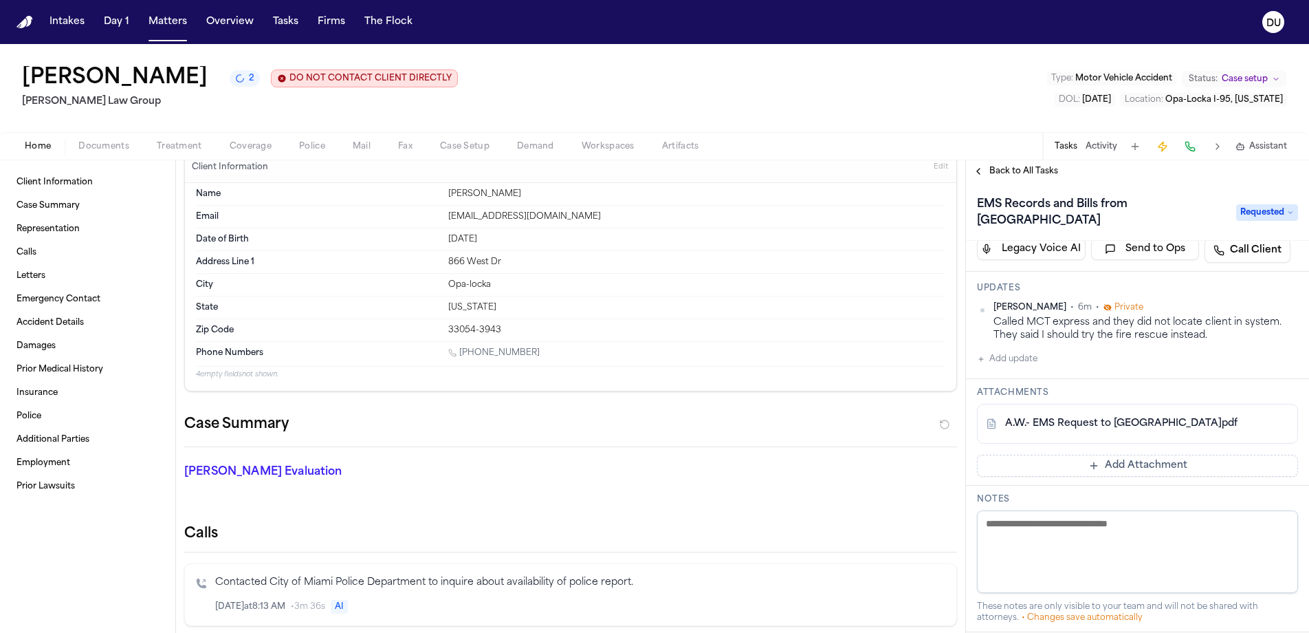
click at [1084, 455] on button "Add Attachment" at bounding box center [1137, 466] width 321 height 22
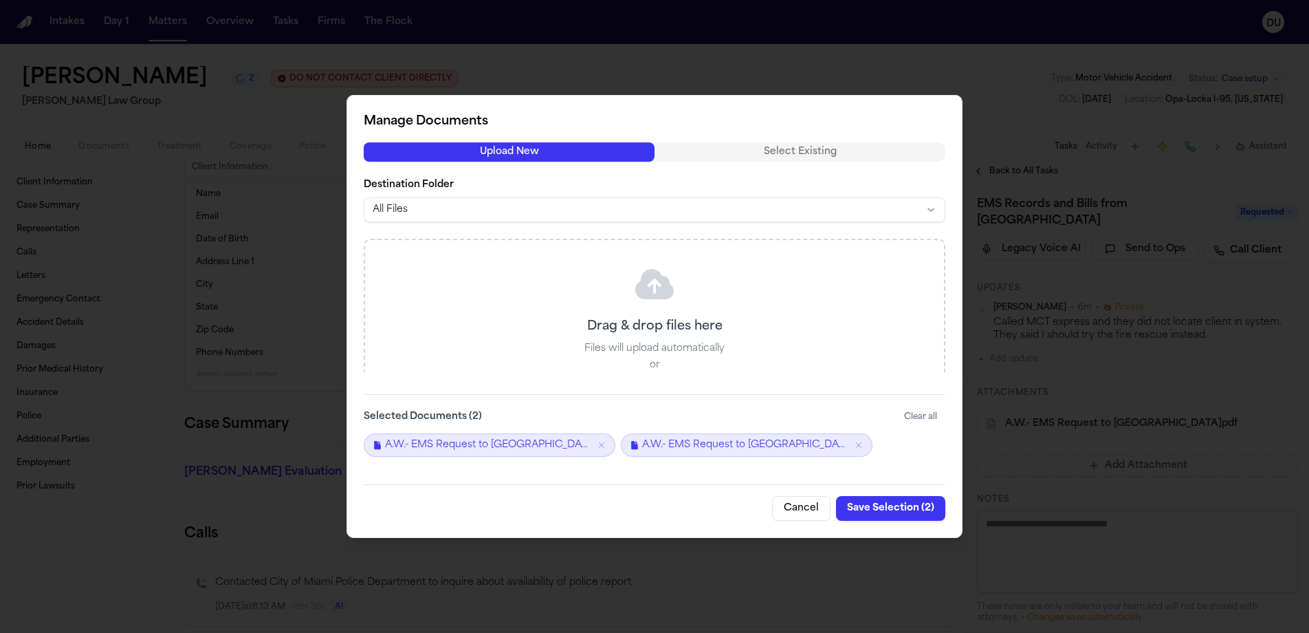
click at [892, 510] on button "Save Selection ( 2 )" at bounding box center [890, 508] width 109 height 25
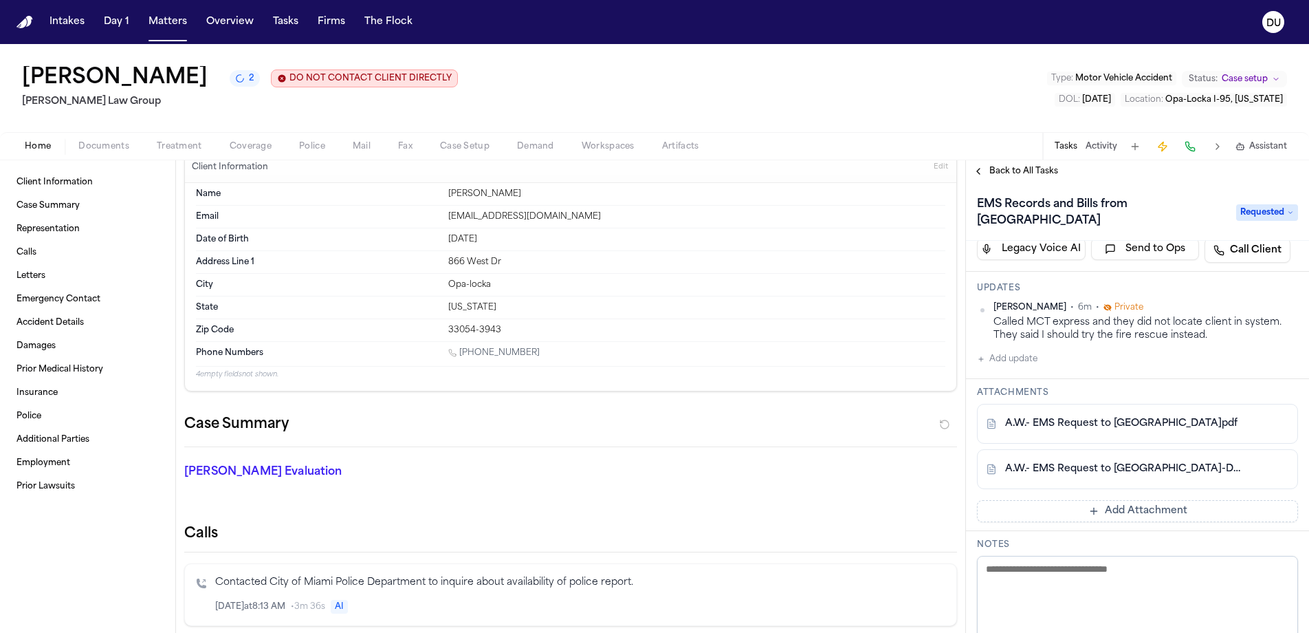
click at [998, 352] on div "Updates [PERSON_NAME] • 6m • Private Called MCT express and they did not locate…" at bounding box center [1137, 325] width 343 height 107
click at [1002, 351] on button "Add update" at bounding box center [1007, 359] width 61 height 17
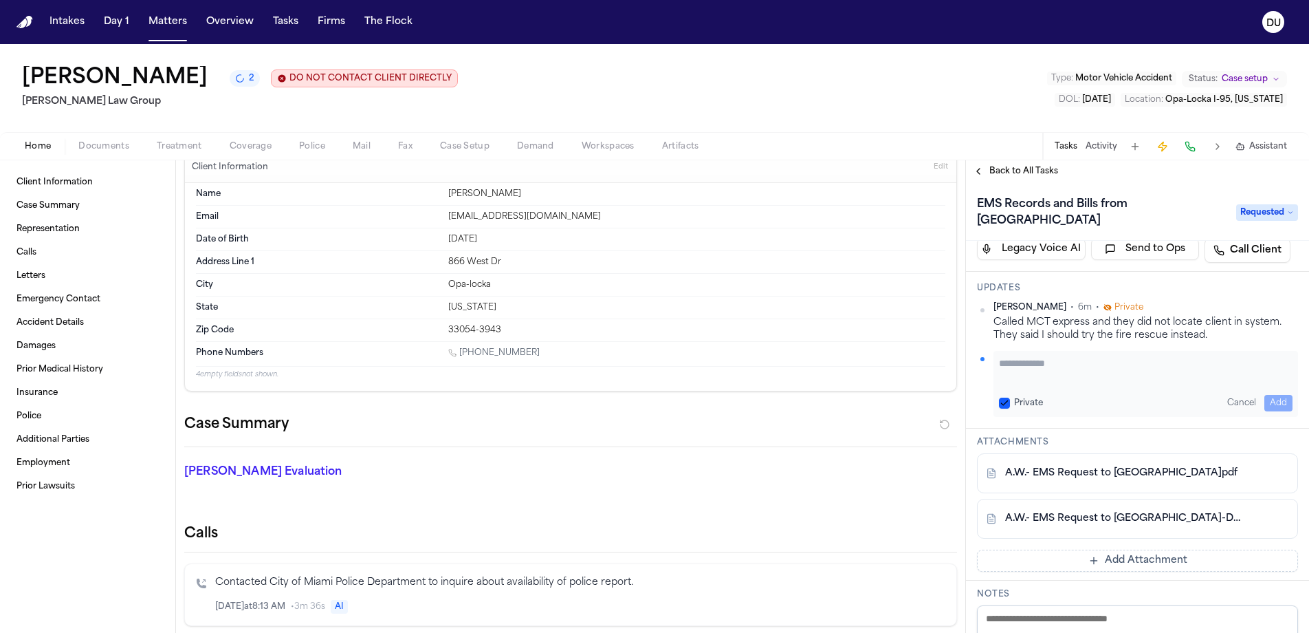
click at [1019, 356] on textarea "Add your update" at bounding box center [1146, 370] width 294 height 28
click at [1234, 356] on textarea "**********" at bounding box center [1140, 370] width 283 height 28
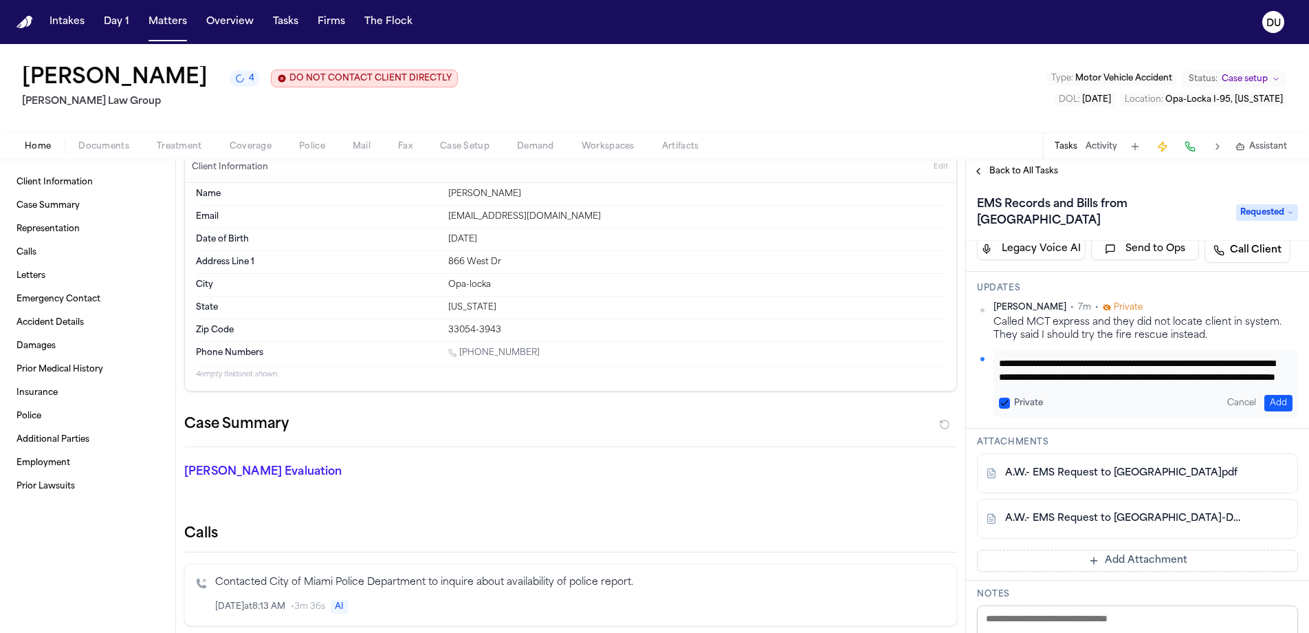
scroll to position [28, 0]
type textarea "**********"
click at [1269, 400] on div "**********" at bounding box center [1137, 350] width 343 height 157
click at [1269, 395] on button "Add" at bounding box center [1279, 403] width 28 height 17
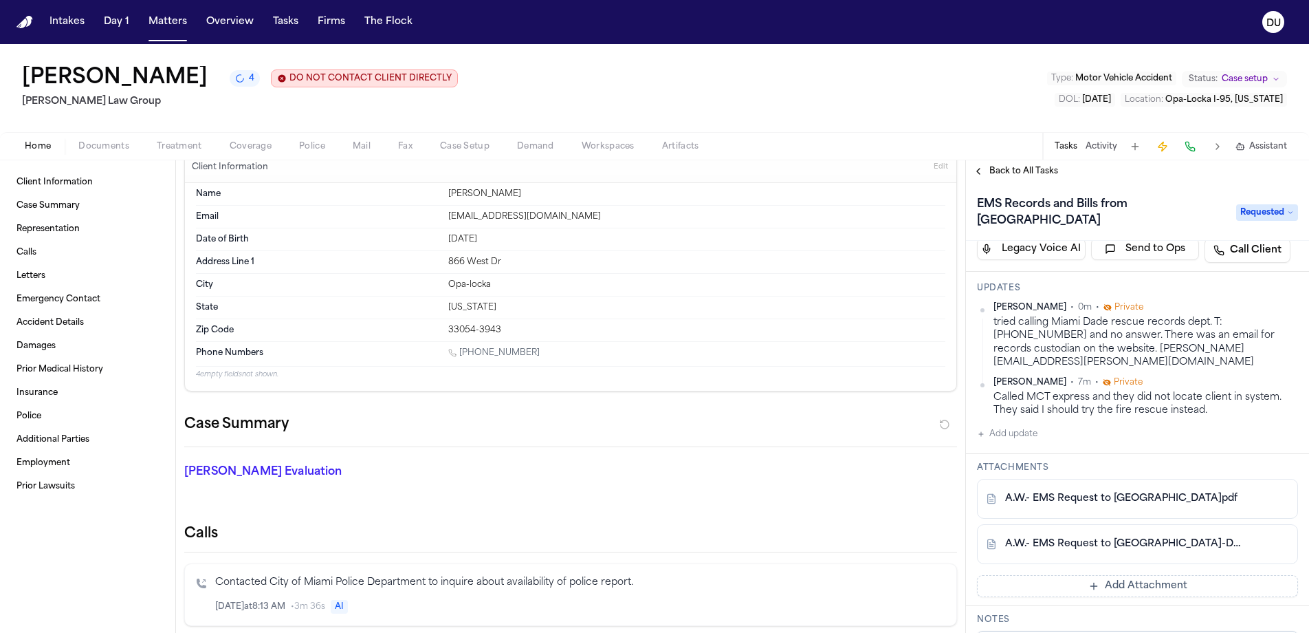
scroll to position [0, 0]
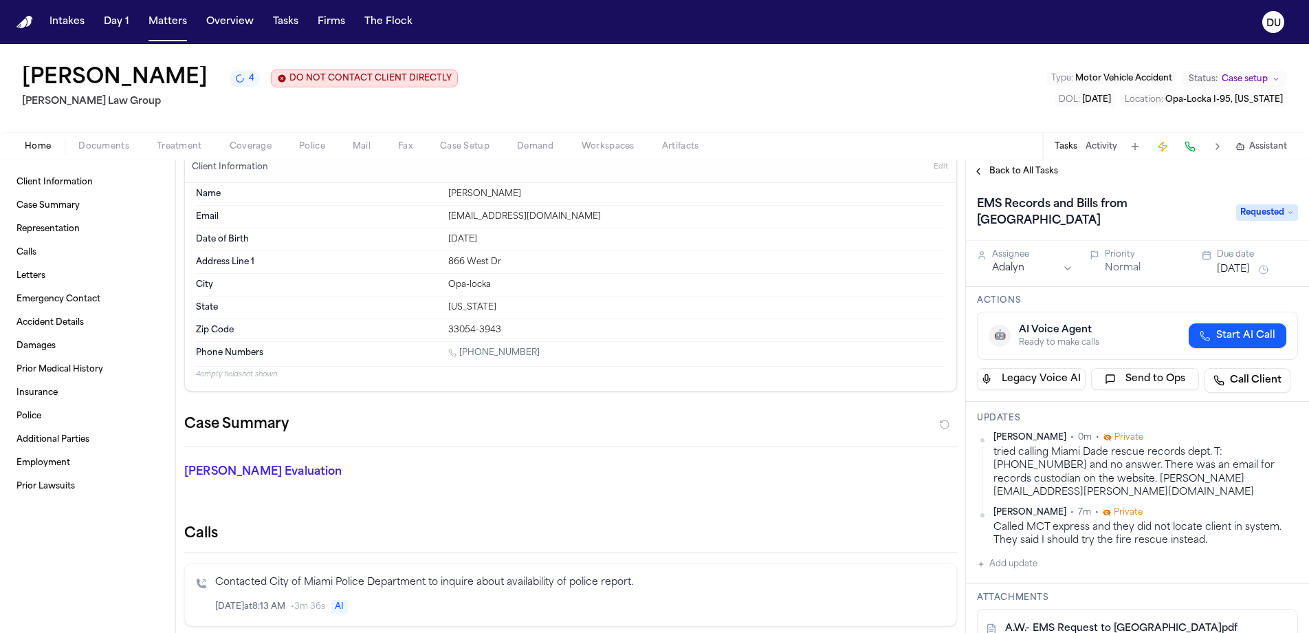
click at [1247, 263] on button "[DATE]" at bounding box center [1233, 270] width 33 height 14
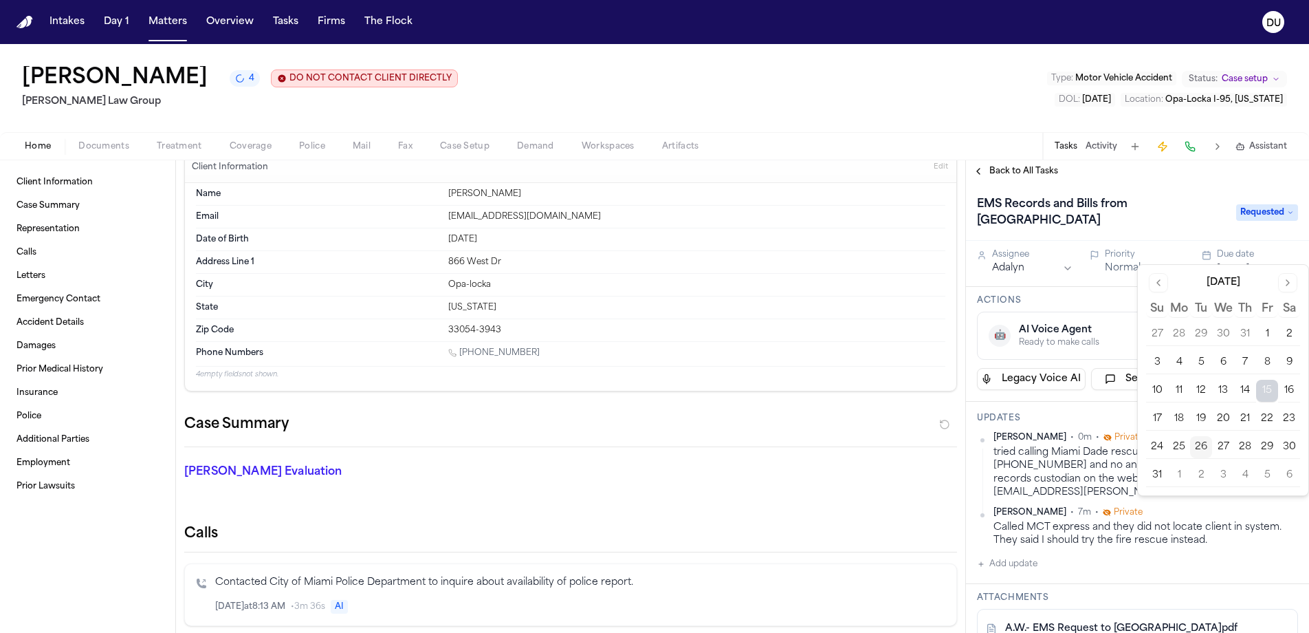
click at [1252, 448] on button "28" at bounding box center [1245, 447] width 22 height 22
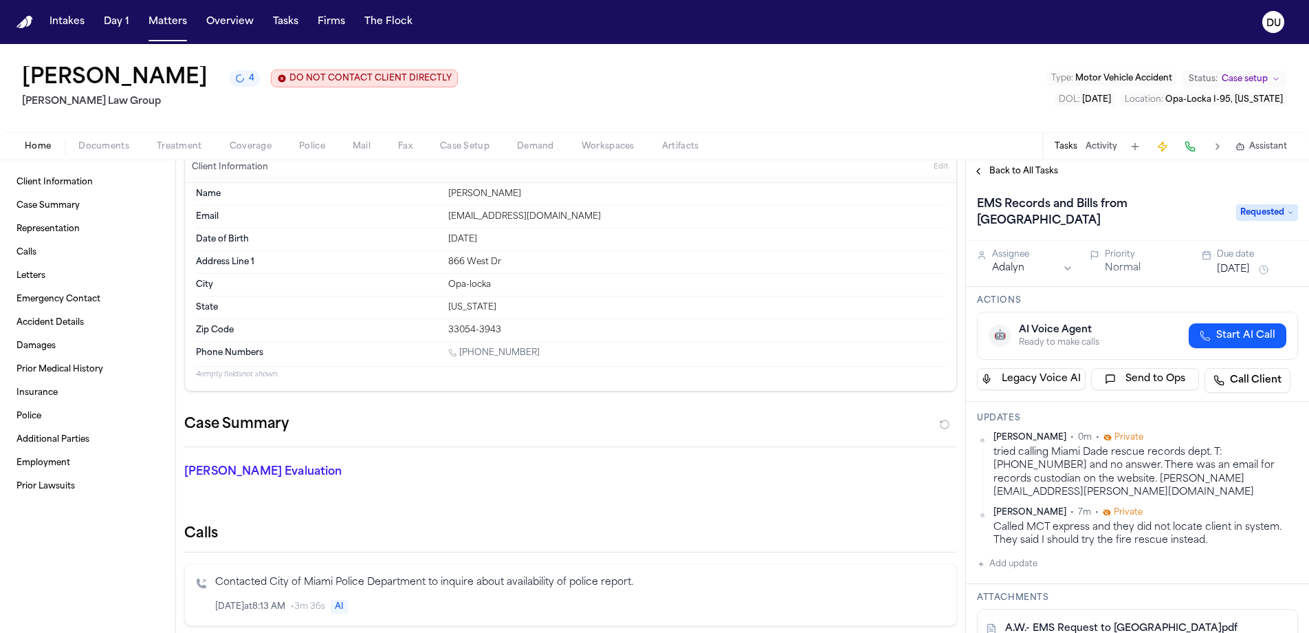
click at [1126, 411] on div "Updates [PERSON_NAME] • 0m • Private tried calling Miami Dade rescue records de…" at bounding box center [1137, 493] width 343 height 182
click at [1018, 174] on span "Back to All Tasks" at bounding box center [1024, 171] width 69 height 11
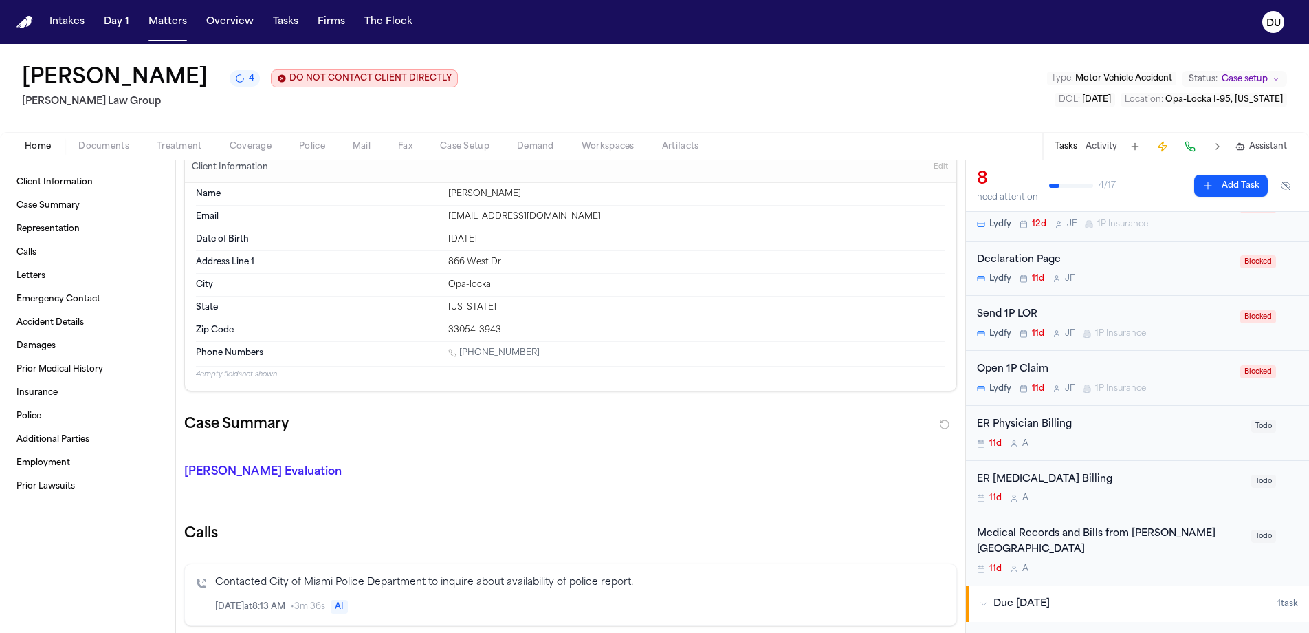
scroll to position [140, 0]
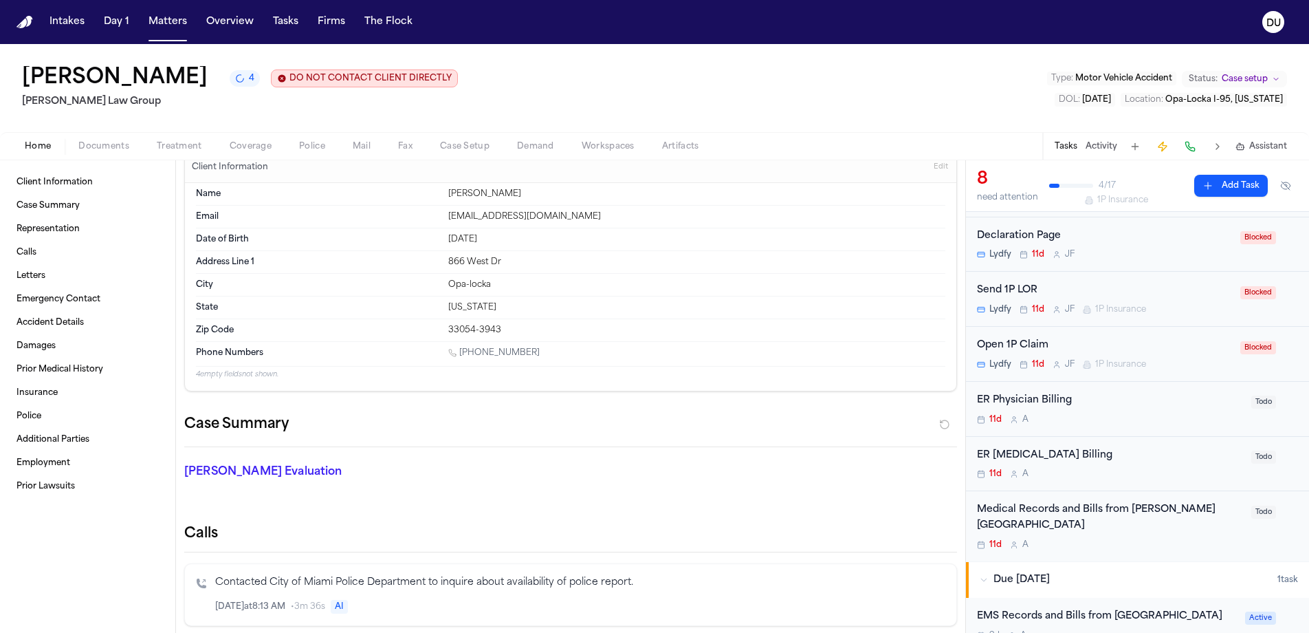
click at [1101, 514] on div "Medical Records and Bills from [PERSON_NAME][GEOGRAPHIC_DATA]" at bounding box center [1110, 518] width 266 height 32
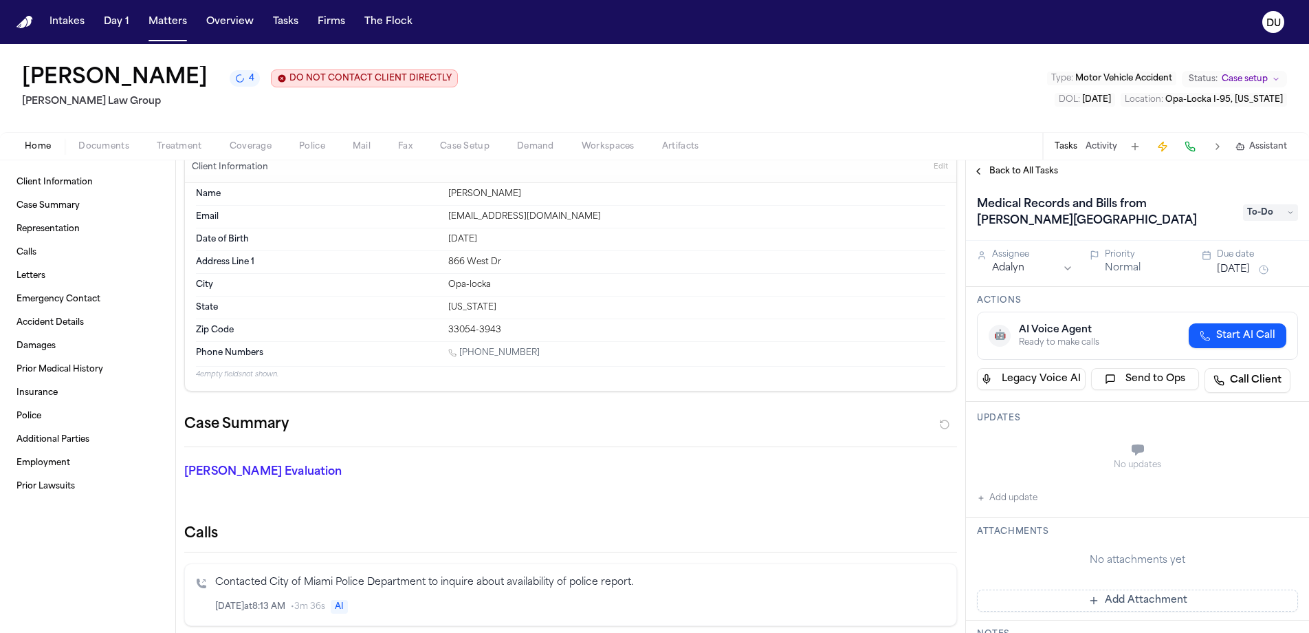
click at [1277, 212] on span "To-Do" at bounding box center [1270, 212] width 55 height 17
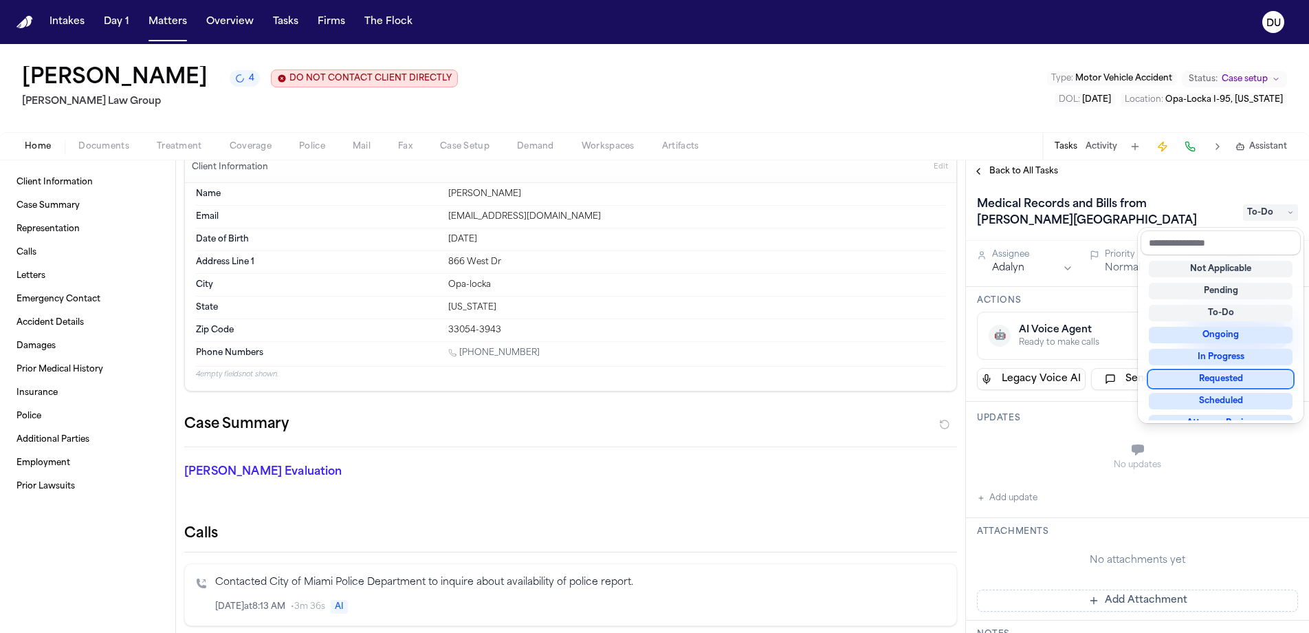
click at [1236, 384] on div "Requested" at bounding box center [1221, 379] width 144 height 17
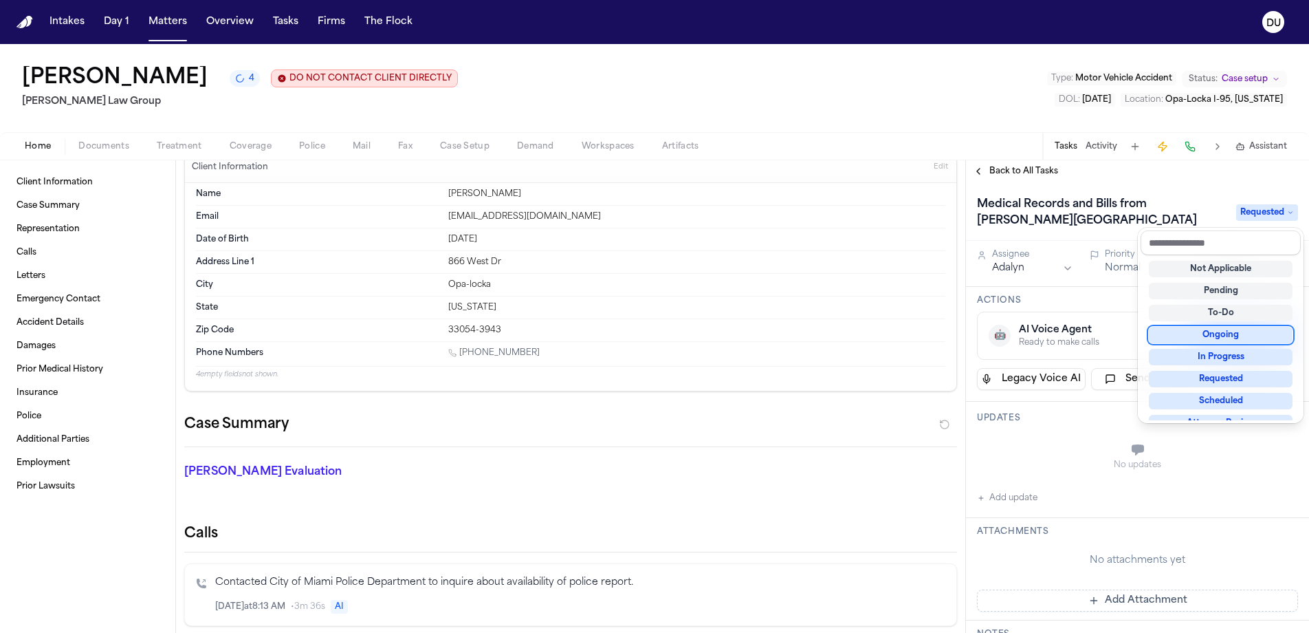
click at [1172, 188] on div "Medical Records and Bills from [PERSON_NAME][GEOGRAPHIC_DATA] Requested" at bounding box center [1137, 211] width 343 height 58
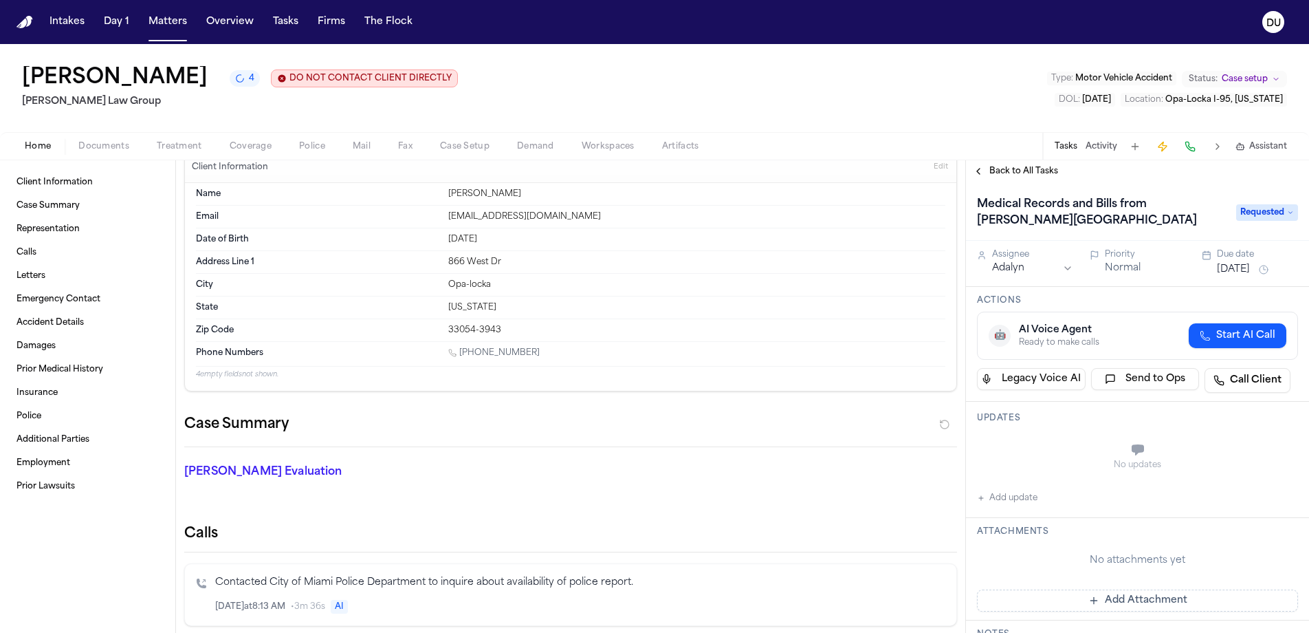
click at [1240, 270] on button "[DATE]" at bounding box center [1233, 270] width 33 height 14
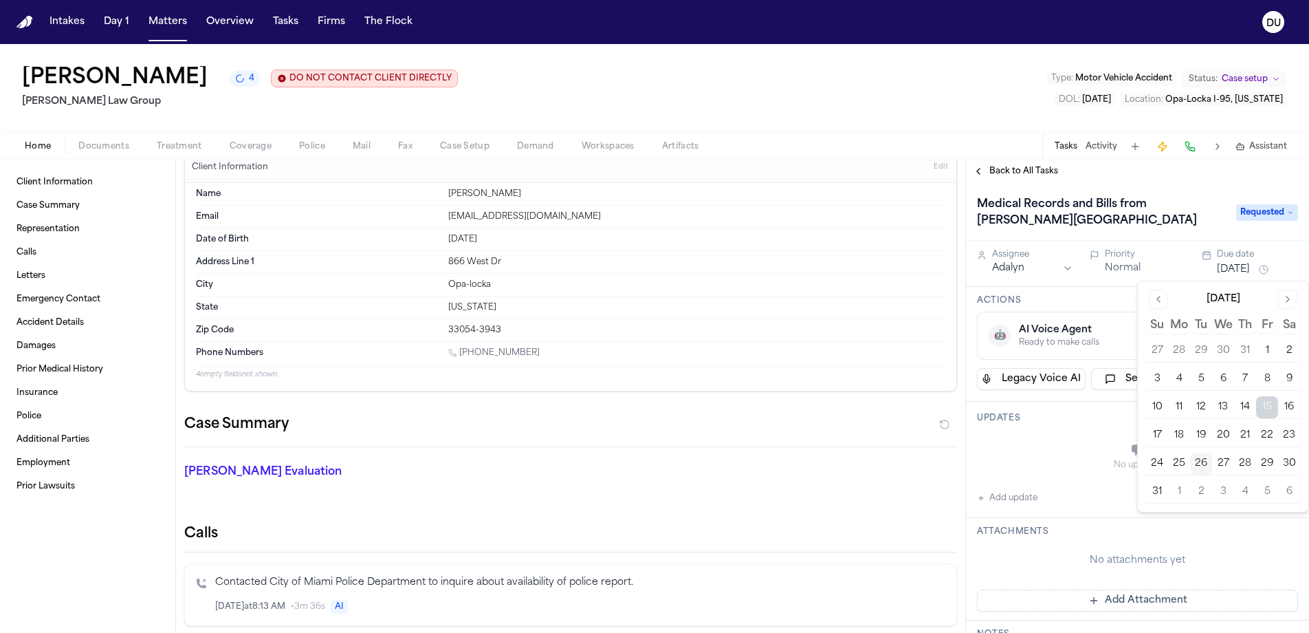
click at [1075, 501] on div "No updates Add update" at bounding box center [1137, 469] width 321 height 74
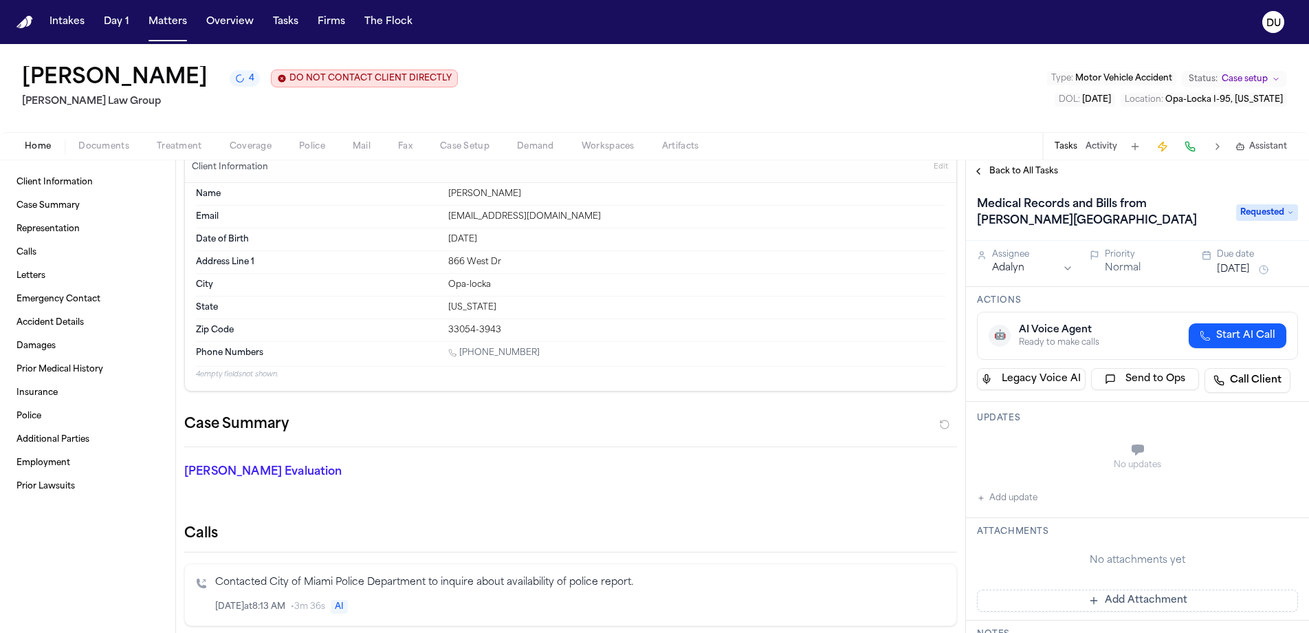
click at [1108, 602] on button "Add Attachment" at bounding box center [1137, 600] width 321 height 22
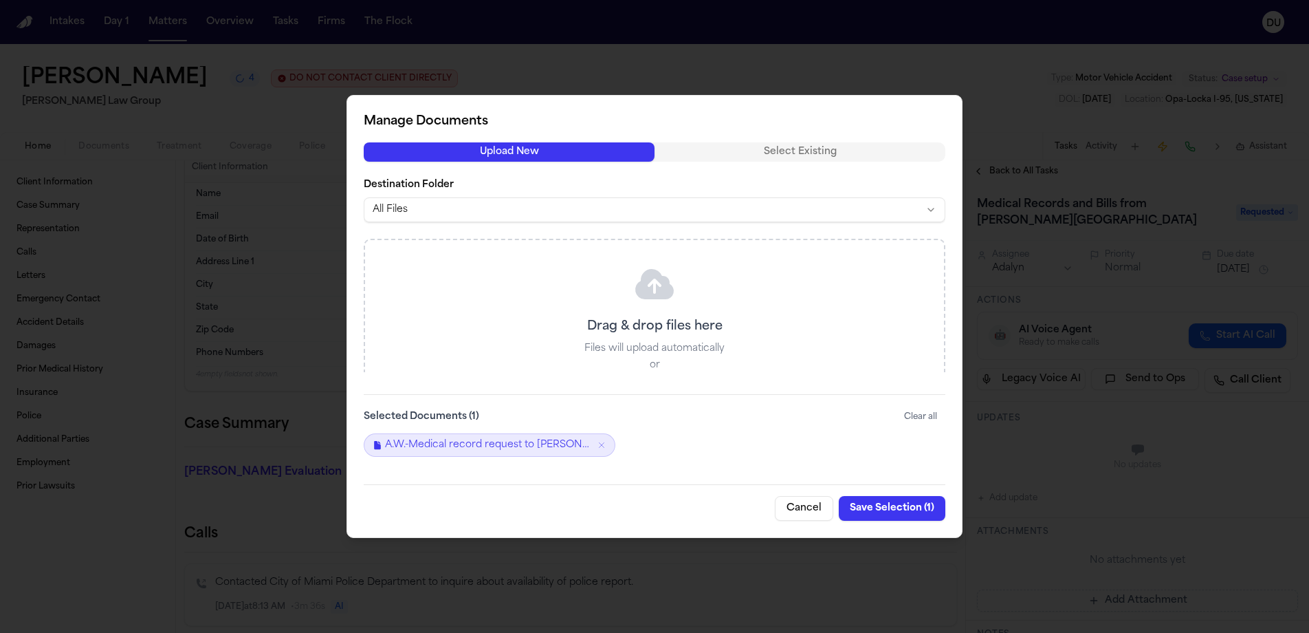
click at [891, 507] on button "Save Selection ( 1 )" at bounding box center [892, 508] width 107 height 25
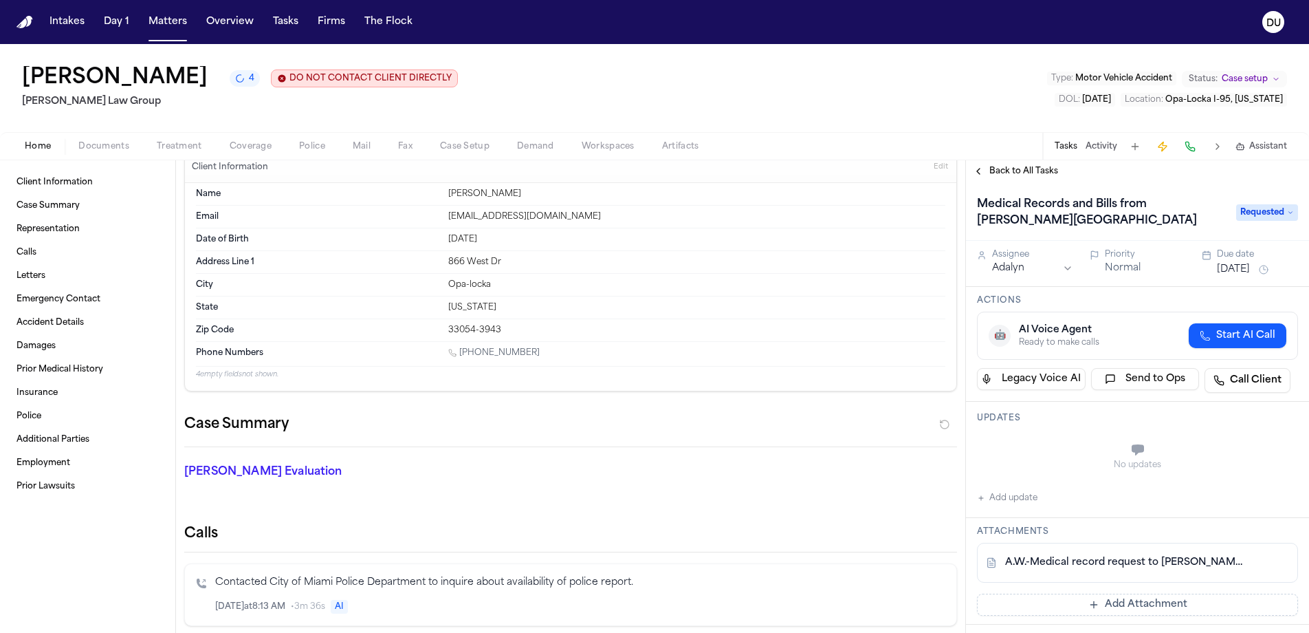
scroll to position [111, 0]
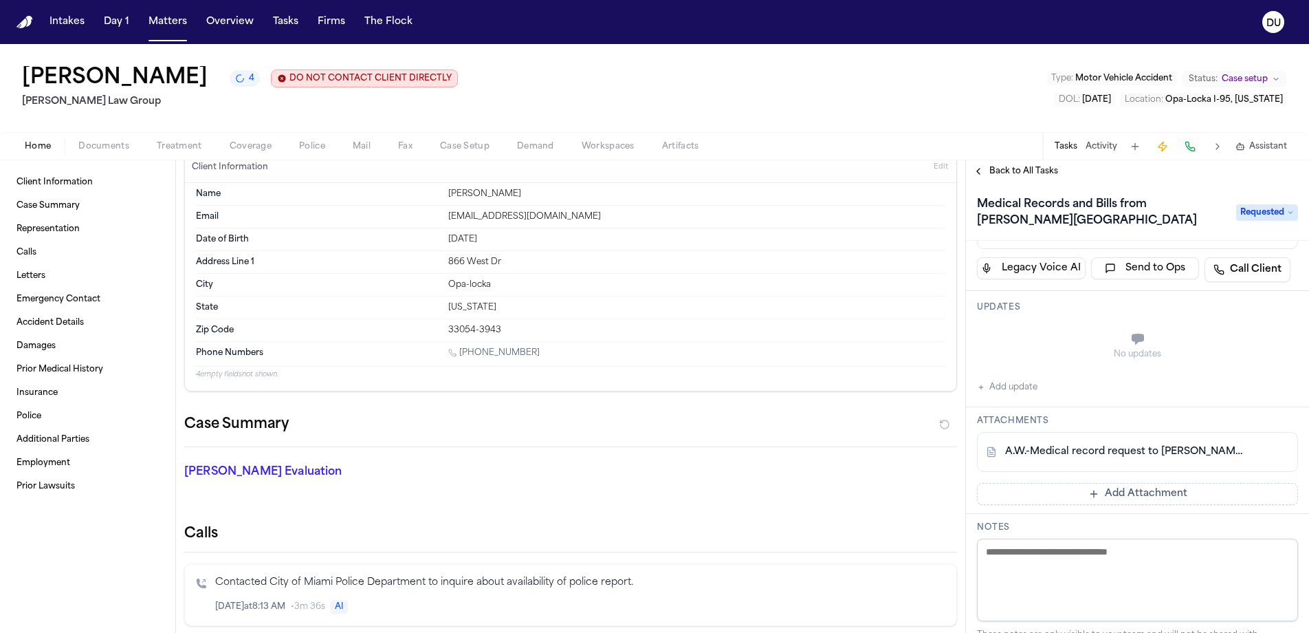
click at [1135, 498] on button "Add Attachment" at bounding box center [1137, 494] width 321 height 22
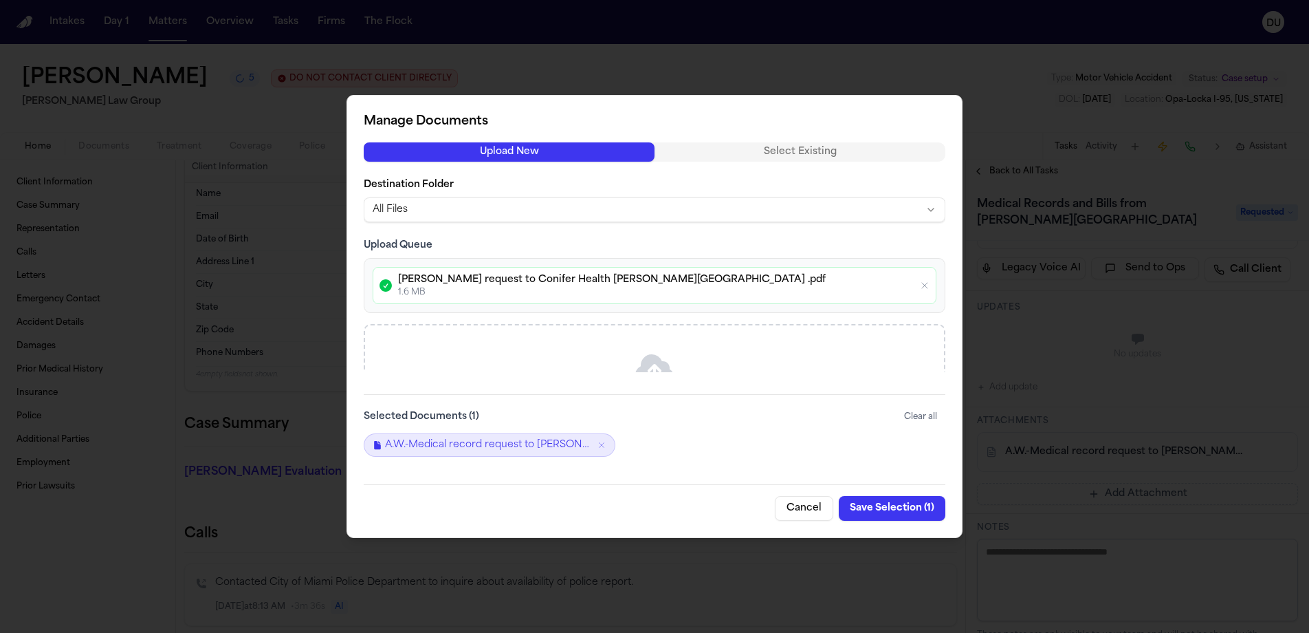
click at [904, 506] on button "Save Selection ( 1 )" at bounding box center [892, 508] width 107 height 25
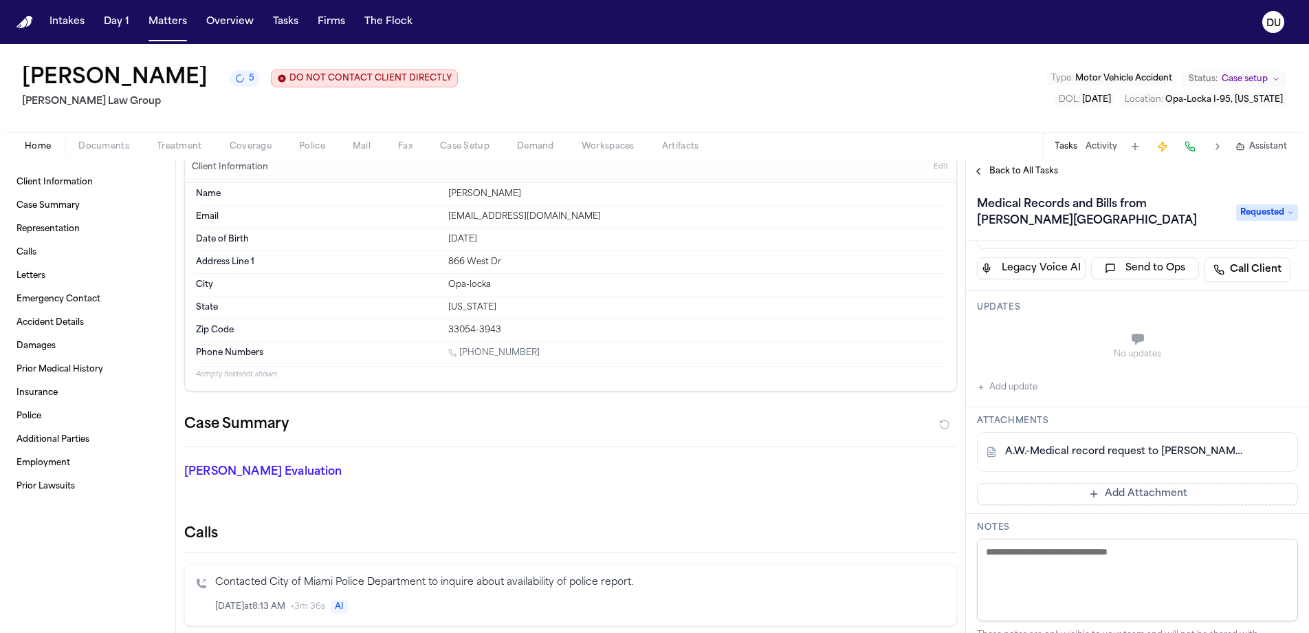
click at [1124, 498] on button "Add Attachment" at bounding box center [1137, 494] width 321 height 22
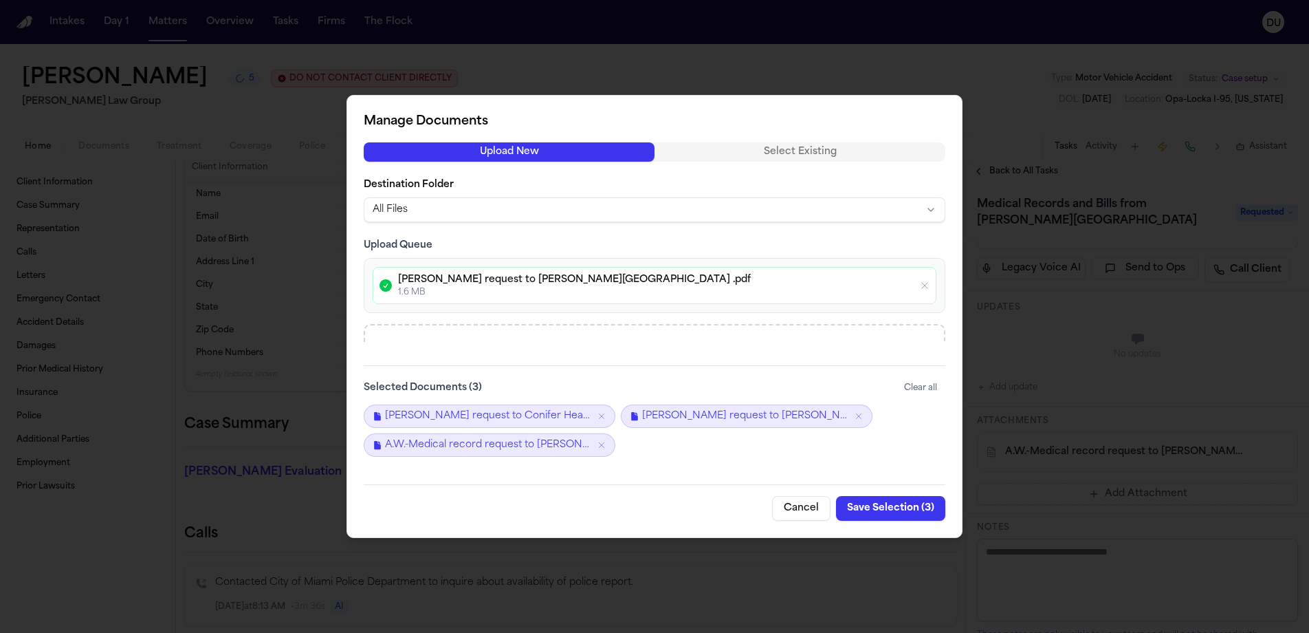
click at [864, 510] on button "Save Selection ( 3 )" at bounding box center [890, 508] width 109 height 25
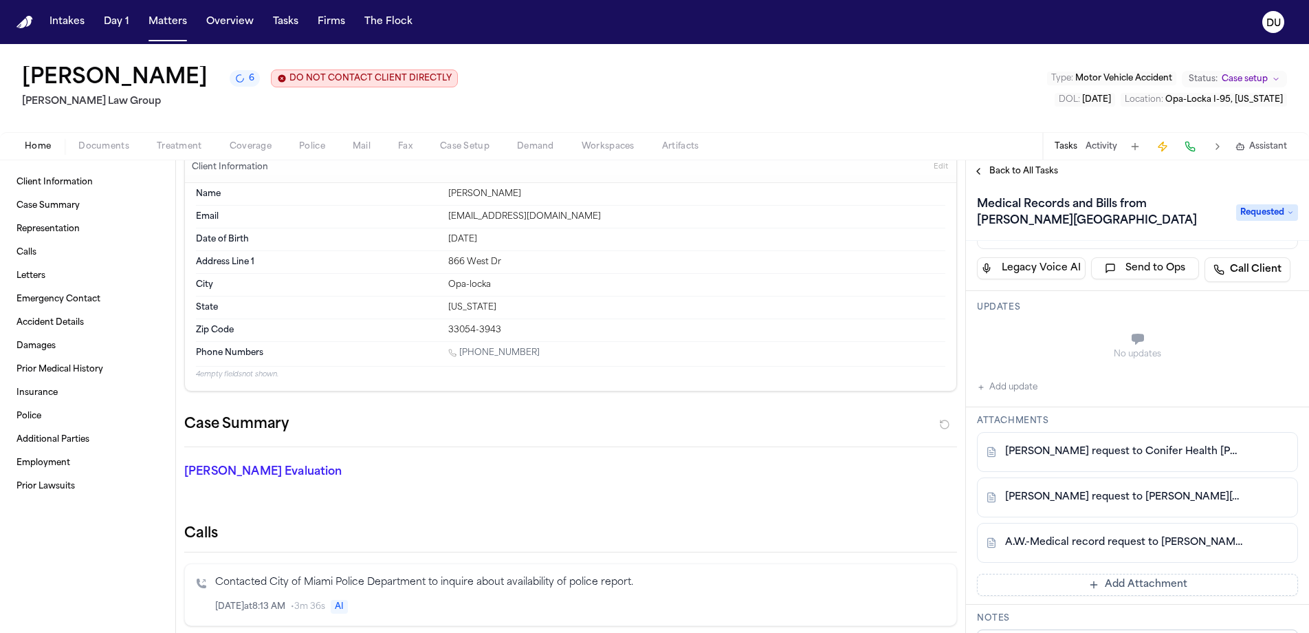
scroll to position [131, 0]
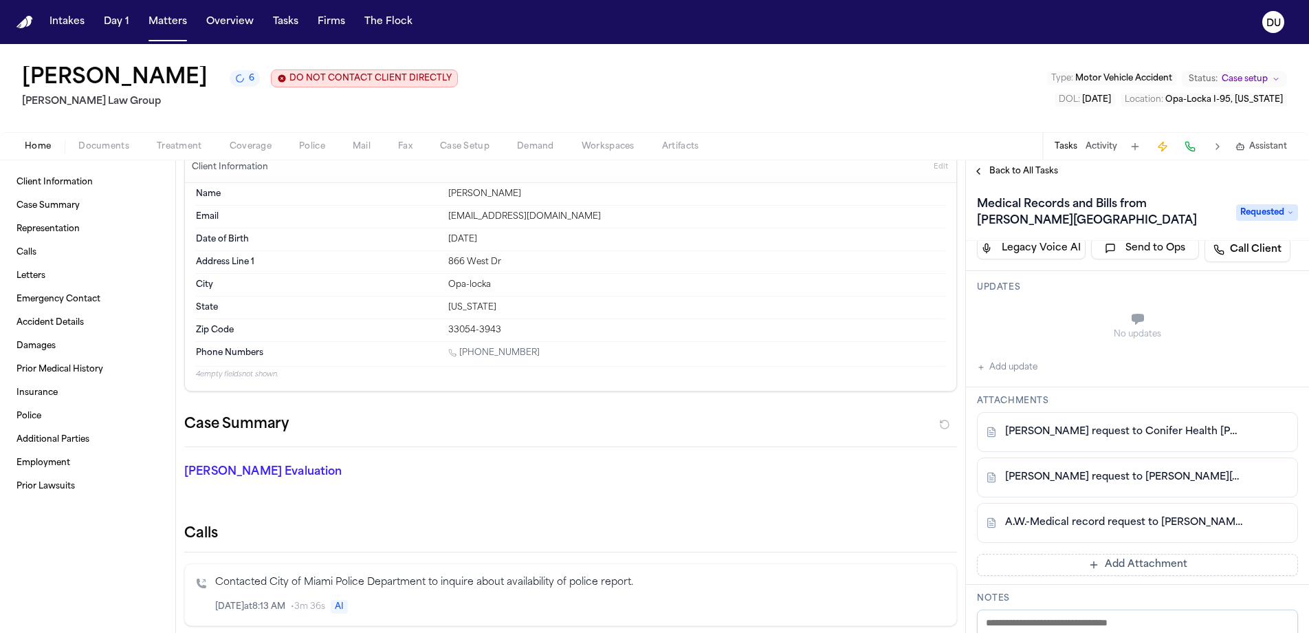
click at [1107, 568] on button "Add Attachment" at bounding box center [1137, 565] width 321 height 22
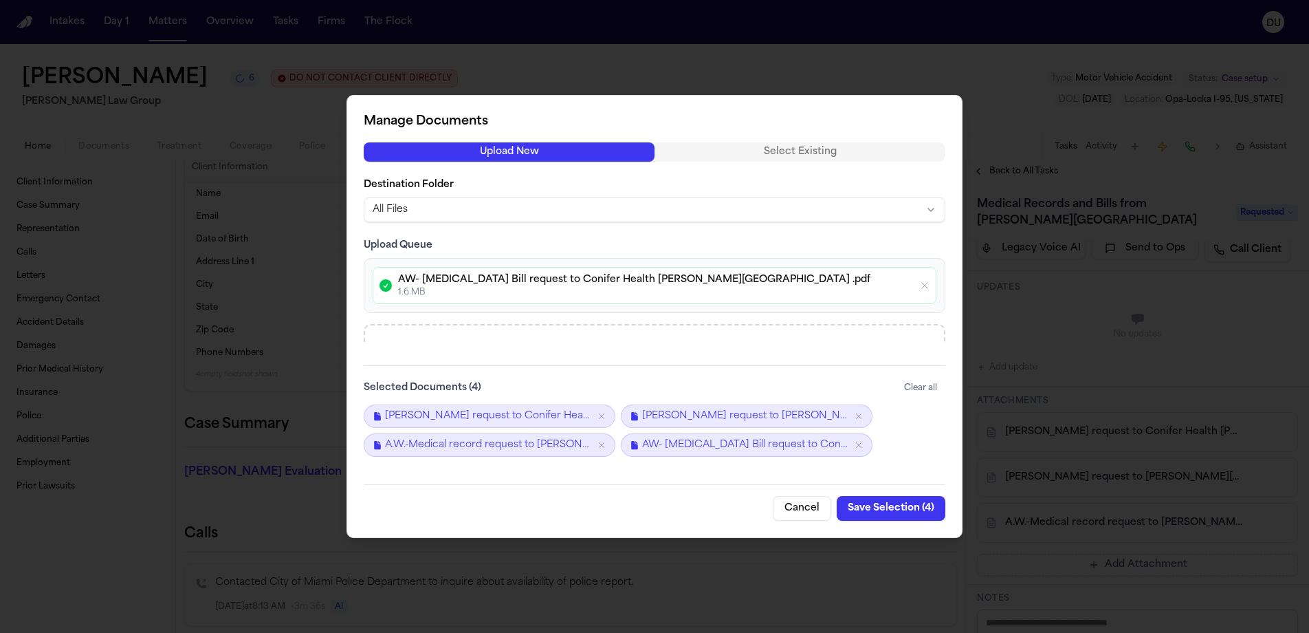
click at [891, 511] on button "Save Selection ( 4 )" at bounding box center [891, 508] width 109 height 25
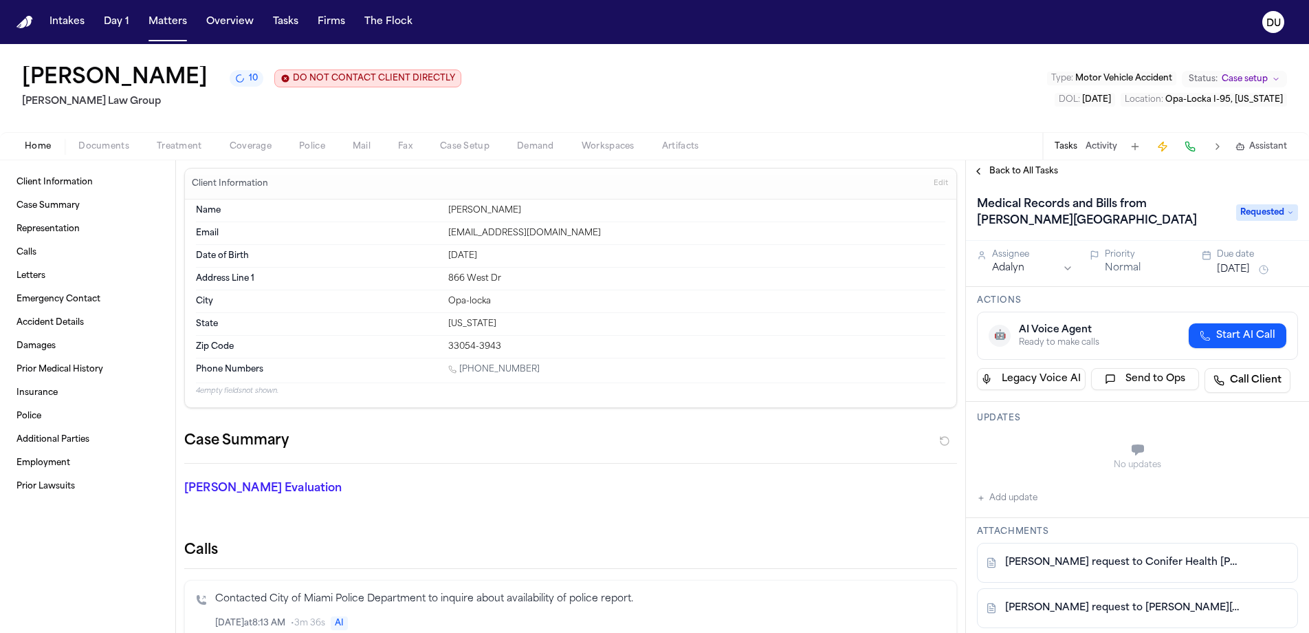
scroll to position [0, 0]
click at [1244, 273] on button "[DATE]" at bounding box center [1233, 270] width 33 height 14
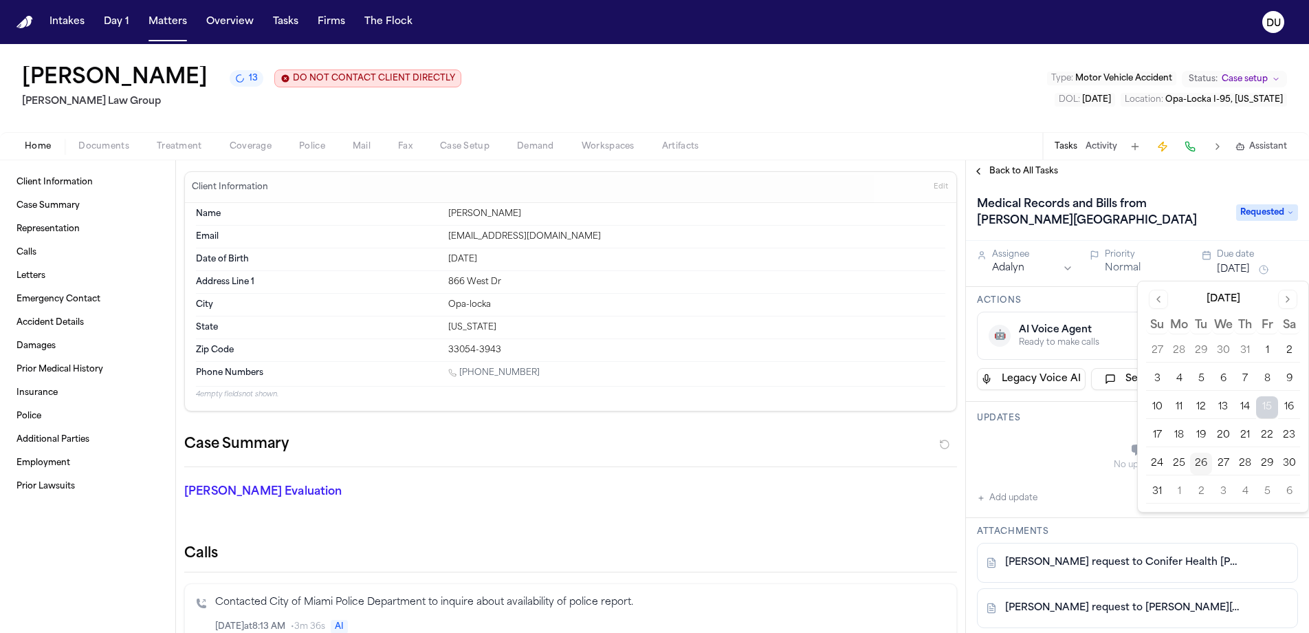
click at [1242, 467] on button "28" at bounding box center [1245, 463] width 22 height 22
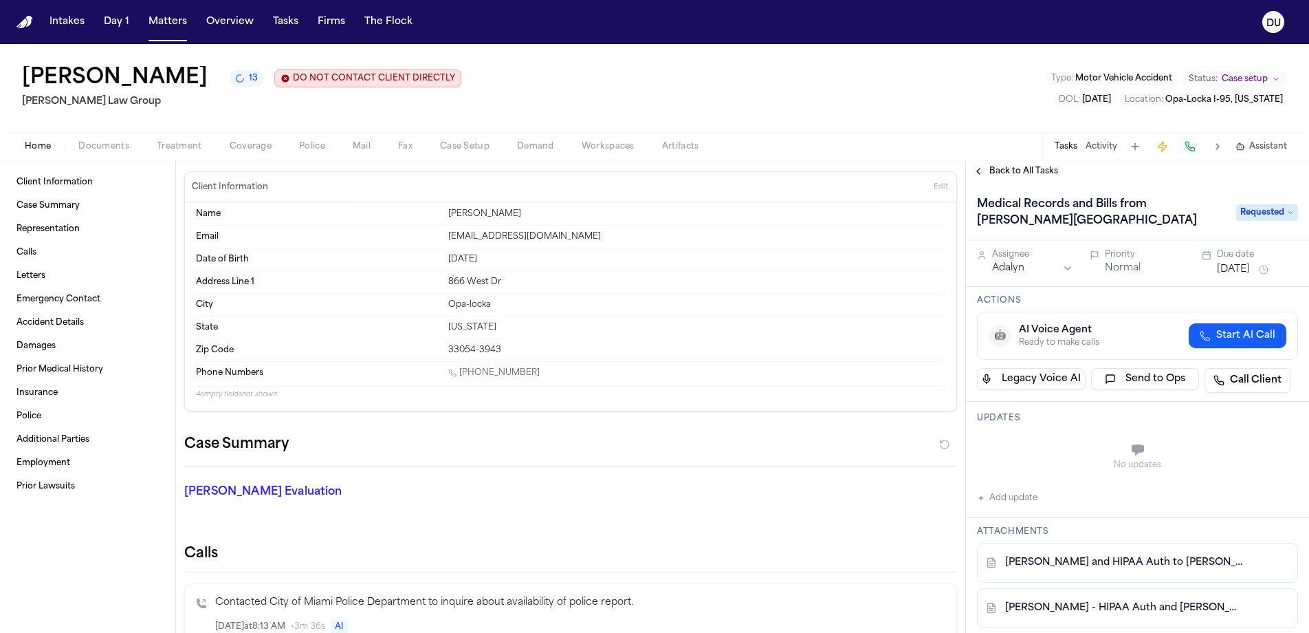
click at [1070, 479] on div "No updates" at bounding box center [1137, 457] width 321 height 50
click at [28, 22] on img "Home" at bounding box center [25, 22] width 17 height 13
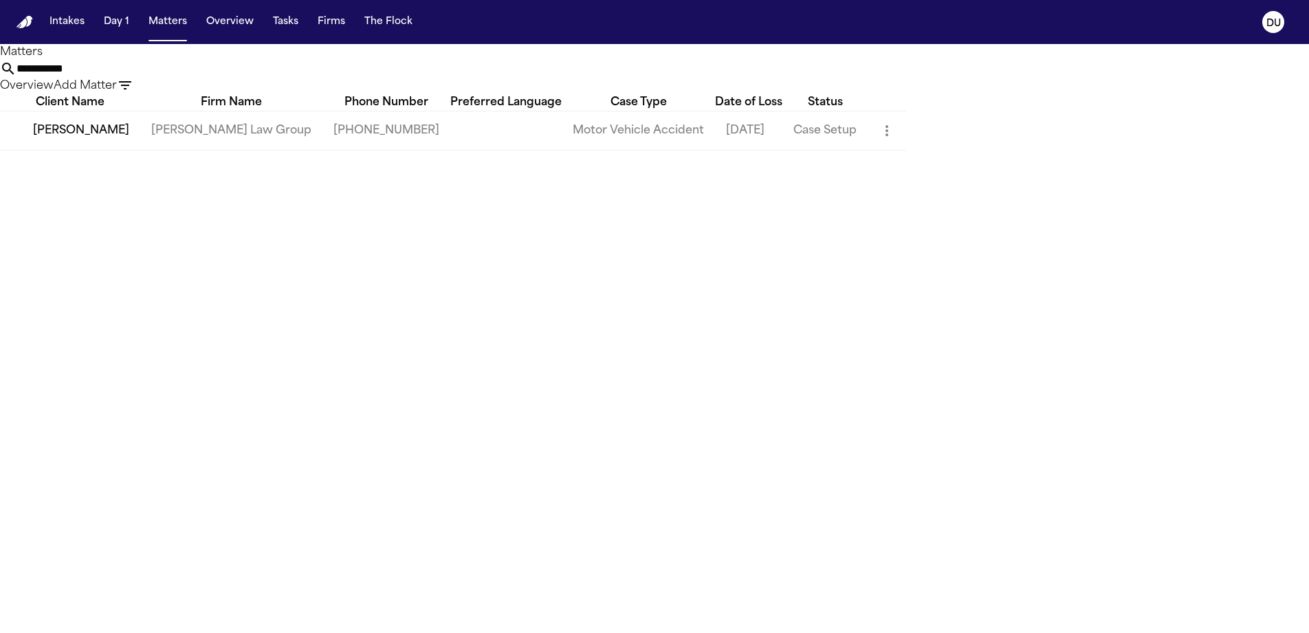
click at [127, 77] on input "**********" at bounding box center [72, 69] width 110 height 17
drag, startPoint x: 793, startPoint y: 75, endPoint x: 640, endPoint y: 74, distance: 152.7
click at [640, 74] on div "**********" at bounding box center [654, 78] width 1309 height 34
type input "**********"
click at [275, 150] on td "[PERSON_NAME] Law Group" at bounding box center [231, 130] width 182 height 39
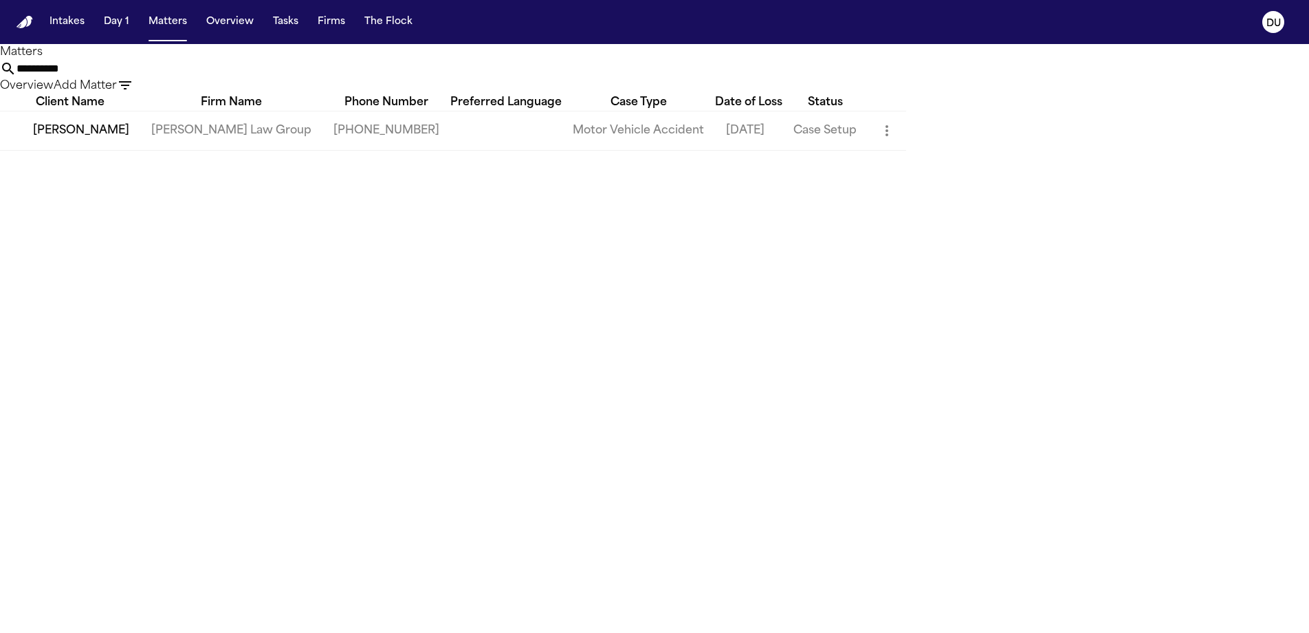
click at [140, 150] on td "[PERSON_NAME]" at bounding box center [70, 130] width 140 height 39
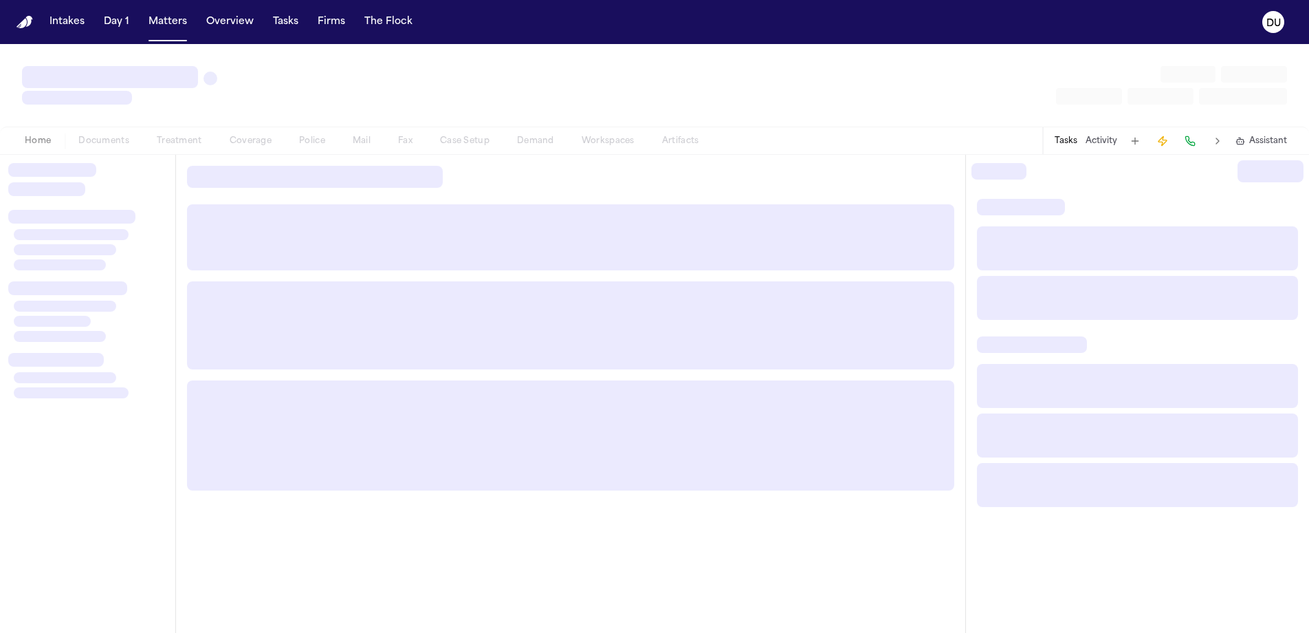
click at [212, 160] on div at bounding box center [570, 328] width 789 height 347
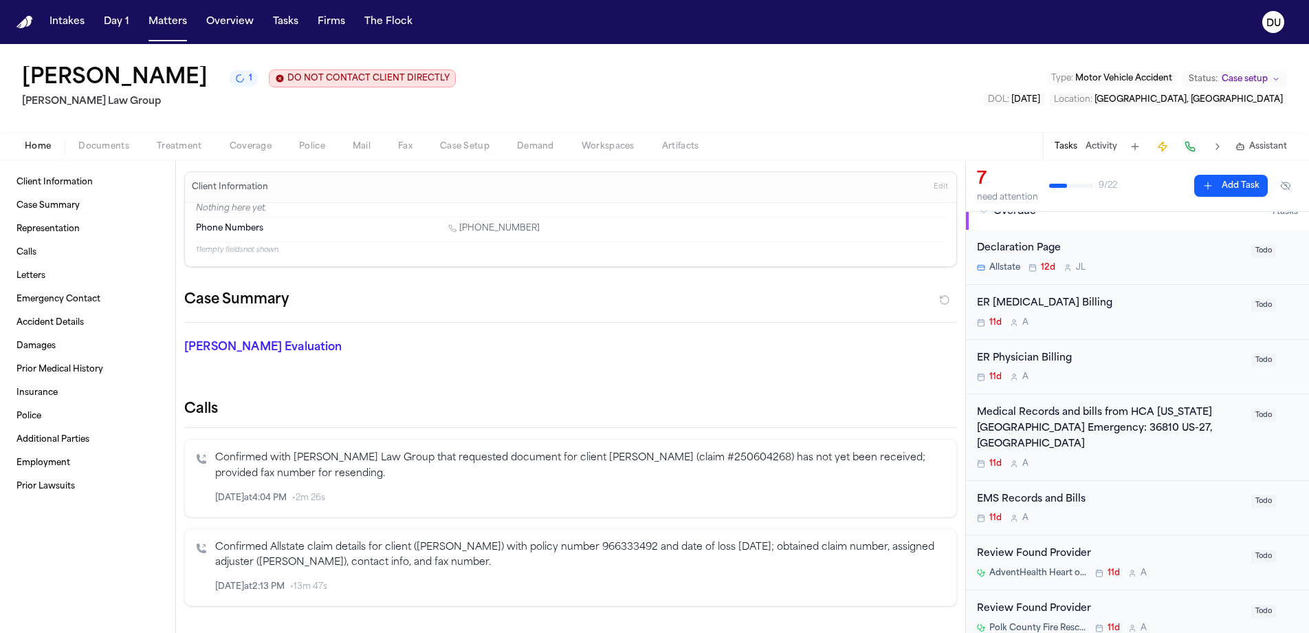
scroll to position [56, 0]
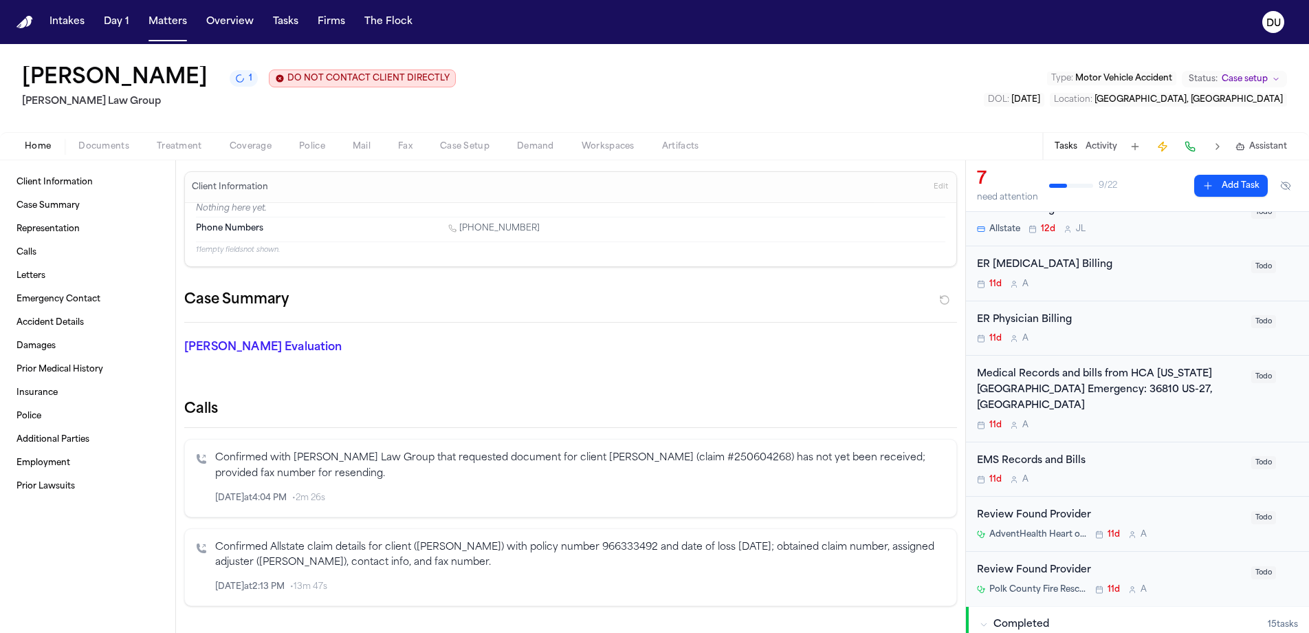
click at [1177, 384] on div "Medical Records and bills from HCA [US_STATE] [GEOGRAPHIC_DATA] Emergency: 3681…" at bounding box center [1110, 390] width 266 height 47
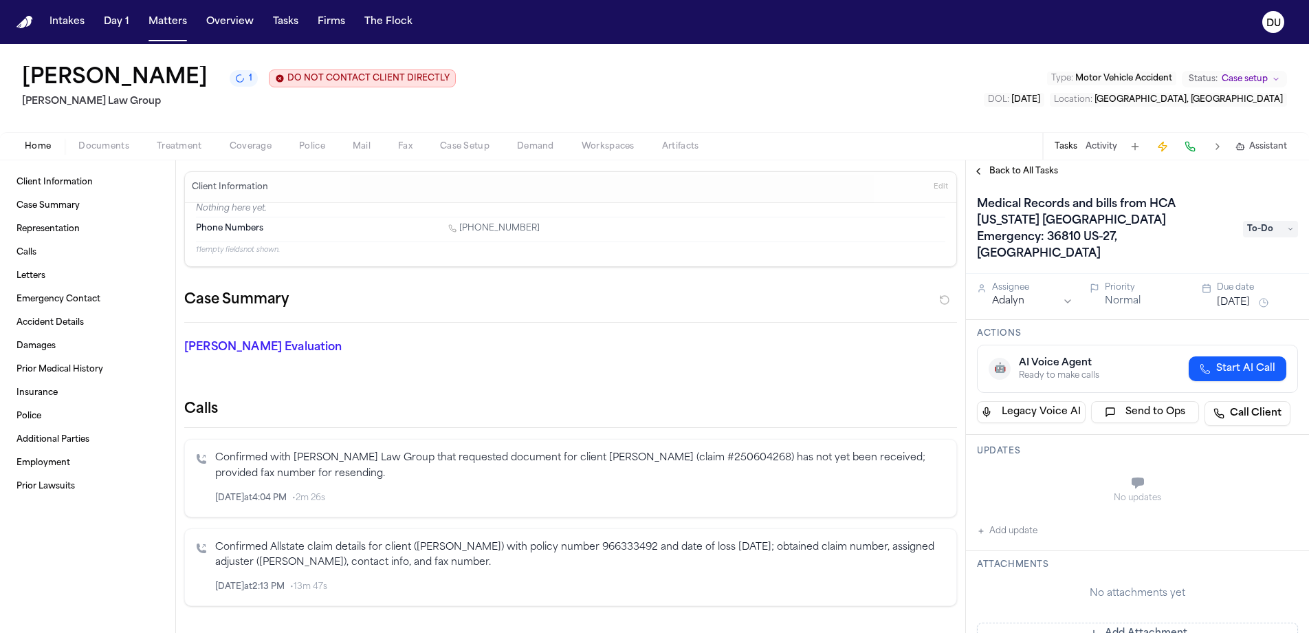
click at [1287, 228] on span "To-Do" at bounding box center [1270, 229] width 55 height 17
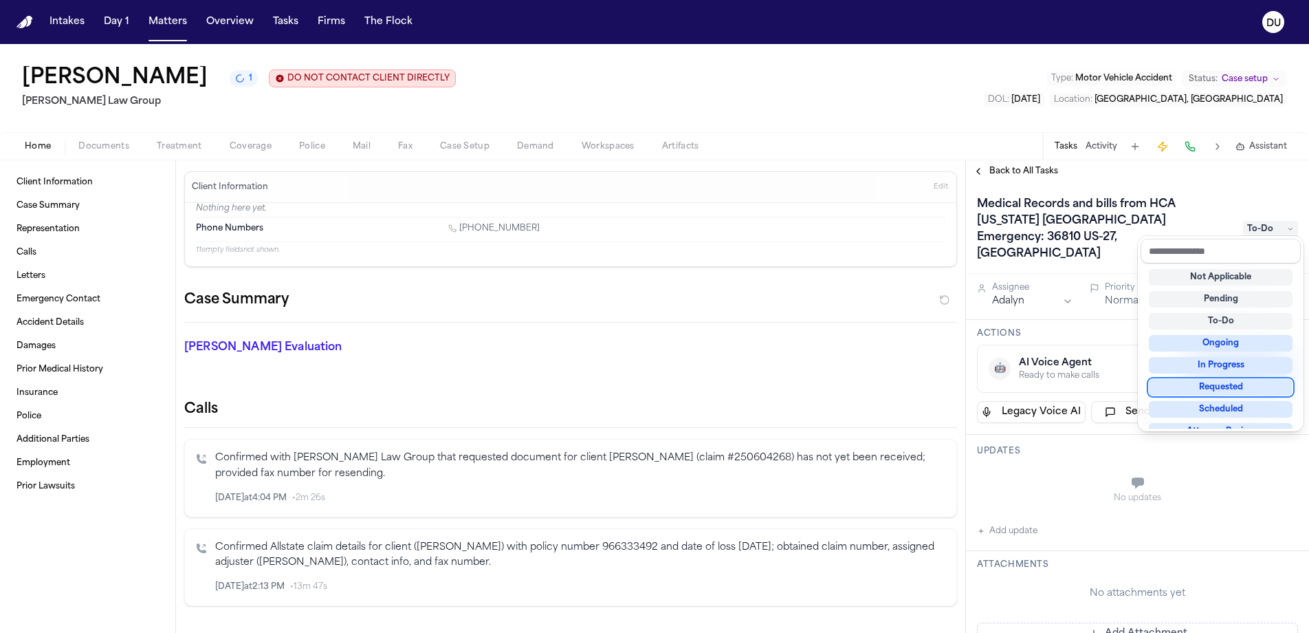
click at [1236, 386] on div "Requested" at bounding box center [1221, 387] width 144 height 17
click at [1120, 479] on div "Medical Records and bills from HCA [US_STATE] [GEOGRAPHIC_DATA] Emergency: 3681…" at bounding box center [1137, 407] width 343 height 450
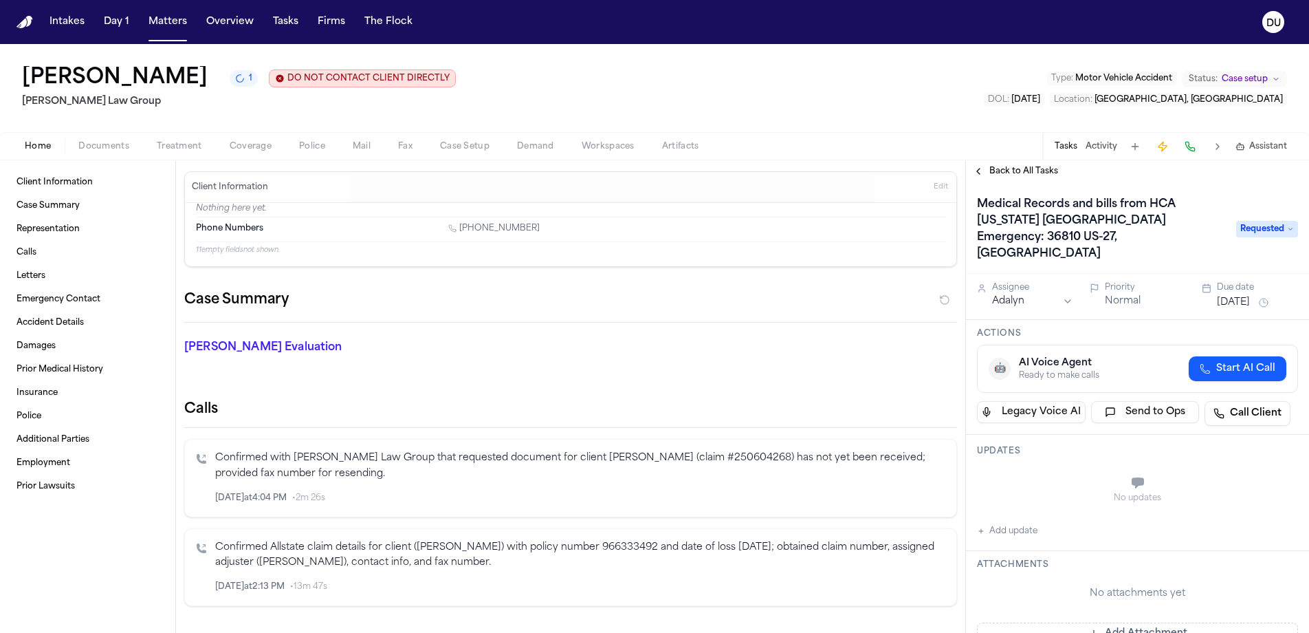
click at [1250, 296] on button "[DATE]" at bounding box center [1233, 303] width 33 height 14
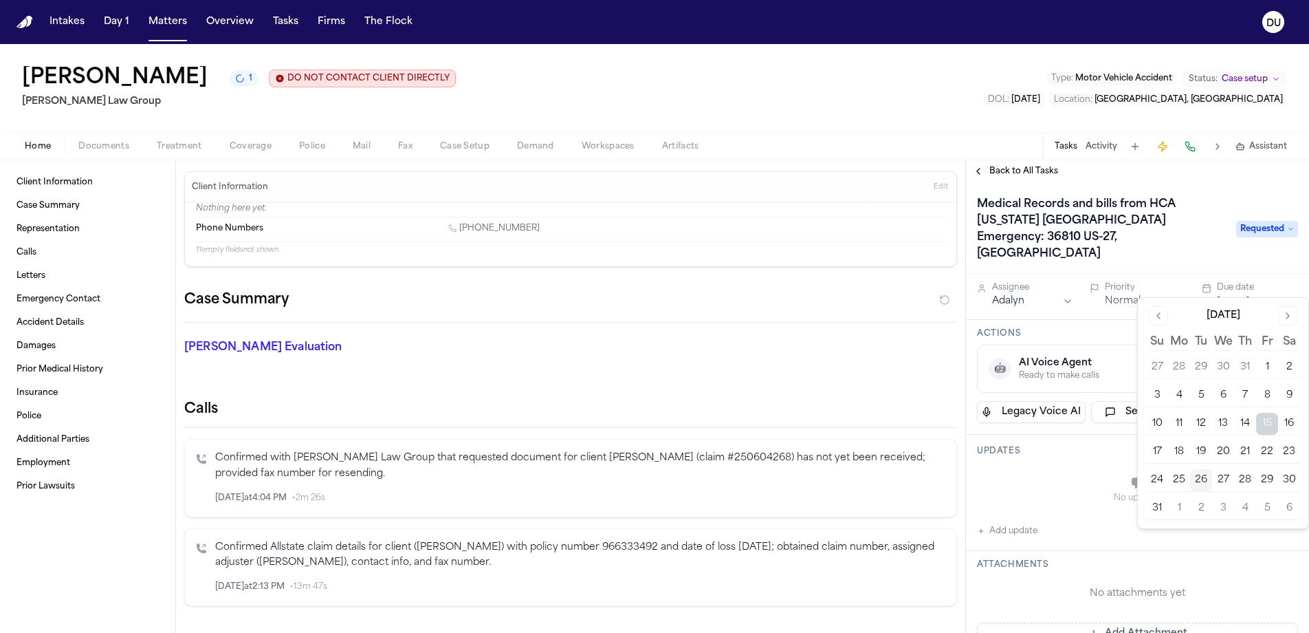
click at [1245, 483] on button "28" at bounding box center [1245, 480] width 22 height 22
click at [1053, 492] on div "No updates" at bounding box center [1137, 490] width 321 height 50
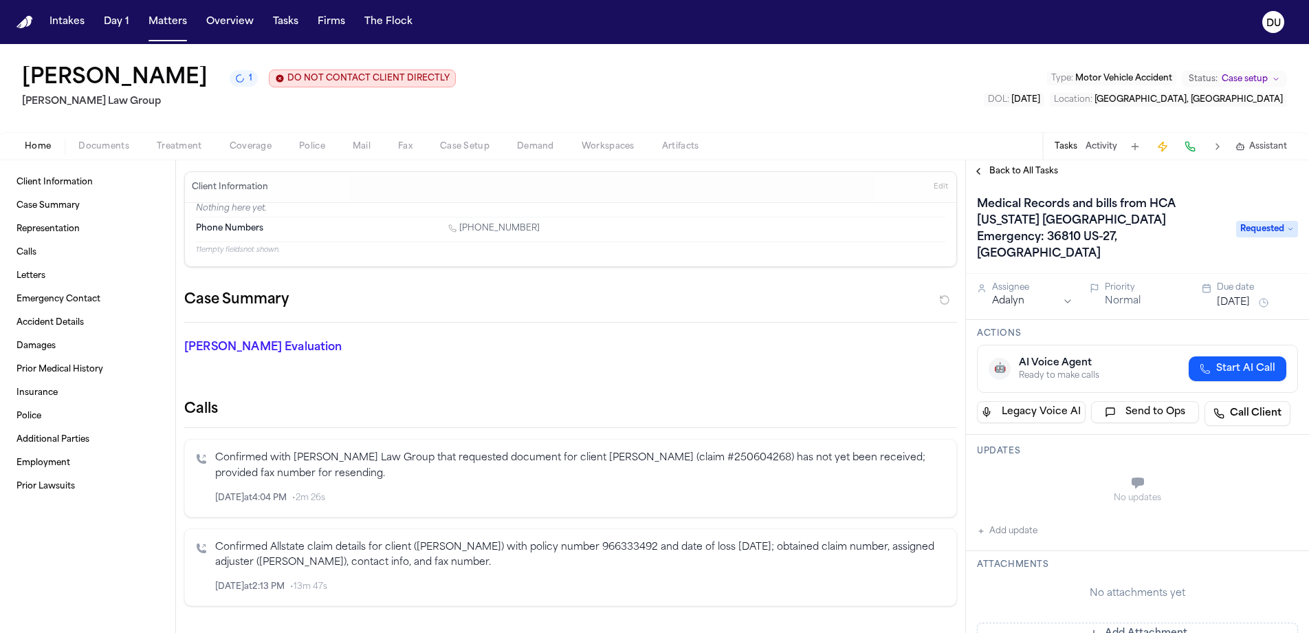
click at [1097, 622] on button "Add Attachment" at bounding box center [1137, 633] width 321 height 22
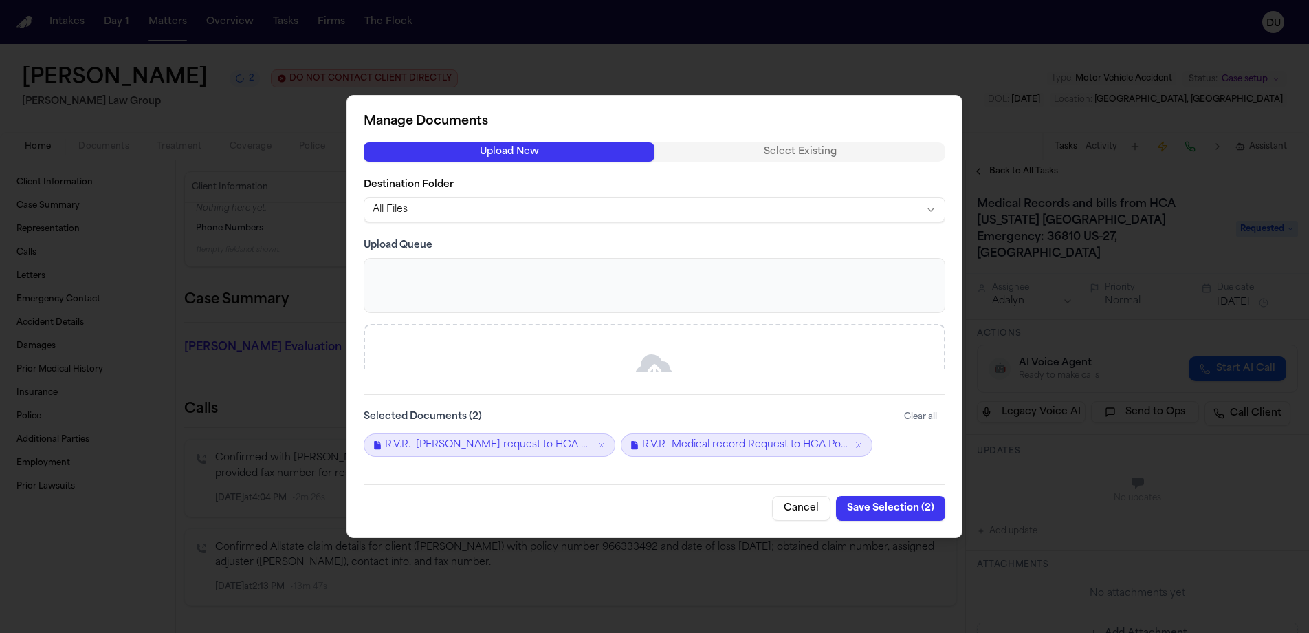
click at [903, 510] on button "Save Selection ( 2 )" at bounding box center [890, 508] width 109 height 25
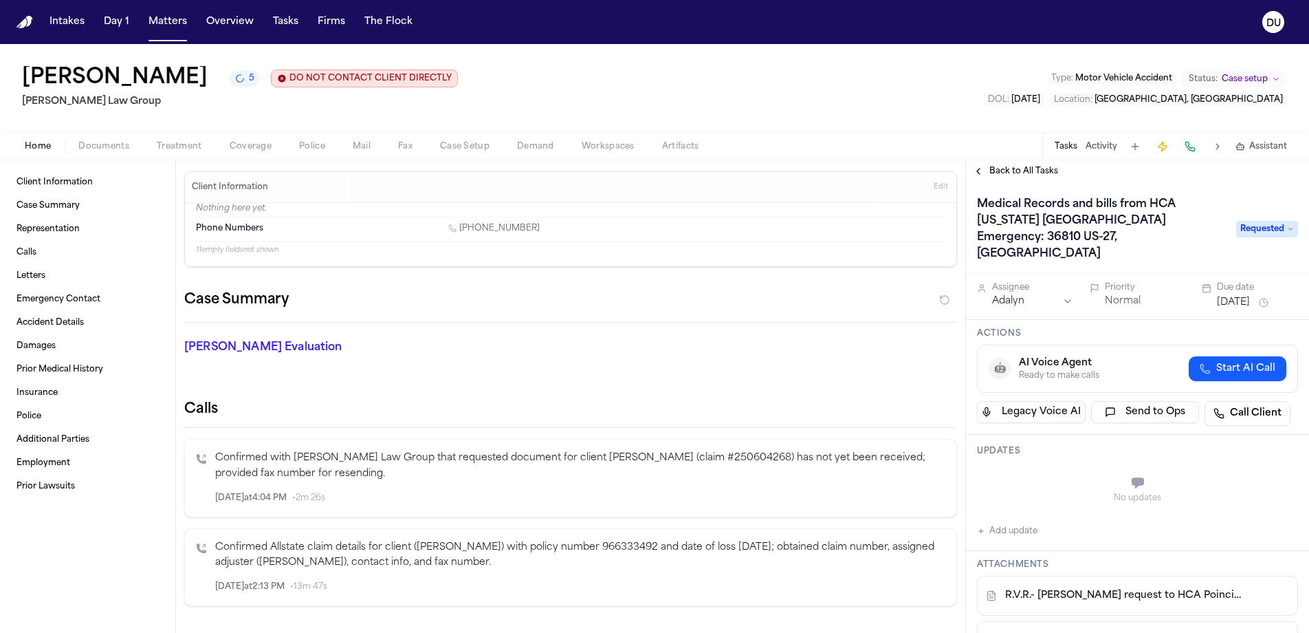
scroll to position [109, 0]
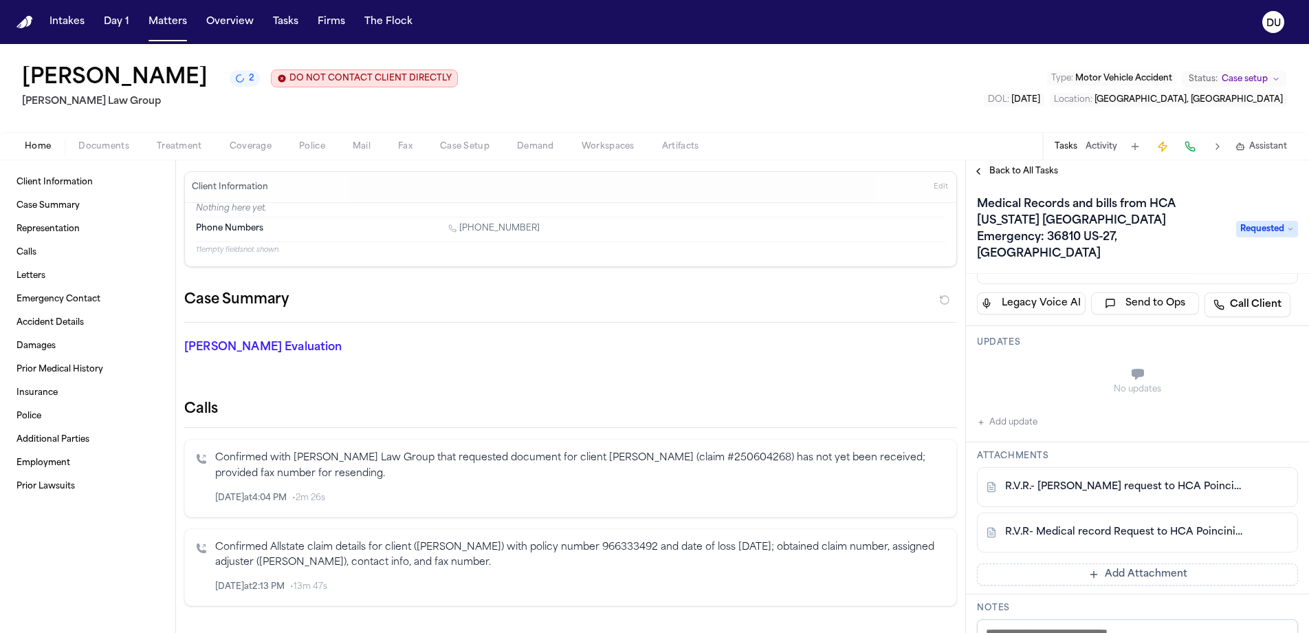
click at [1141, 480] on link "R.V.R.- [PERSON_NAME] request to HCA Poinciana.pdf" at bounding box center [1123, 487] width 237 height 14
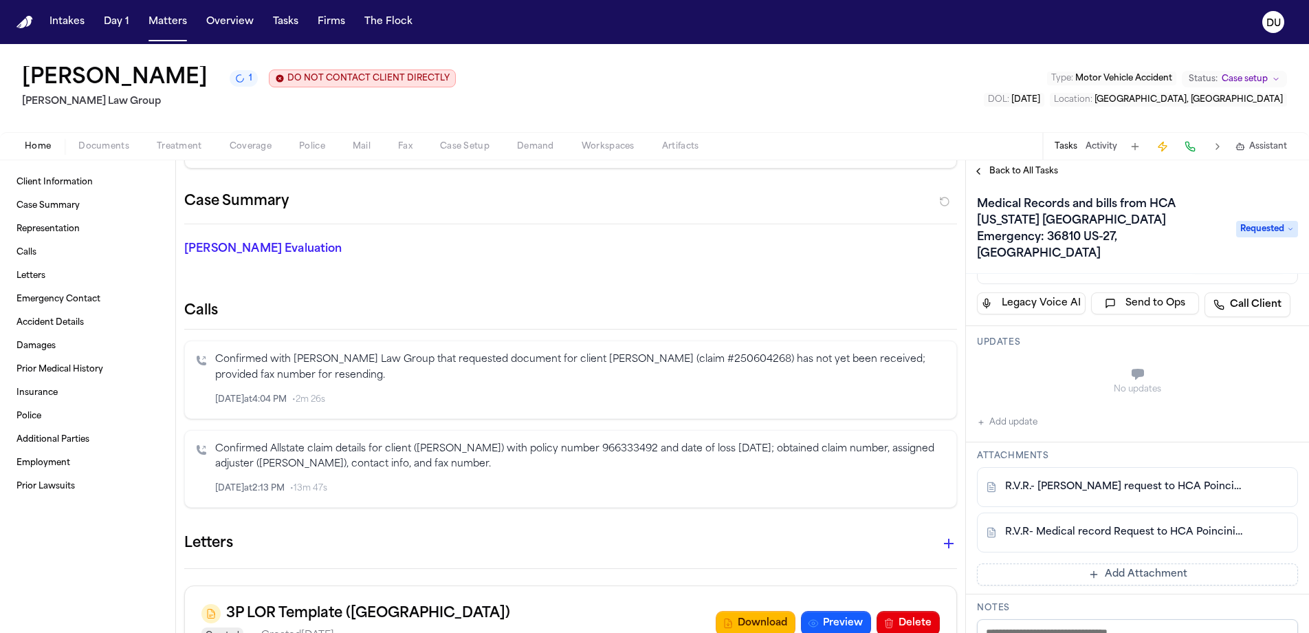
scroll to position [0, 0]
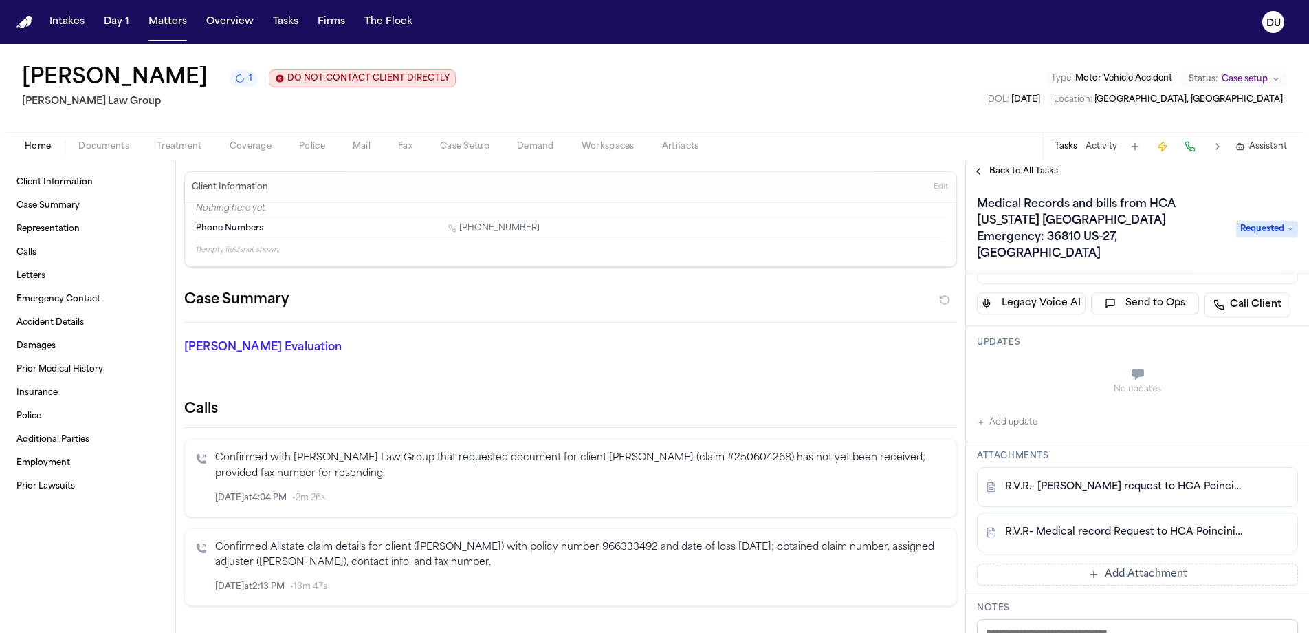
click at [1094, 480] on link "R.V.R.- [PERSON_NAME] request to HCA Poinciana.pdf" at bounding box center [1123, 487] width 237 height 14
click at [1080, 525] on link "R.V.R- Medical record Request to HCA Poincinia.pdf" at bounding box center [1123, 532] width 237 height 14
click at [1012, 415] on div "Updates No updates Add update" at bounding box center [1137, 384] width 343 height 116
click at [1016, 414] on button "Add update" at bounding box center [1007, 422] width 61 height 17
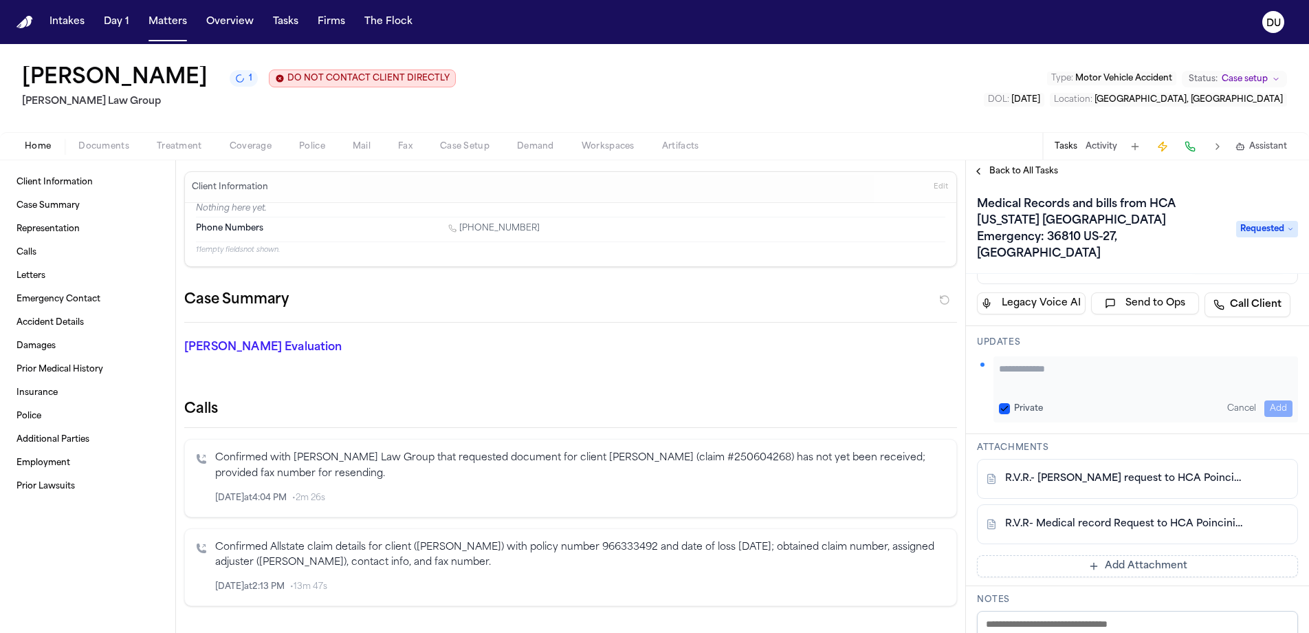
click at [1051, 362] on textarea "Add your update" at bounding box center [1146, 376] width 294 height 28
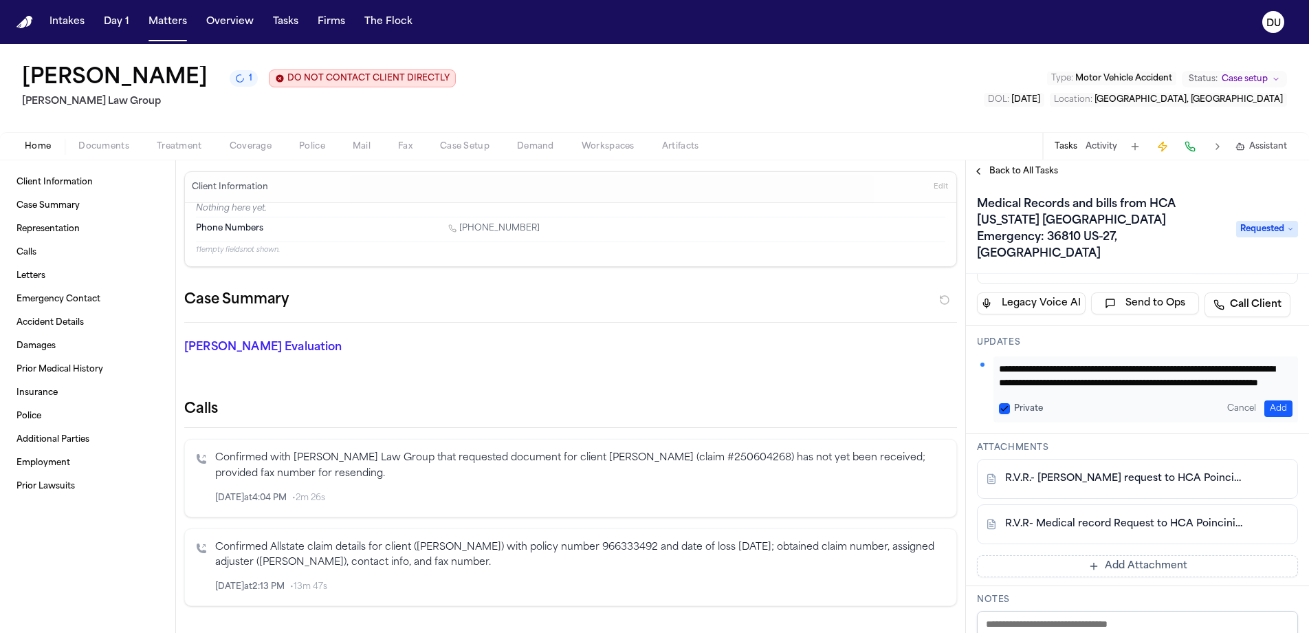
scroll to position [14, 0]
type textarea "**********"
click at [1278, 400] on button "Add" at bounding box center [1279, 408] width 28 height 17
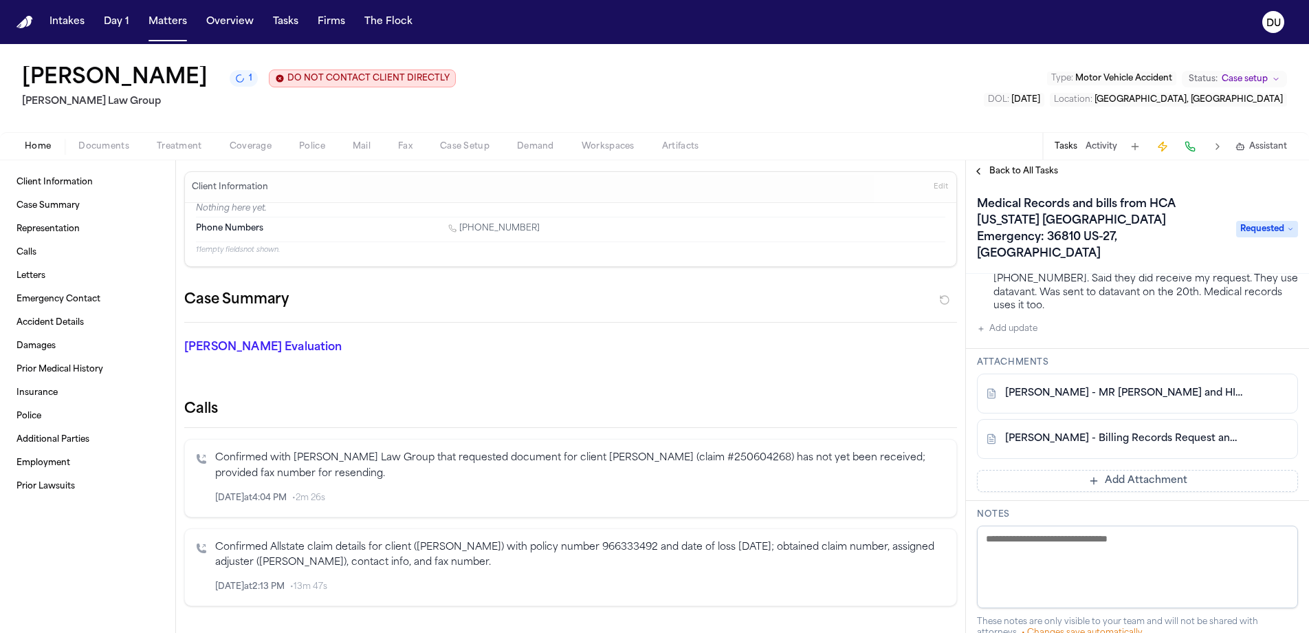
scroll to position [0, 0]
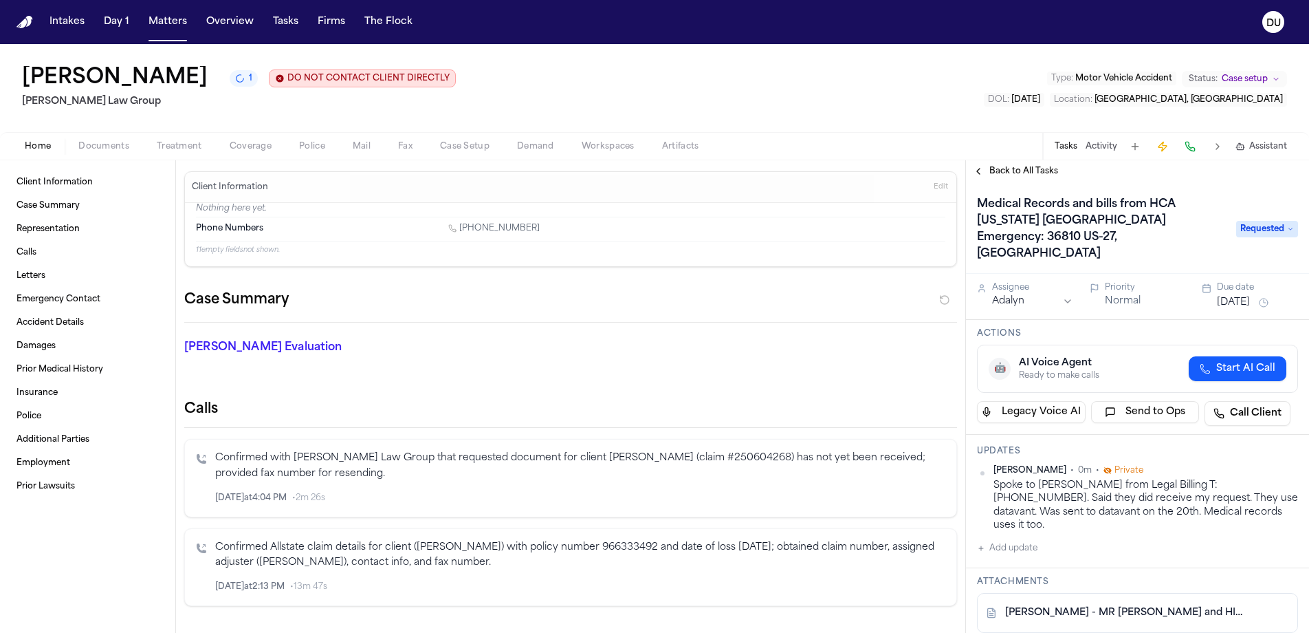
click at [1230, 296] on button "[DATE]" at bounding box center [1233, 303] width 33 height 14
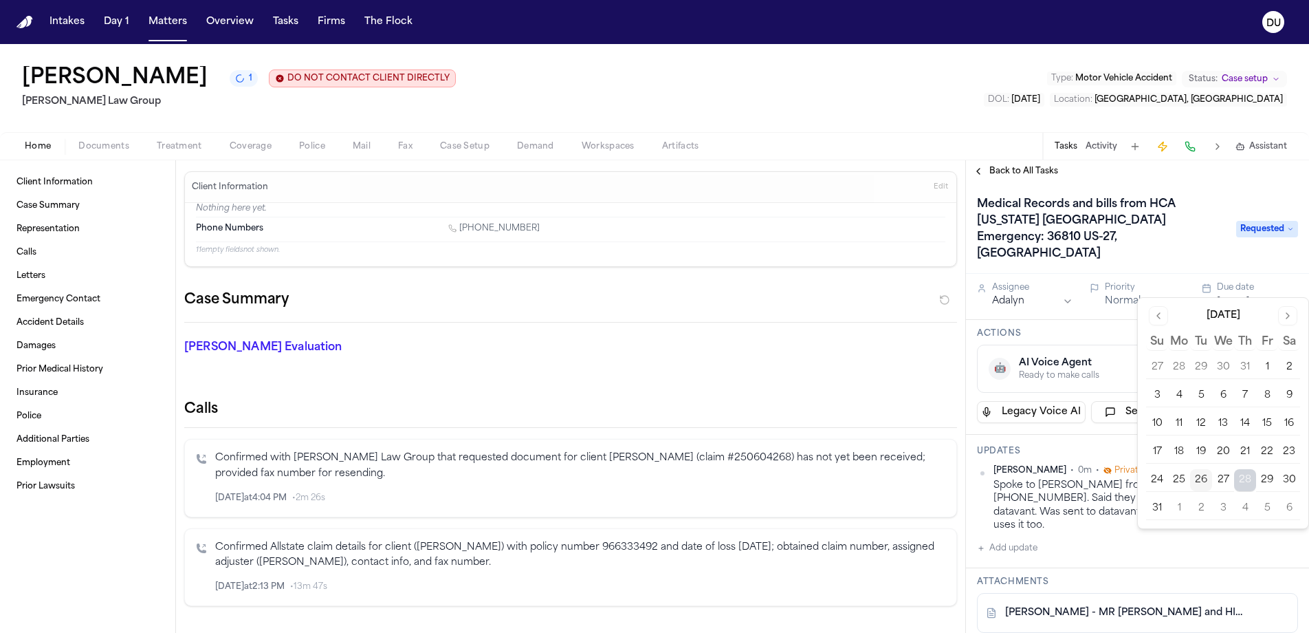
click at [1268, 481] on button "29" at bounding box center [1267, 480] width 22 height 22
click at [1109, 345] on div "🤖 AI Voice Agent Ready to make calls Start AI Call" at bounding box center [1137, 369] width 321 height 48
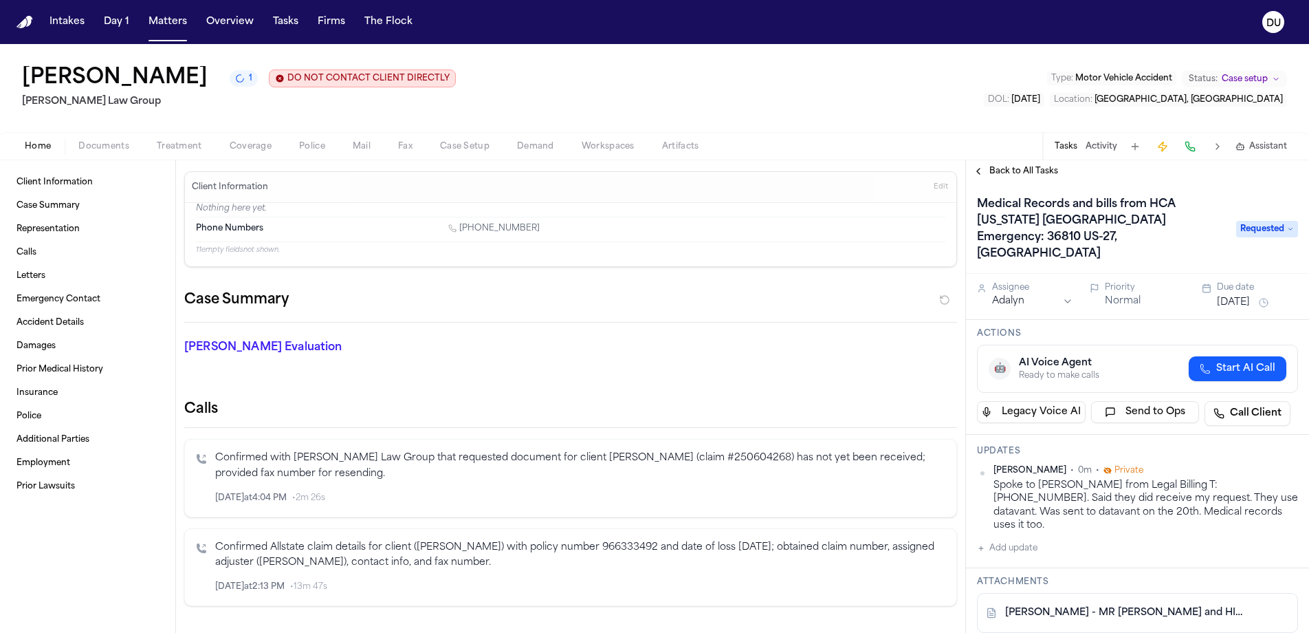
click at [1031, 173] on span "Back to All Tasks" at bounding box center [1024, 171] width 69 height 11
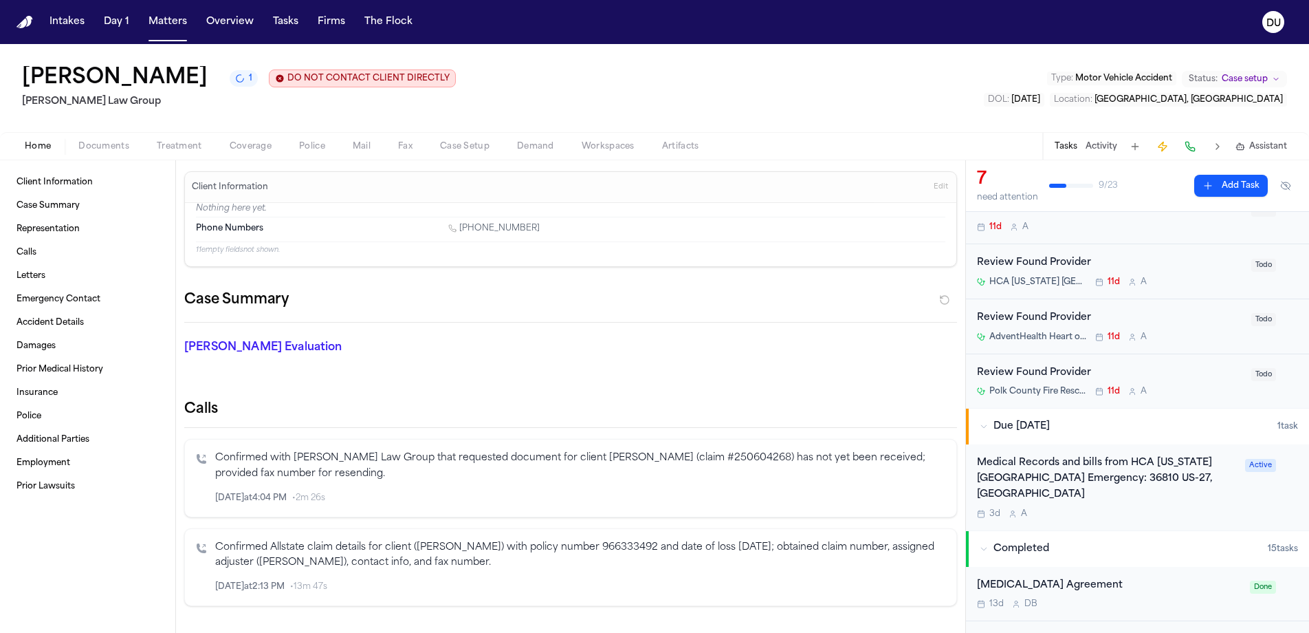
scroll to position [245, 0]
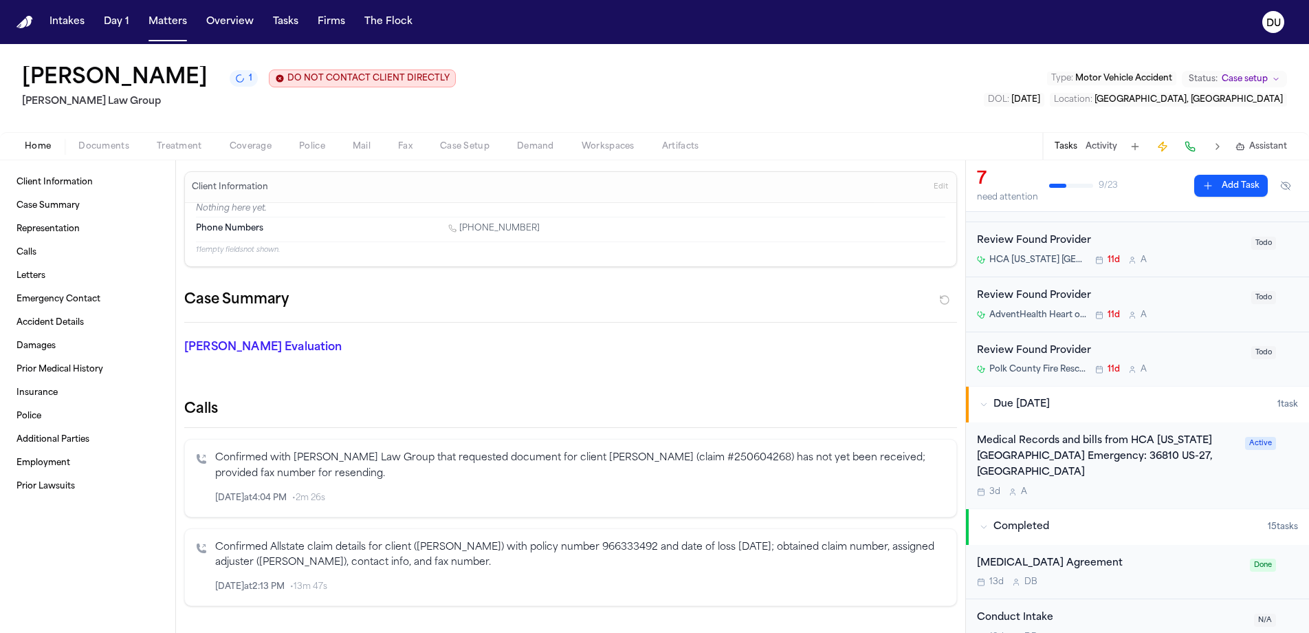
click at [1162, 443] on div "Medical Records and bills from HCA [US_STATE] [GEOGRAPHIC_DATA] Emergency: 3681…" at bounding box center [1107, 456] width 260 height 47
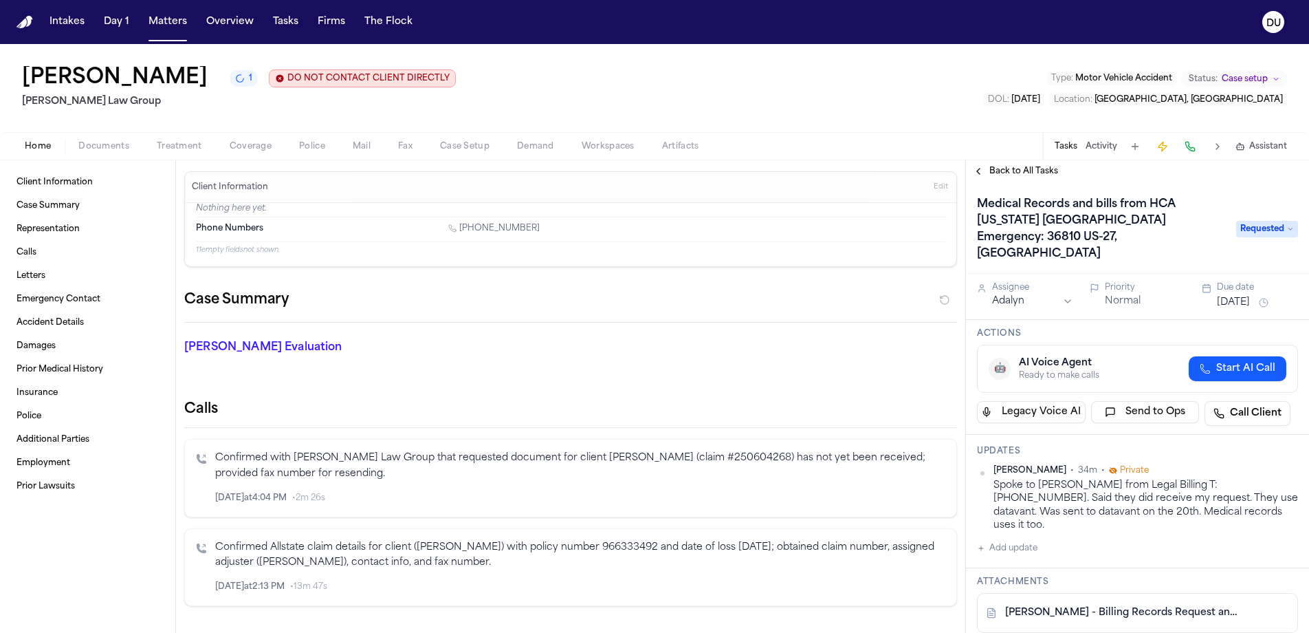
click at [25, 28] on img "Home" at bounding box center [25, 22] width 17 height 13
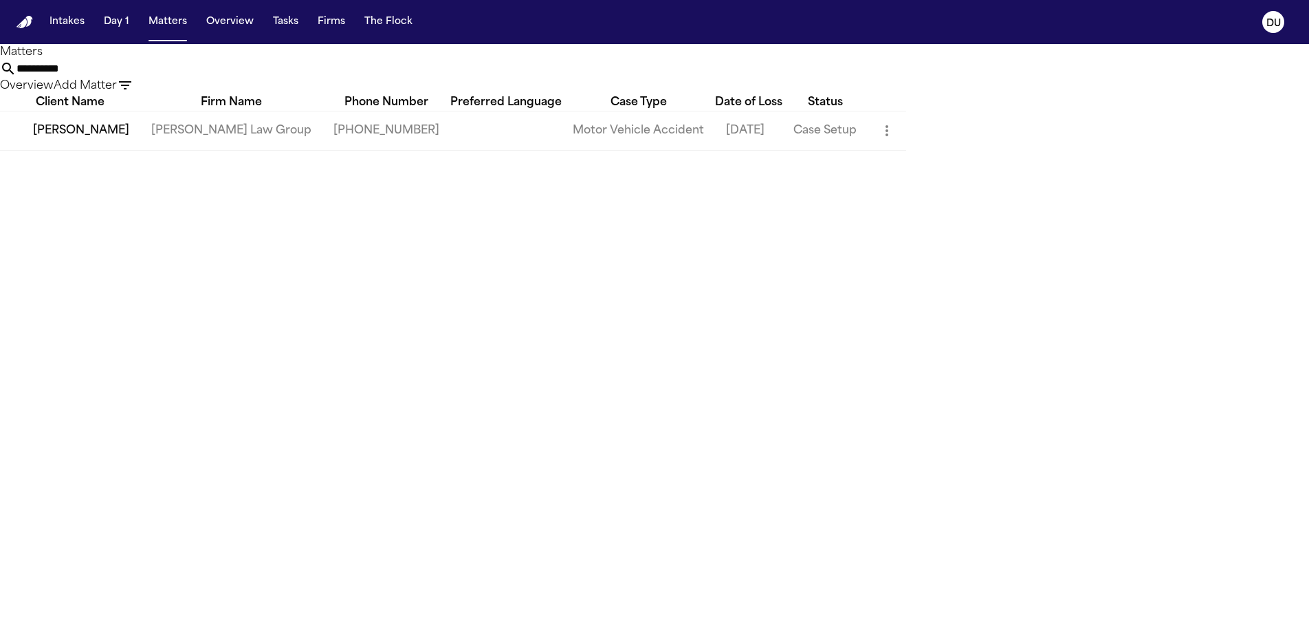
drag, startPoint x: 791, startPoint y: 86, endPoint x: 782, endPoint y: 74, distance: 15.7
click at [667, 87] on div "**********" at bounding box center [654, 78] width 1309 height 34
drag, startPoint x: 774, startPoint y: 78, endPoint x: 684, endPoint y: 80, distance: 90.1
click at [684, 80] on div "**********" at bounding box center [654, 78] width 1309 height 34
type input "********"
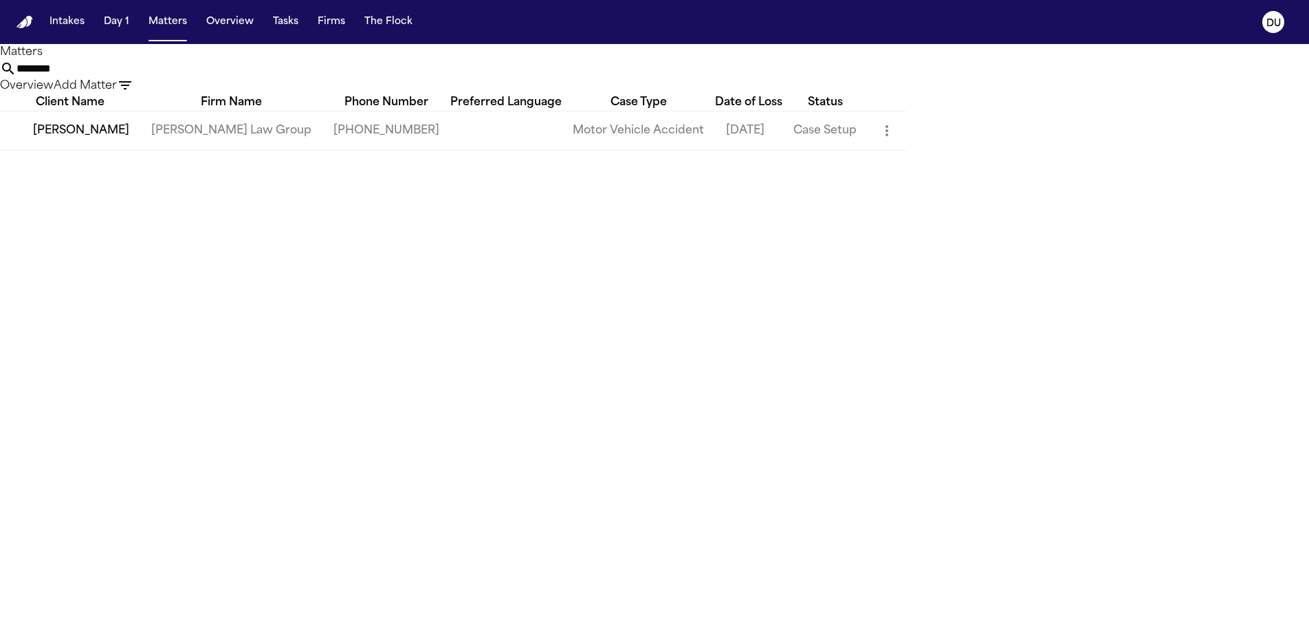
click at [195, 150] on td "[PERSON_NAME] Law Group" at bounding box center [231, 130] width 182 height 39
click at [296, 150] on td "[PERSON_NAME] Law Group" at bounding box center [231, 130] width 182 height 39
click at [69, 150] on td "[PERSON_NAME]" at bounding box center [70, 130] width 140 height 39
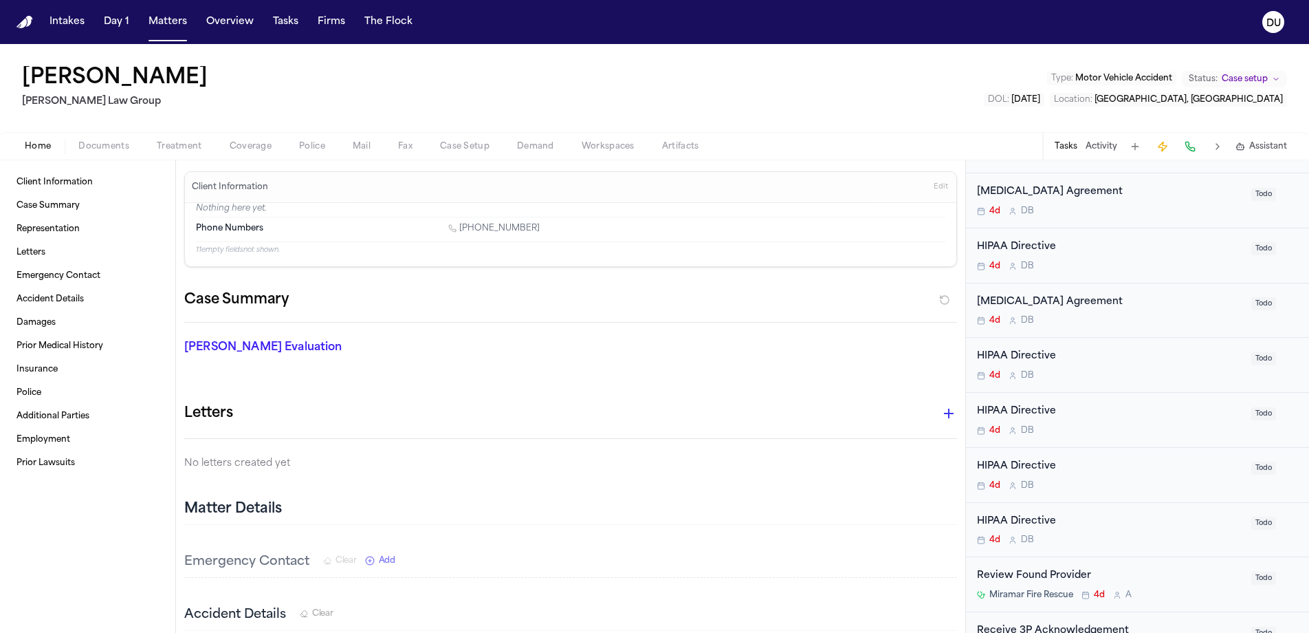
scroll to position [800, 0]
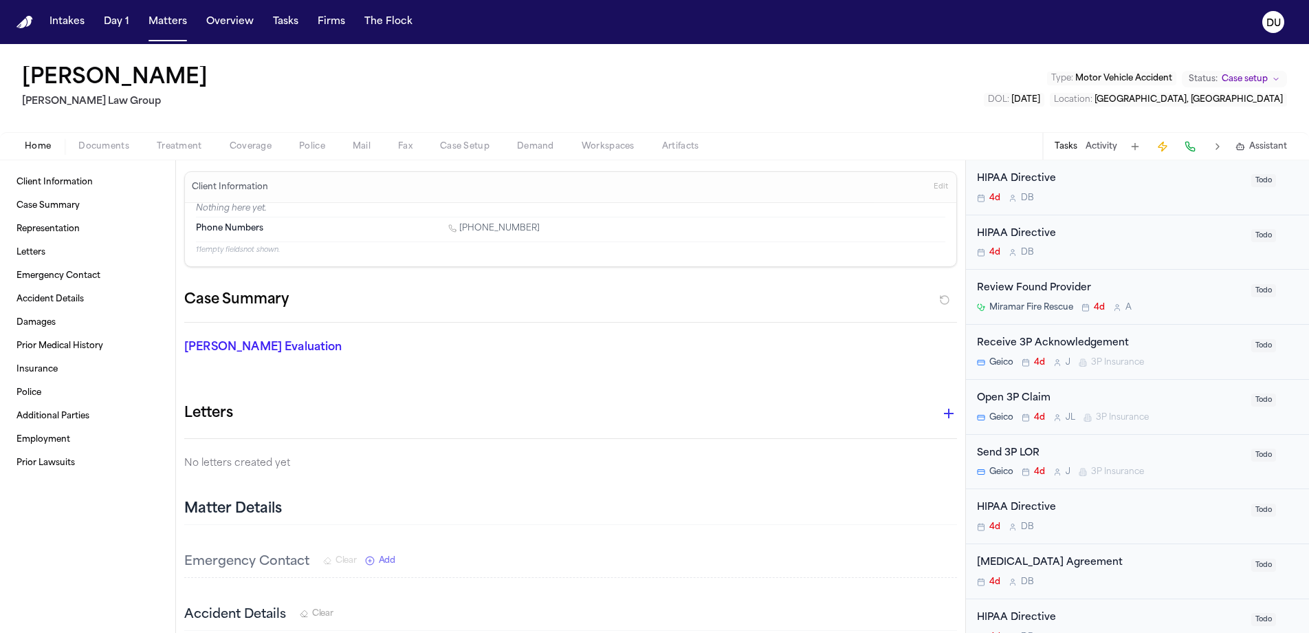
click at [1055, 302] on span "Miramar Fire Rescue" at bounding box center [1032, 307] width 84 height 11
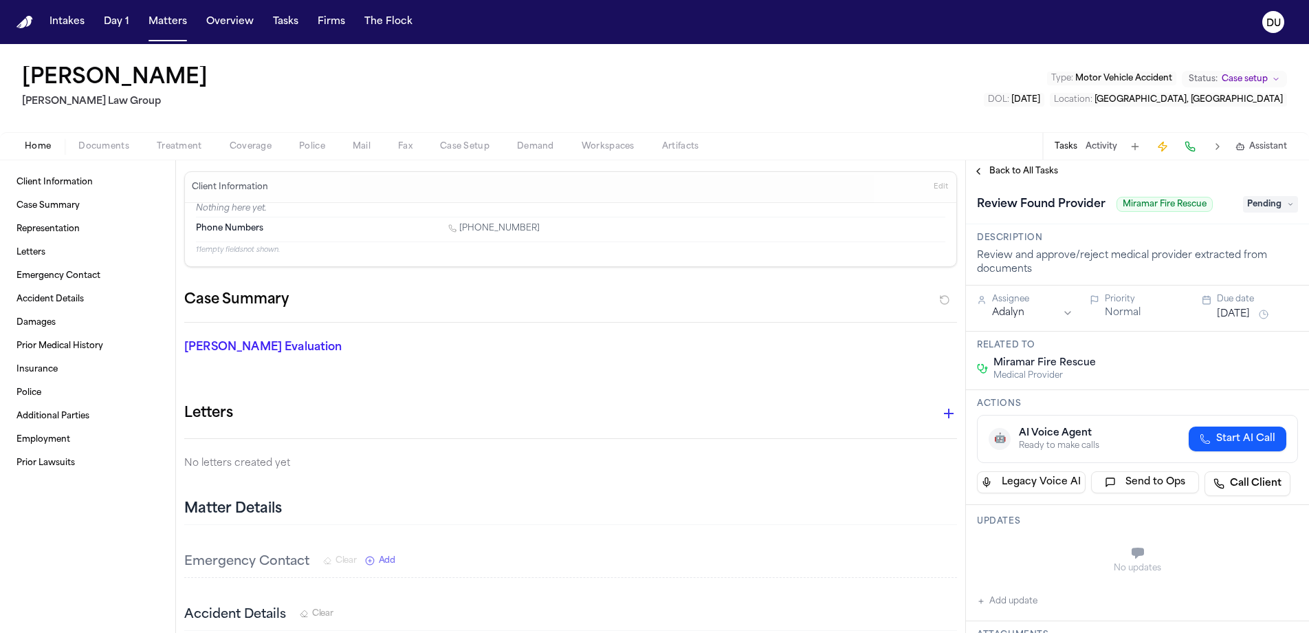
click at [1267, 205] on span "Pending" at bounding box center [1270, 204] width 55 height 17
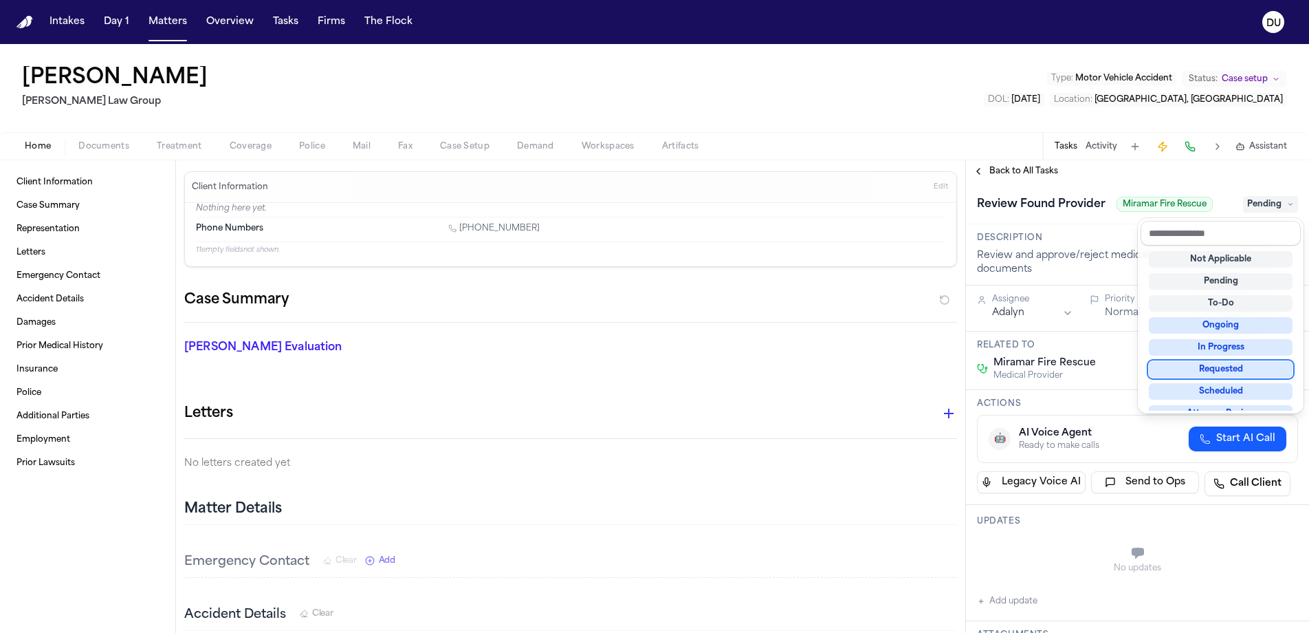
click at [1240, 367] on div "Requested" at bounding box center [1221, 369] width 144 height 17
click at [1075, 270] on div "**********" at bounding box center [1137, 407] width 343 height 450
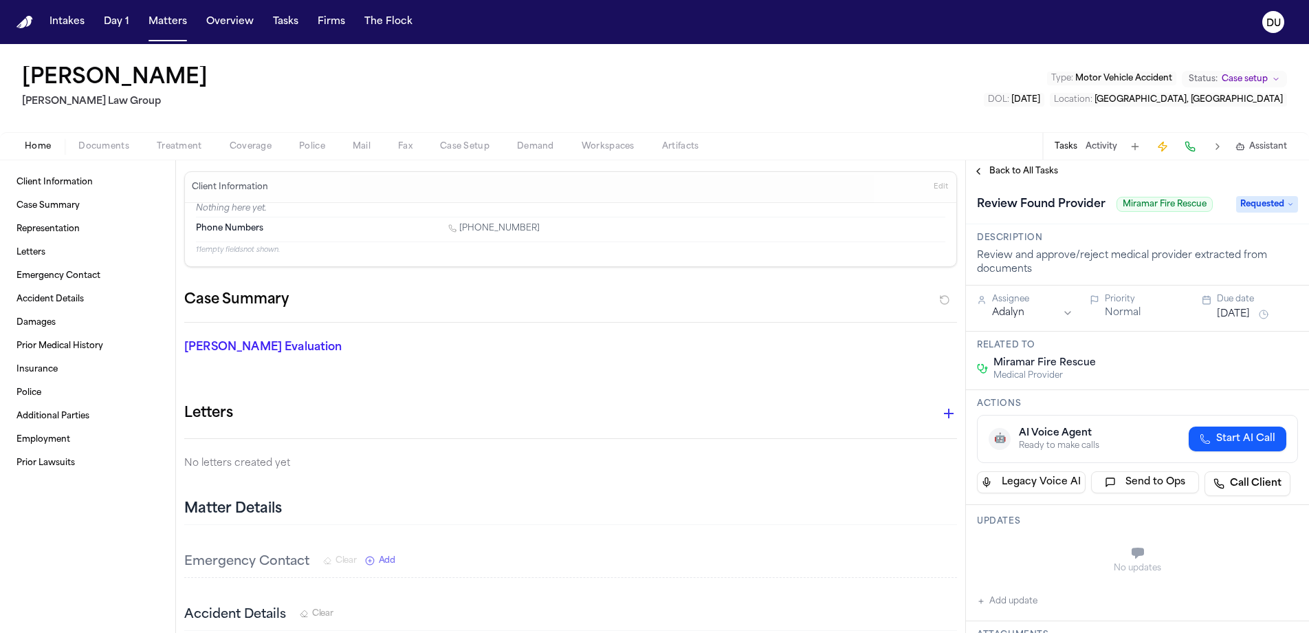
click at [1247, 316] on button "[DATE]" at bounding box center [1233, 314] width 33 height 14
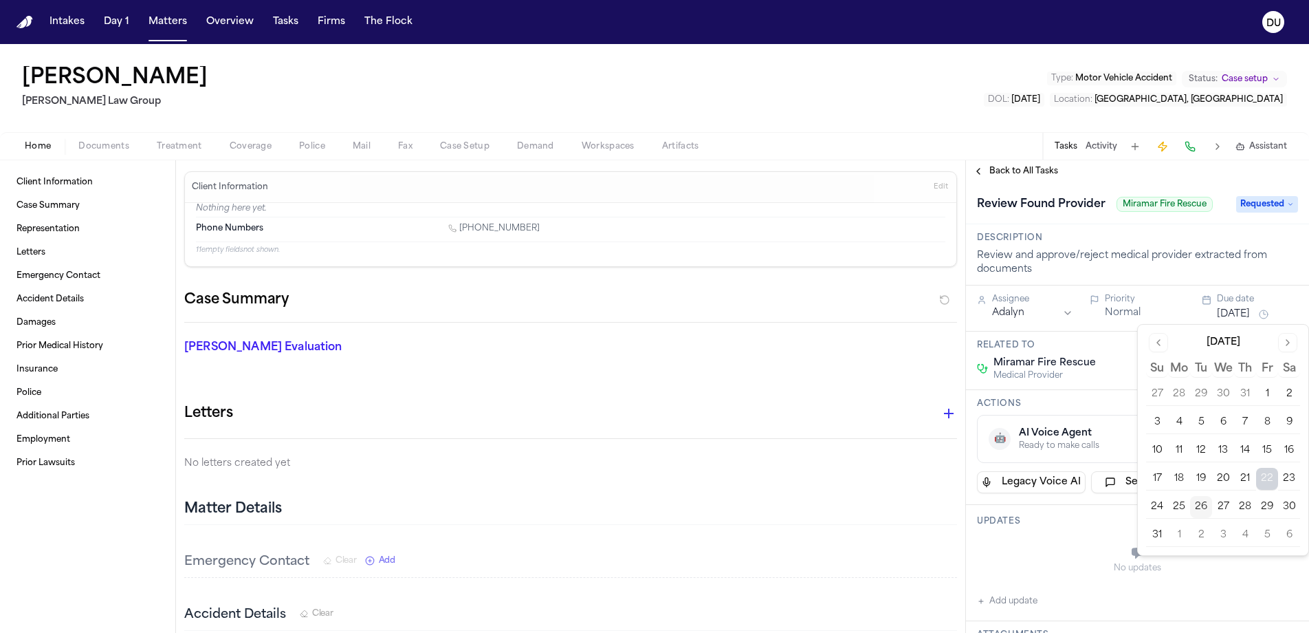
drag, startPoint x: 1264, startPoint y: 509, endPoint x: 1250, endPoint y: 507, distance: 13.8
click at [1264, 509] on button "29" at bounding box center [1267, 507] width 22 height 22
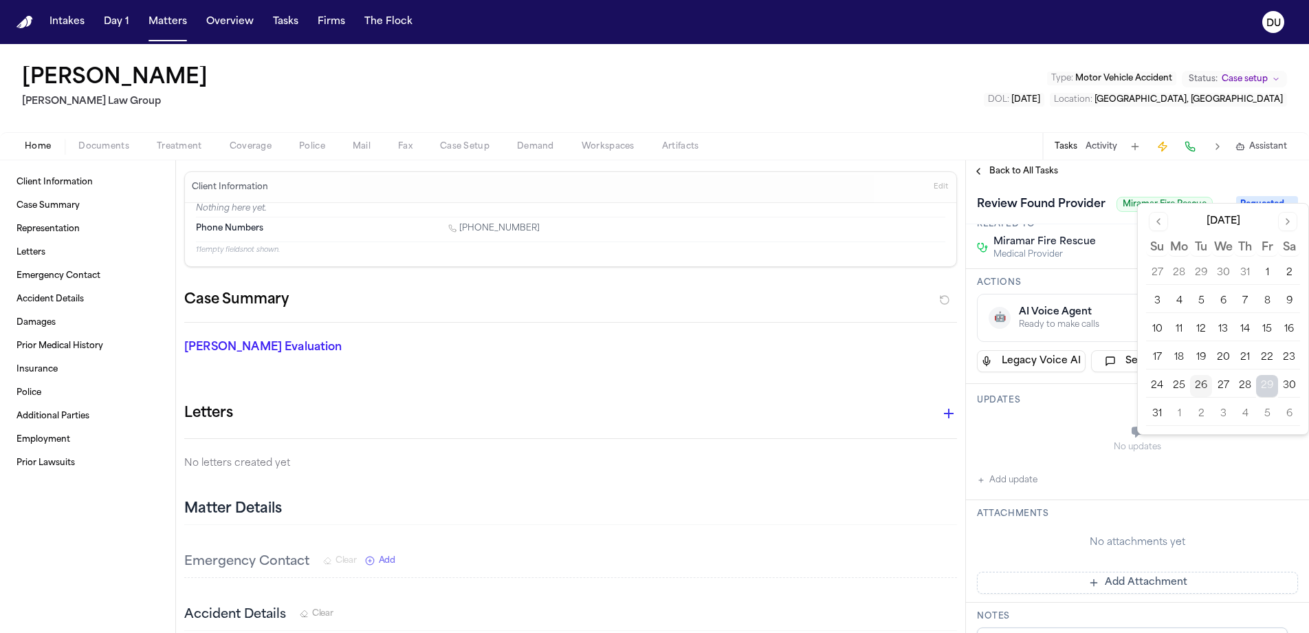
click at [1053, 548] on div "No attachments yet" at bounding box center [1137, 543] width 321 height 14
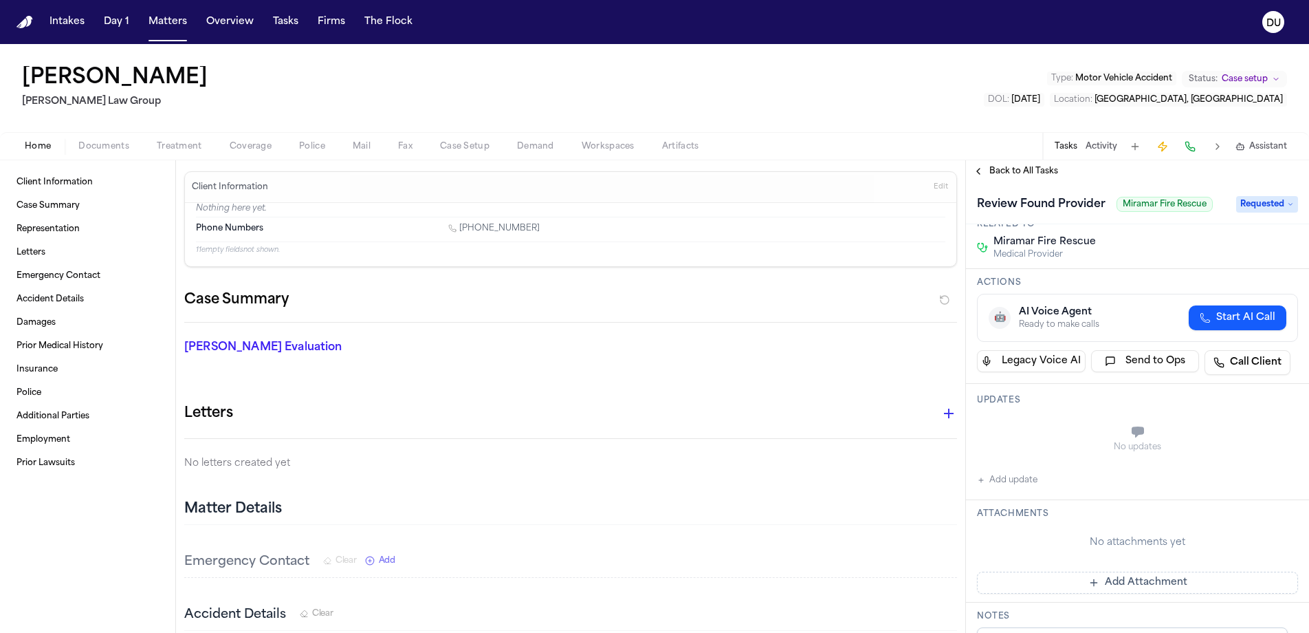
click at [1093, 585] on button "Add Attachment" at bounding box center [1137, 582] width 321 height 22
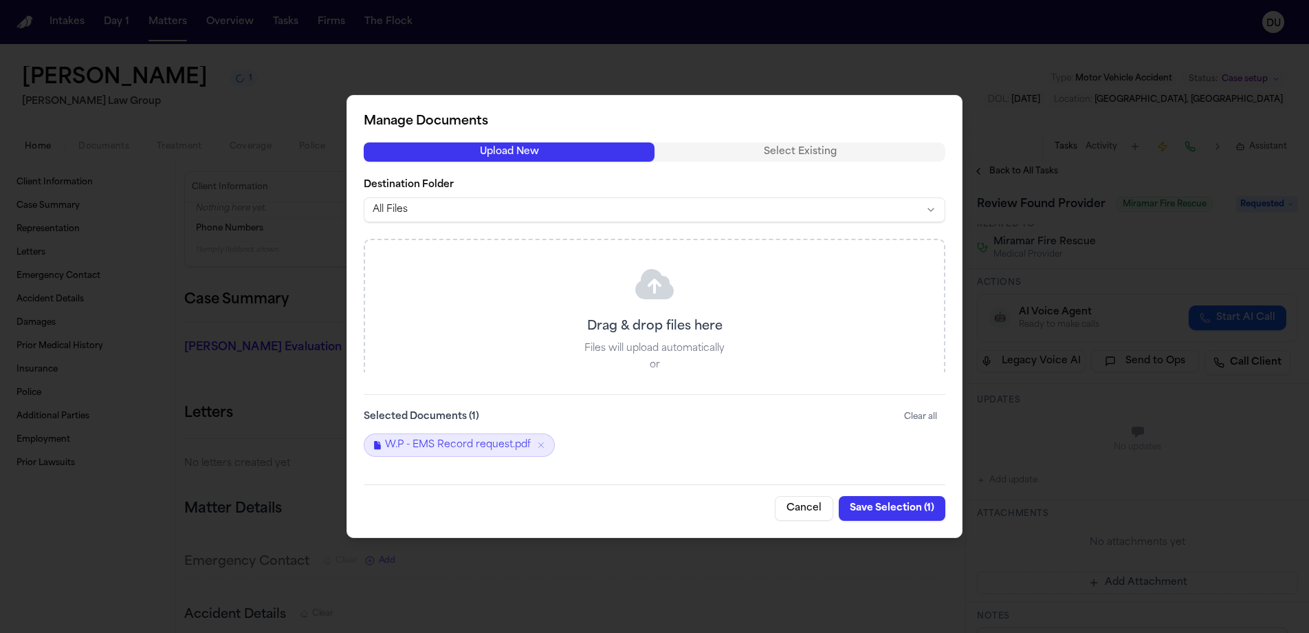
click at [910, 509] on button "Save Selection ( 1 )" at bounding box center [892, 508] width 107 height 25
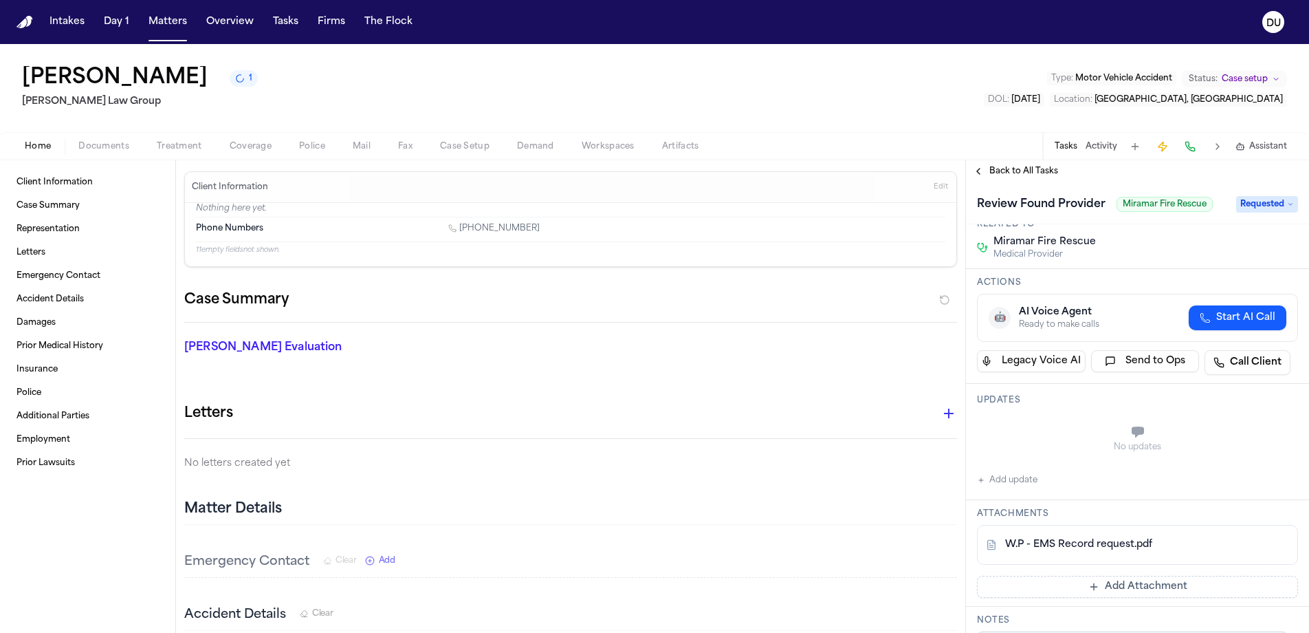
click at [1012, 173] on span "Back to All Tasks" at bounding box center [1024, 171] width 69 height 11
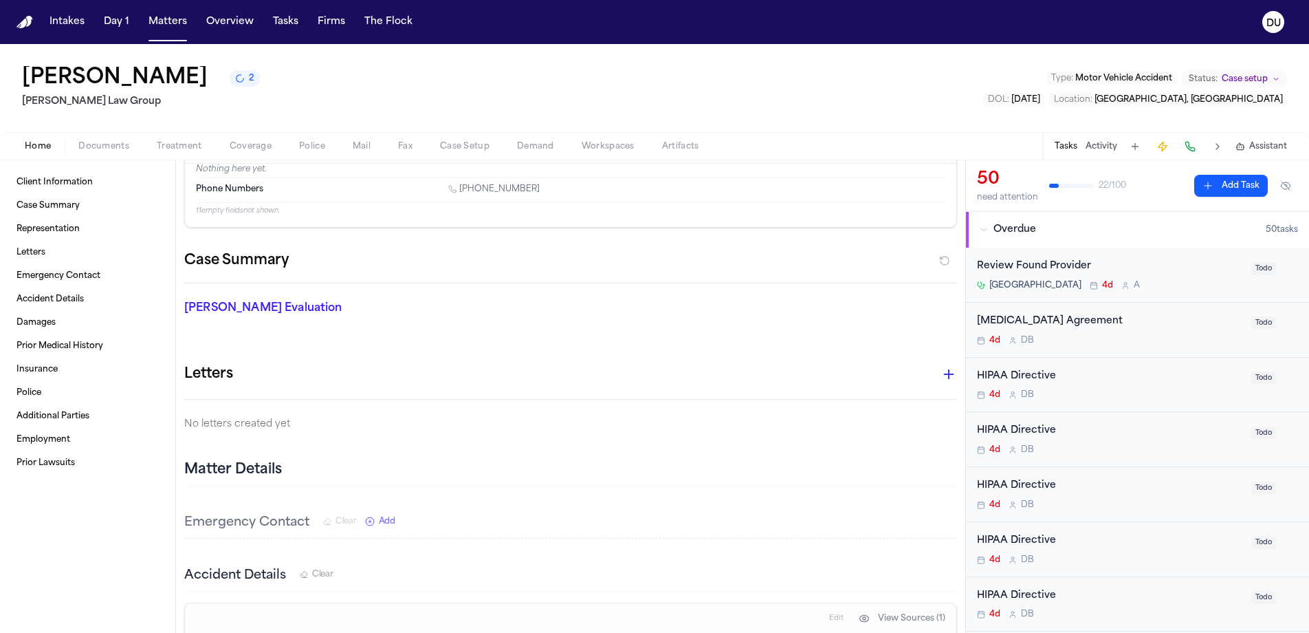
click at [1049, 270] on div "Review Found Provider" at bounding box center [1110, 267] width 266 height 16
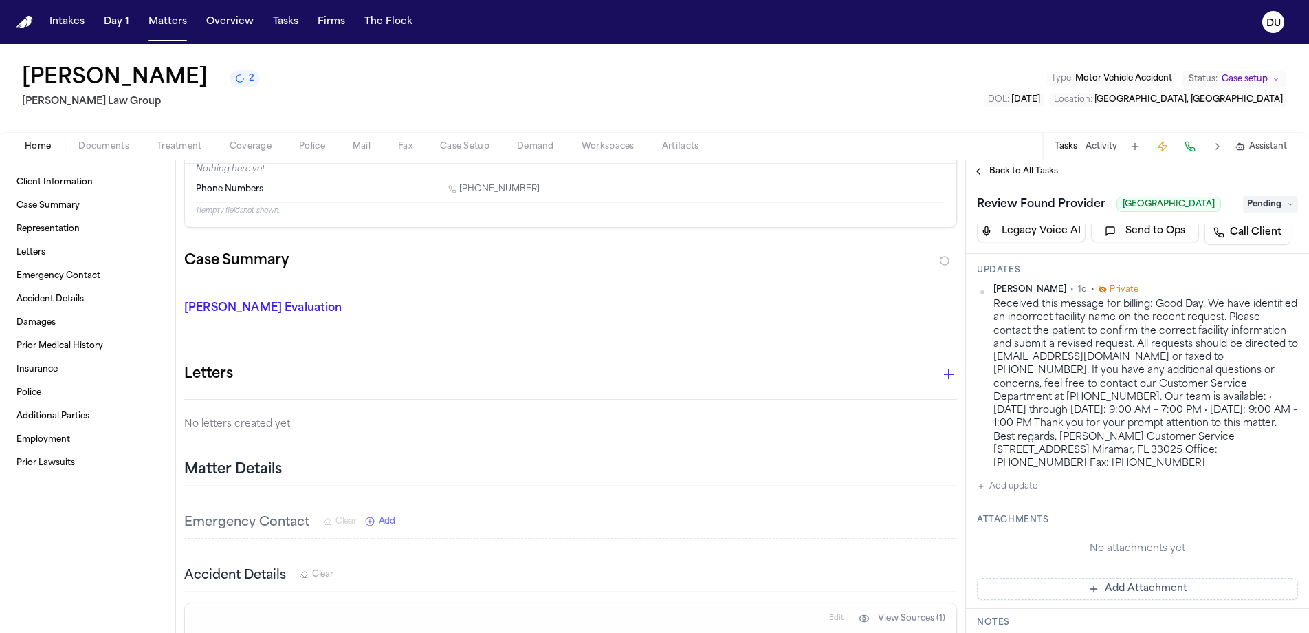
scroll to position [254, 0]
click at [1000, 485] on button "Add update" at bounding box center [1007, 483] width 61 height 17
drag, startPoint x: 1034, startPoint y: 480, endPoint x: 1031, endPoint y: 501, distance: 21.5
click at [1033, 488] on div "Private Cancel Add" at bounding box center [1146, 508] width 305 height 66
click at [1031, 501] on textarea "Add your update" at bounding box center [1146, 495] width 294 height 28
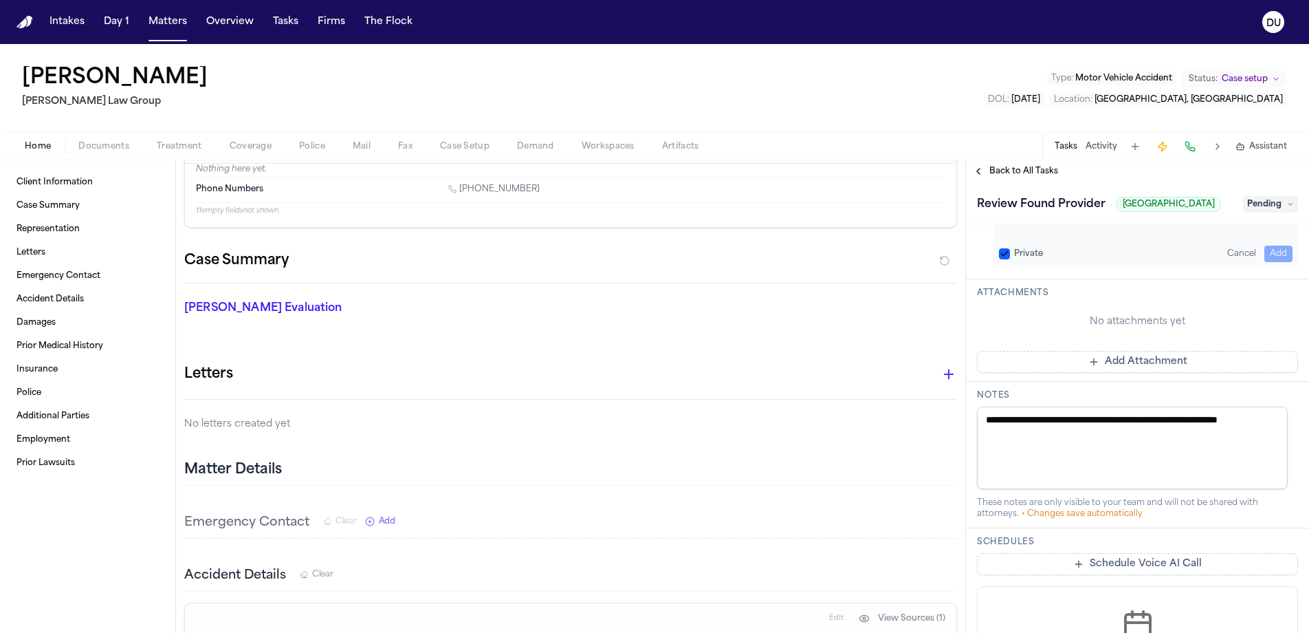
scroll to position [0, 0]
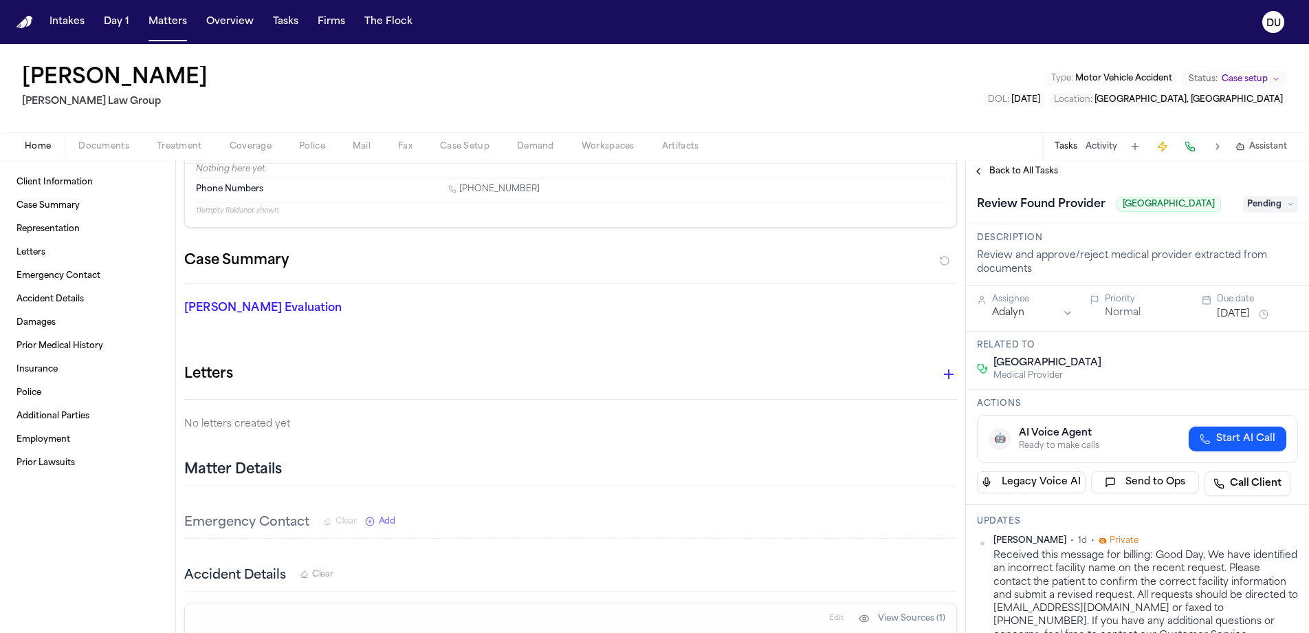
click at [1271, 212] on span "Pending" at bounding box center [1270, 204] width 55 height 17
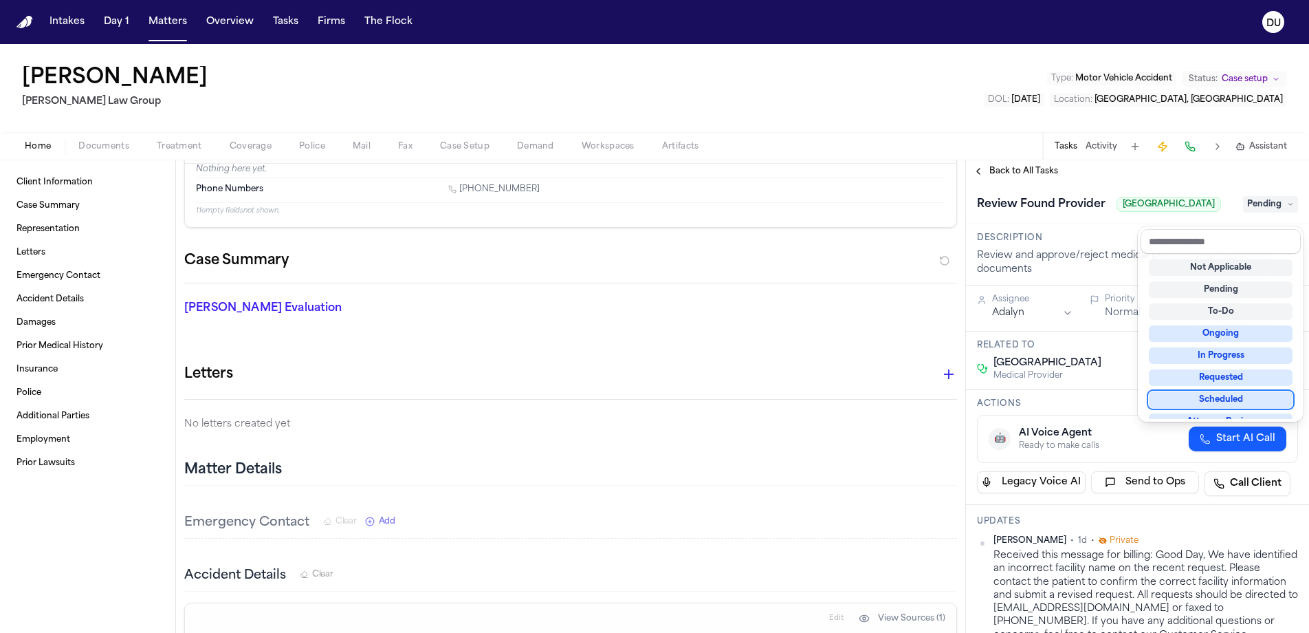
click at [1240, 386] on div "Not Applicable Pending To-Do Ongoing In Progress Requested Scheduled Attorney R…" at bounding box center [1221, 336] width 160 height 165
click at [1239, 381] on div "Requested" at bounding box center [1221, 377] width 144 height 17
drag, startPoint x: 1075, startPoint y: 242, endPoint x: 1150, endPoint y: 320, distance: 108.0
click at [1075, 242] on div "**********" at bounding box center [1137, 407] width 343 height 450
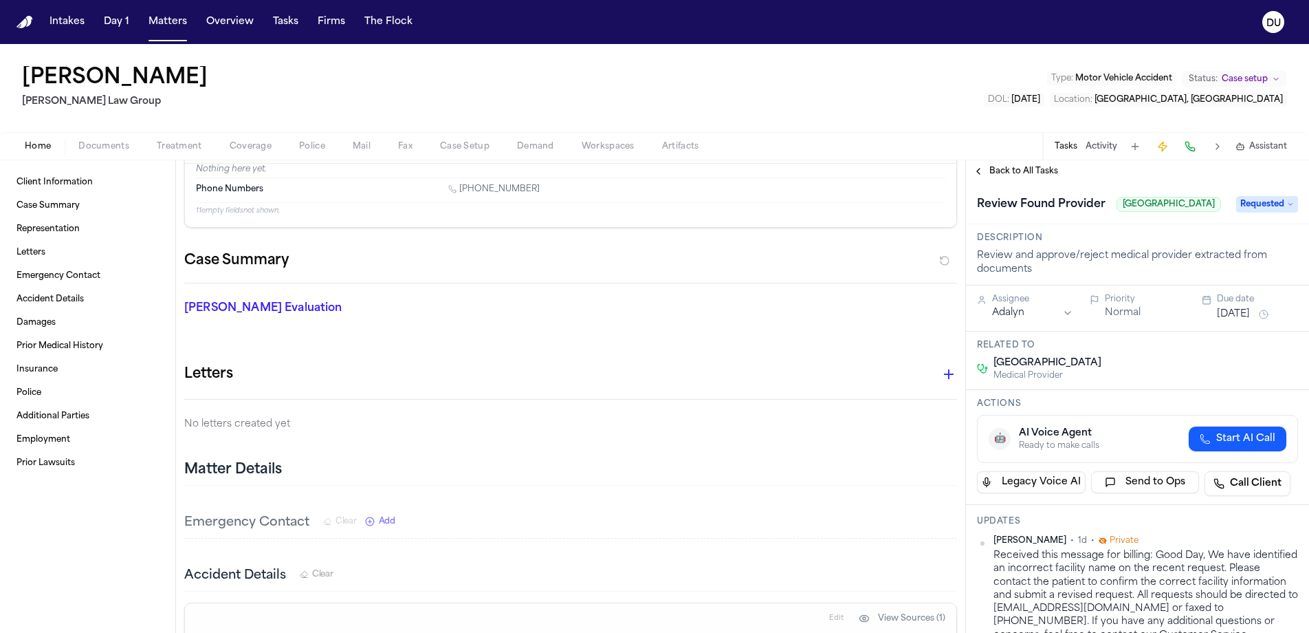
click at [1238, 321] on button "[DATE]" at bounding box center [1233, 314] width 33 height 14
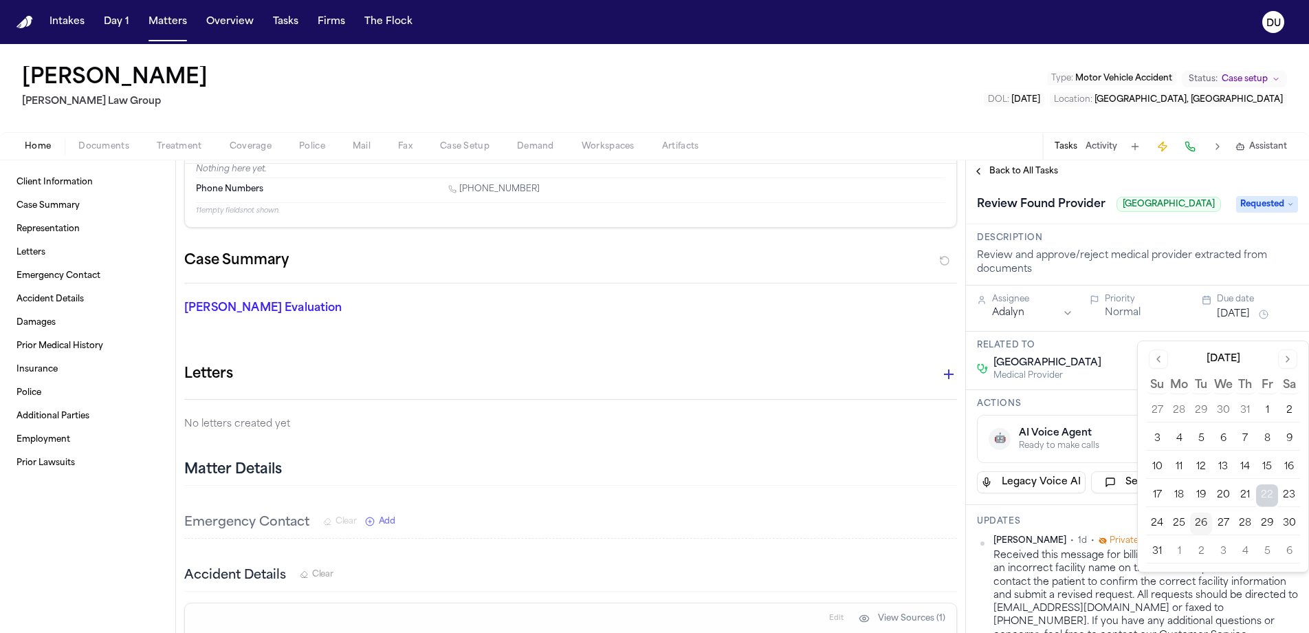
click at [1247, 524] on button "28" at bounding box center [1245, 523] width 22 height 22
click at [1087, 409] on h3 "Actions" at bounding box center [1137, 403] width 321 height 11
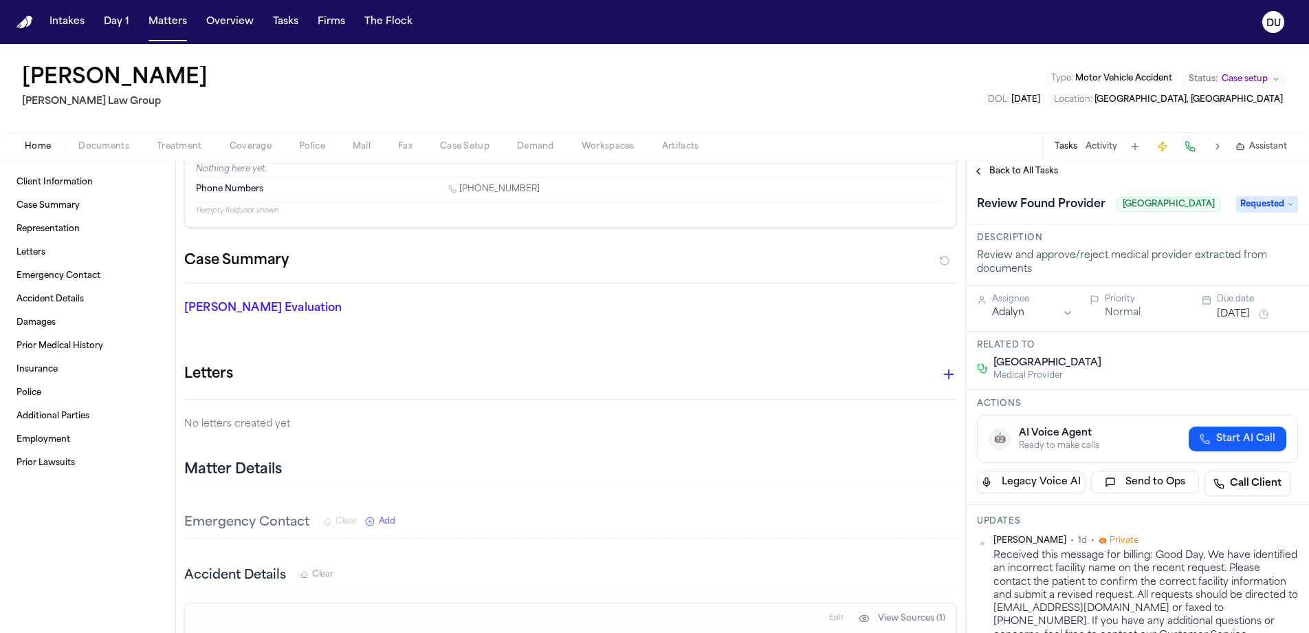
scroll to position [280, 0]
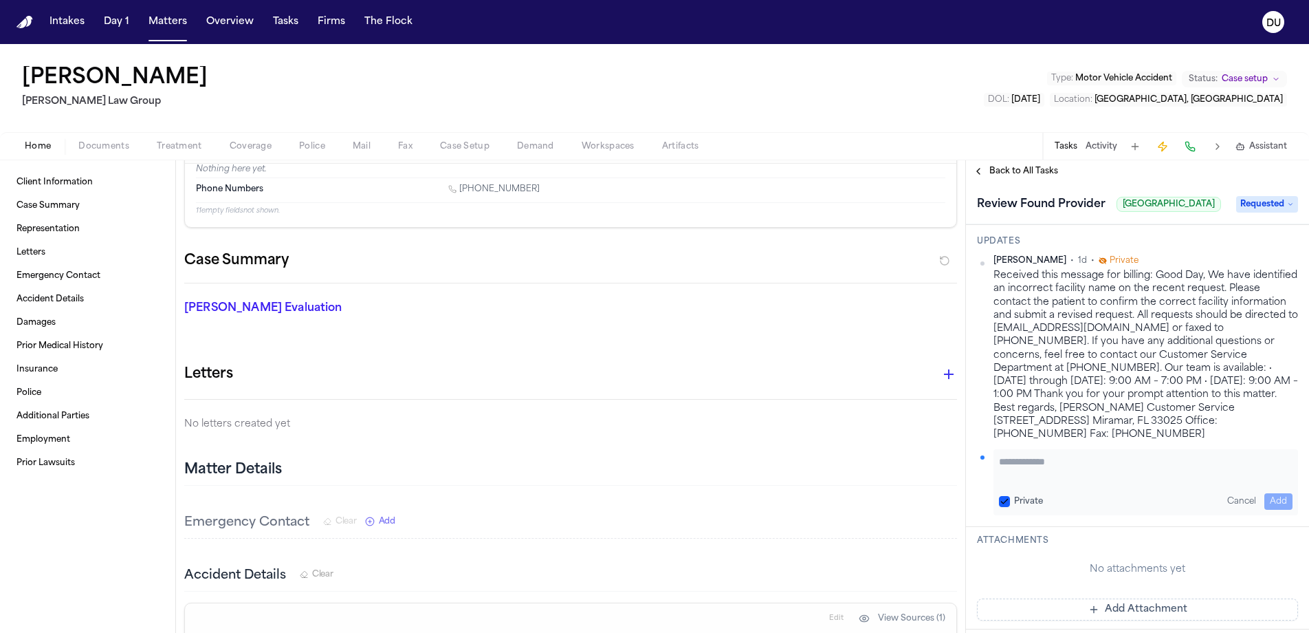
click at [1064, 466] on textarea "Add your update" at bounding box center [1146, 469] width 294 height 28
type textarea "**********"
click at [1265, 501] on button "Add" at bounding box center [1279, 501] width 28 height 17
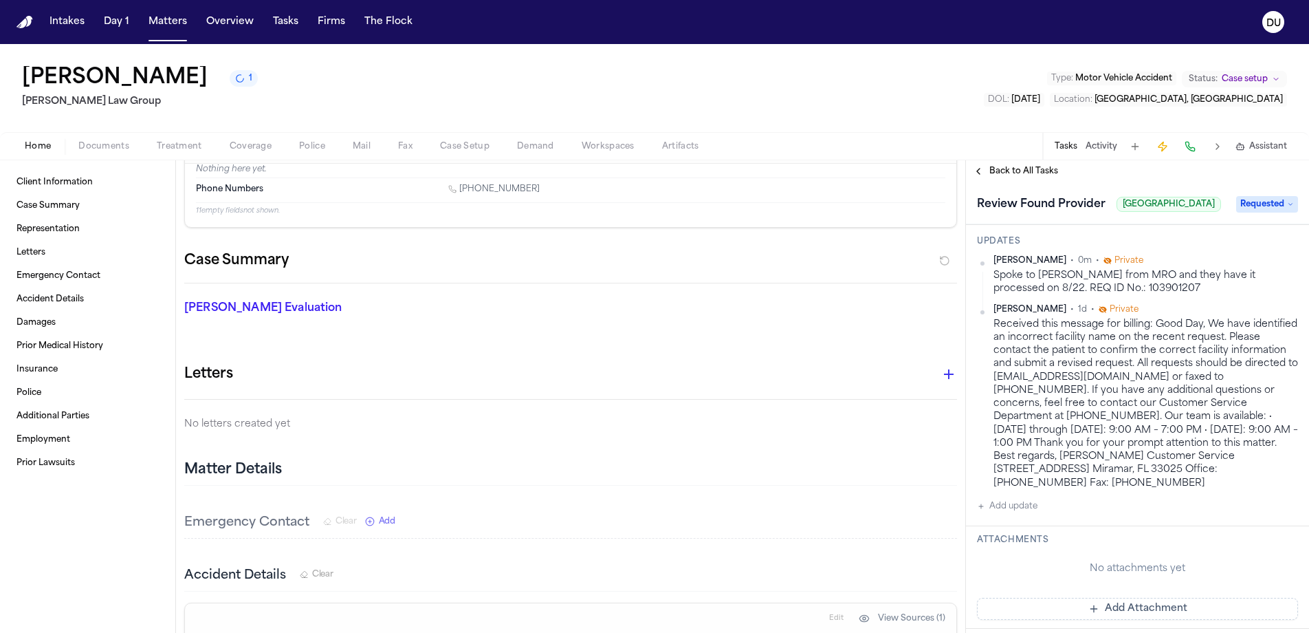
click at [1026, 171] on span "Back to All Tasks" at bounding box center [1024, 171] width 69 height 11
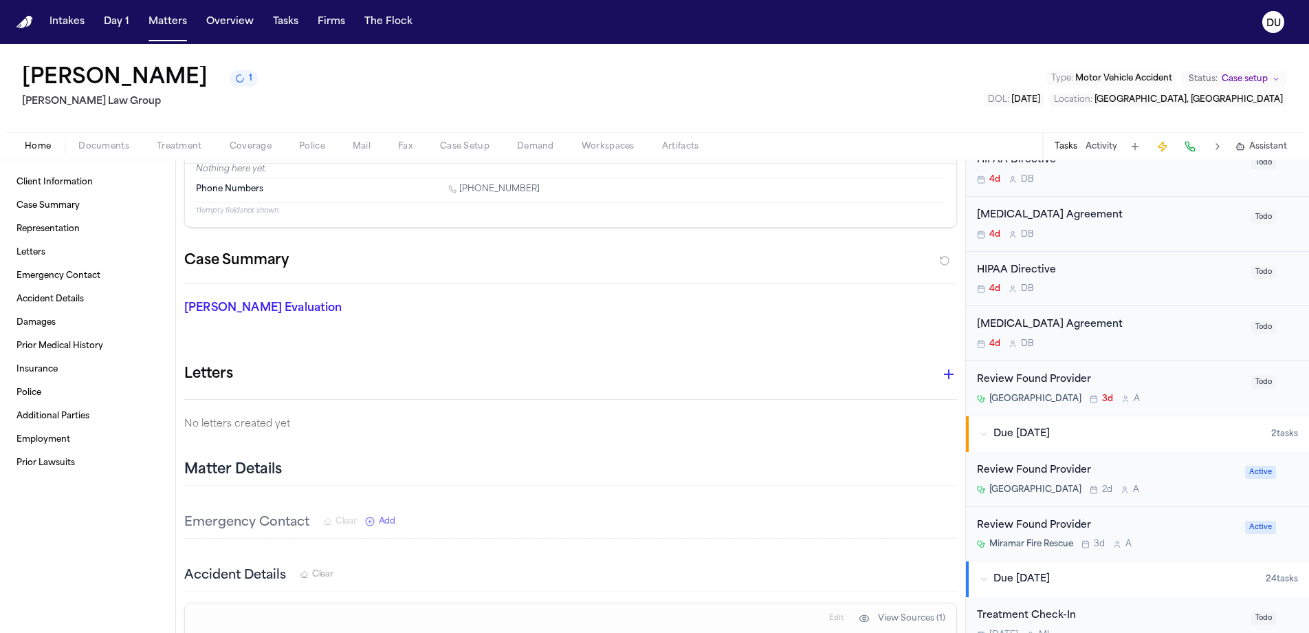
scroll to position [2528, 0]
